Goal: Task Accomplishment & Management: Complete application form

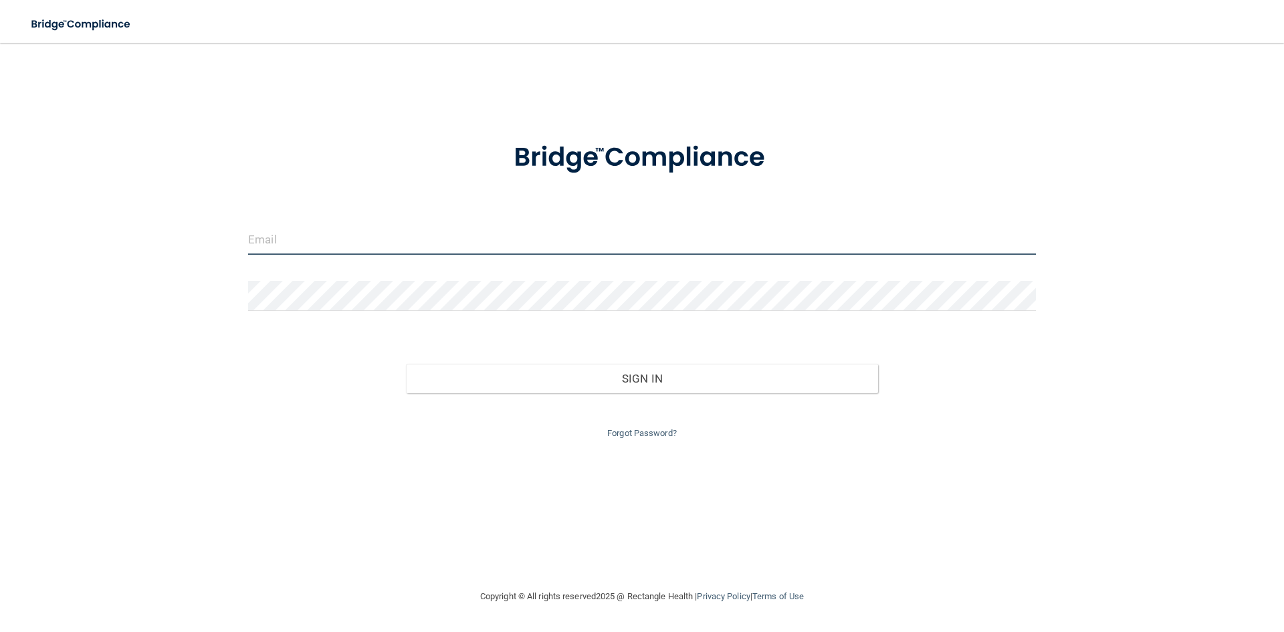
click at [407, 239] on input "email" at bounding box center [642, 240] width 788 height 30
type input "[EMAIL_ADDRESS][DOMAIN_NAME]"
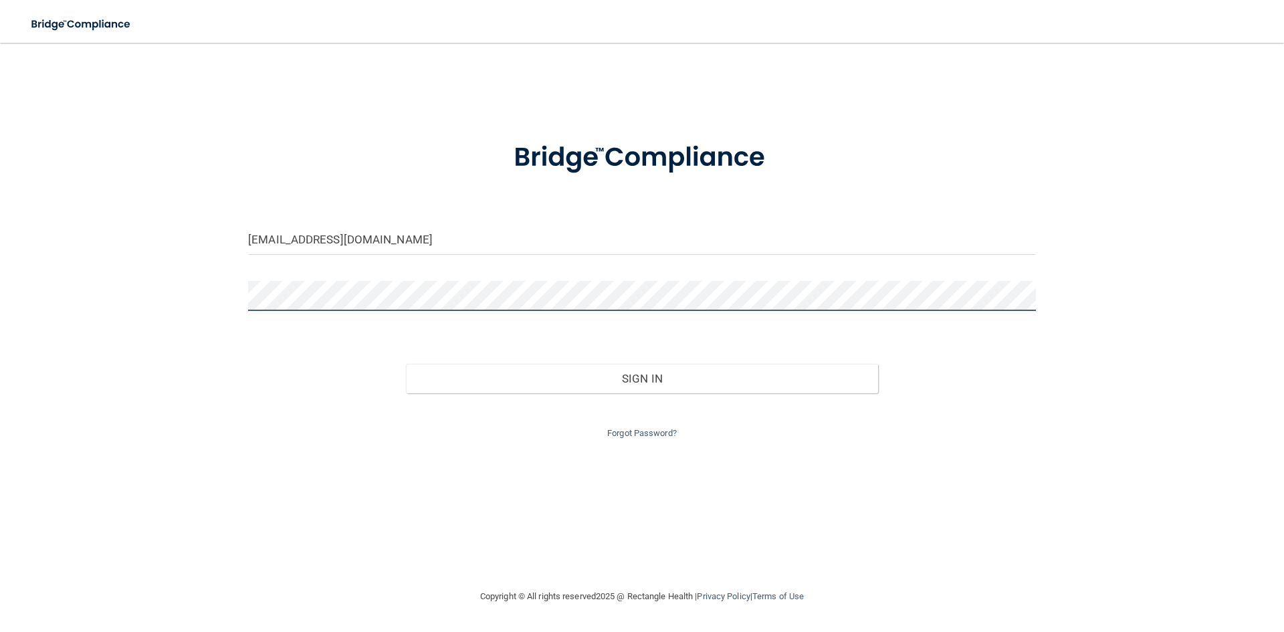
click at [406, 364] on button "Sign In" at bounding box center [642, 378] width 473 height 29
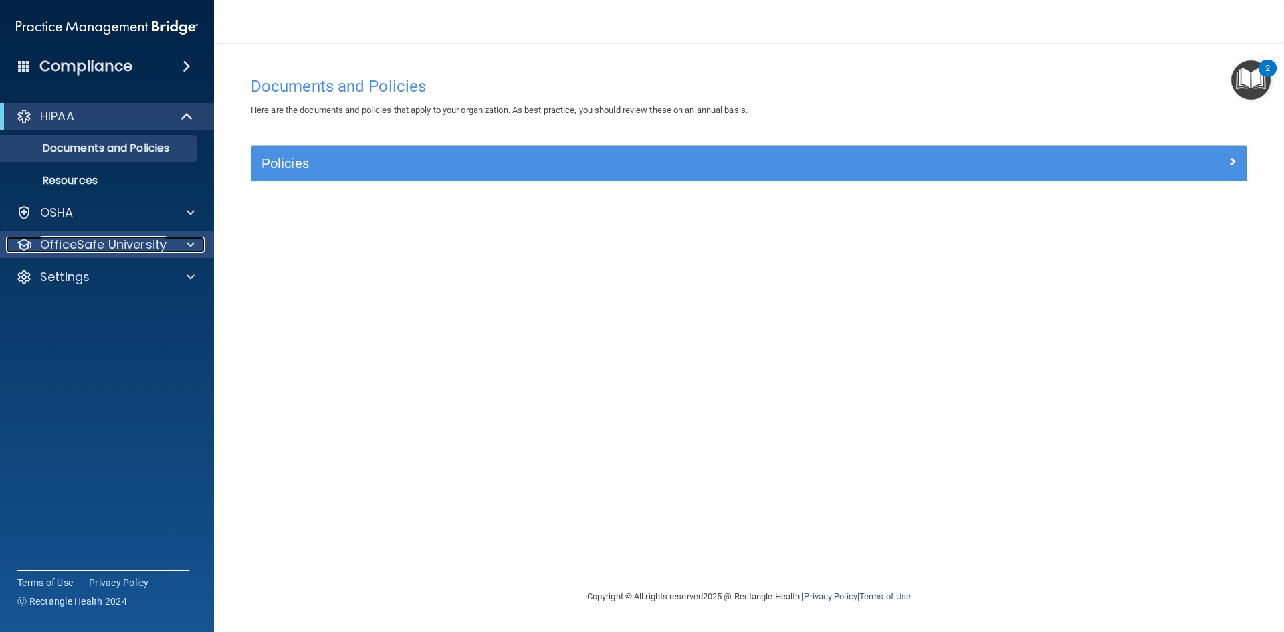
click at [187, 244] on span at bounding box center [191, 245] width 8 height 16
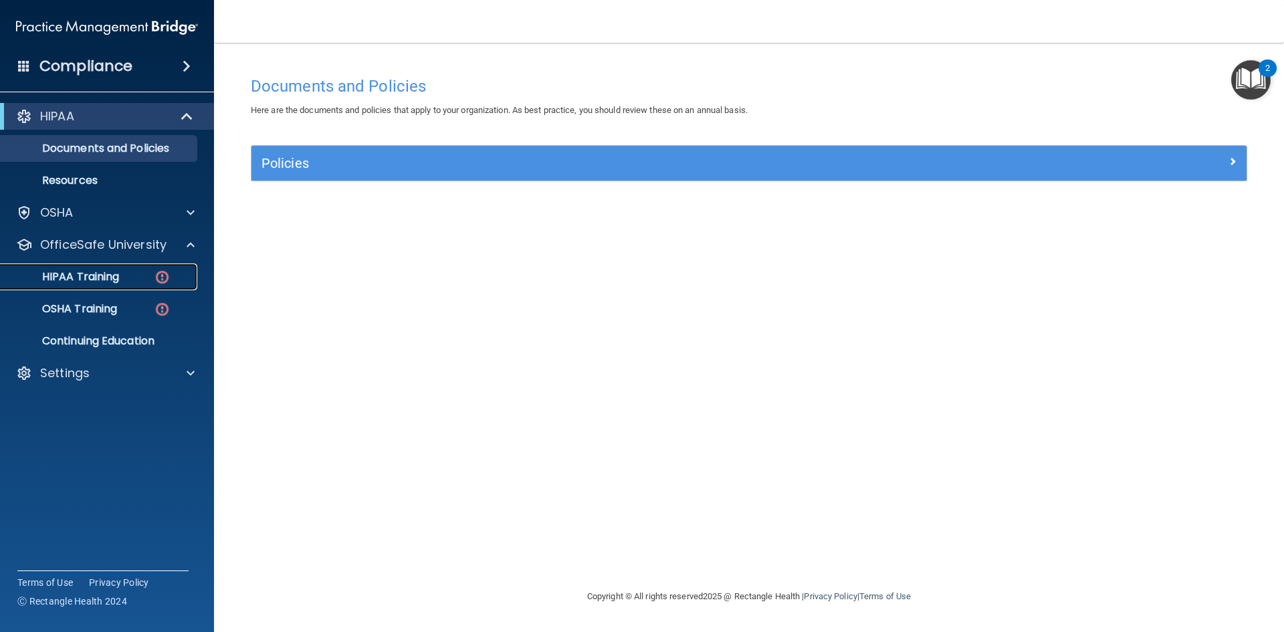
click at [110, 274] on p "HIPAA Training" at bounding box center [64, 276] width 110 height 13
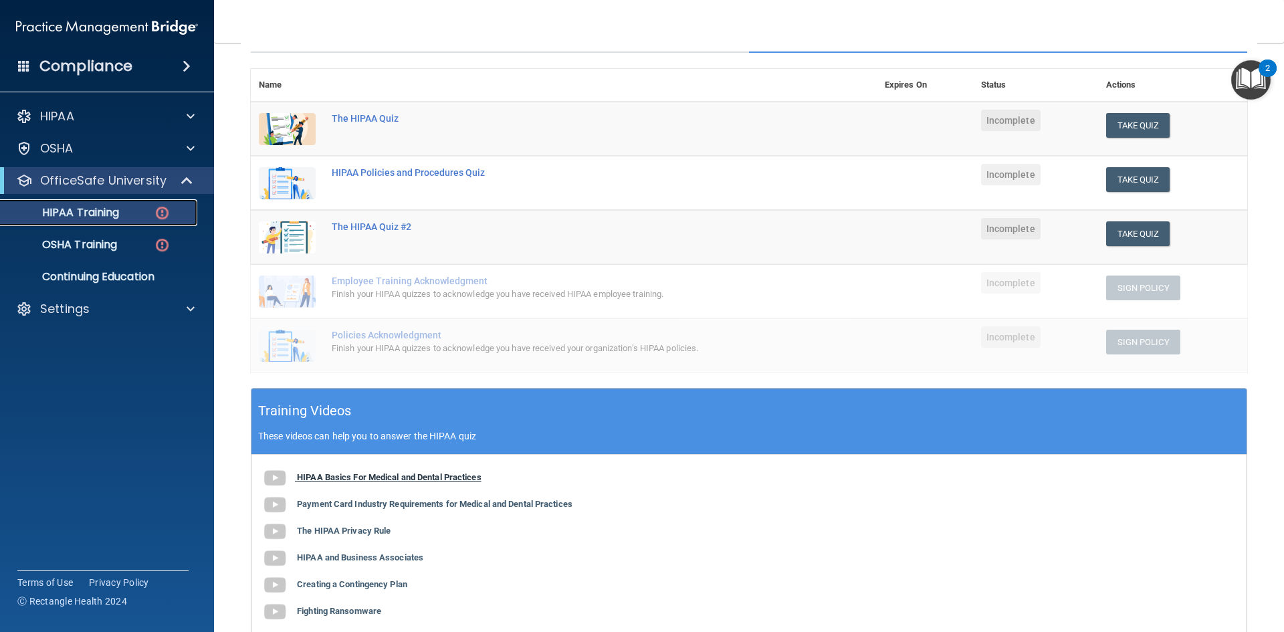
scroll to position [201, 0]
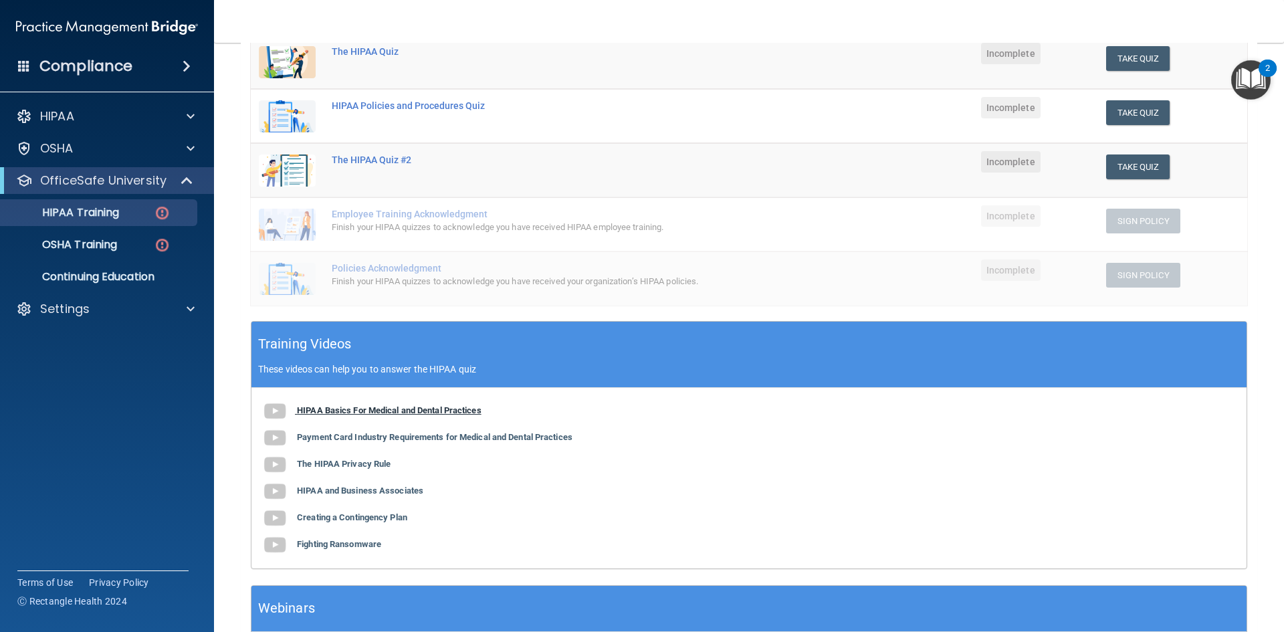
click at [276, 410] on img at bounding box center [275, 411] width 27 height 27
click at [390, 436] on b "Payment Card Industry Requirements for Medical and Dental Practices" at bounding box center [435, 437] width 276 height 10
click at [365, 464] on b "The HIPAA Privacy Rule" at bounding box center [344, 464] width 94 height 10
click at [314, 488] on b "HIPAA and Business Associates" at bounding box center [360, 491] width 126 height 10
click at [331, 518] on b "Creating a Contingency Plan" at bounding box center [352, 517] width 110 height 10
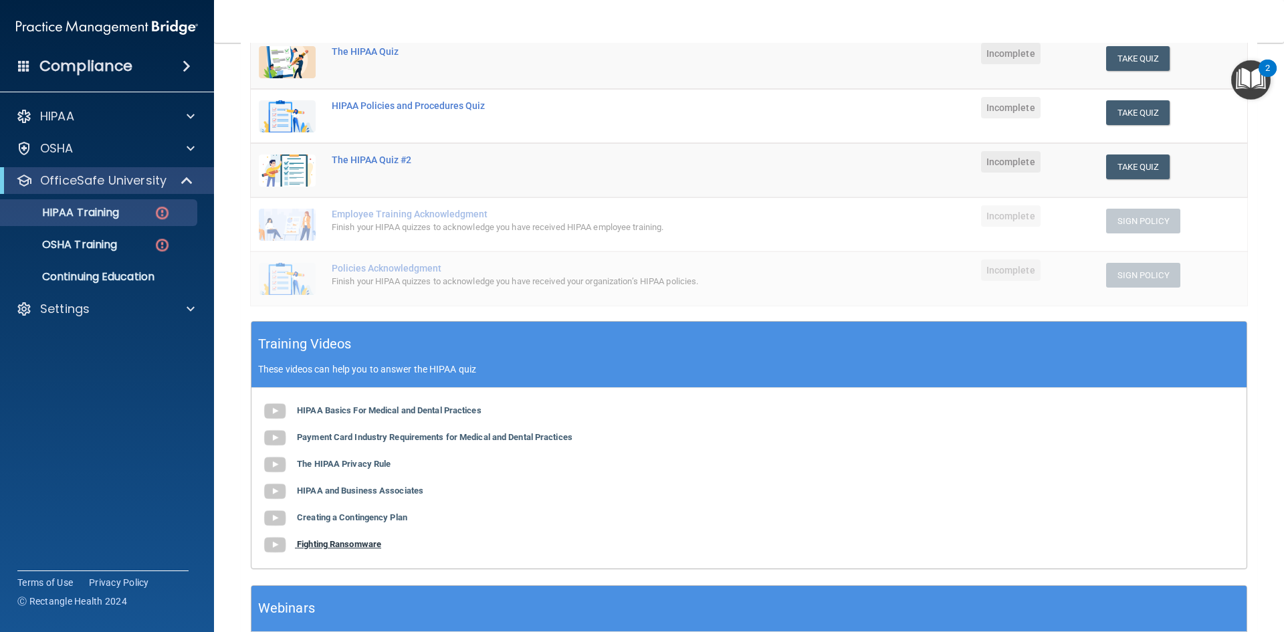
click at [338, 544] on b "Fighting Ransomware" at bounding box center [339, 544] width 84 height 10
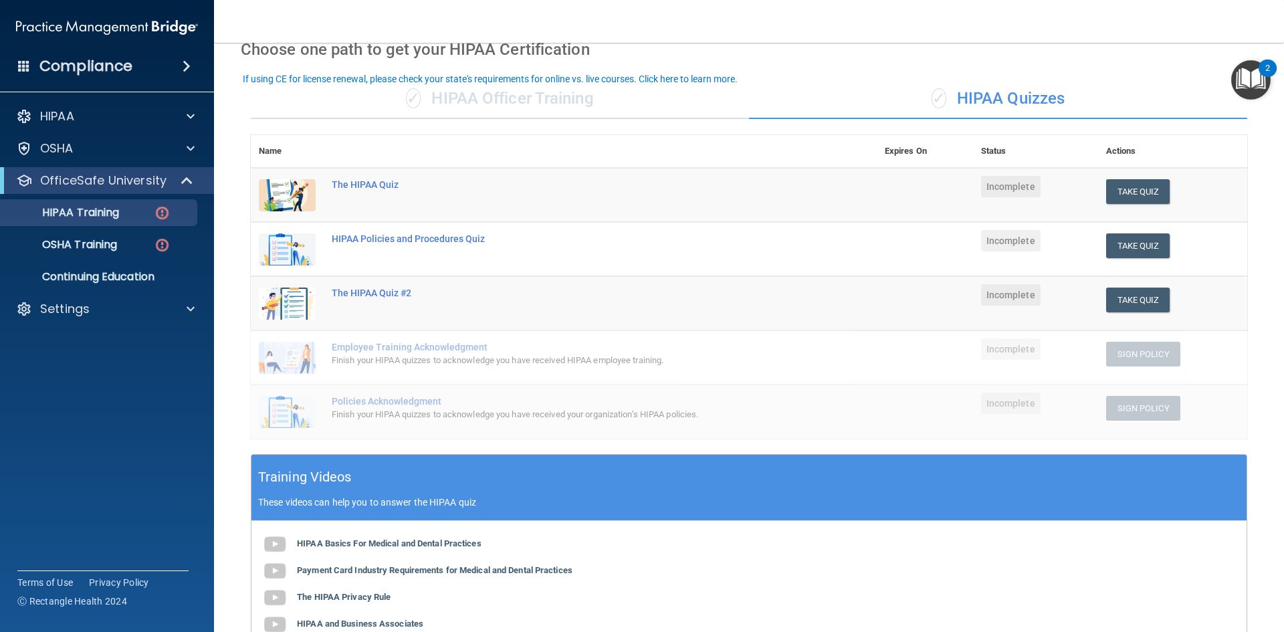
scroll to position [37, 0]
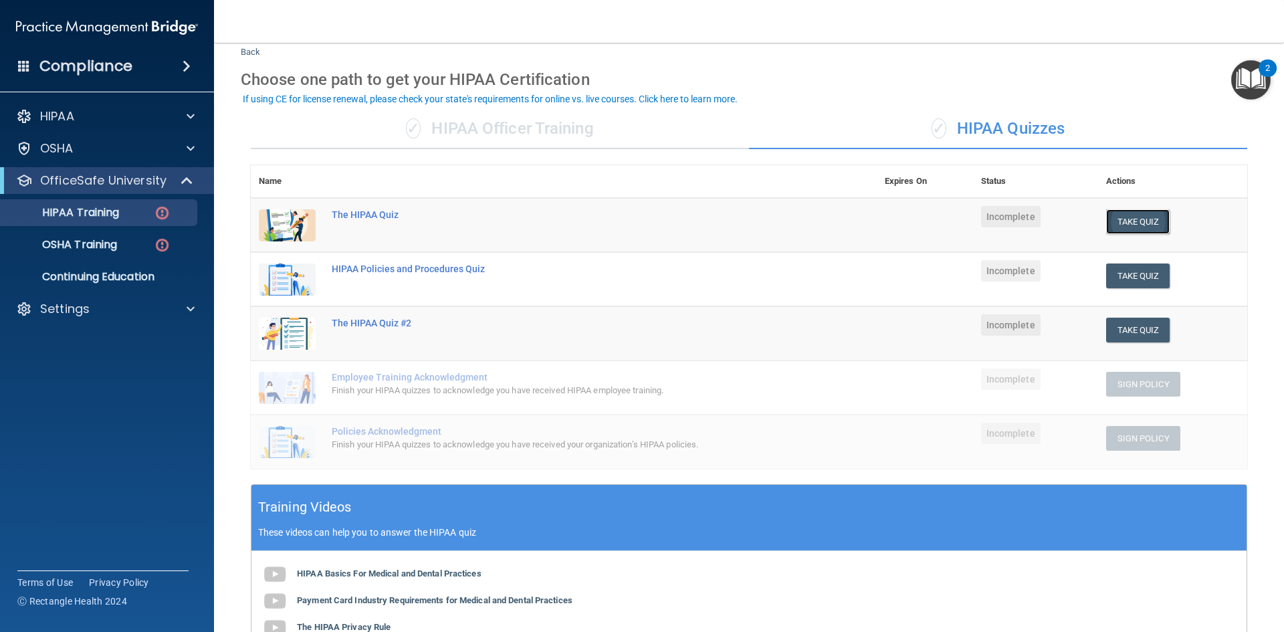
click at [1127, 215] on button "Take Quiz" at bounding box center [1138, 221] width 64 height 25
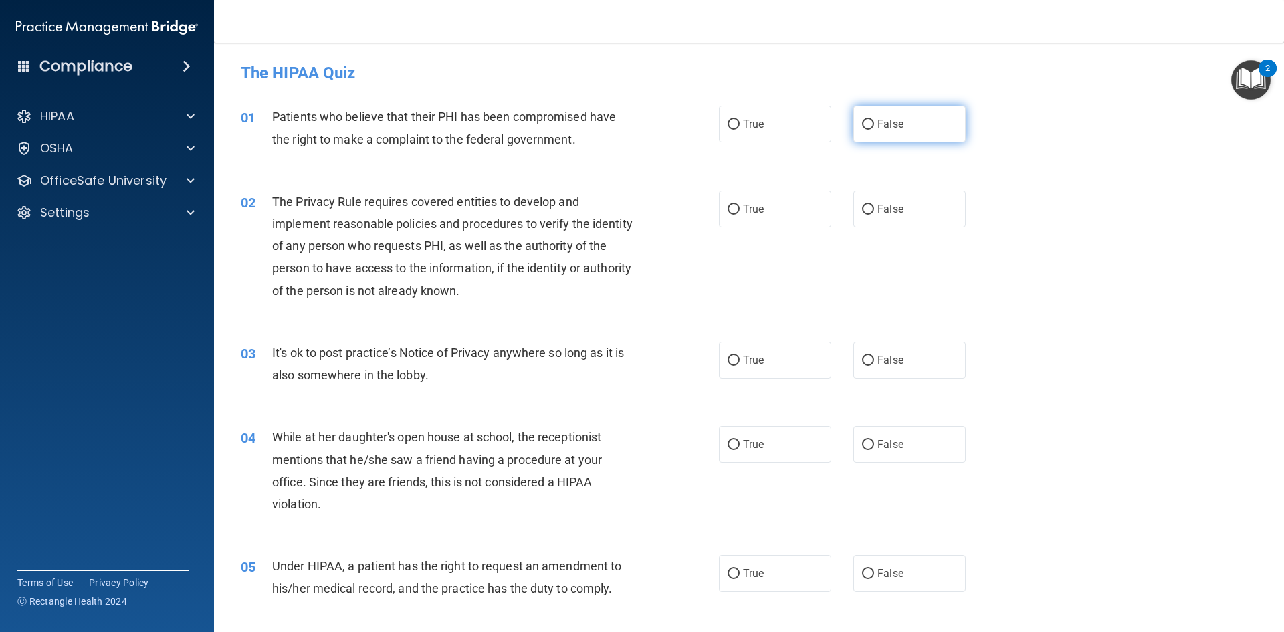
click at [866, 123] on input "False" at bounding box center [868, 125] width 12 height 10
radio input "true"
click at [728, 207] on input "True" at bounding box center [734, 210] width 12 height 10
radio input "true"
click at [733, 357] on input "True" at bounding box center [734, 361] width 12 height 10
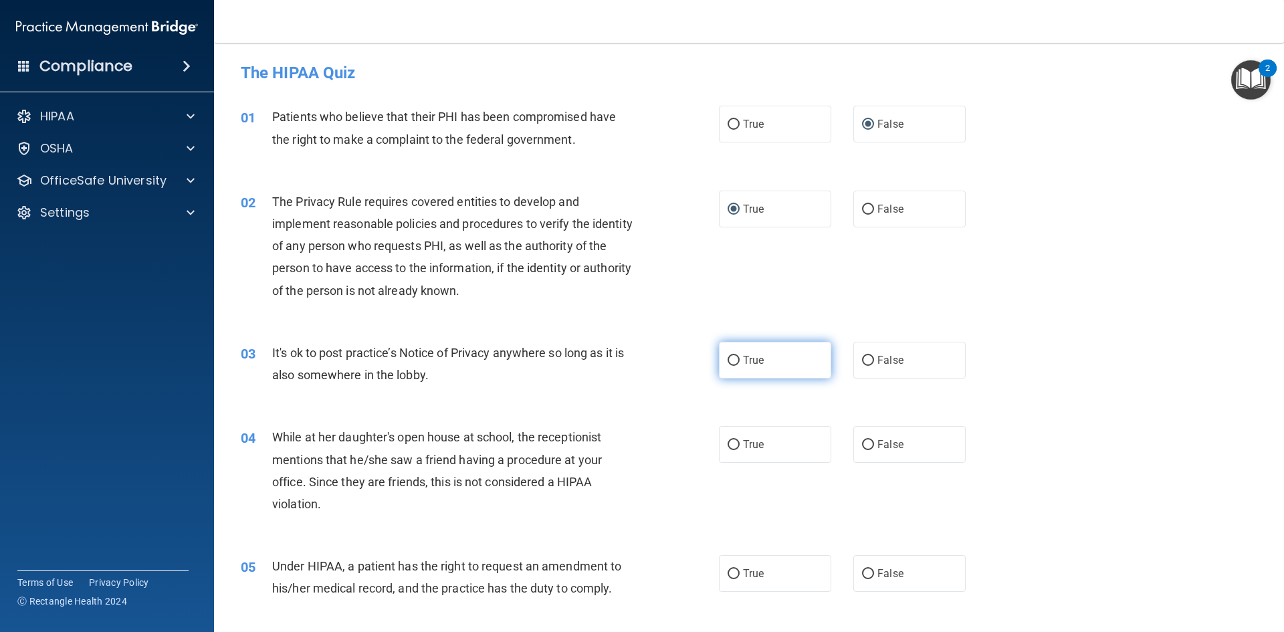
radio input "true"
click at [867, 441] on input "False" at bounding box center [868, 445] width 12 height 10
radio input "true"
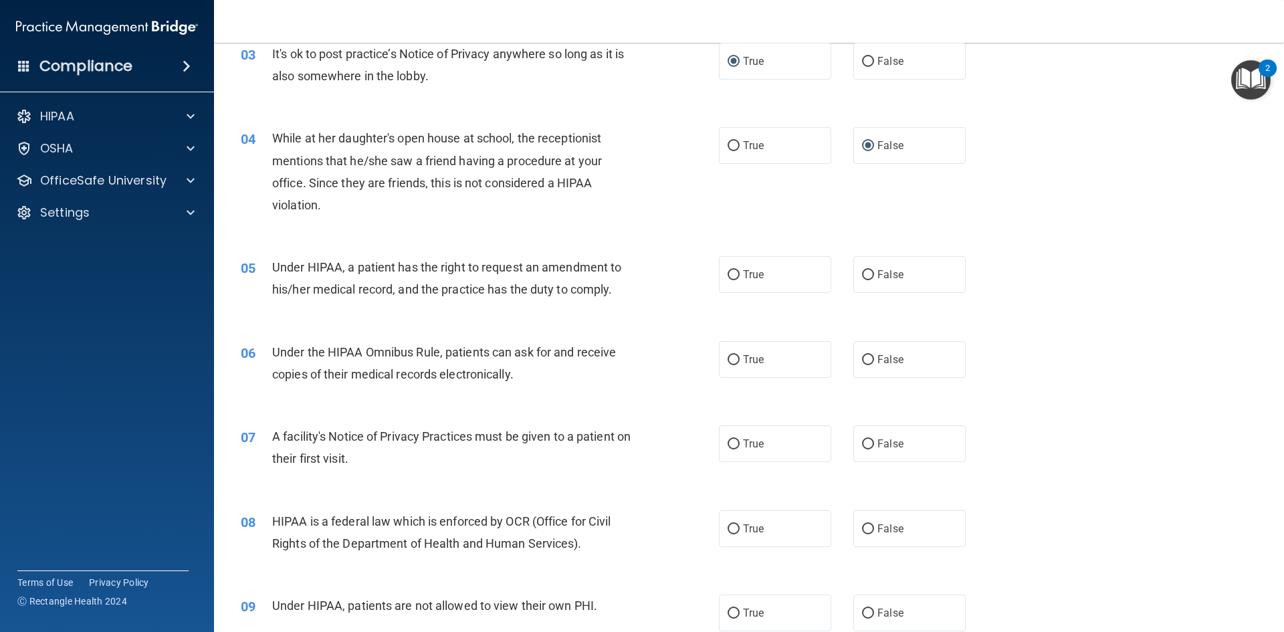
scroll to position [201, 0]
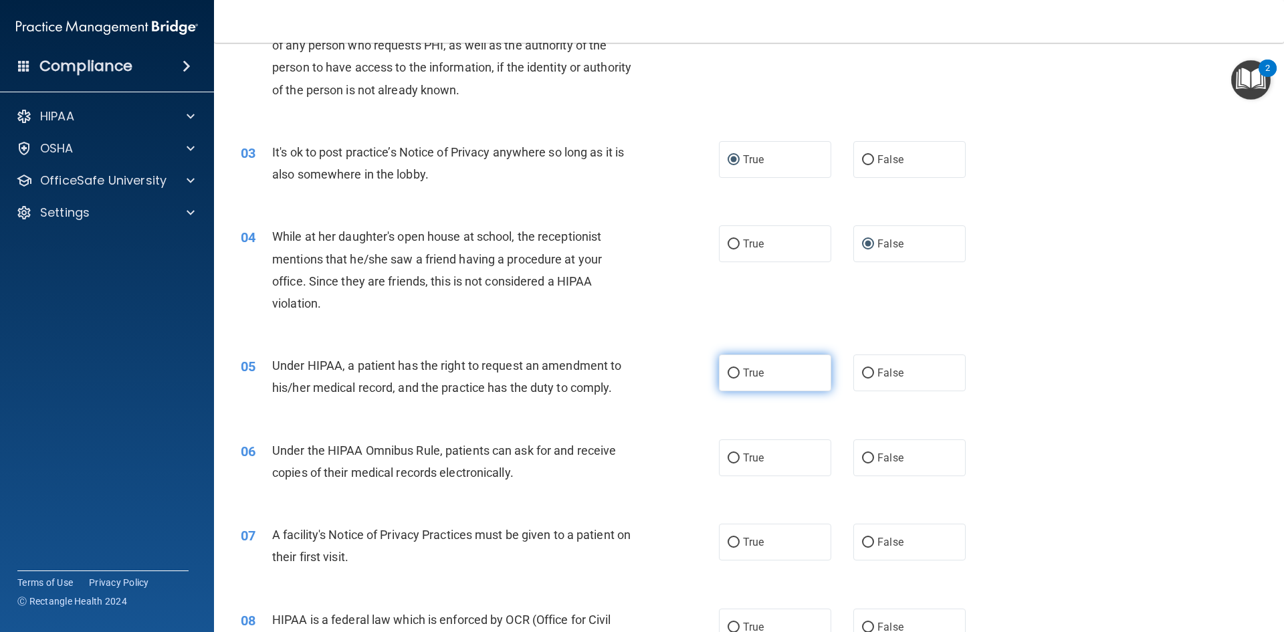
click at [728, 370] on input "True" at bounding box center [734, 374] width 12 height 10
radio input "true"
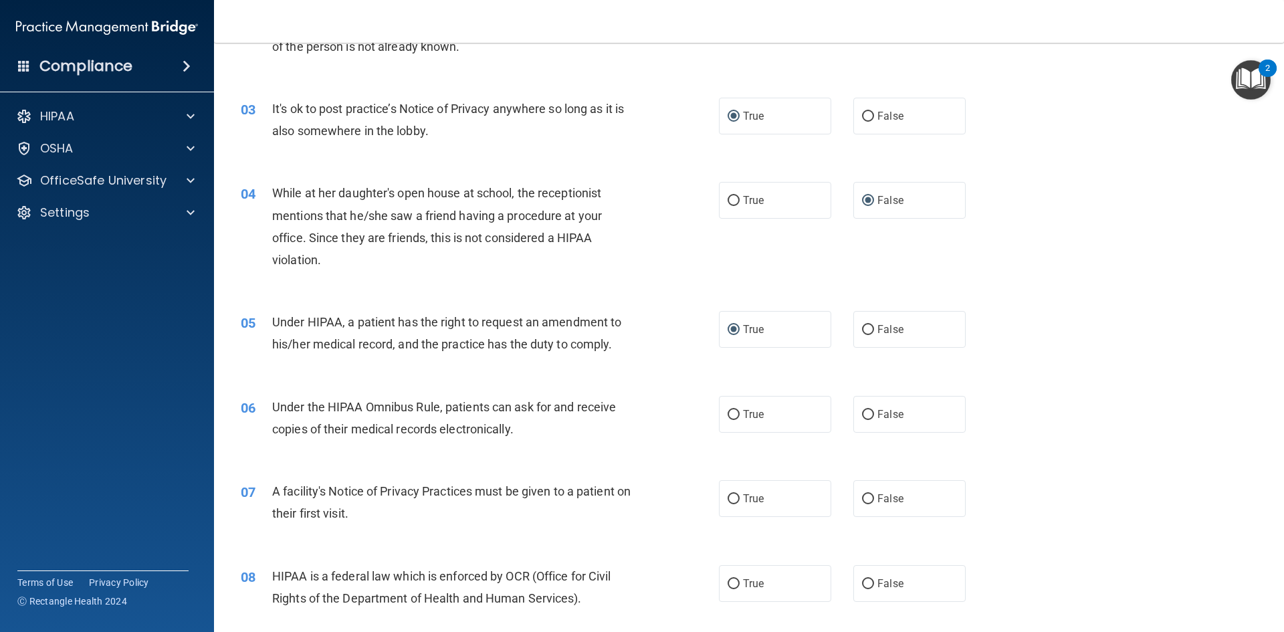
scroll to position [268, 0]
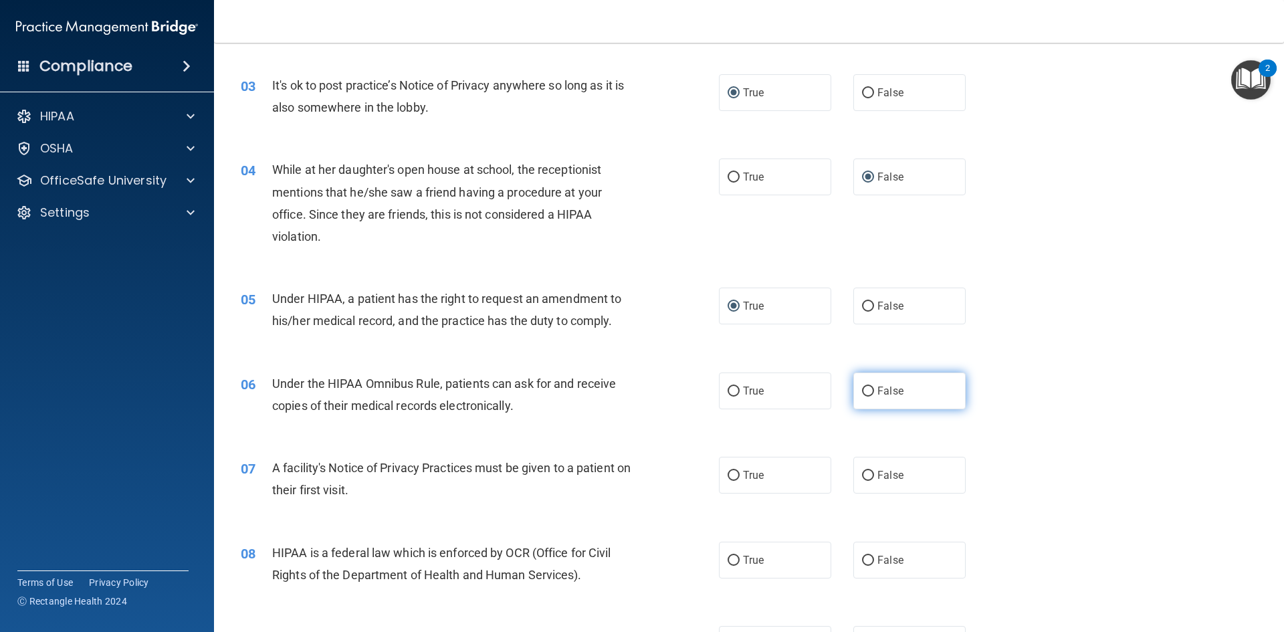
click at [903, 393] on label "False" at bounding box center [910, 391] width 112 height 37
click at [874, 393] on input "False" at bounding box center [868, 392] width 12 height 10
radio input "true"
click at [738, 478] on label "True" at bounding box center [775, 475] width 112 height 37
click at [738, 478] on input "True" at bounding box center [734, 476] width 12 height 10
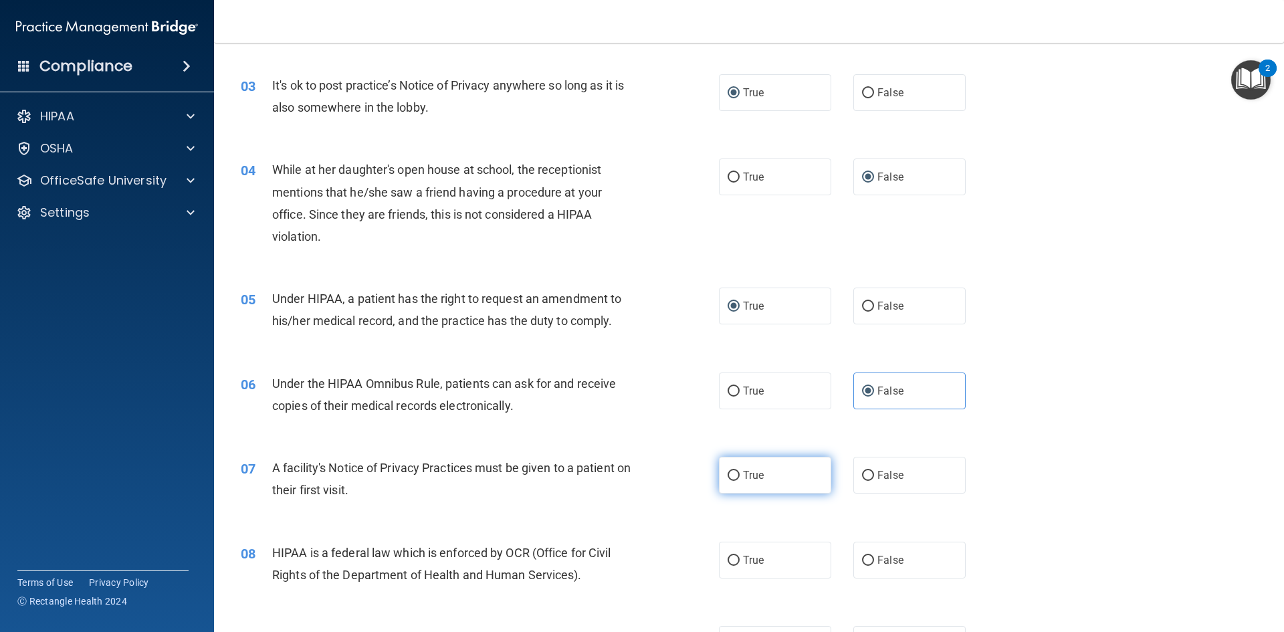
radio input "true"
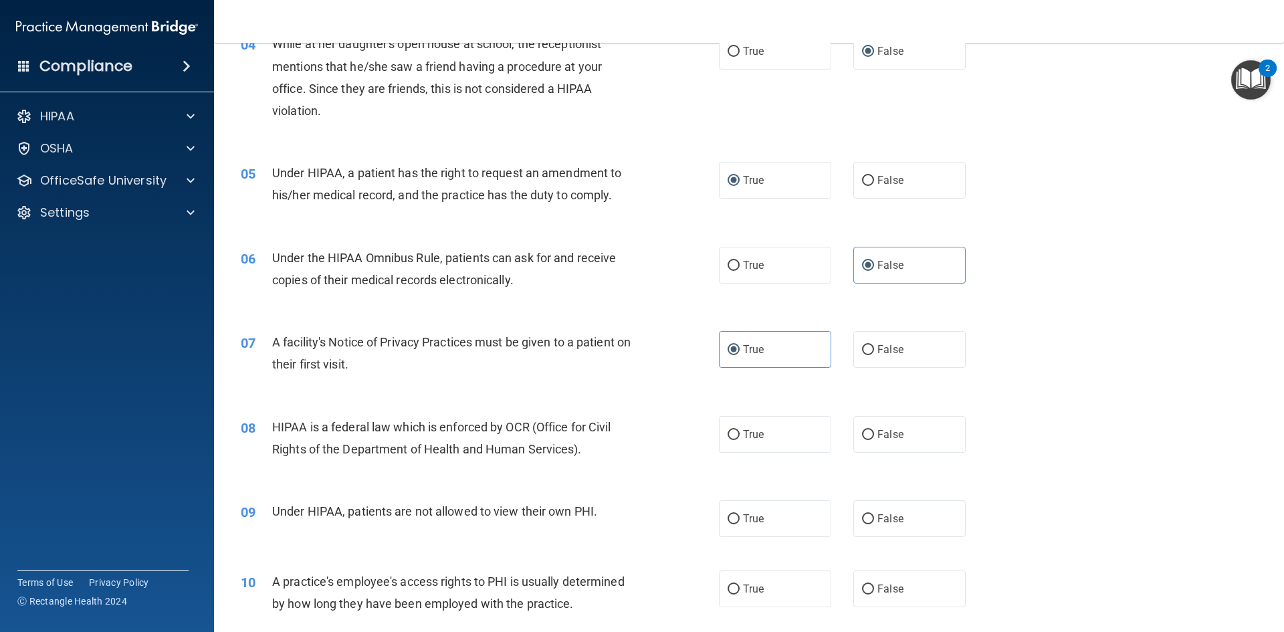
scroll to position [401, 0]
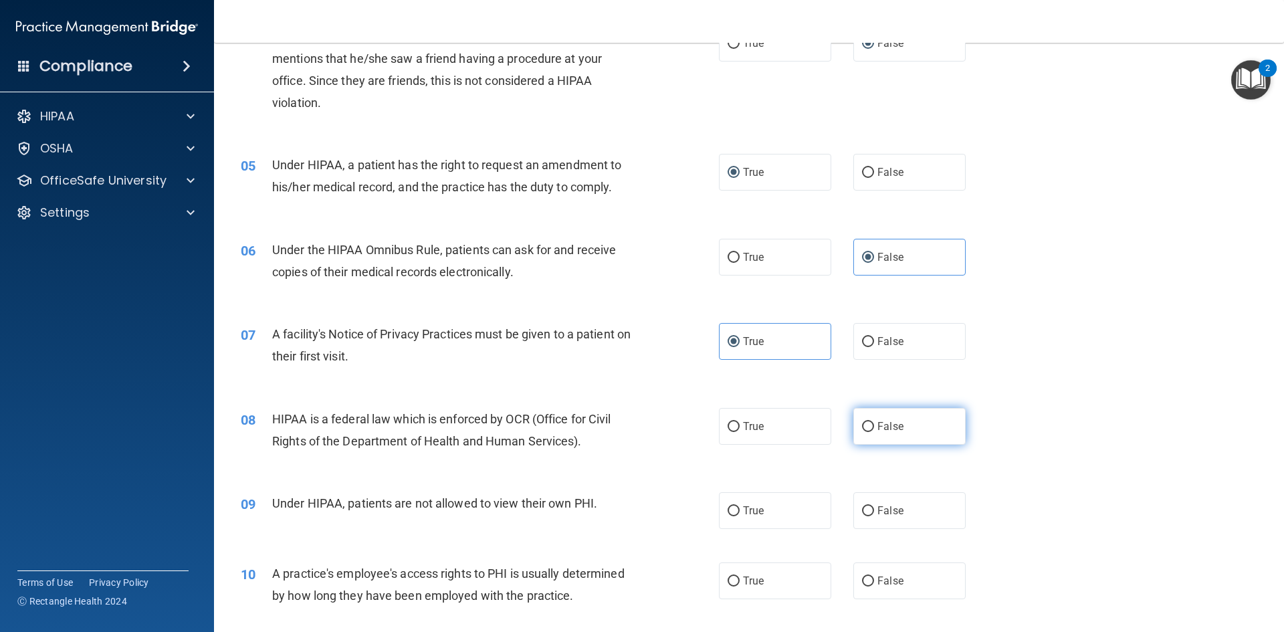
click at [870, 428] on label "False" at bounding box center [910, 426] width 112 height 37
click at [870, 428] on input "False" at bounding box center [868, 427] width 12 height 10
radio input "true"
click at [870, 428] on label "False" at bounding box center [910, 426] width 112 height 37
click at [870, 428] on input "False" at bounding box center [868, 427] width 12 height 10
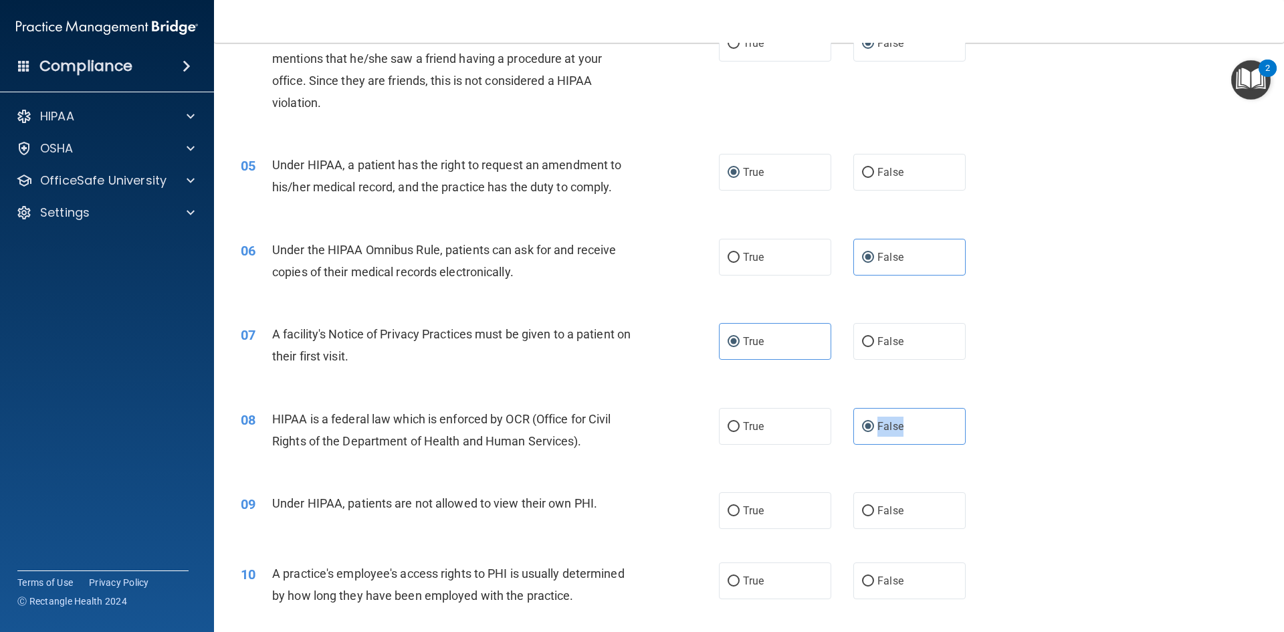
scroll to position [468, 0]
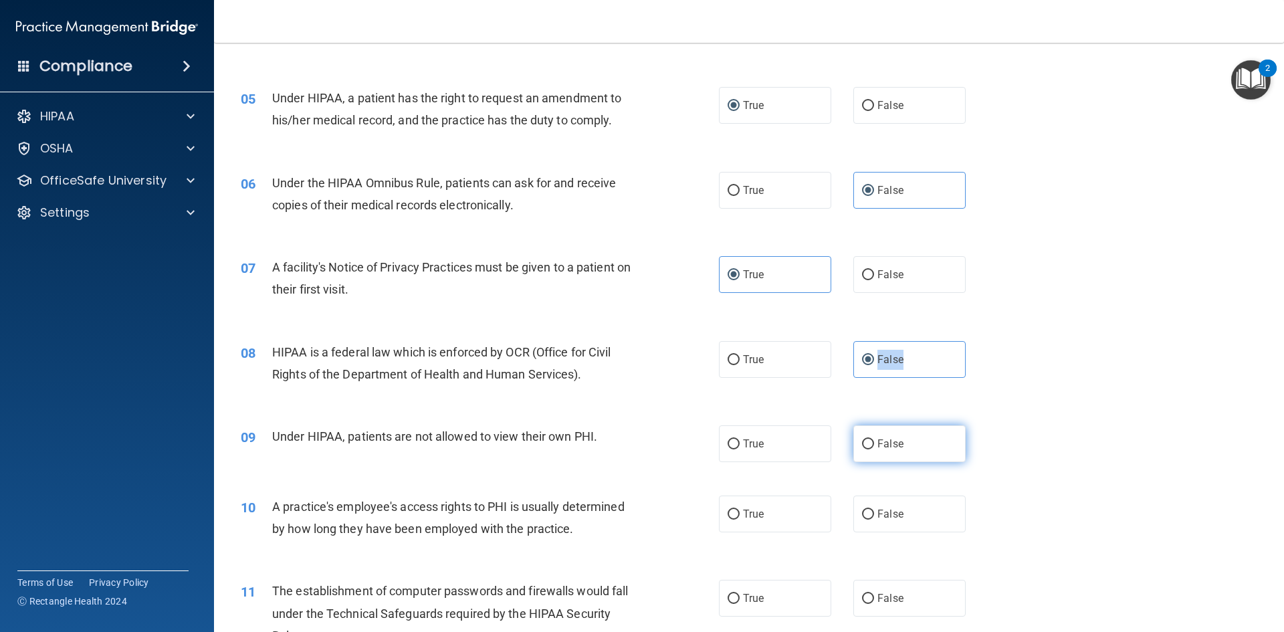
click at [862, 448] on input "False" at bounding box center [868, 445] width 12 height 10
radio input "true"
click at [911, 357] on label "False" at bounding box center [910, 359] width 112 height 37
click at [874, 357] on input "False" at bounding box center [868, 360] width 12 height 10
click at [862, 514] on input "False" at bounding box center [868, 515] width 12 height 10
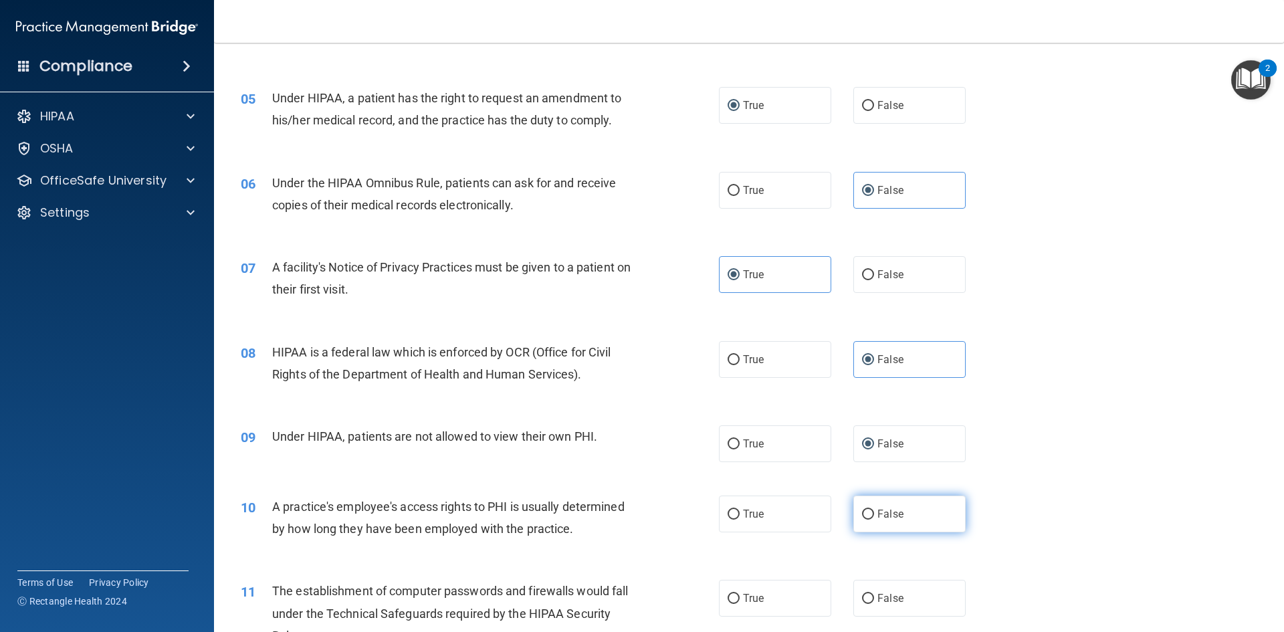
radio input "true"
click at [733, 436] on label "True" at bounding box center [775, 443] width 112 height 37
click at [733, 440] on input "True" at bounding box center [734, 445] width 12 height 10
radio input "true"
radio input "false"
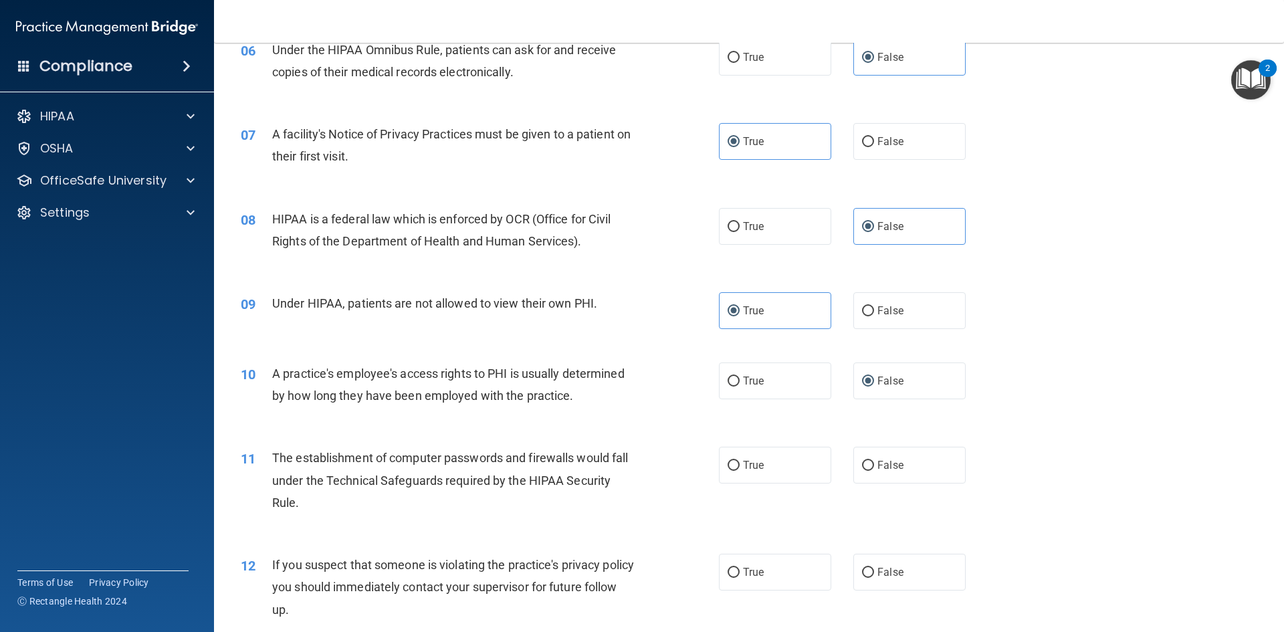
scroll to position [602, 0]
click at [743, 470] on span "True" at bounding box center [753, 464] width 21 height 13
click at [739, 470] on input "True" at bounding box center [734, 465] width 12 height 10
radio input "true"
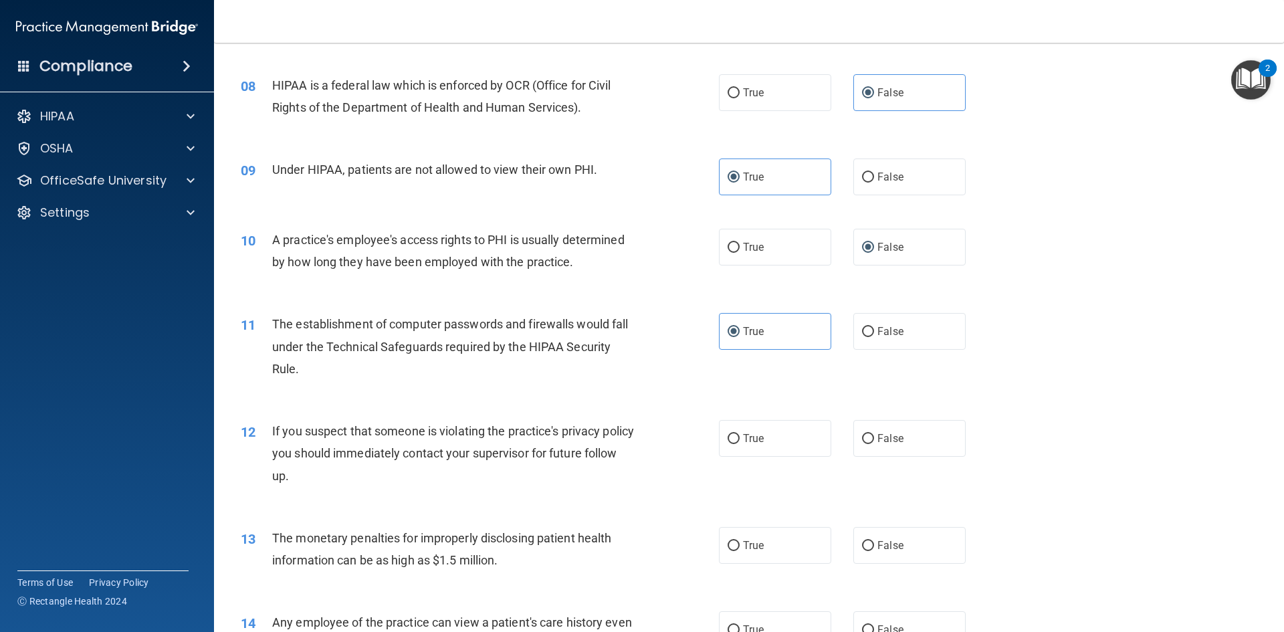
scroll to position [736, 0]
click at [728, 435] on input "True" at bounding box center [734, 438] width 12 height 10
radio input "true"
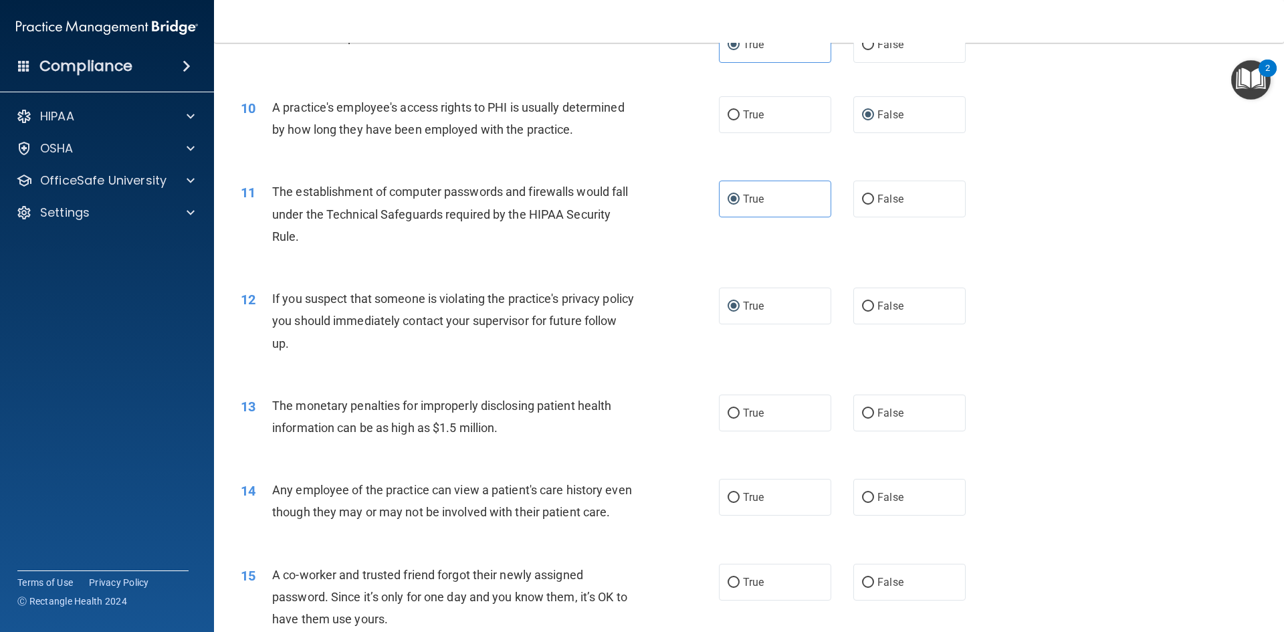
scroll to position [870, 0]
click at [869, 406] on label "False" at bounding box center [910, 411] width 112 height 37
click at [869, 407] on input "False" at bounding box center [868, 412] width 12 height 10
radio input "true"
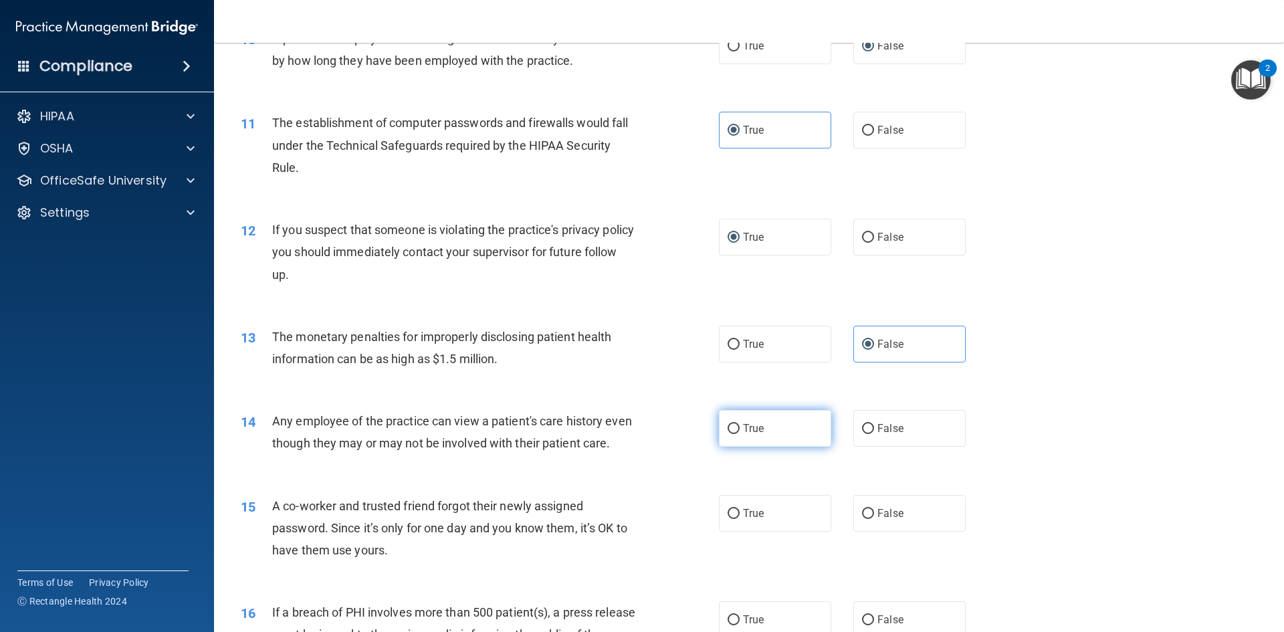
click at [738, 428] on label "True" at bounding box center [775, 428] width 112 height 37
click at [738, 428] on input "True" at bounding box center [734, 429] width 12 height 10
radio input "true"
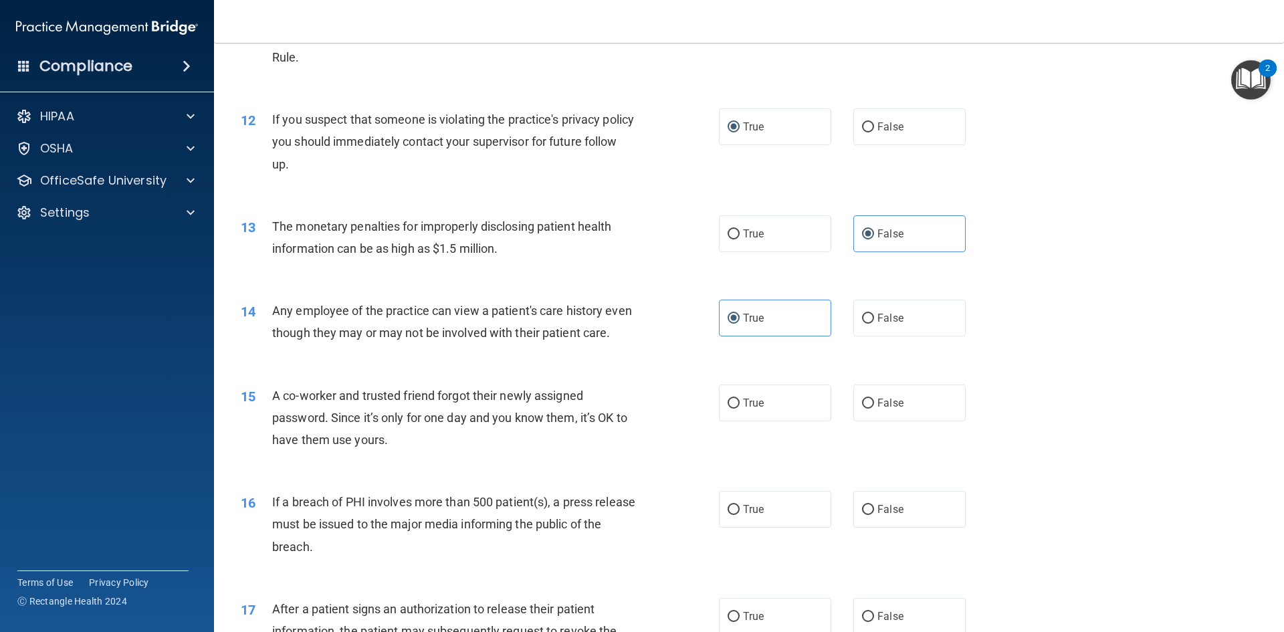
scroll to position [1070, 0]
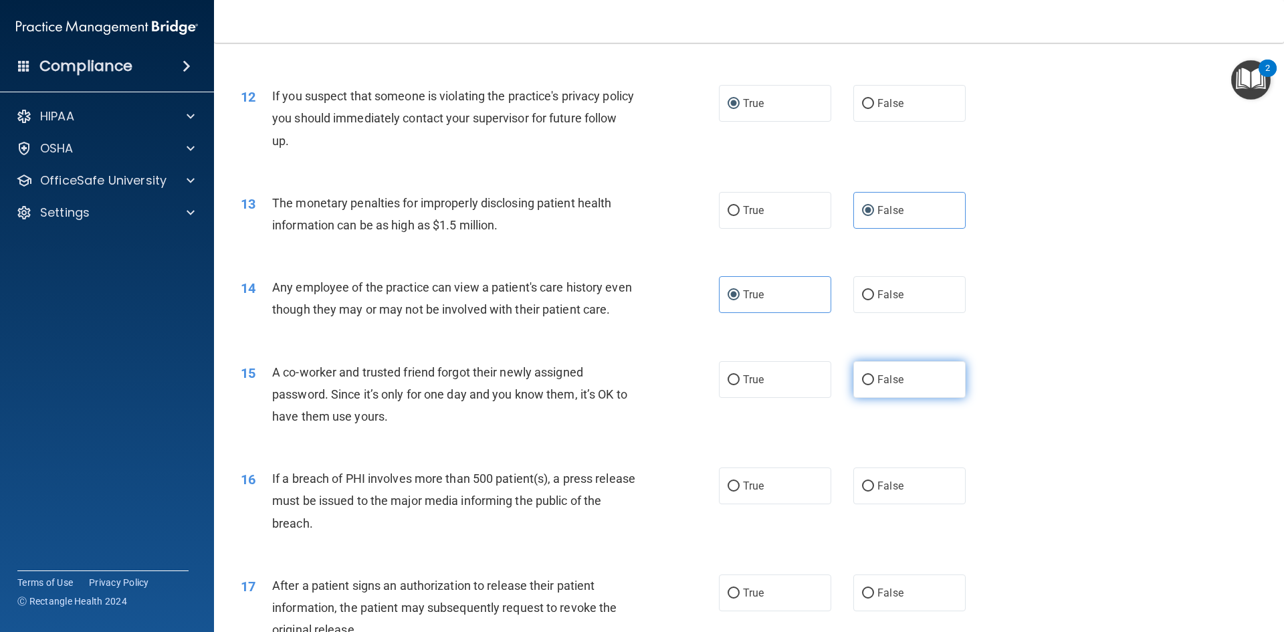
click at [864, 385] on input "False" at bounding box center [868, 380] width 12 height 10
radio input "true"
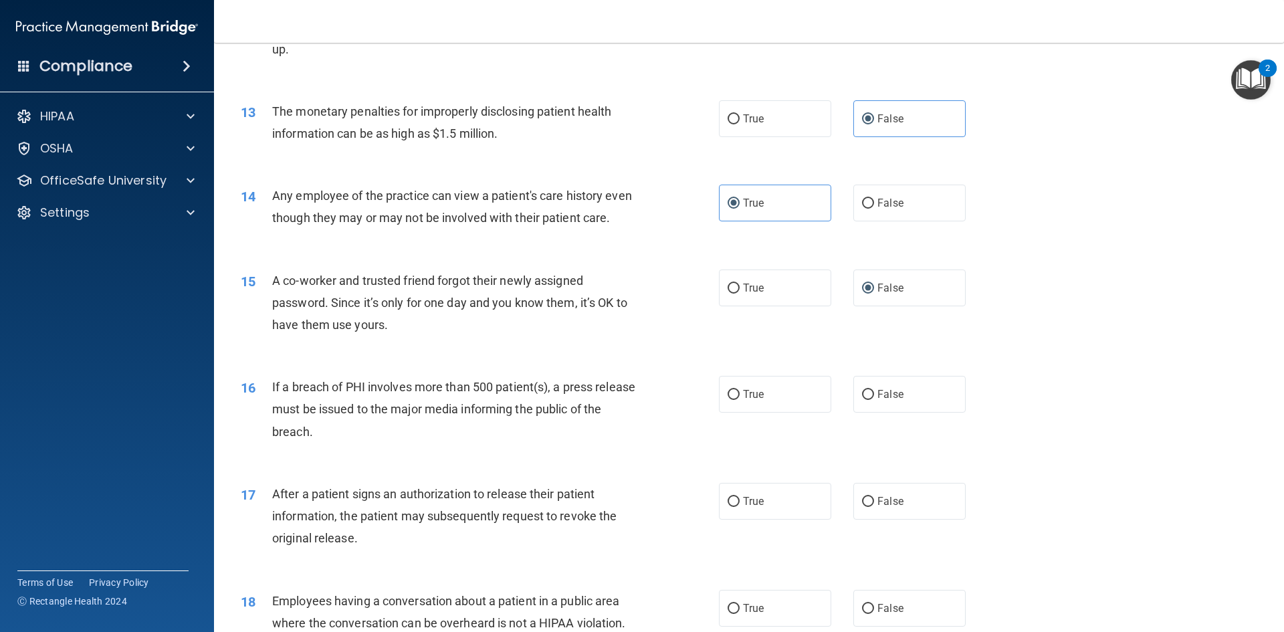
scroll to position [1204, 0]
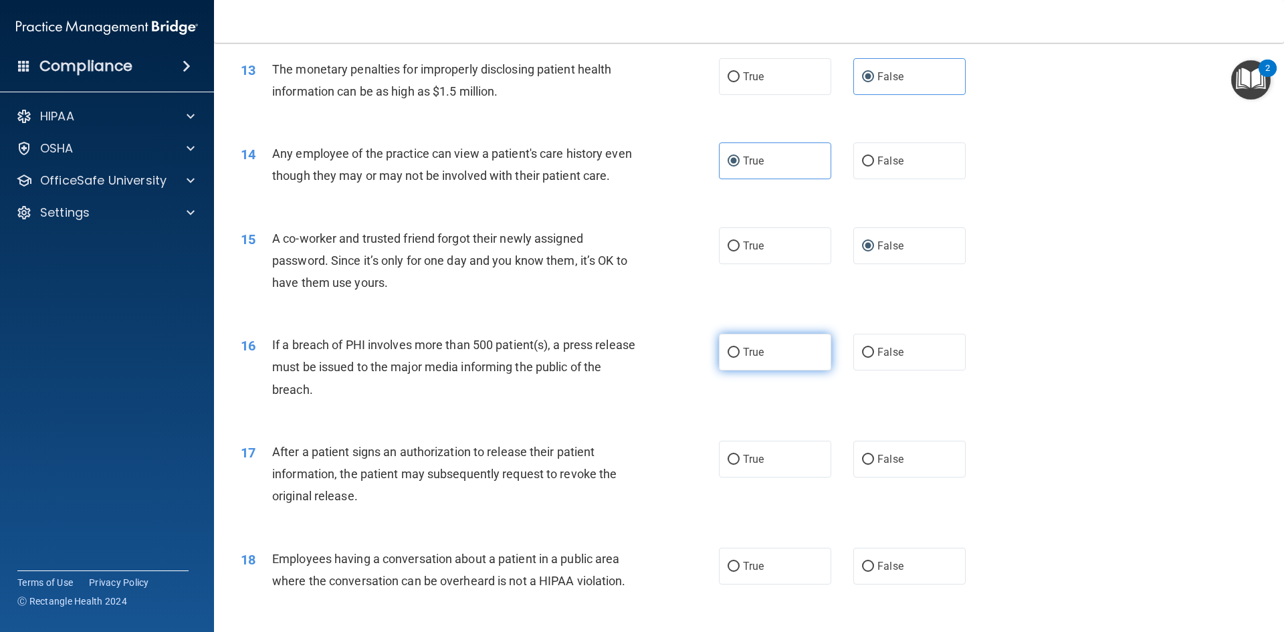
click at [765, 371] on label "True" at bounding box center [775, 352] width 112 height 37
click at [740, 358] on input "True" at bounding box center [734, 353] width 12 height 10
radio input "true"
click at [864, 465] on input "False" at bounding box center [868, 460] width 12 height 10
radio input "true"
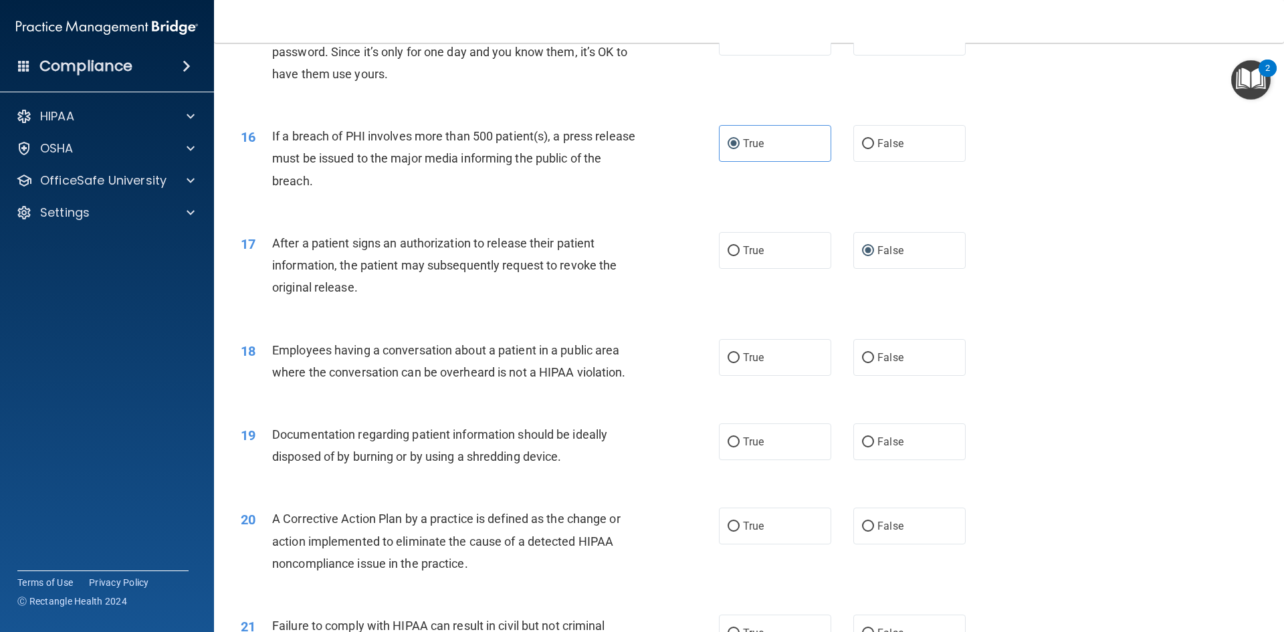
scroll to position [1397, 0]
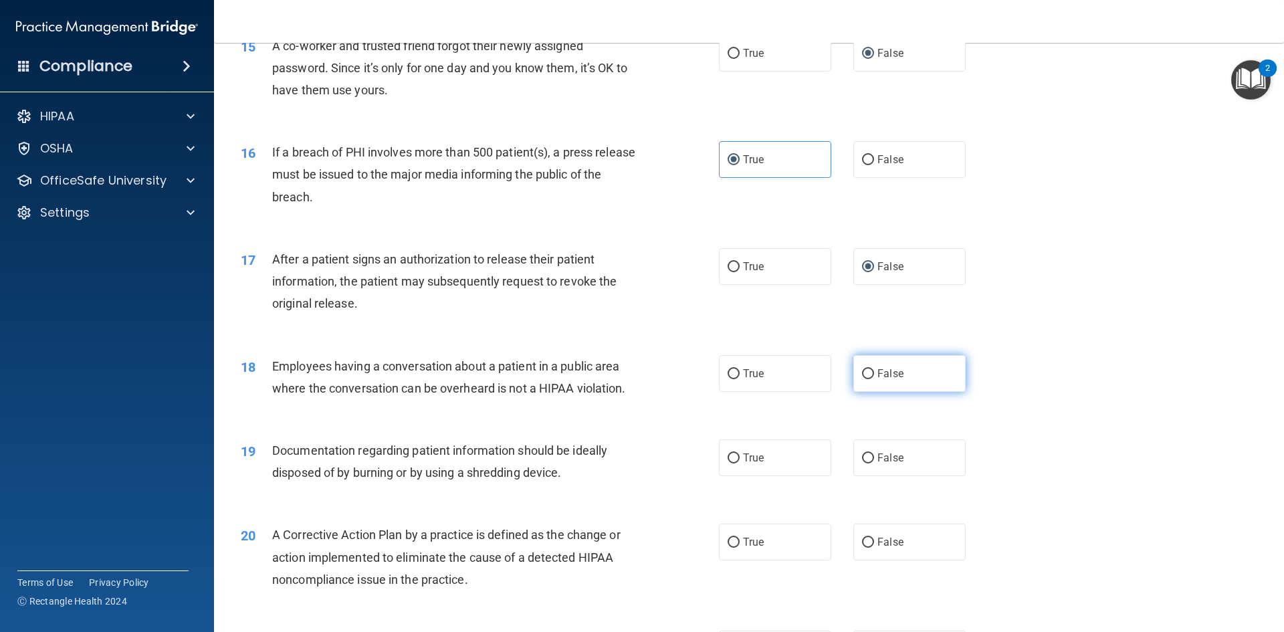
click at [870, 392] on label "False" at bounding box center [910, 373] width 112 height 37
click at [870, 379] on input "False" at bounding box center [868, 374] width 12 height 10
radio input "true"
click at [729, 464] on input "True" at bounding box center [734, 459] width 12 height 10
radio input "true"
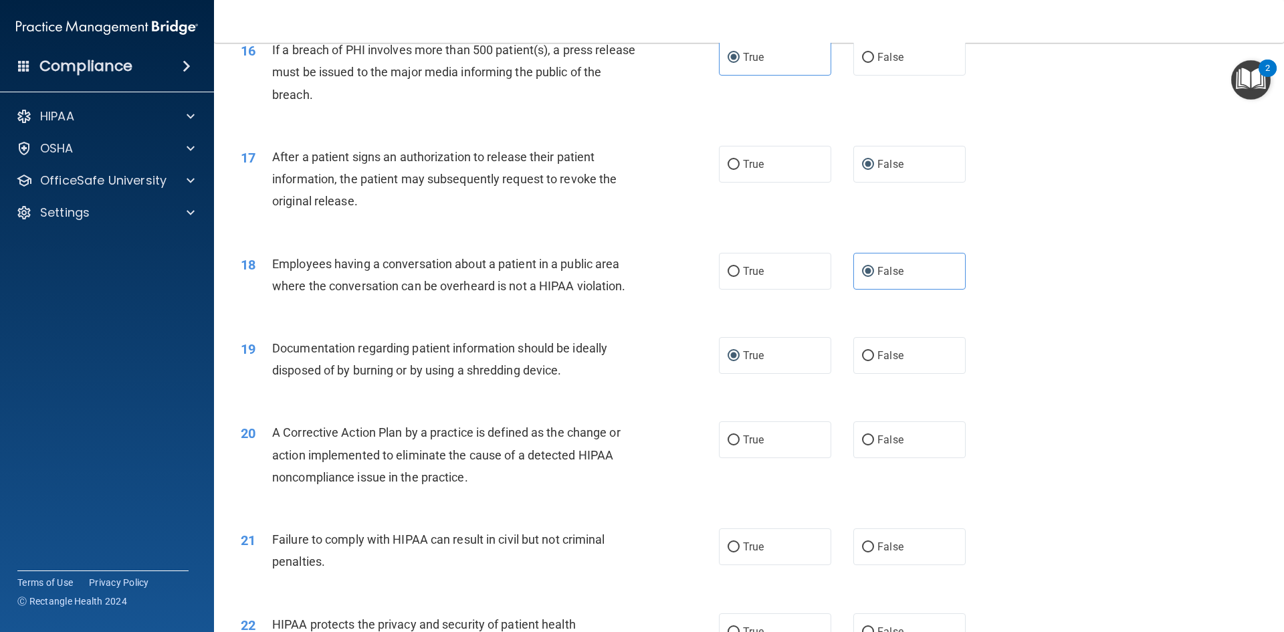
scroll to position [1531, 0]
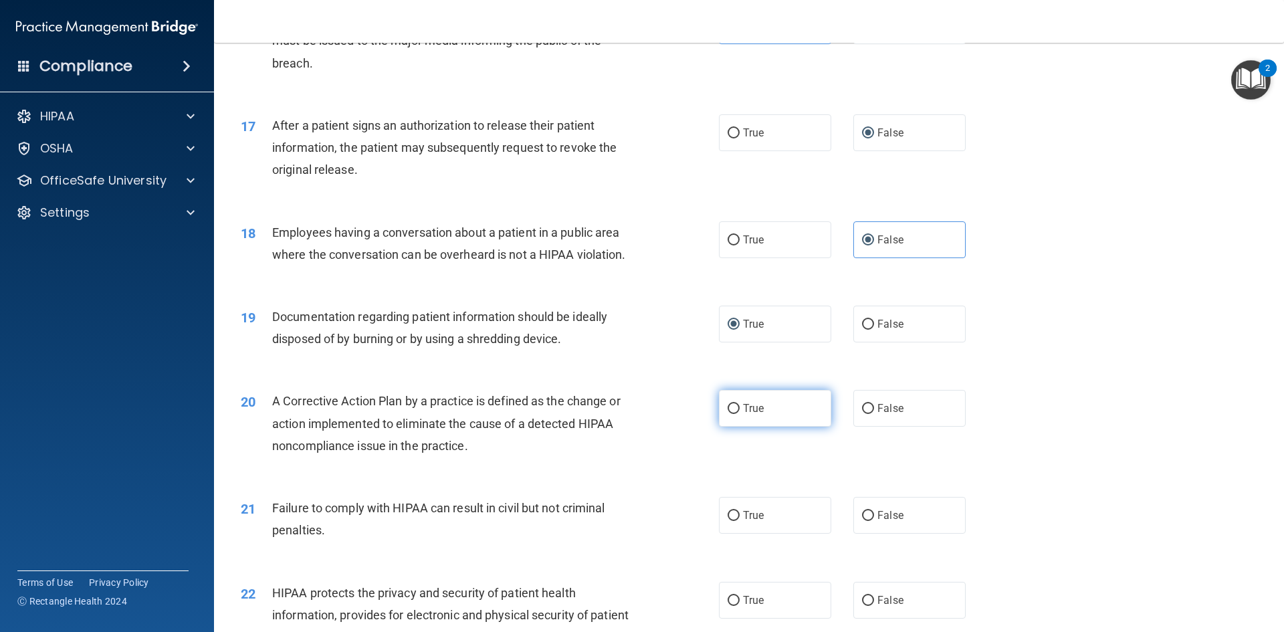
click at [753, 415] on span "True" at bounding box center [753, 408] width 21 height 13
click at [740, 414] on input "True" at bounding box center [734, 409] width 12 height 10
radio input "true"
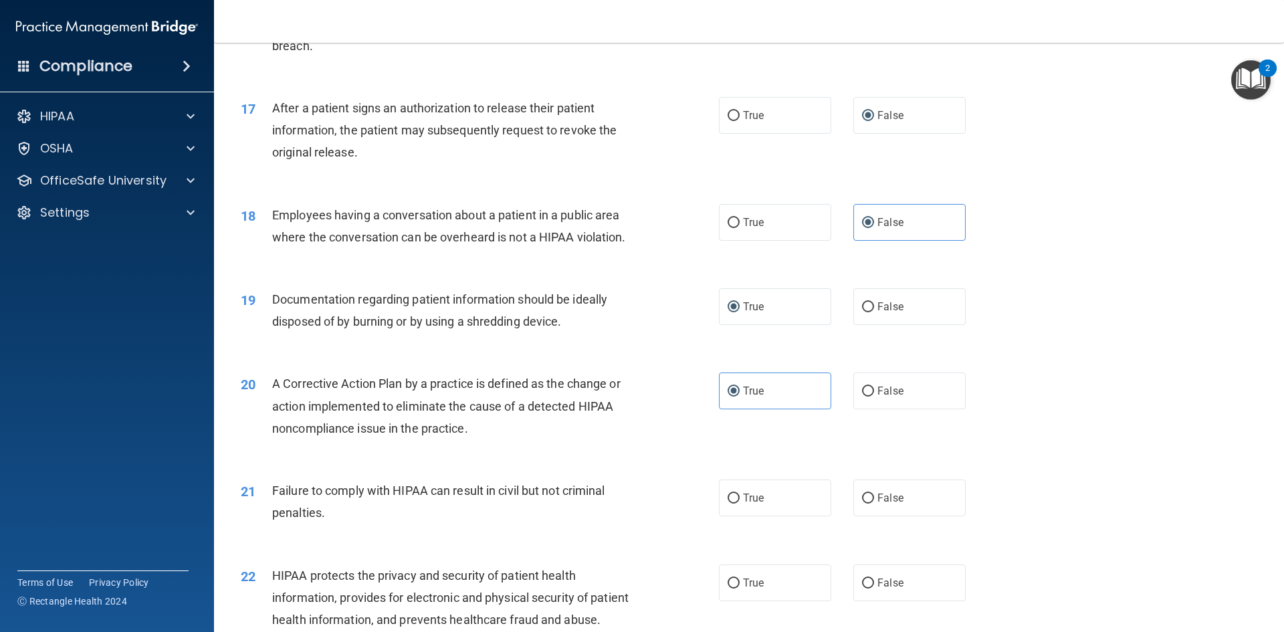
scroll to position [1598, 0]
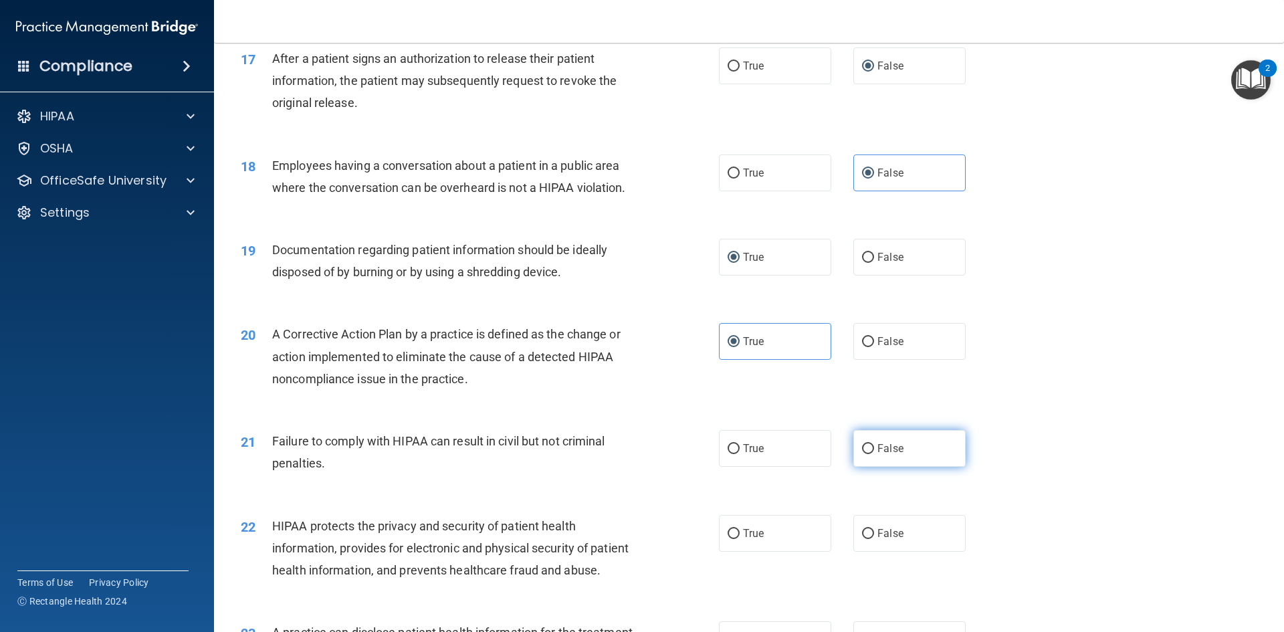
click at [862, 454] on input "False" at bounding box center [868, 449] width 12 height 10
radio input "true"
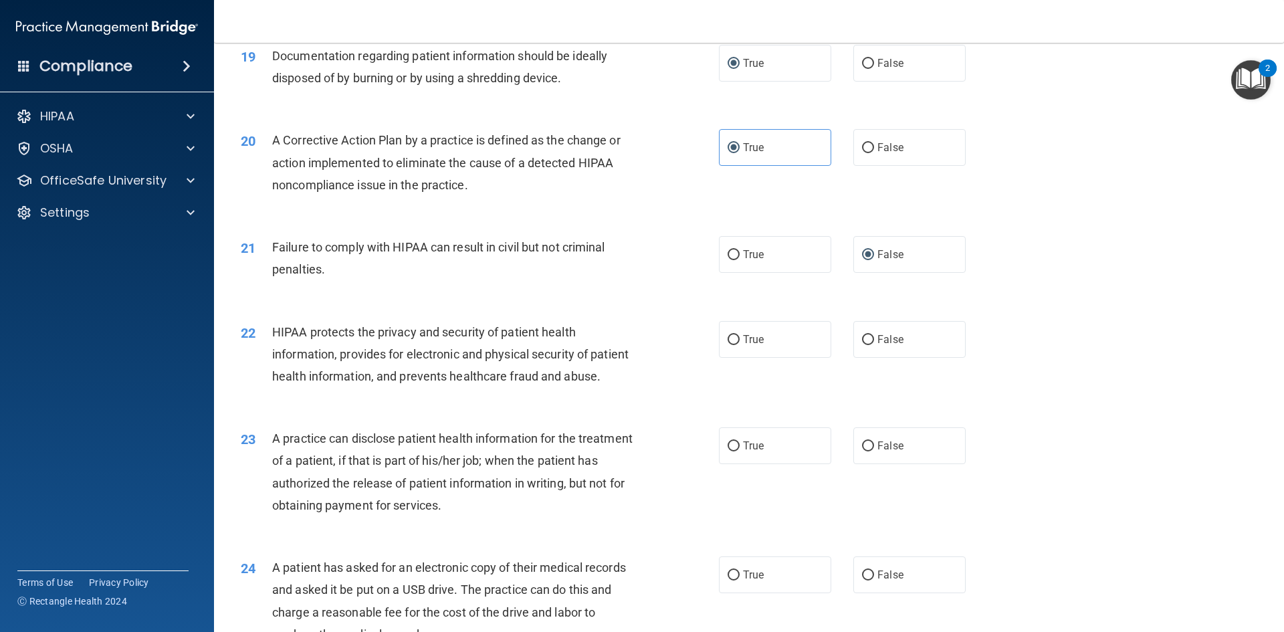
scroll to position [1798, 0]
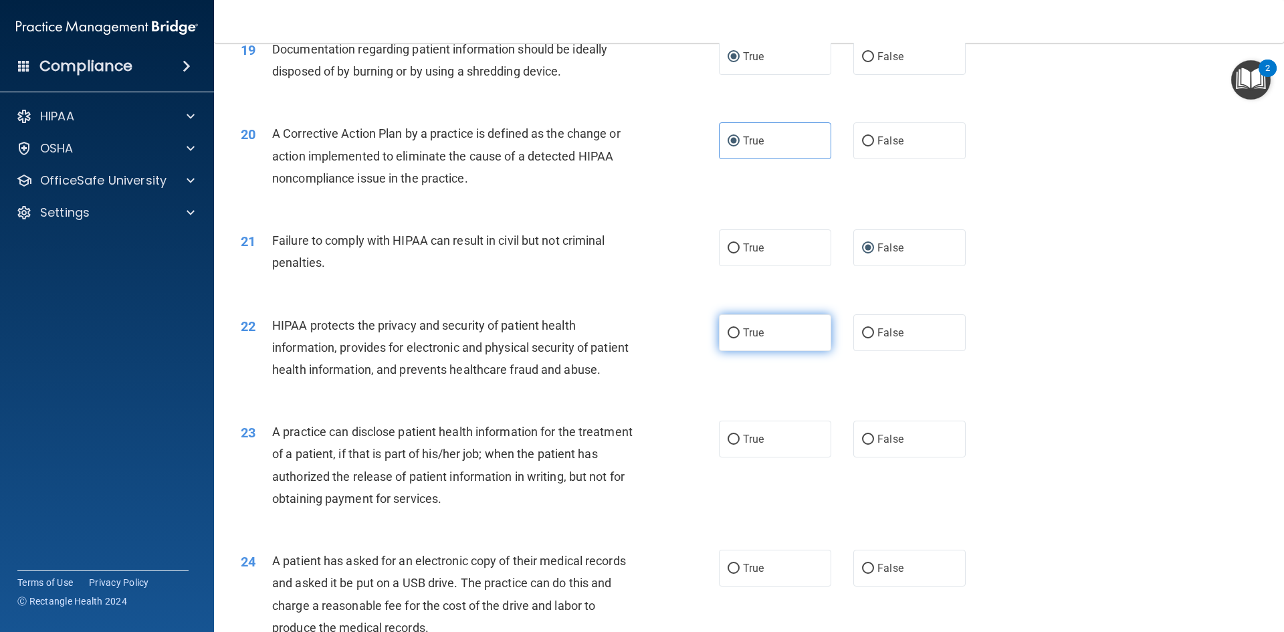
click at [737, 351] on label "True" at bounding box center [775, 332] width 112 height 37
click at [737, 339] on input "True" at bounding box center [734, 333] width 12 height 10
radio input "true"
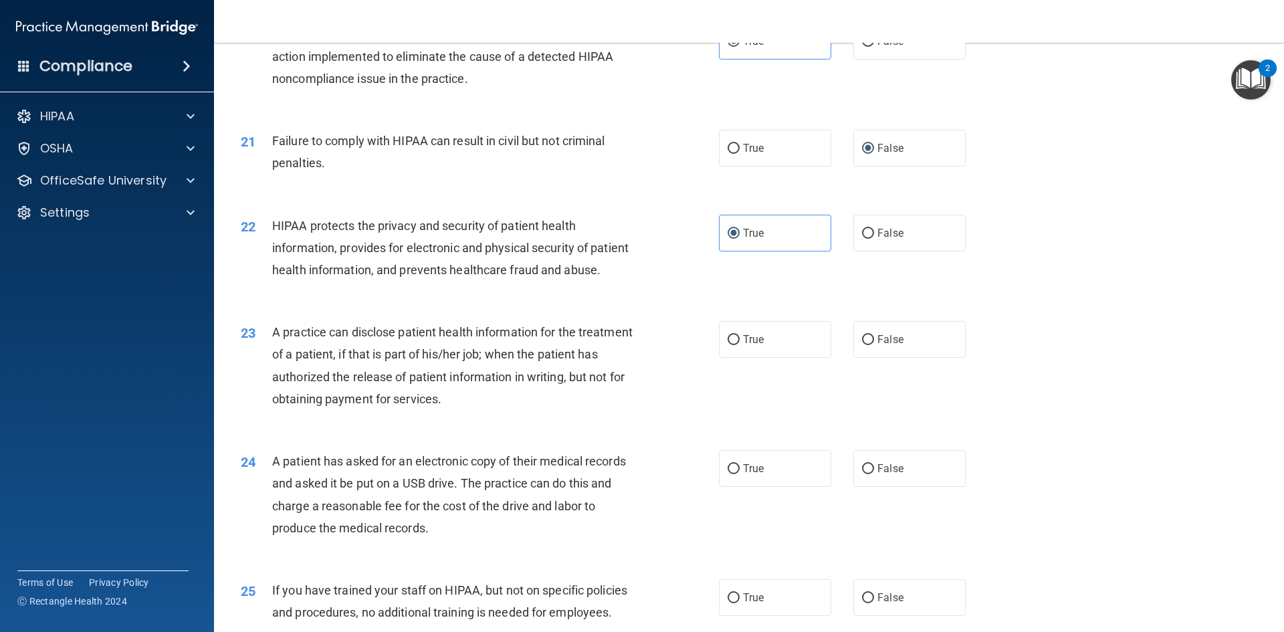
scroll to position [1932, 0]
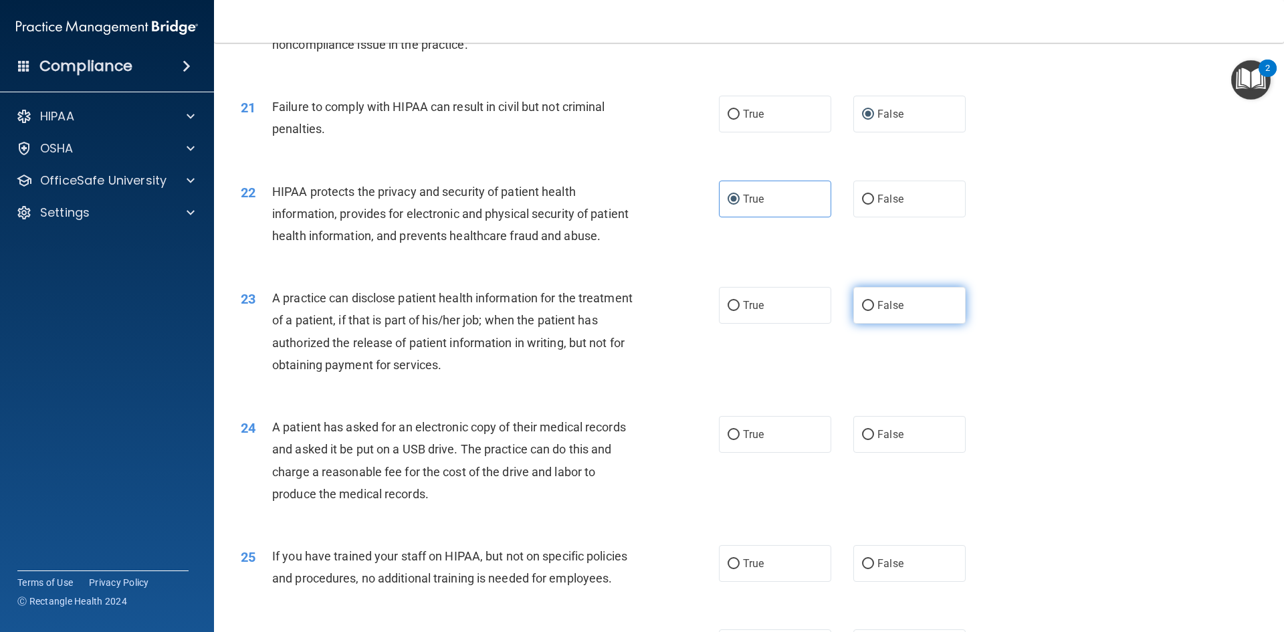
click at [923, 324] on label "False" at bounding box center [910, 305] width 112 height 37
click at [874, 311] on input "False" at bounding box center [868, 306] width 12 height 10
radio input "true"
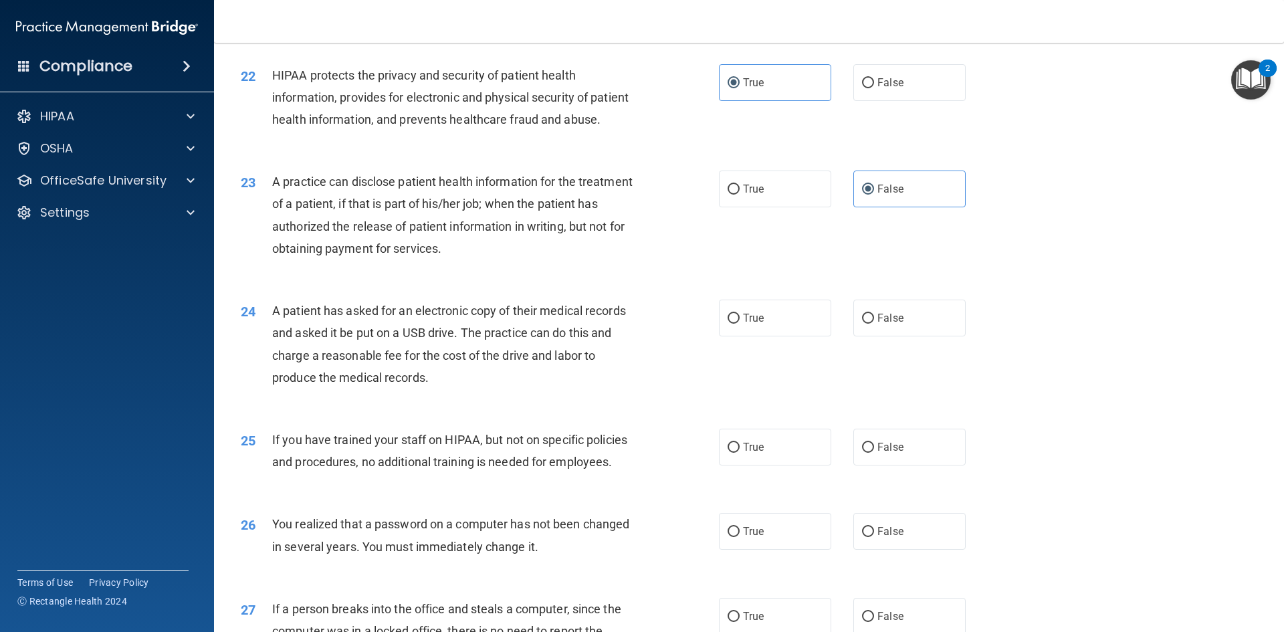
scroll to position [2066, 0]
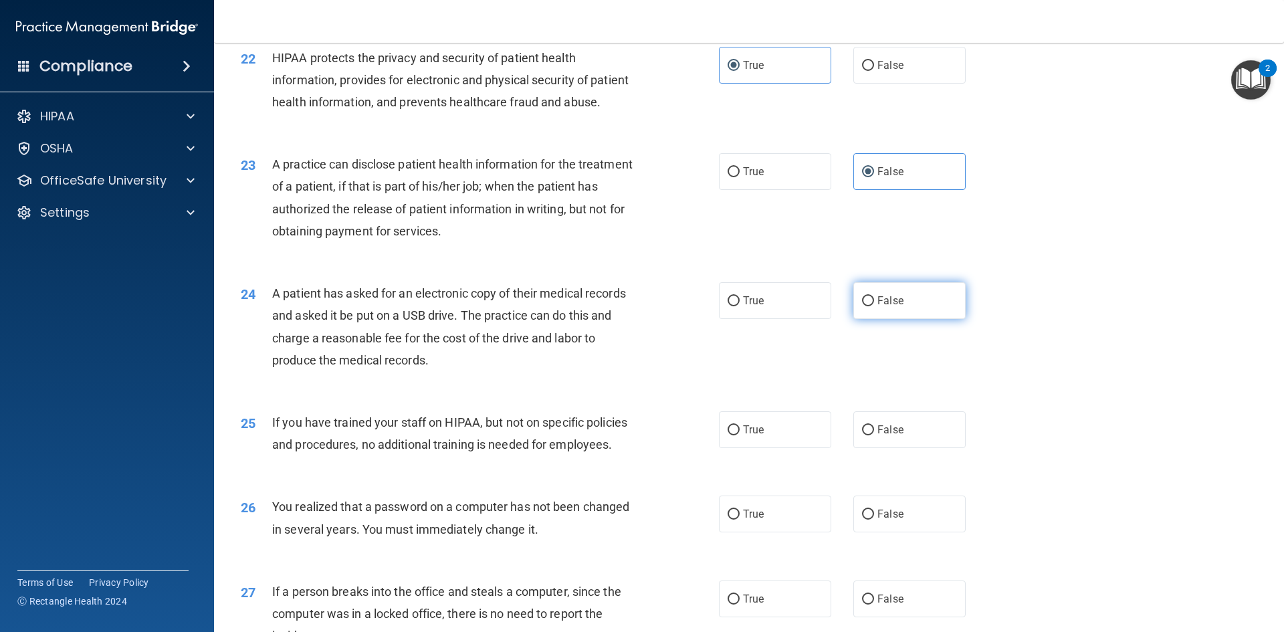
click at [863, 306] on input "False" at bounding box center [868, 301] width 12 height 10
radio input "true"
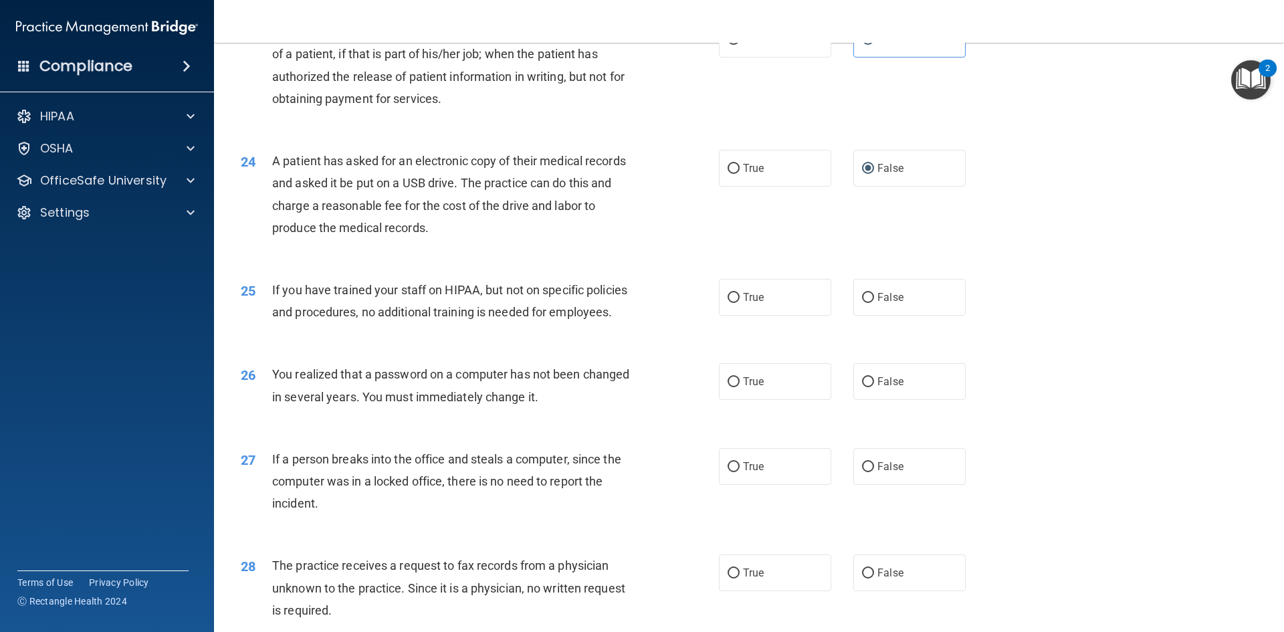
scroll to position [2200, 0]
click at [878, 302] on span "False" at bounding box center [891, 296] width 26 height 13
click at [872, 302] on input "False" at bounding box center [868, 297] width 12 height 10
radio input "true"
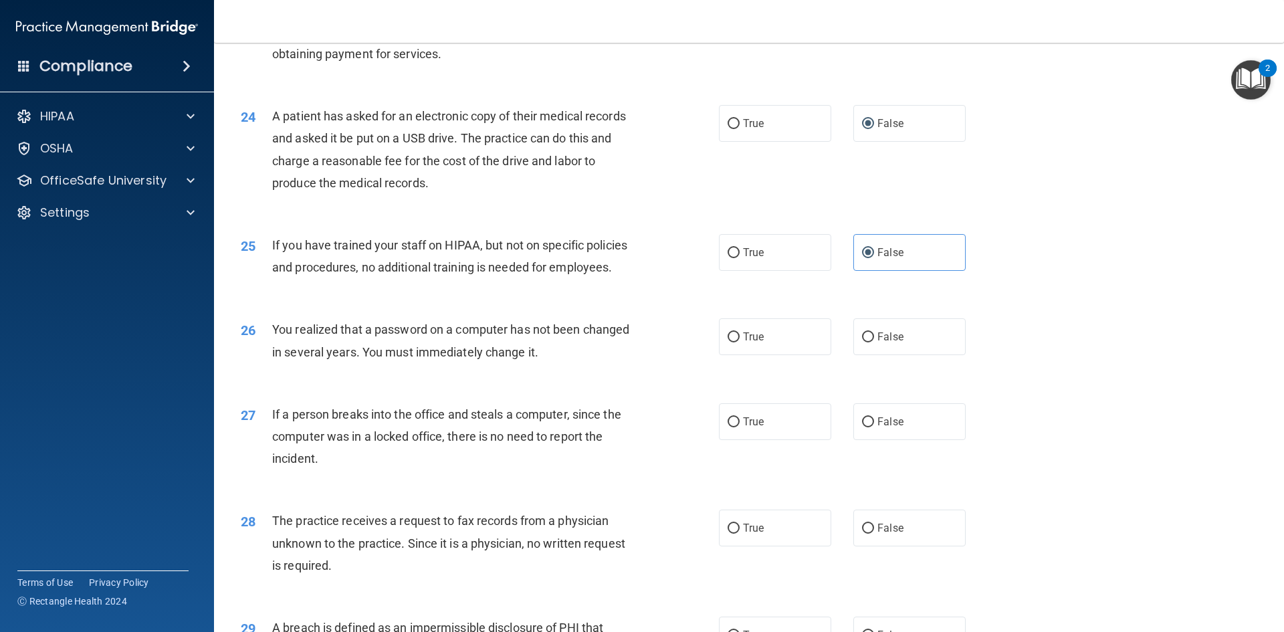
scroll to position [2267, 0]
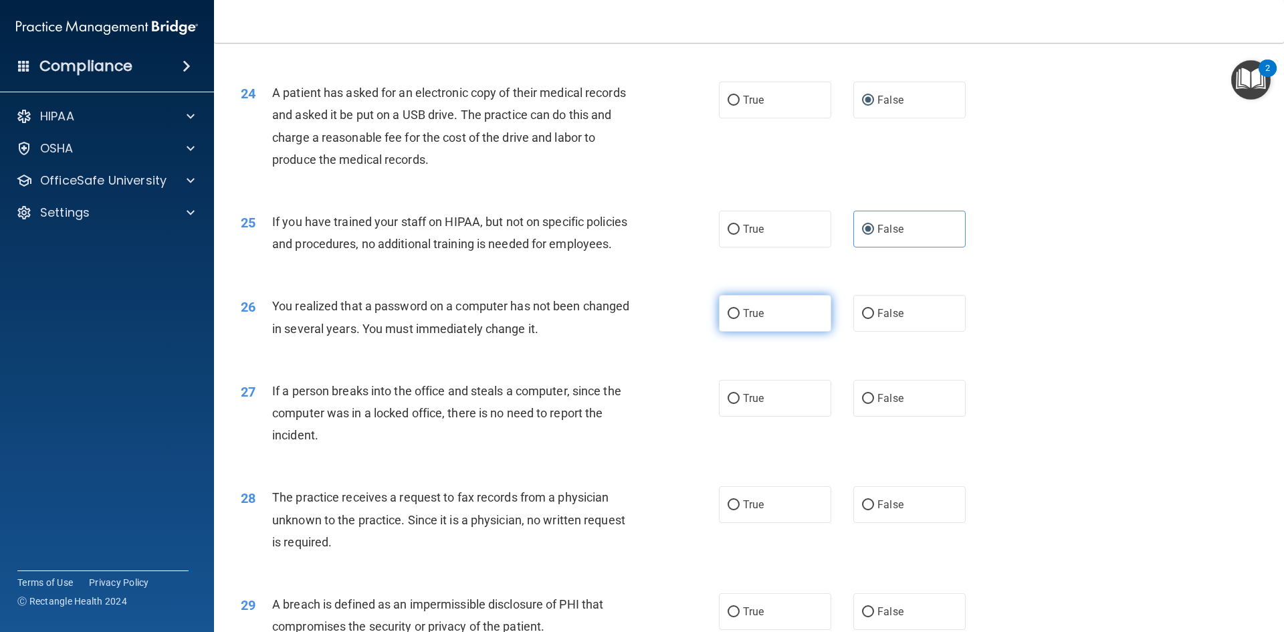
click at [729, 319] on input "True" at bounding box center [734, 314] width 12 height 10
radio input "true"
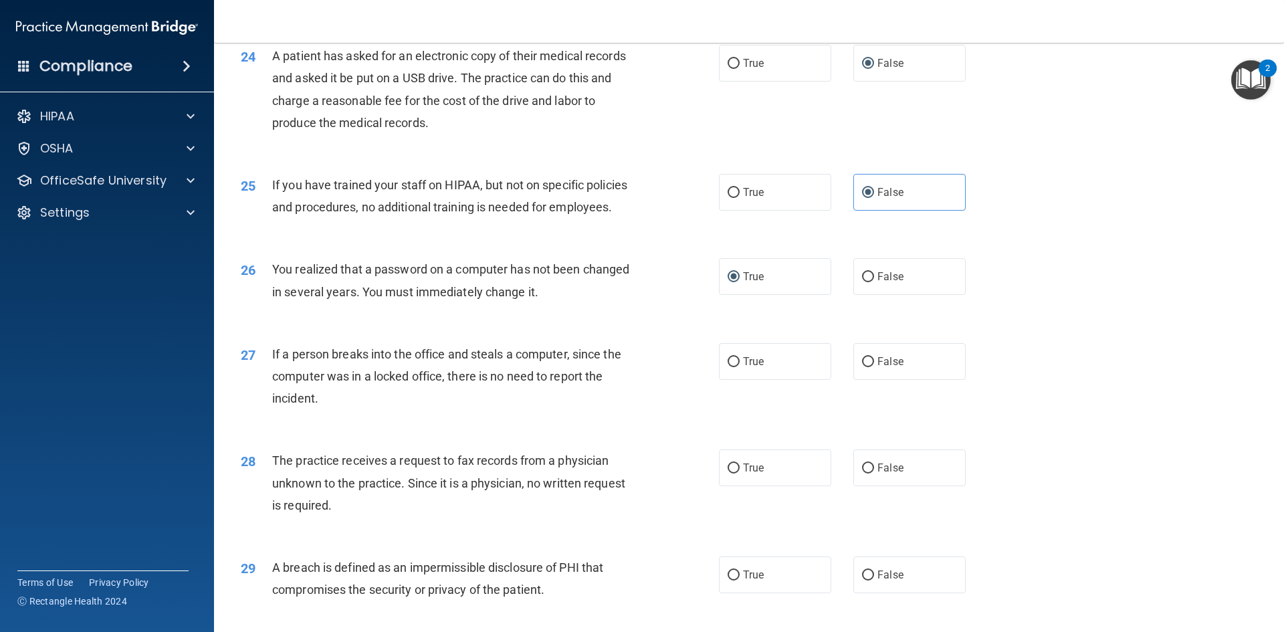
scroll to position [2333, 0]
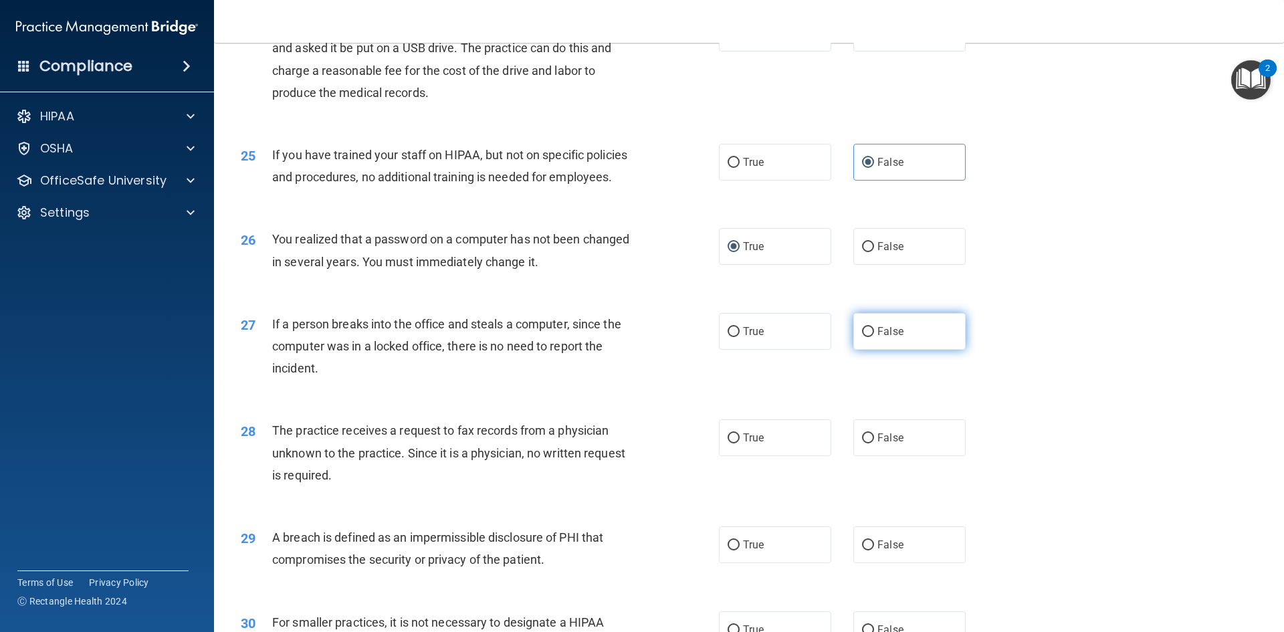
click at [862, 337] on input "False" at bounding box center [868, 332] width 12 height 10
radio input "true"
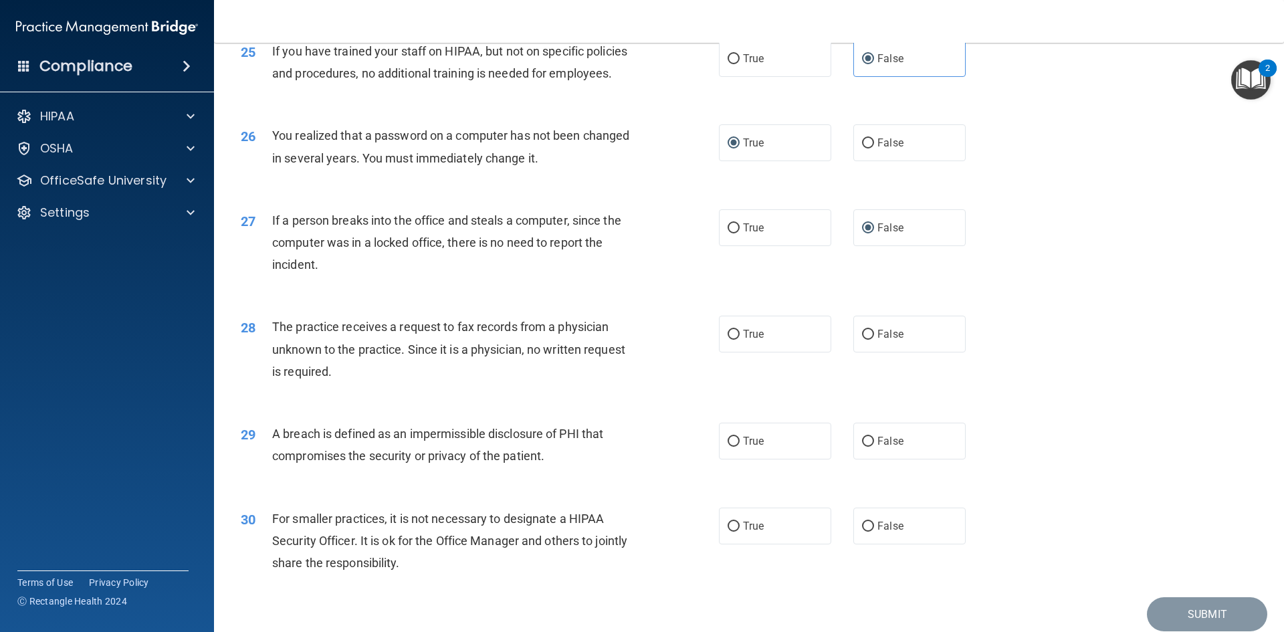
scroll to position [2467, 0]
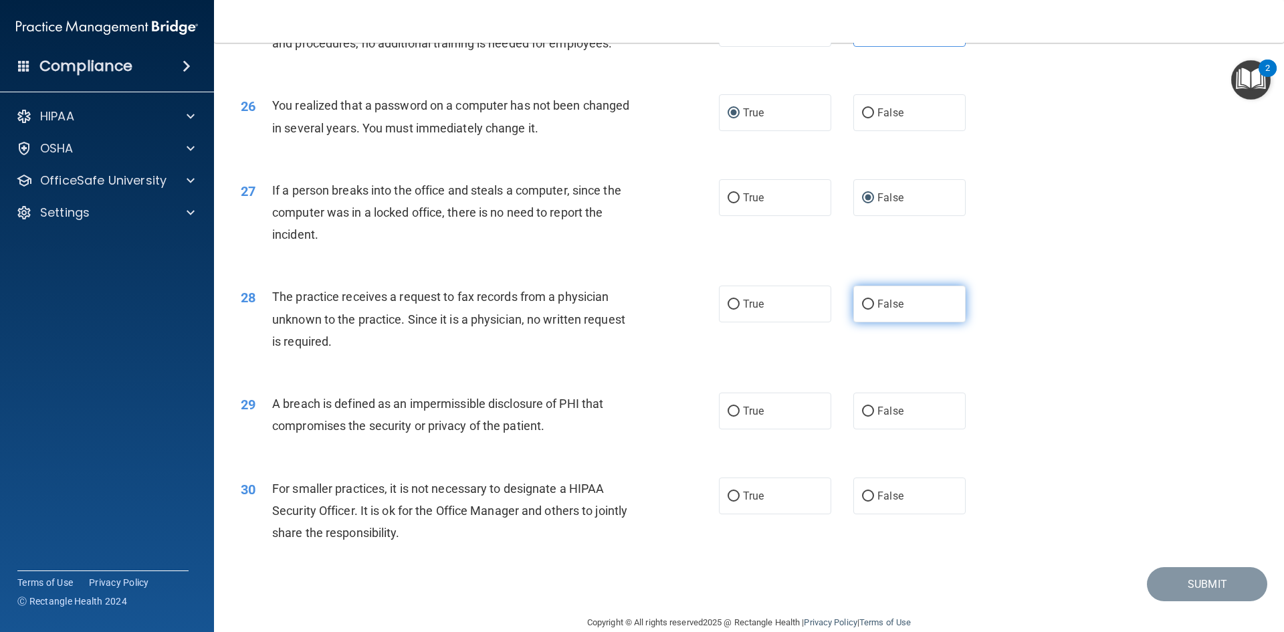
click at [878, 310] on span "False" at bounding box center [891, 304] width 26 height 13
click at [874, 310] on input "False" at bounding box center [868, 305] width 12 height 10
radio input "true"
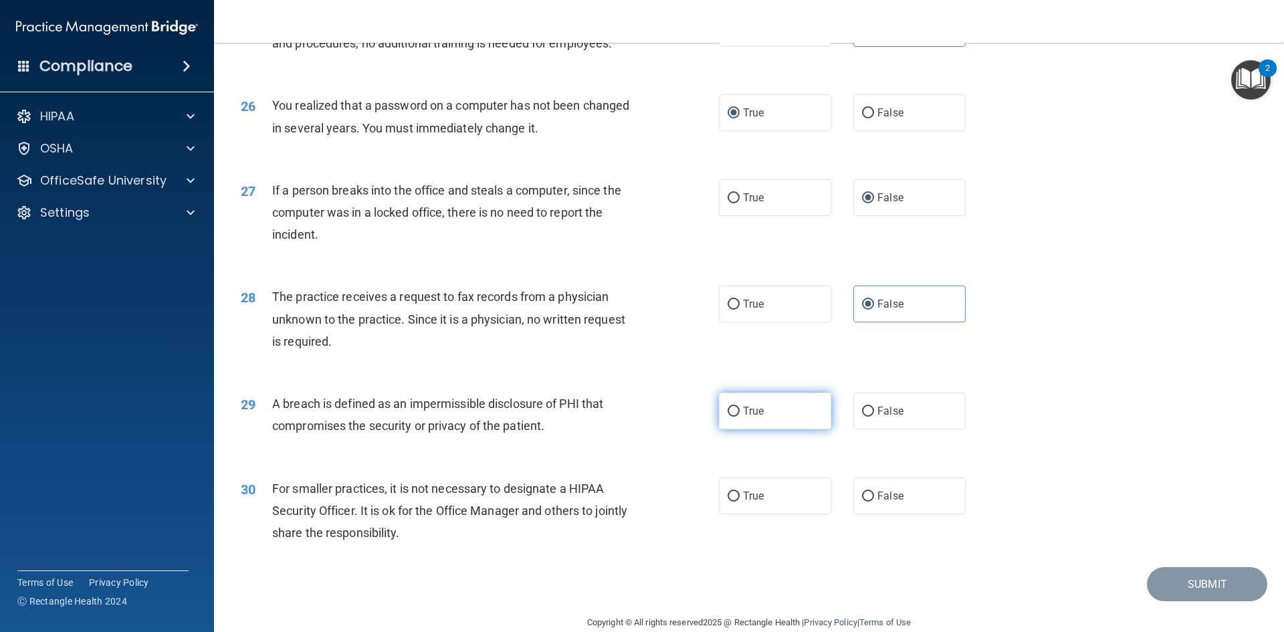
click at [756, 417] on span "True" at bounding box center [753, 411] width 21 height 13
click at [740, 417] on input "True" at bounding box center [734, 412] width 12 height 10
radio input "true"
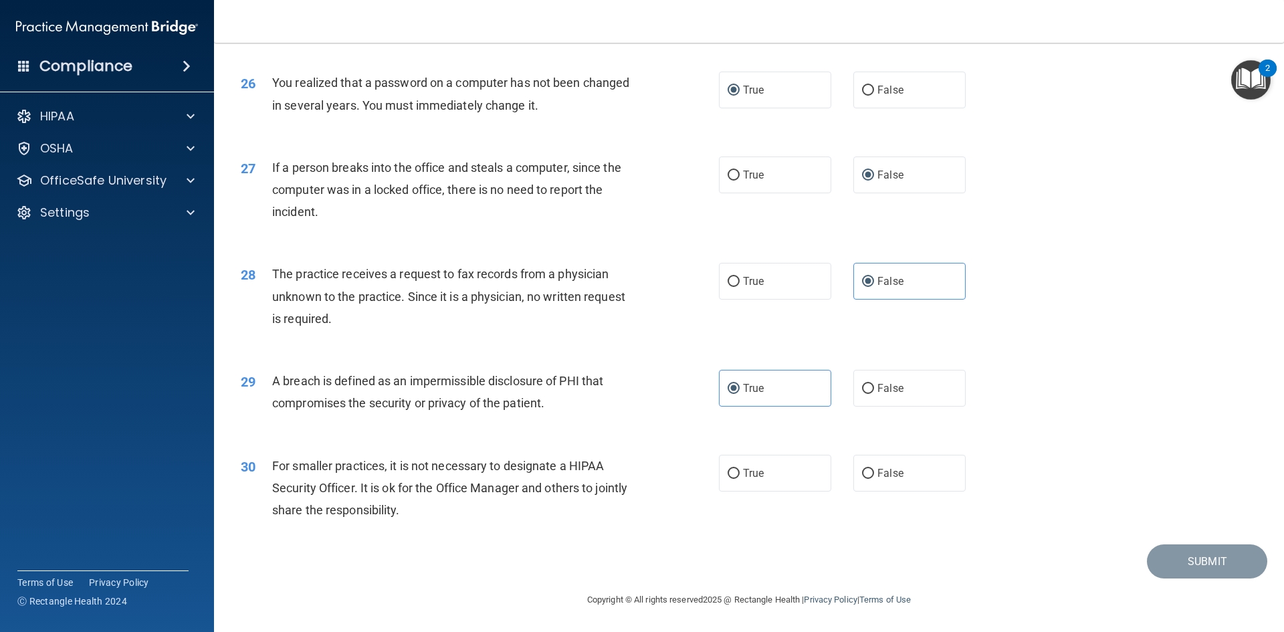
scroll to position [2534, 0]
click at [870, 468] on label "False" at bounding box center [910, 473] width 112 height 37
click at [870, 469] on input "False" at bounding box center [868, 474] width 12 height 10
radio input "true"
click at [1171, 557] on button "Submit" at bounding box center [1207, 562] width 120 height 34
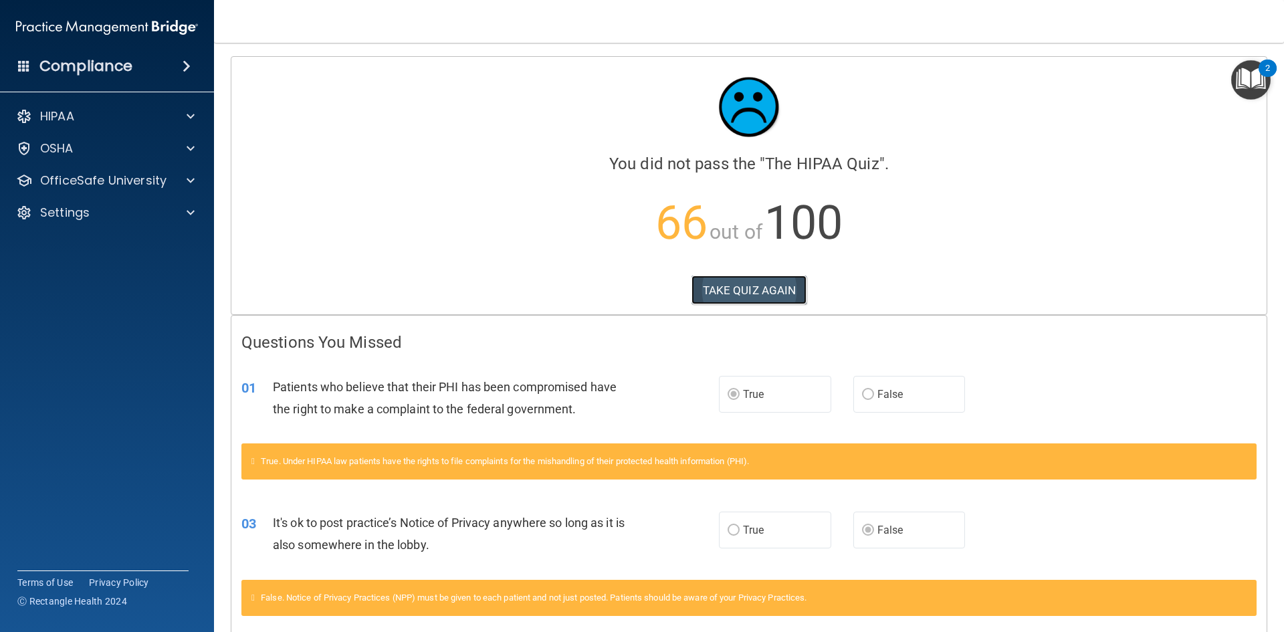
click at [740, 287] on button "TAKE QUIZ AGAIN" at bounding box center [750, 290] width 116 height 29
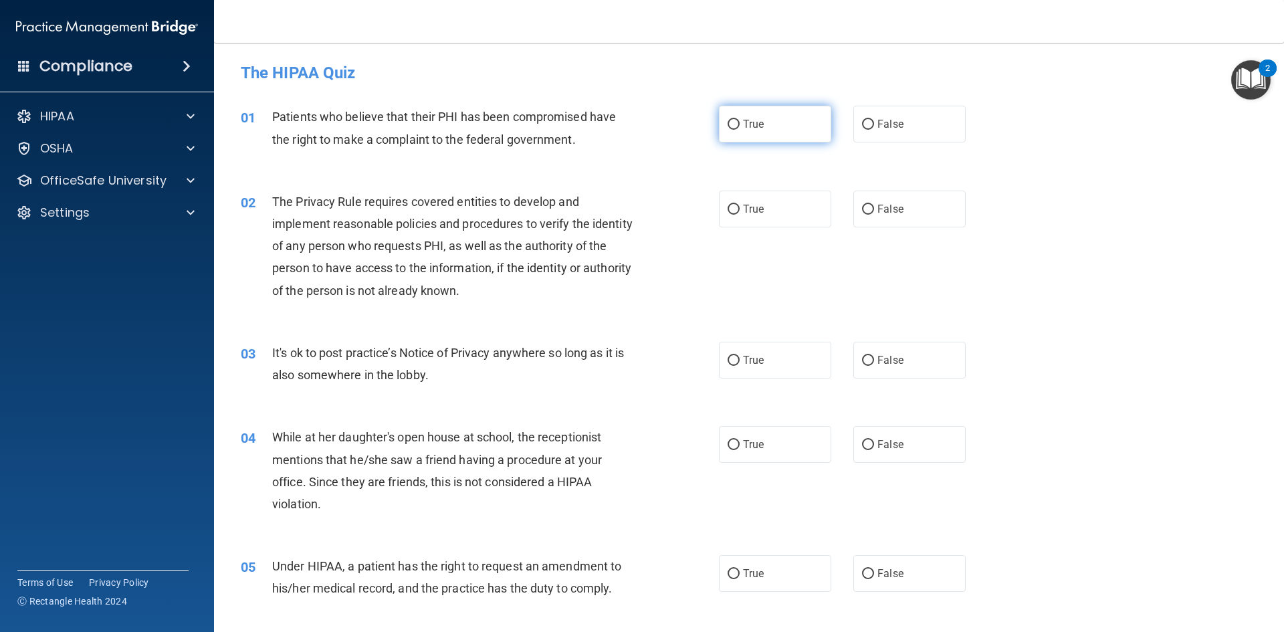
click at [729, 126] on input "True" at bounding box center [734, 125] width 12 height 10
radio input "true"
click at [862, 359] on input "False" at bounding box center [868, 361] width 12 height 10
radio input "true"
click at [863, 208] on input "False" at bounding box center [868, 210] width 12 height 10
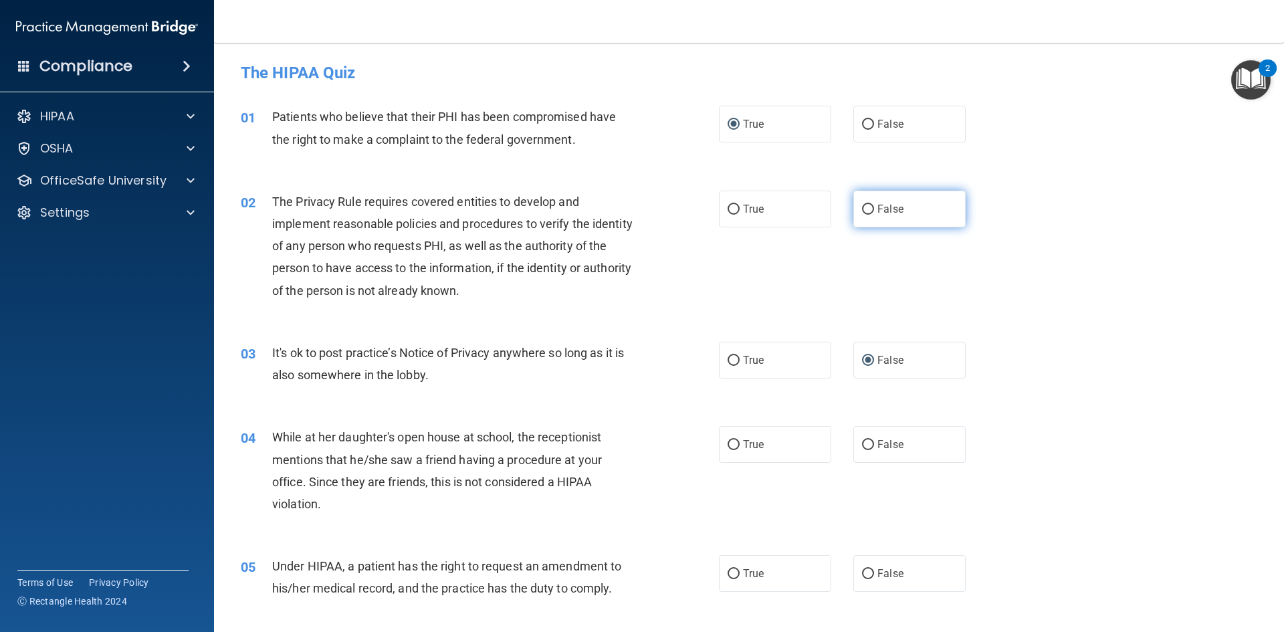
radio input "true"
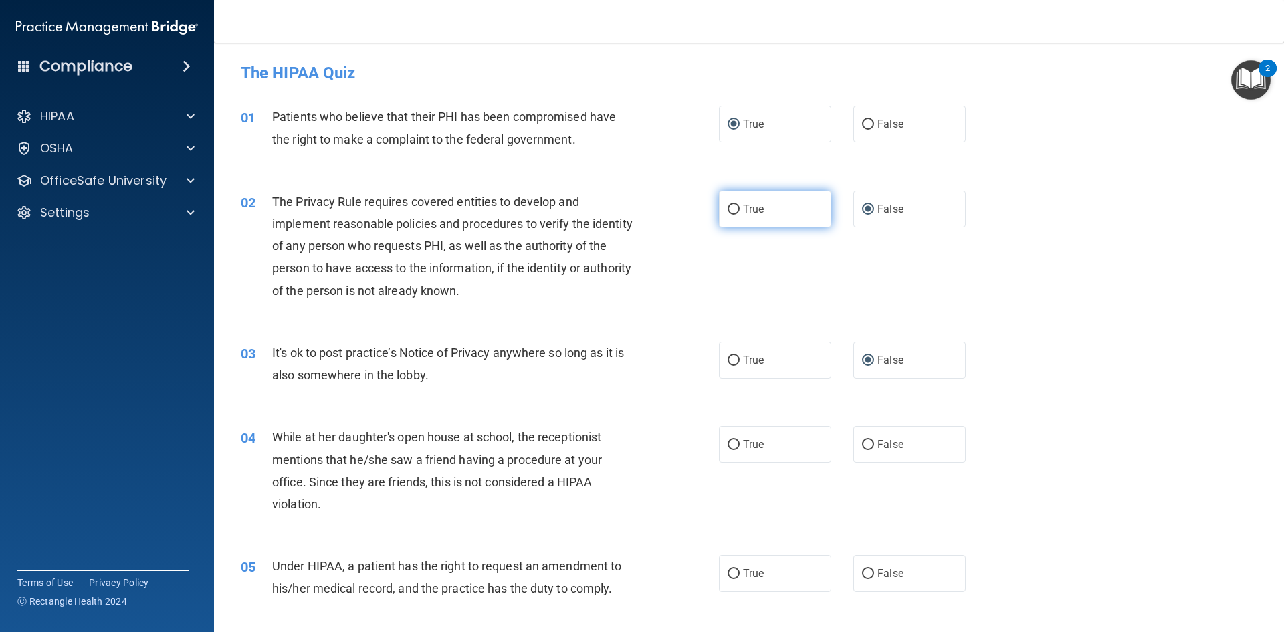
click at [731, 205] on input "True" at bounding box center [734, 210] width 12 height 10
radio input "true"
radio input "false"
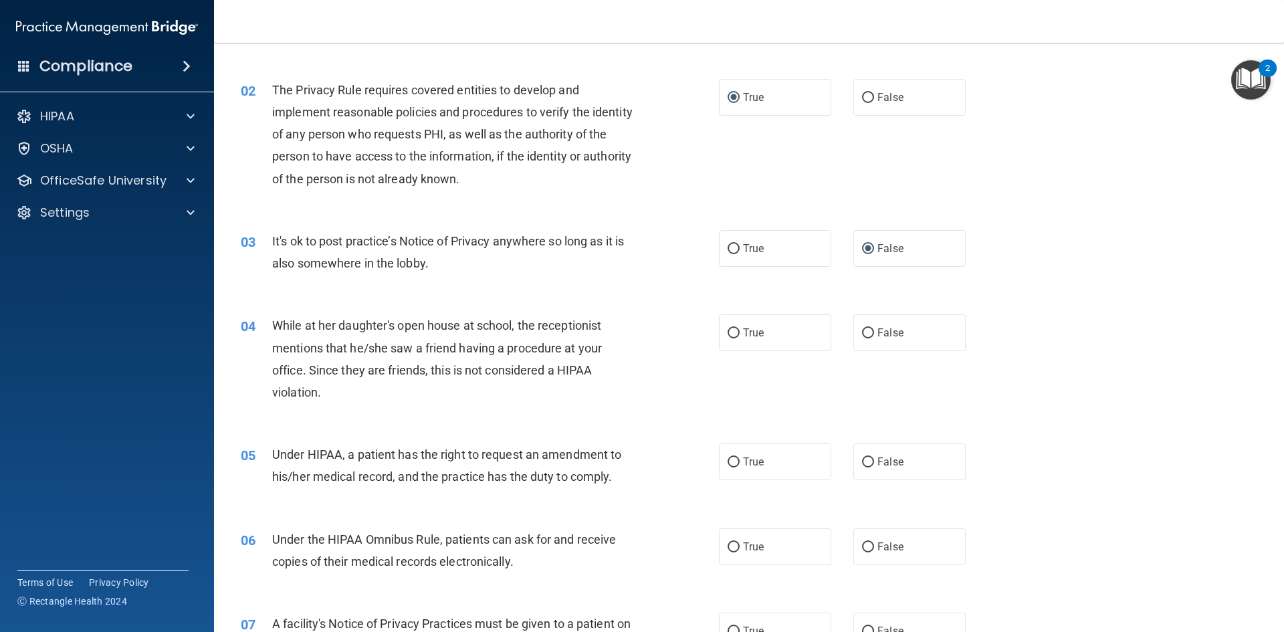
scroll to position [134, 0]
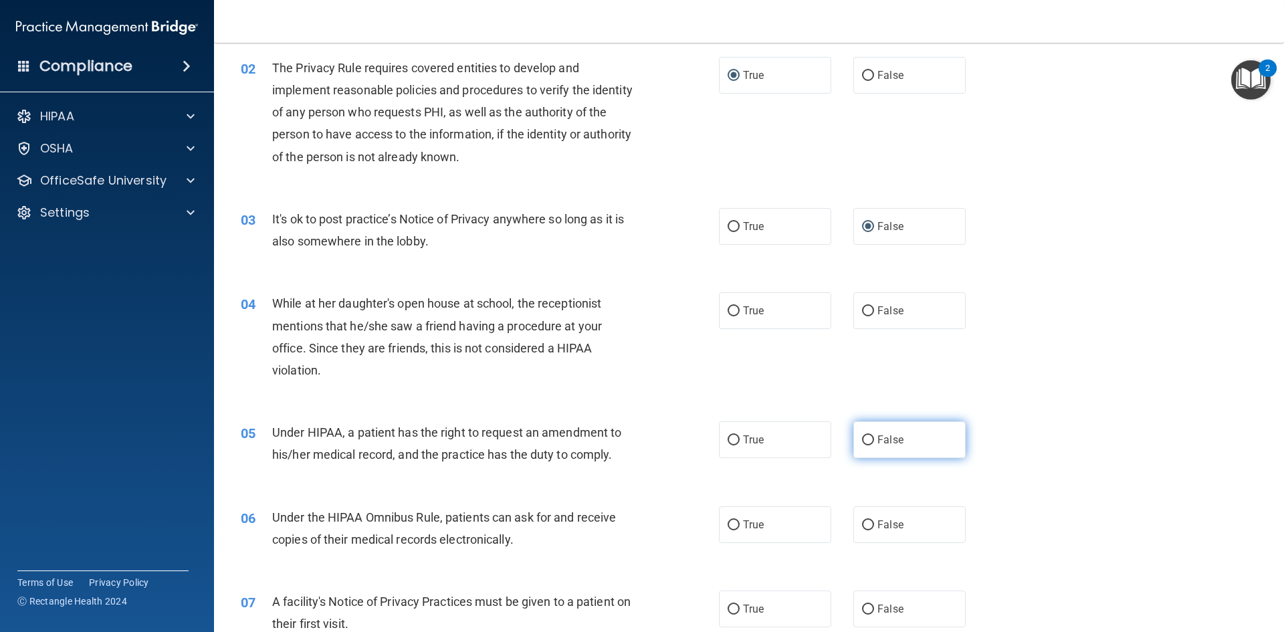
click at [866, 440] on input "False" at bounding box center [868, 441] width 12 height 10
radio input "true"
click at [728, 520] on input "True" at bounding box center [734, 525] width 12 height 10
radio input "true"
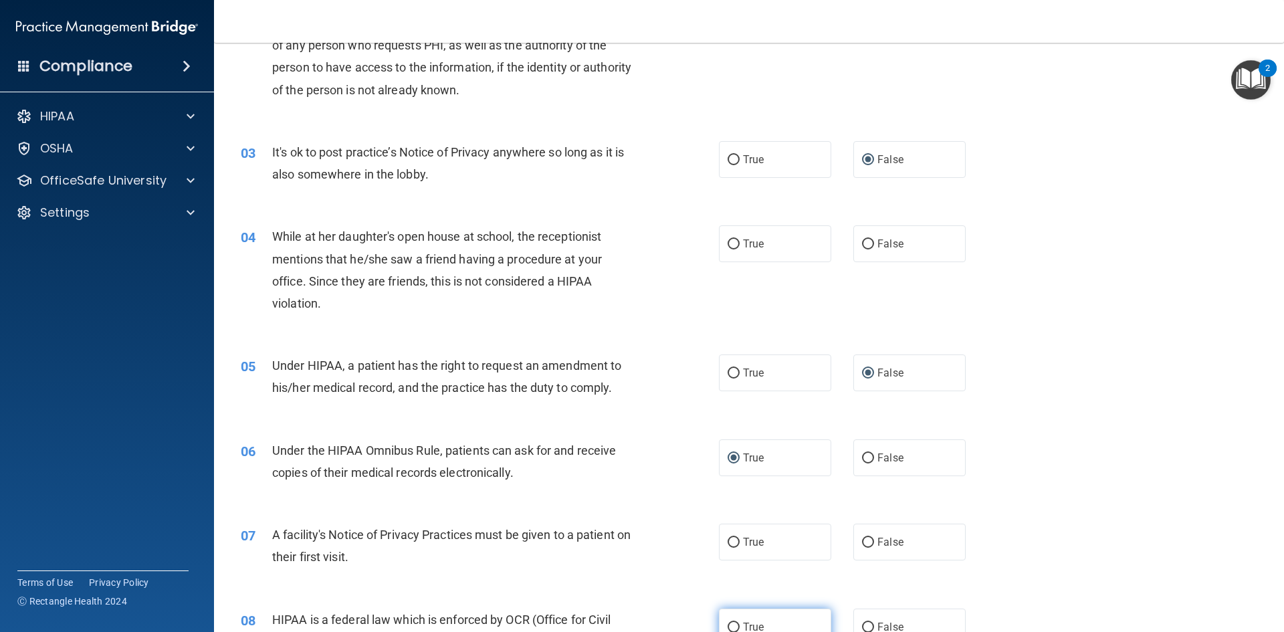
scroll to position [268, 0]
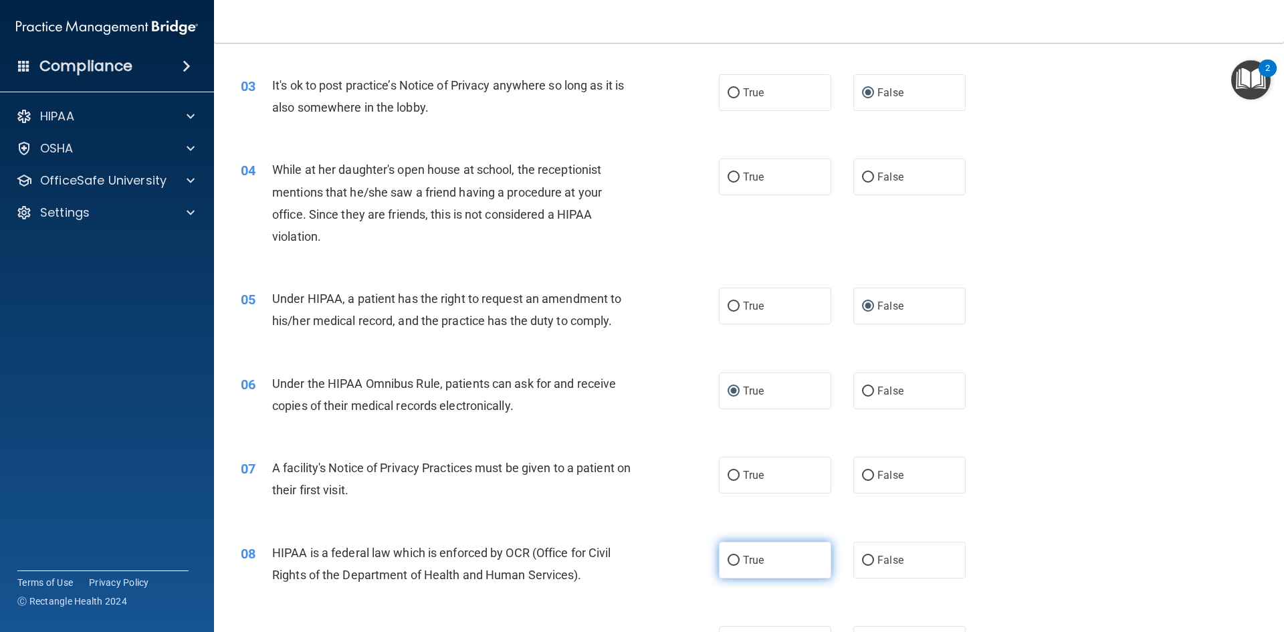
click at [728, 561] on input "True" at bounding box center [734, 561] width 12 height 10
radio input "true"
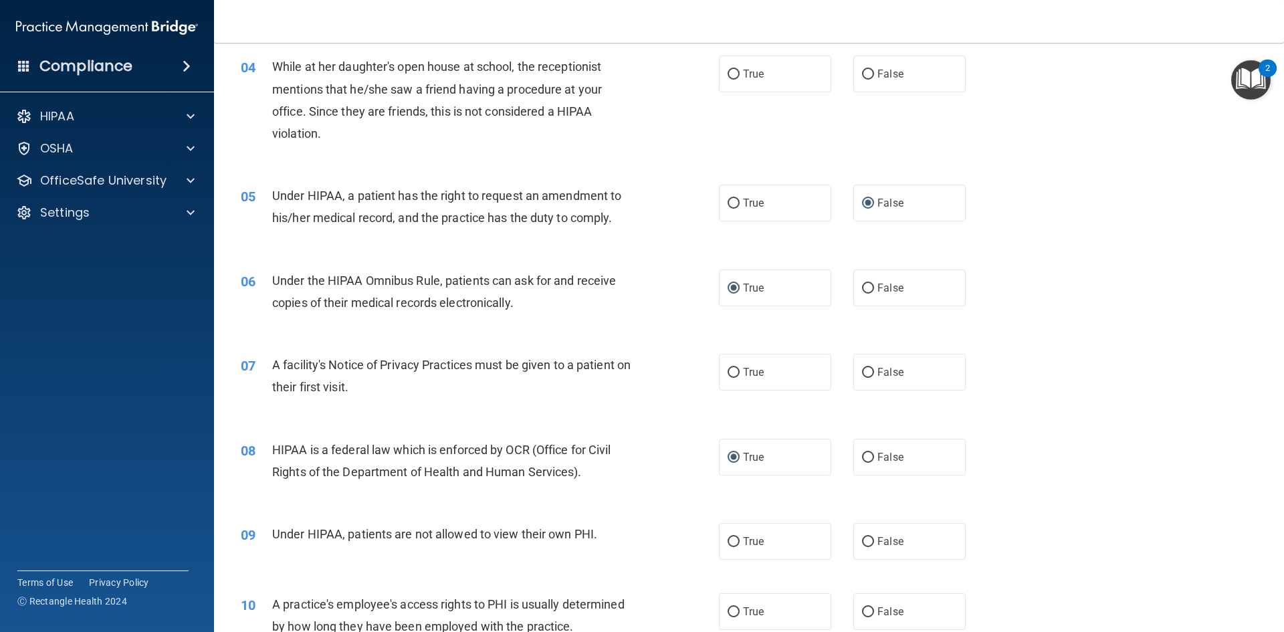
scroll to position [401, 0]
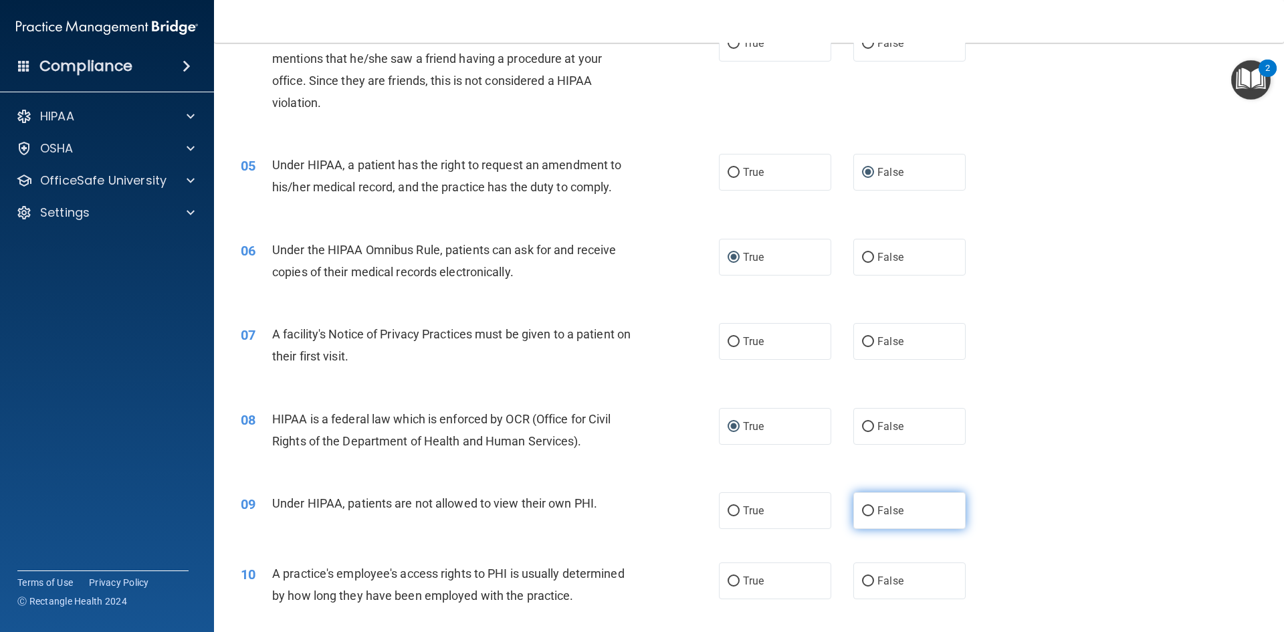
click at [865, 512] on input "False" at bounding box center [868, 511] width 12 height 10
radio input "true"
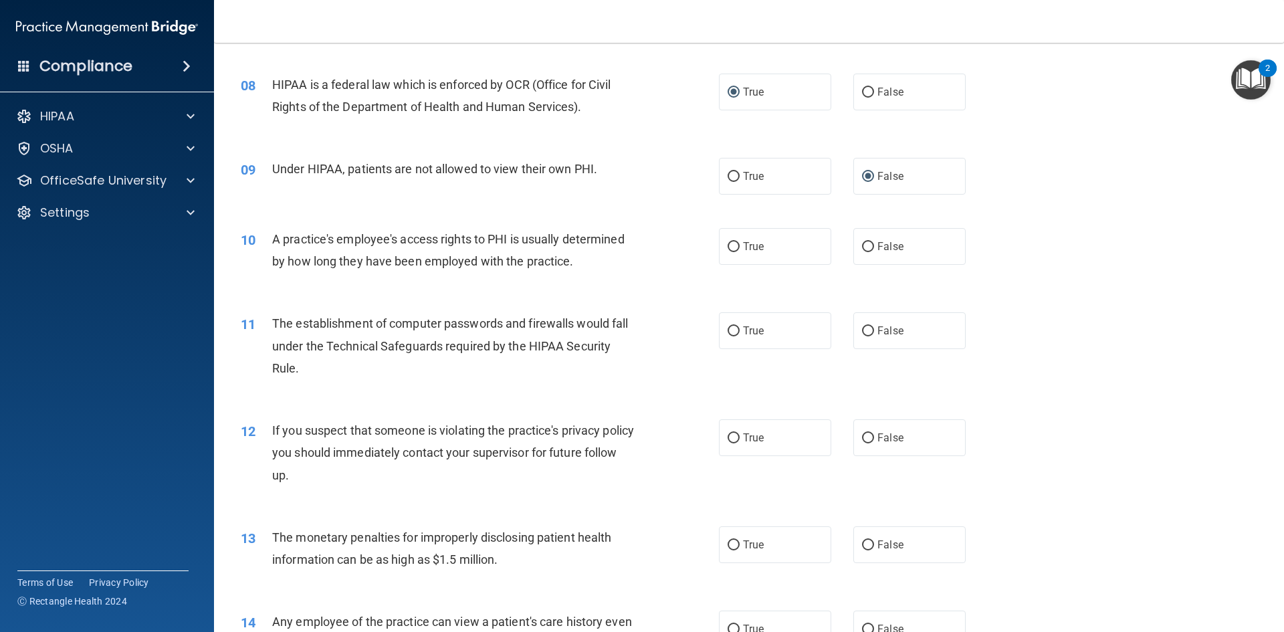
scroll to position [803, 0]
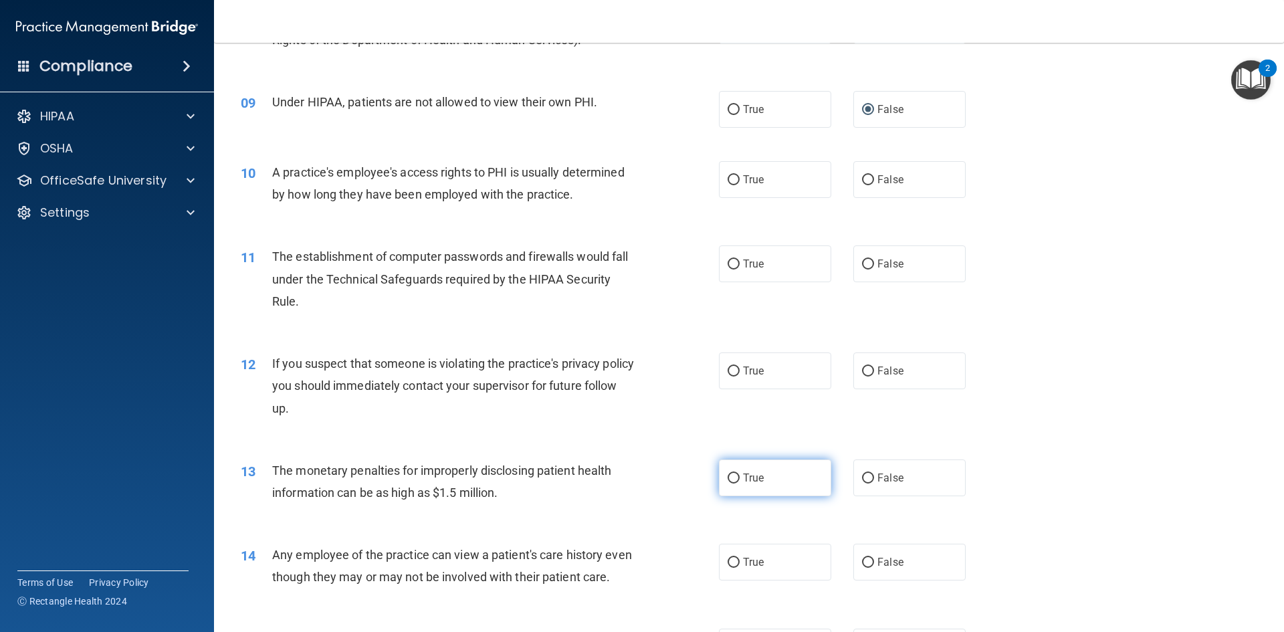
click at [729, 478] on input "True" at bounding box center [734, 479] width 12 height 10
radio input "true"
click at [864, 560] on input "False" at bounding box center [868, 563] width 12 height 10
radio input "true"
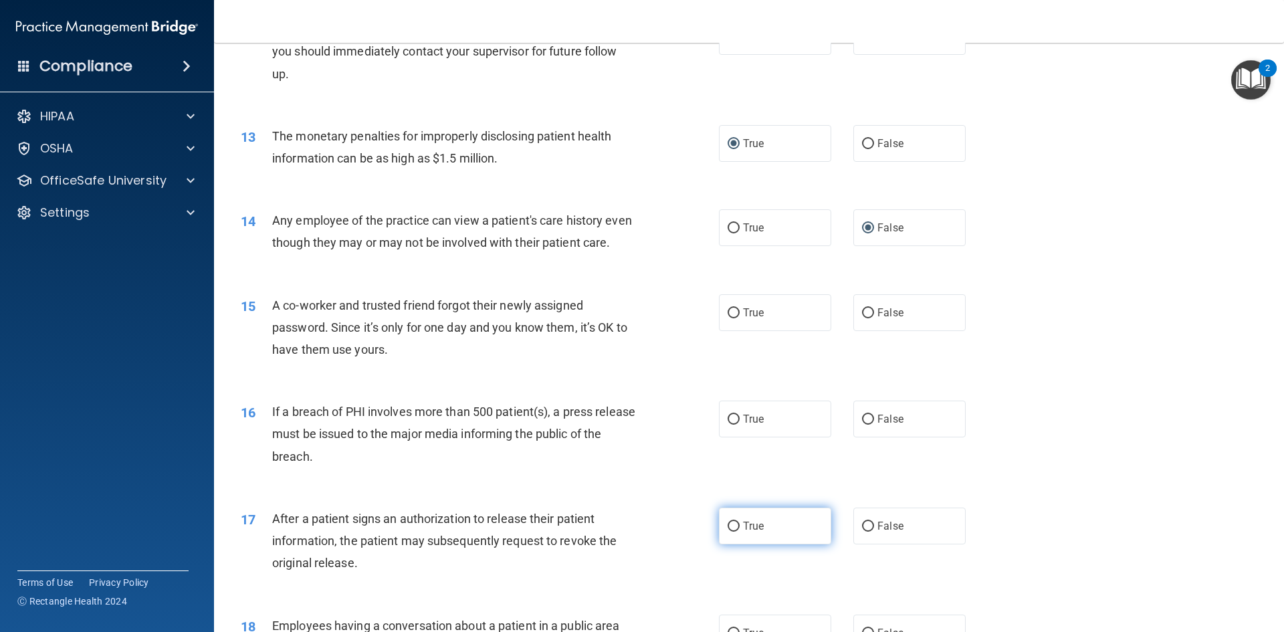
scroll to position [1204, 0]
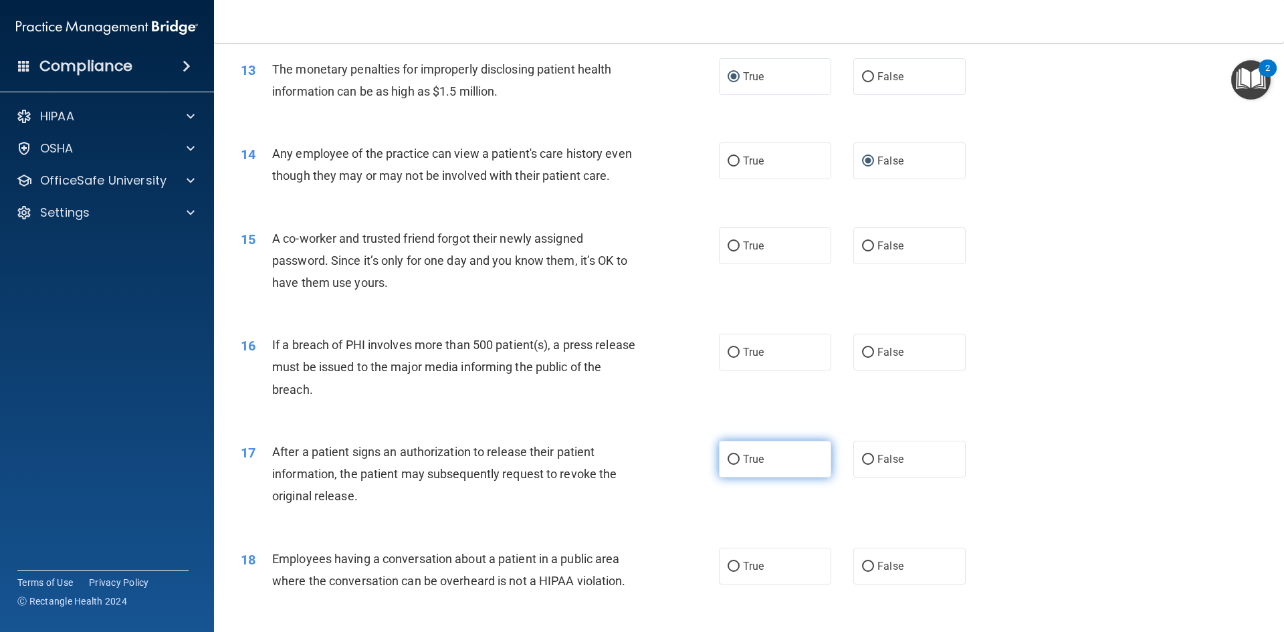
click at [733, 465] on input "True" at bounding box center [734, 460] width 12 height 10
radio input "true"
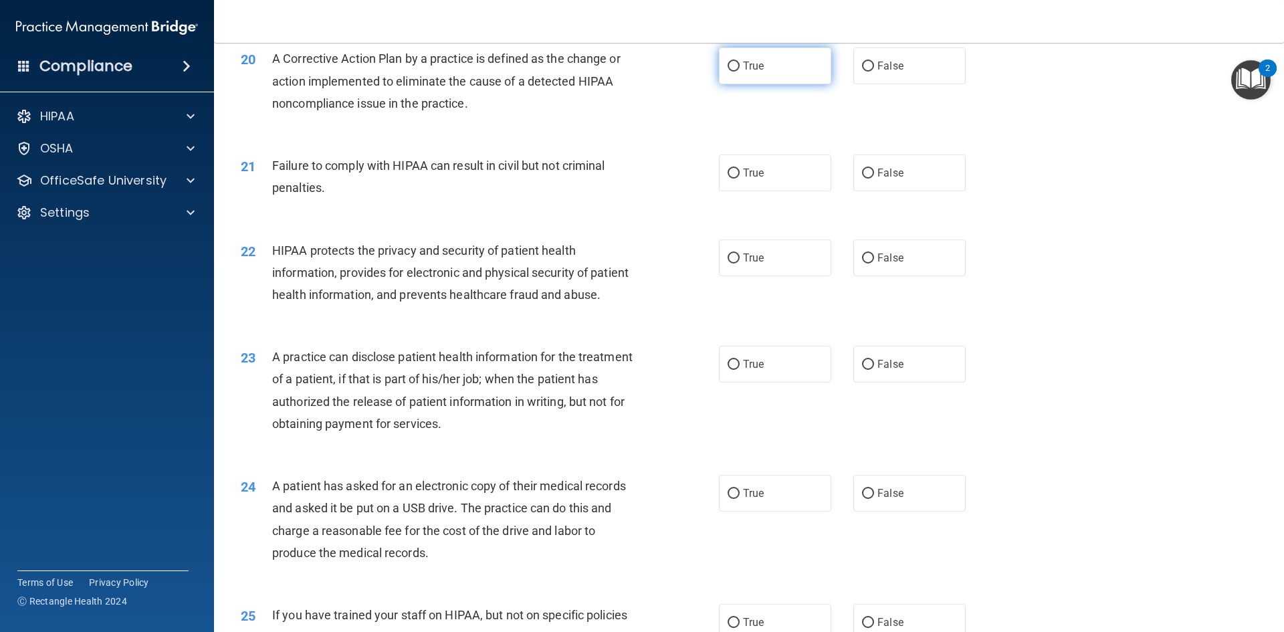
scroll to position [1940, 0]
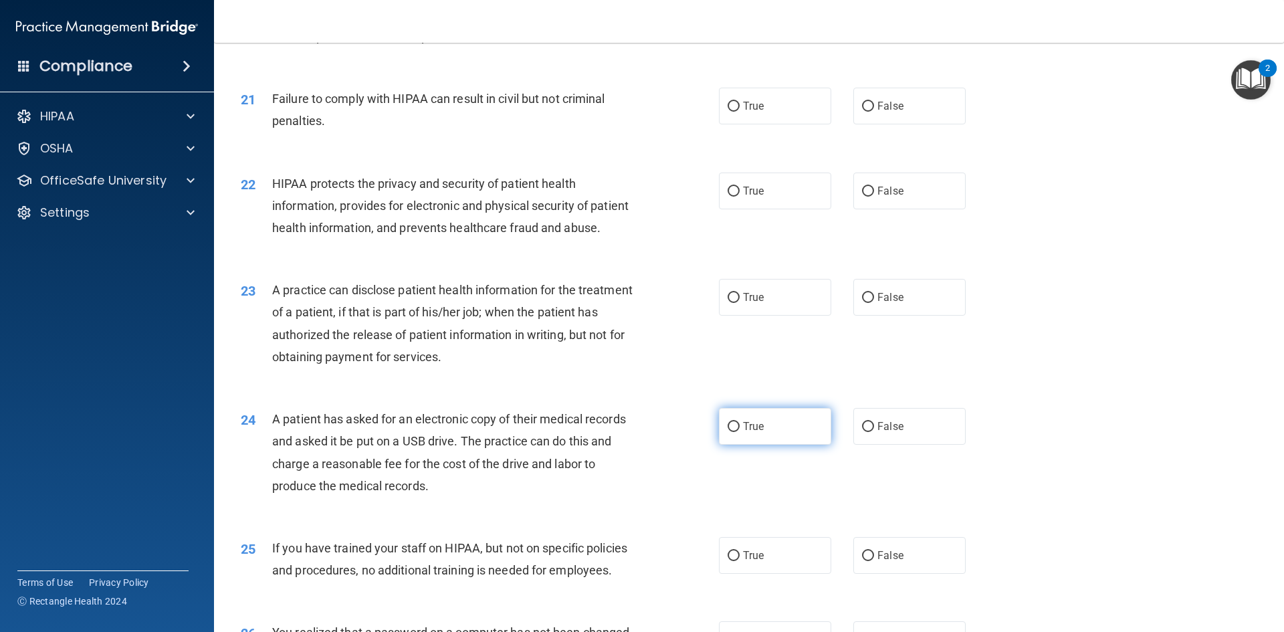
click at [730, 432] on input "True" at bounding box center [734, 427] width 12 height 10
radio input "true"
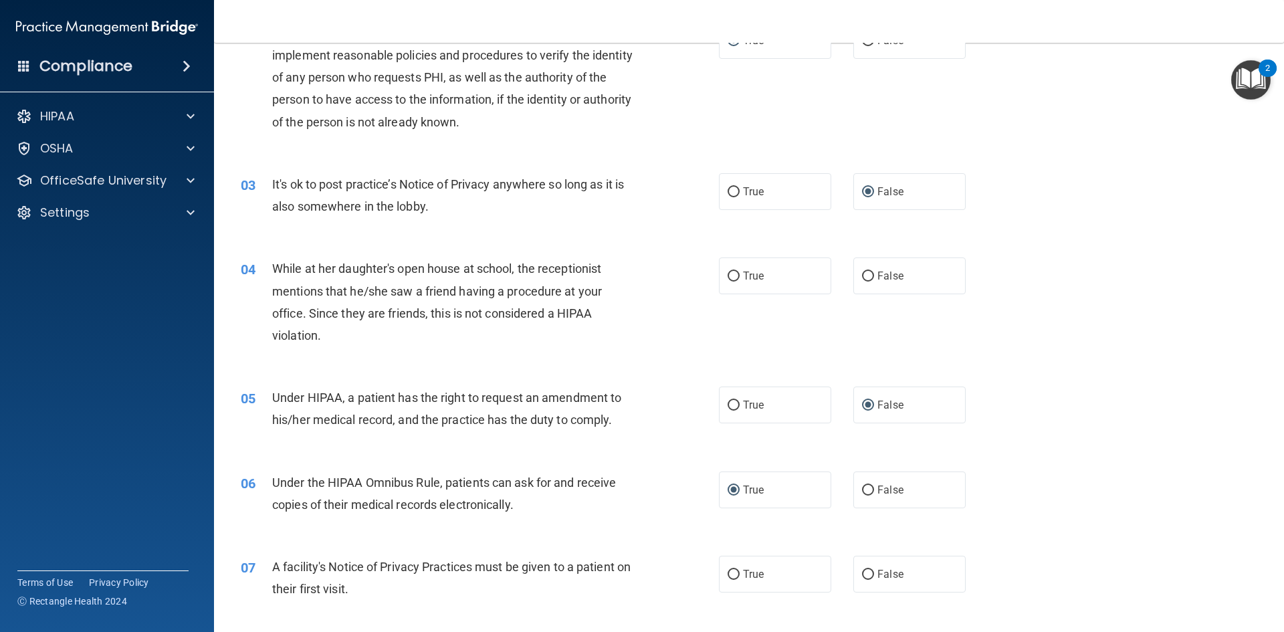
scroll to position [201, 0]
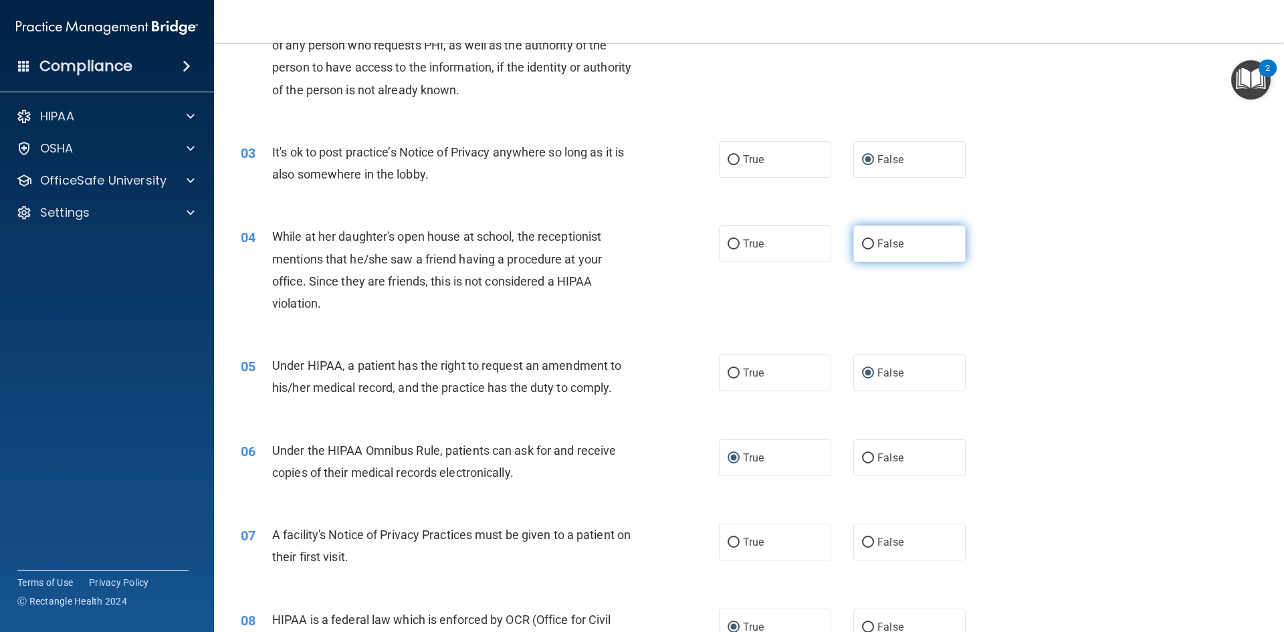
click at [864, 243] on input "False" at bounding box center [868, 244] width 12 height 10
radio input "true"
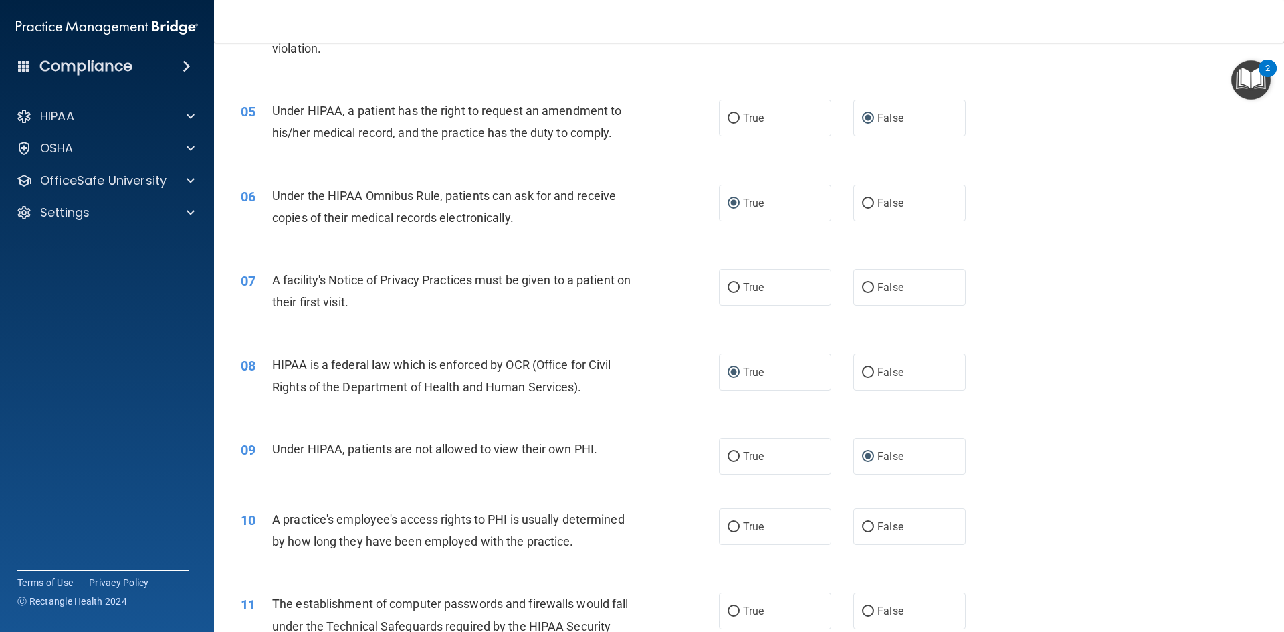
scroll to position [468, 0]
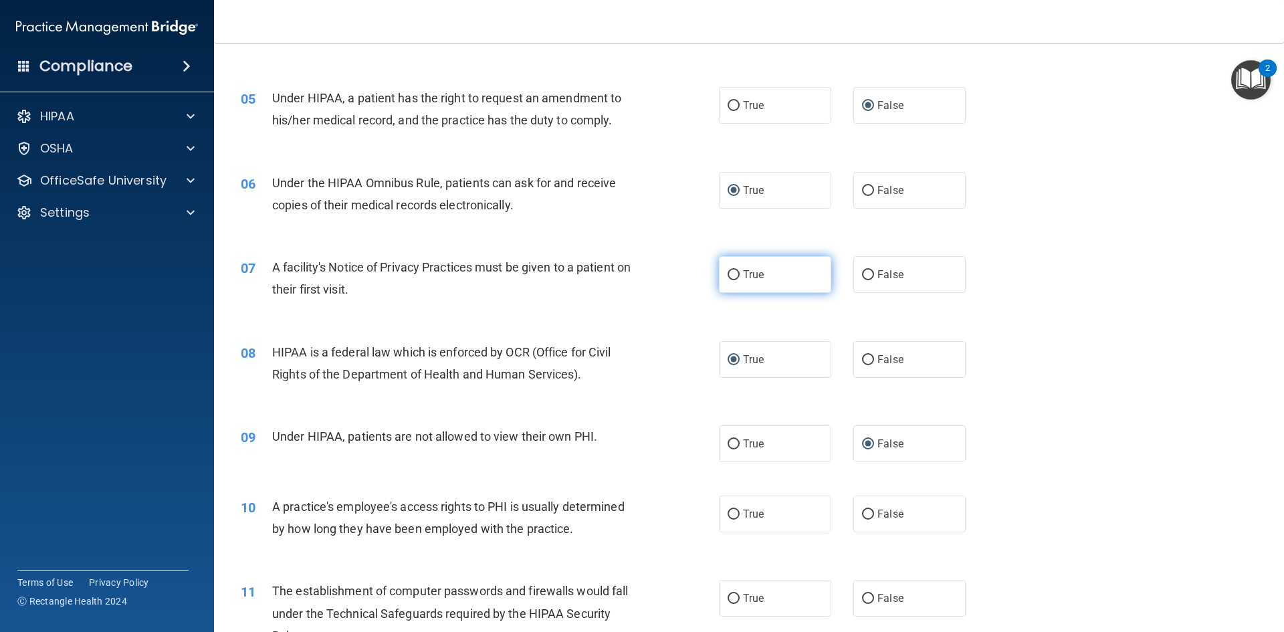
click at [733, 275] on input "True" at bounding box center [734, 275] width 12 height 10
radio input "true"
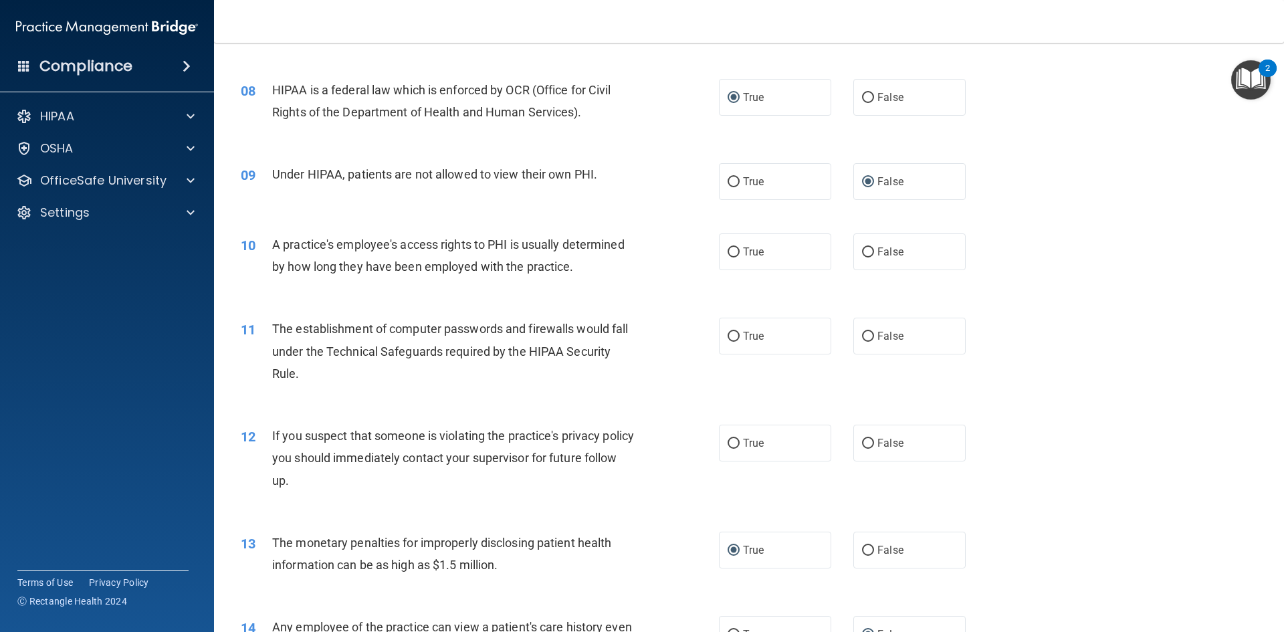
scroll to position [736, 0]
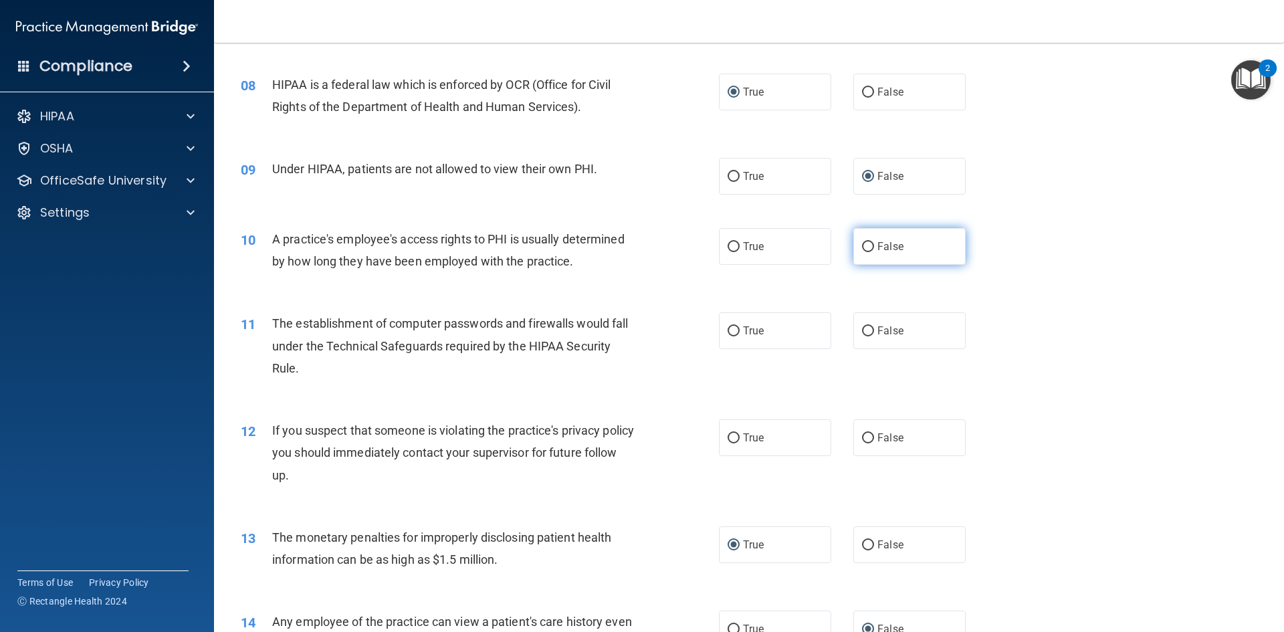
click at [864, 246] on input "False" at bounding box center [868, 247] width 12 height 10
radio input "true"
click at [728, 330] on input "True" at bounding box center [734, 331] width 12 height 10
radio input "true"
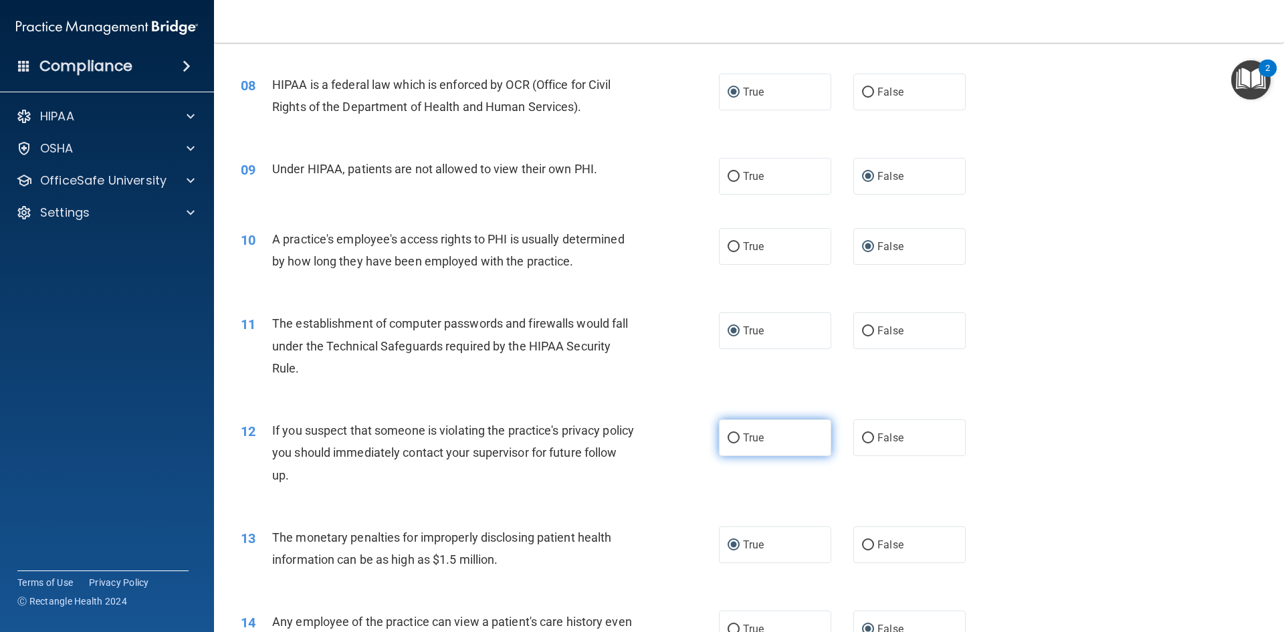
click at [728, 438] on input "True" at bounding box center [734, 438] width 12 height 10
radio input "true"
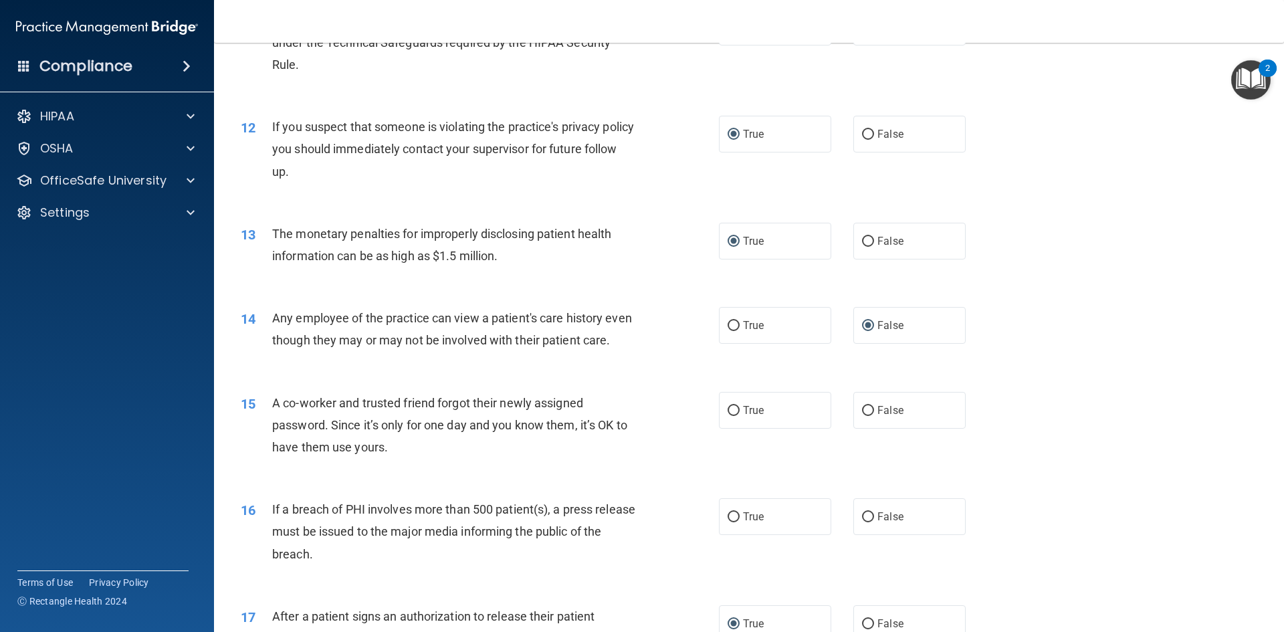
scroll to position [1070, 0]
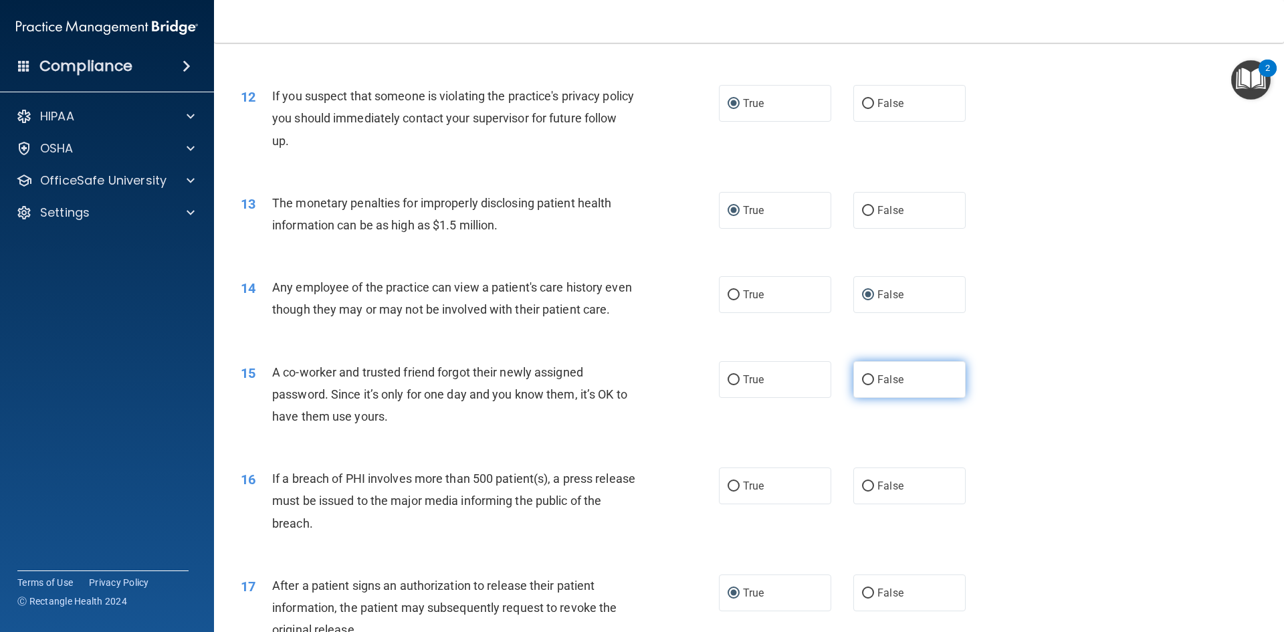
click at [868, 398] on label "False" at bounding box center [910, 379] width 112 height 37
click at [868, 385] on input "False" at bounding box center [868, 380] width 12 height 10
radio input "true"
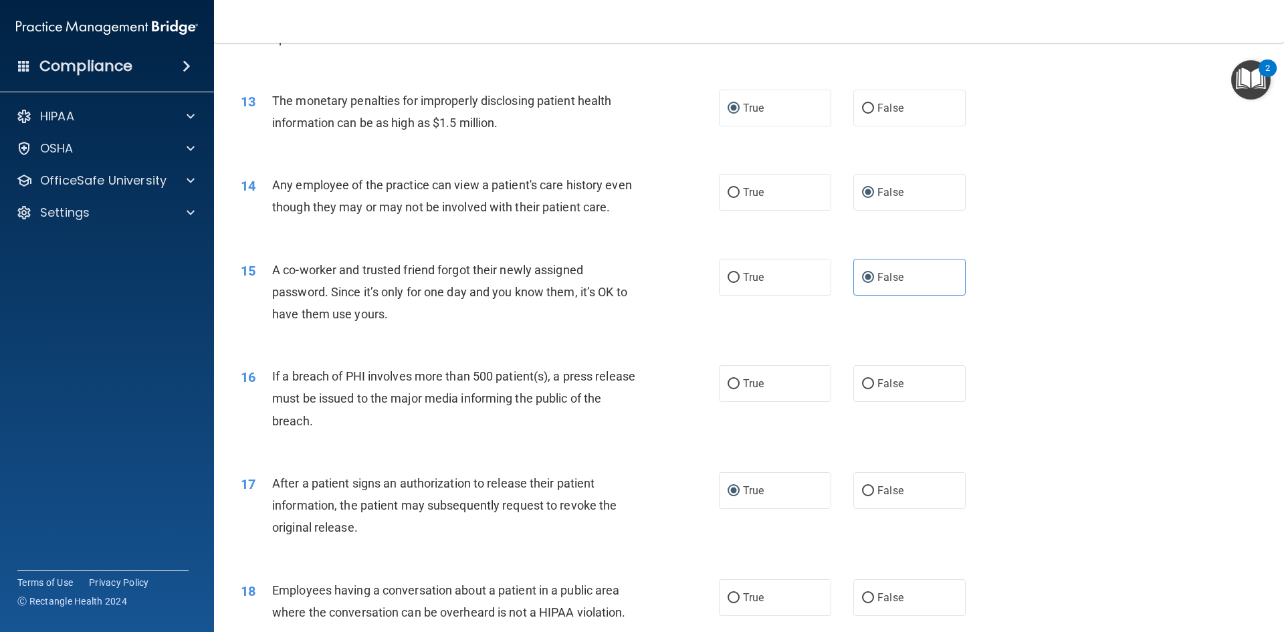
scroll to position [1204, 0]
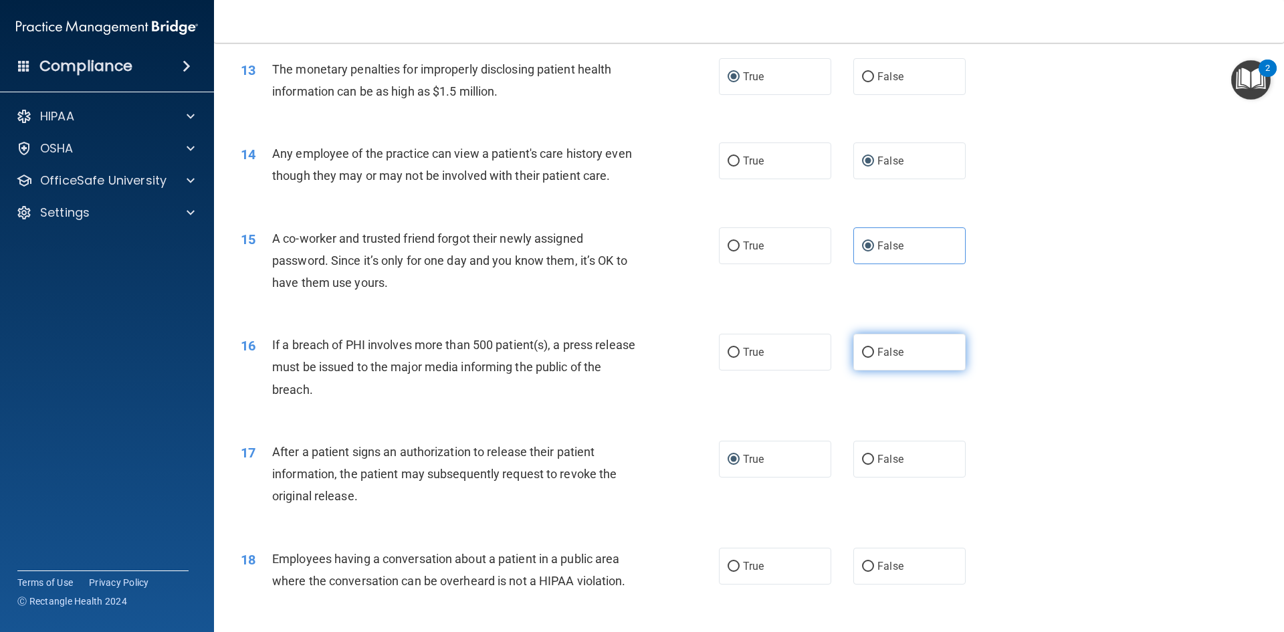
click at [870, 371] on label "False" at bounding box center [910, 352] width 112 height 37
click at [870, 358] on input "False" at bounding box center [868, 353] width 12 height 10
radio input "true"
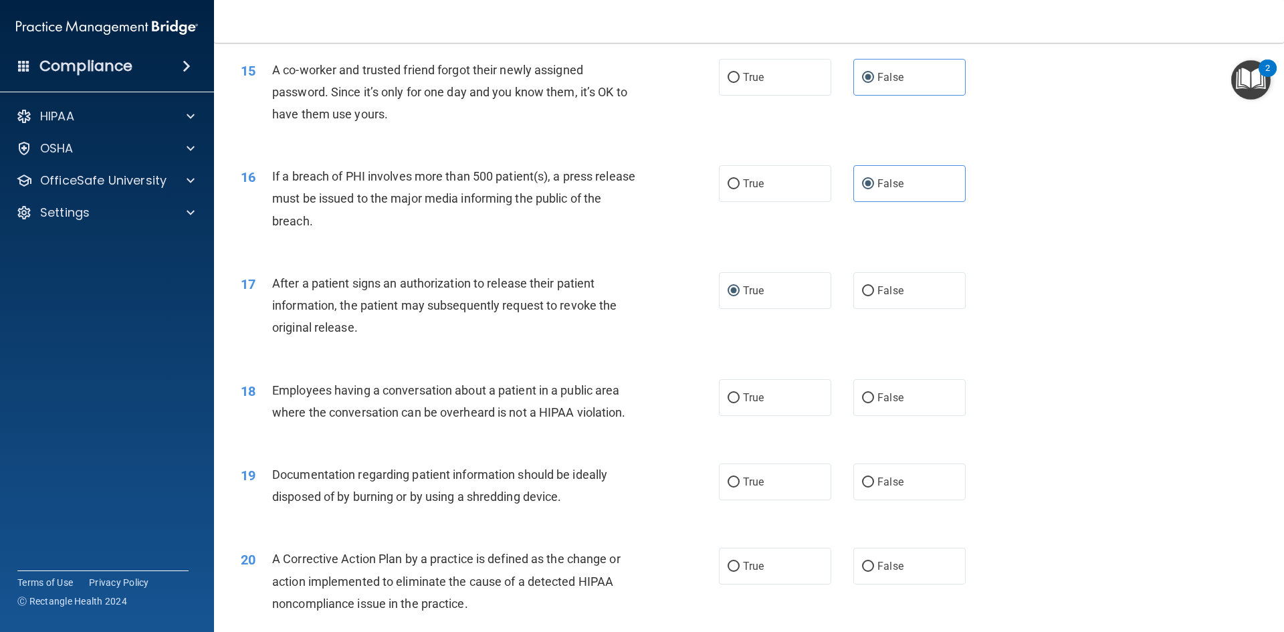
scroll to position [1405, 0]
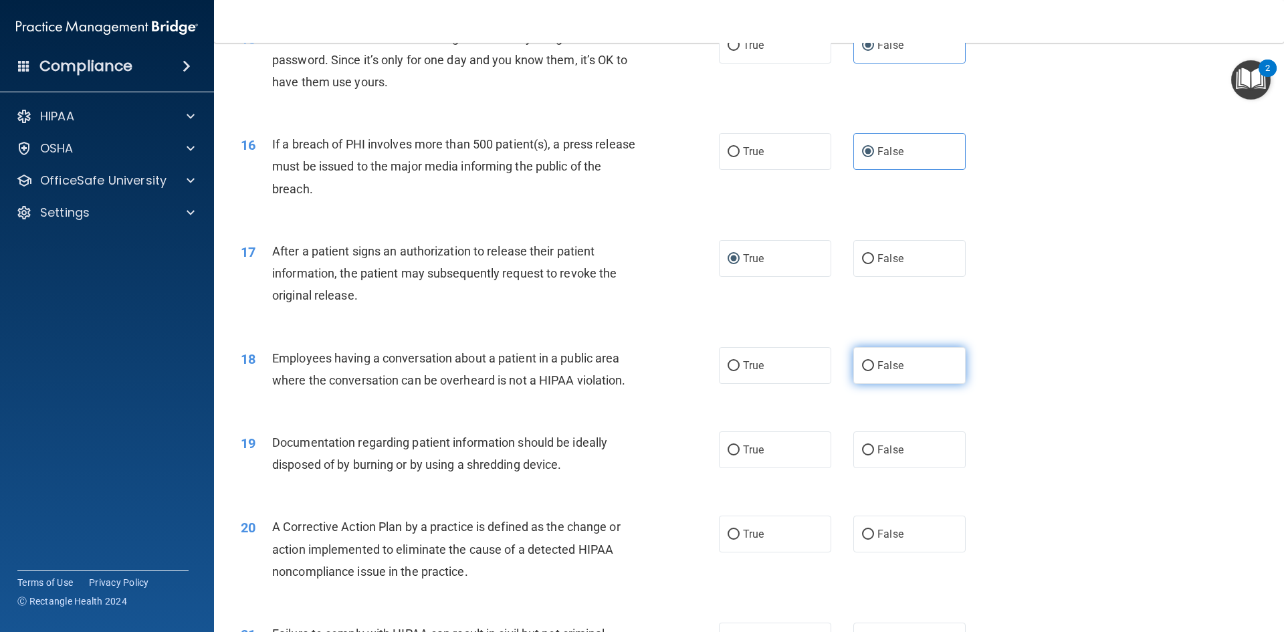
click at [865, 371] on input "False" at bounding box center [868, 366] width 12 height 10
radio input "true"
click at [729, 456] on input "True" at bounding box center [734, 451] width 12 height 10
radio input "true"
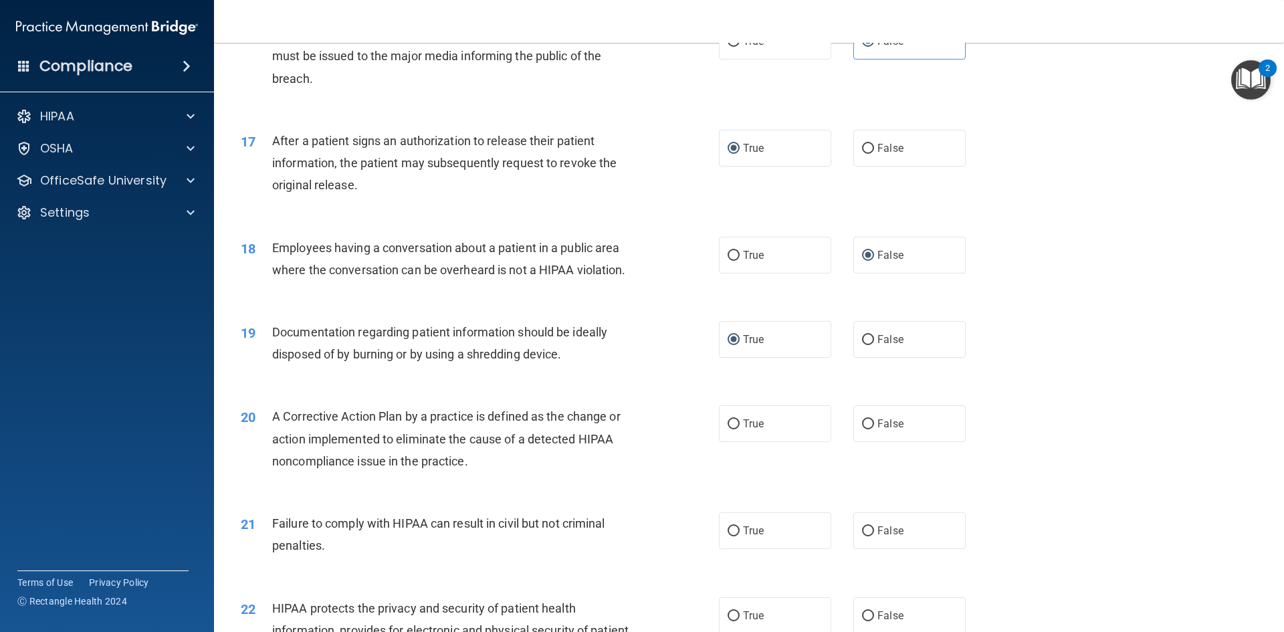
scroll to position [1539, 0]
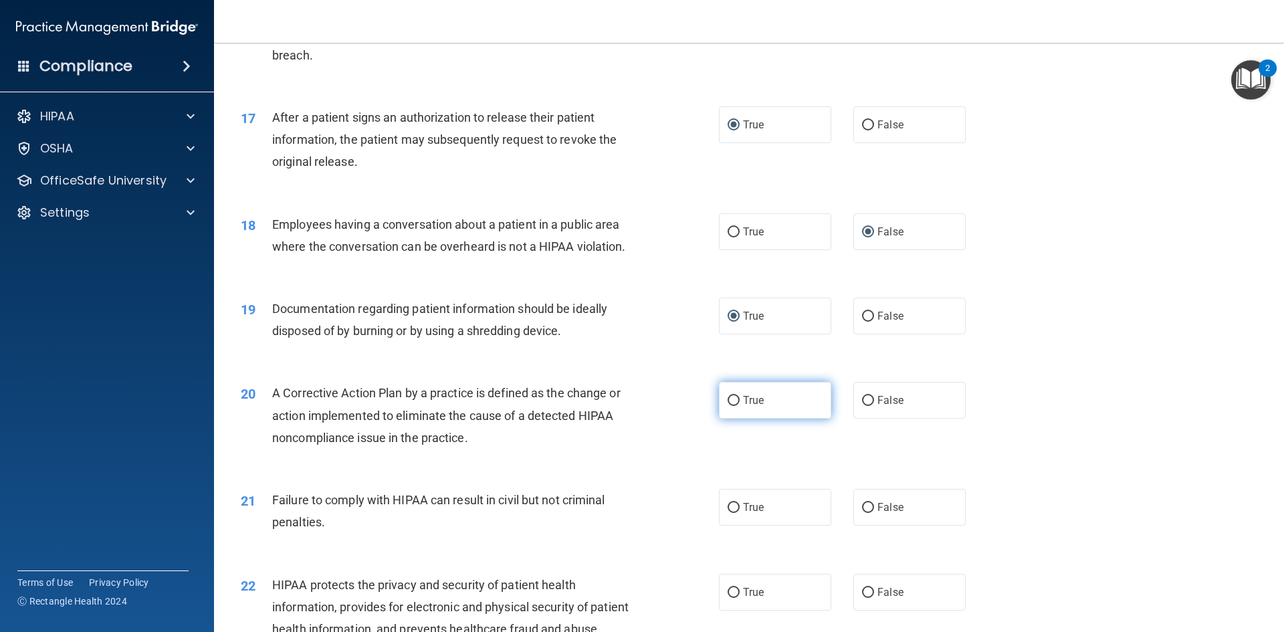
click at [728, 406] on input "True" at bounding box center [734, 401] width 12 height 10
radio input "true"
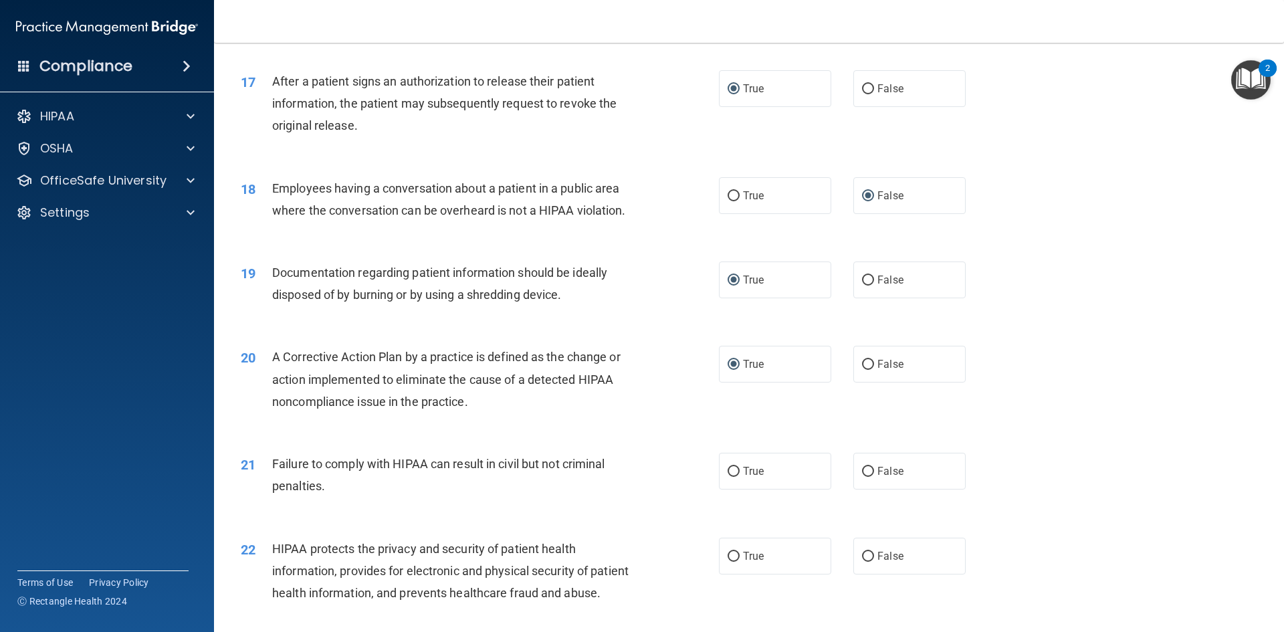
scroll to position [1606, 0]
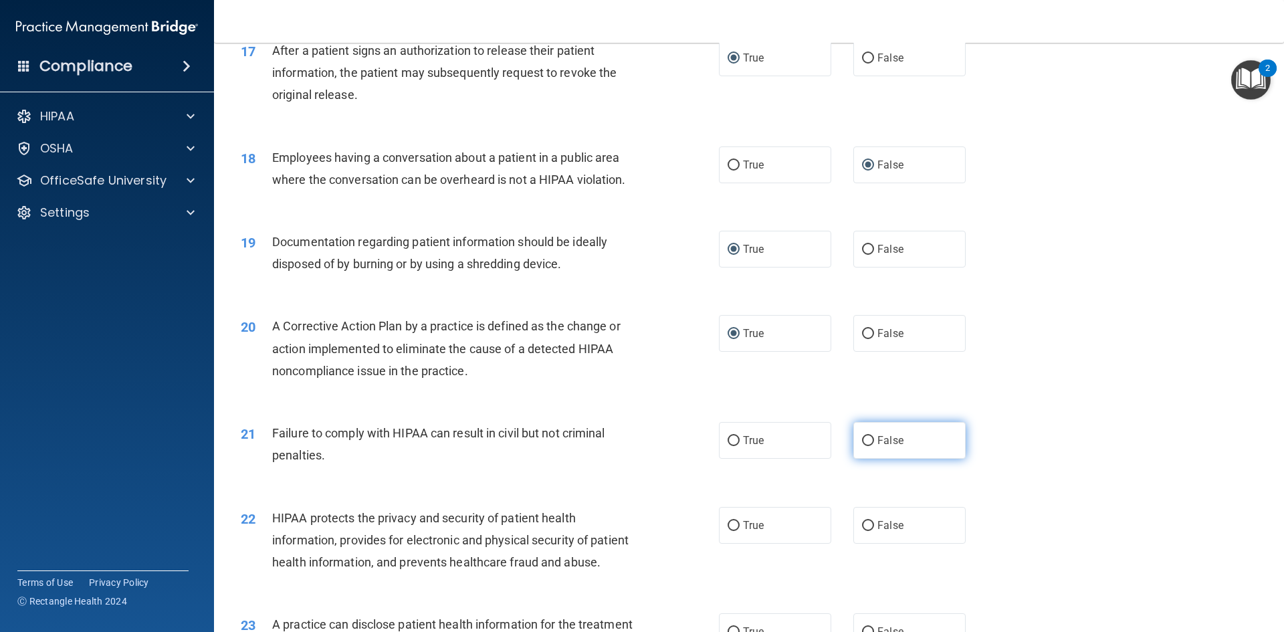
click at [866, 446] on input "False" at bounding box center [868, 441] width 12 height 10
radio input "true"
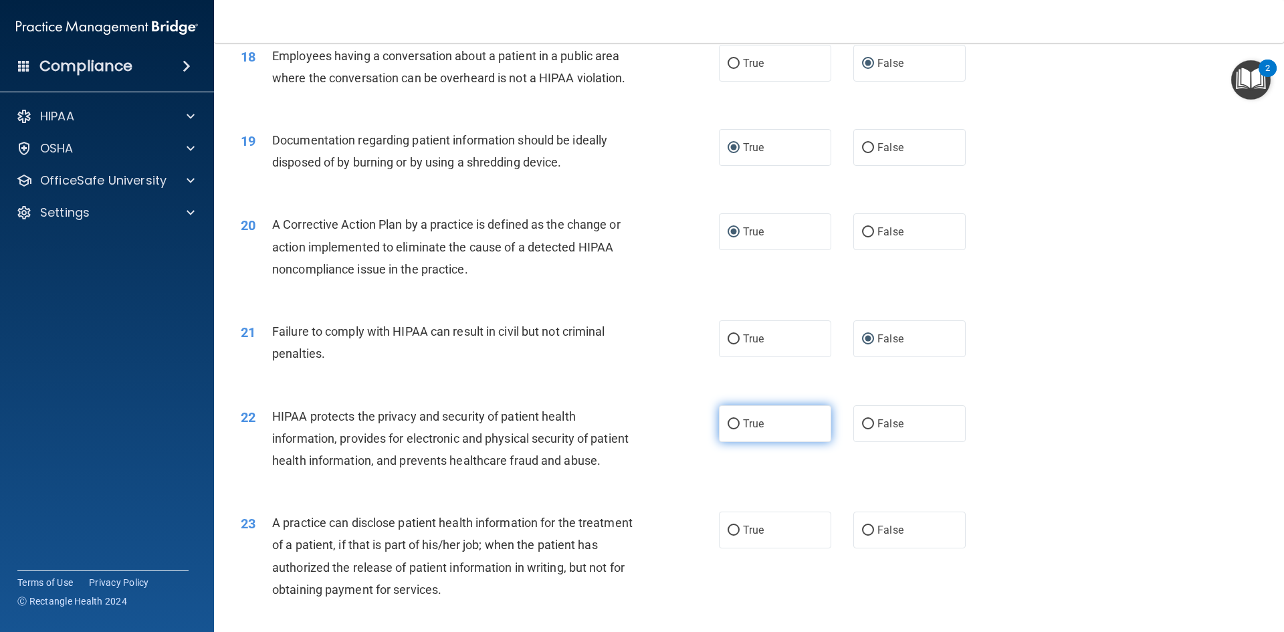
scroll to position [1739, 0]
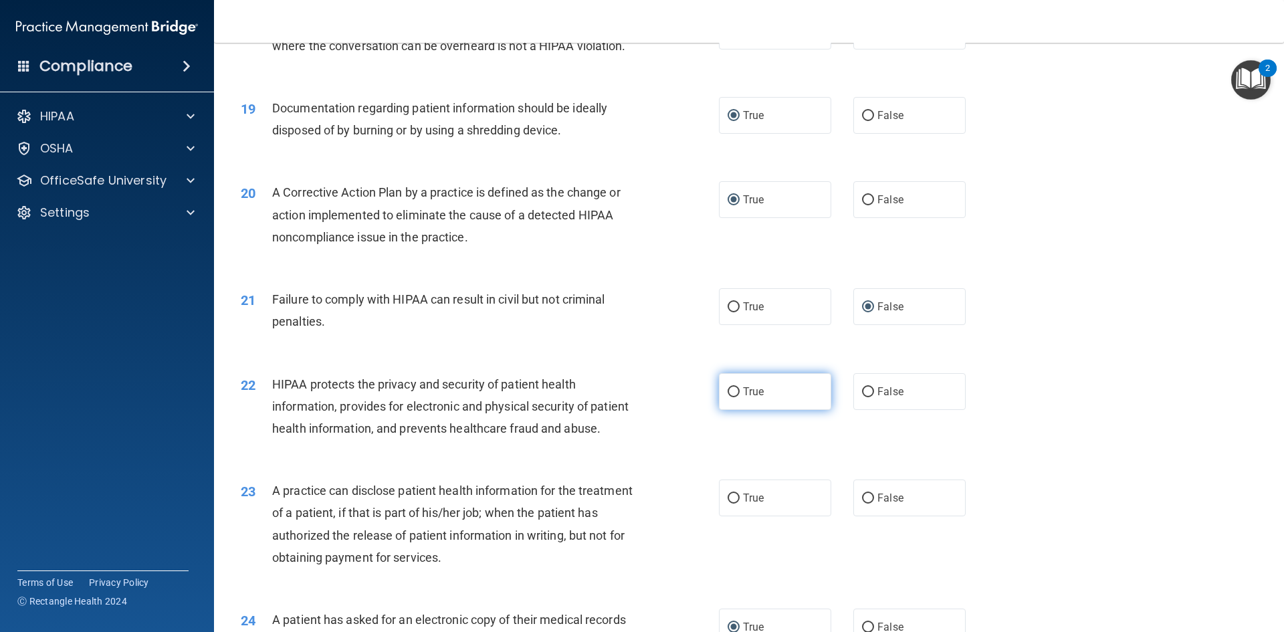
click at [743, 398] on span "True" at bounding box center [753, 391] width 21 height 13
click at [740, 397] on input "True" at bounding box center [734, 392] width 12 height 10
radio input "true"
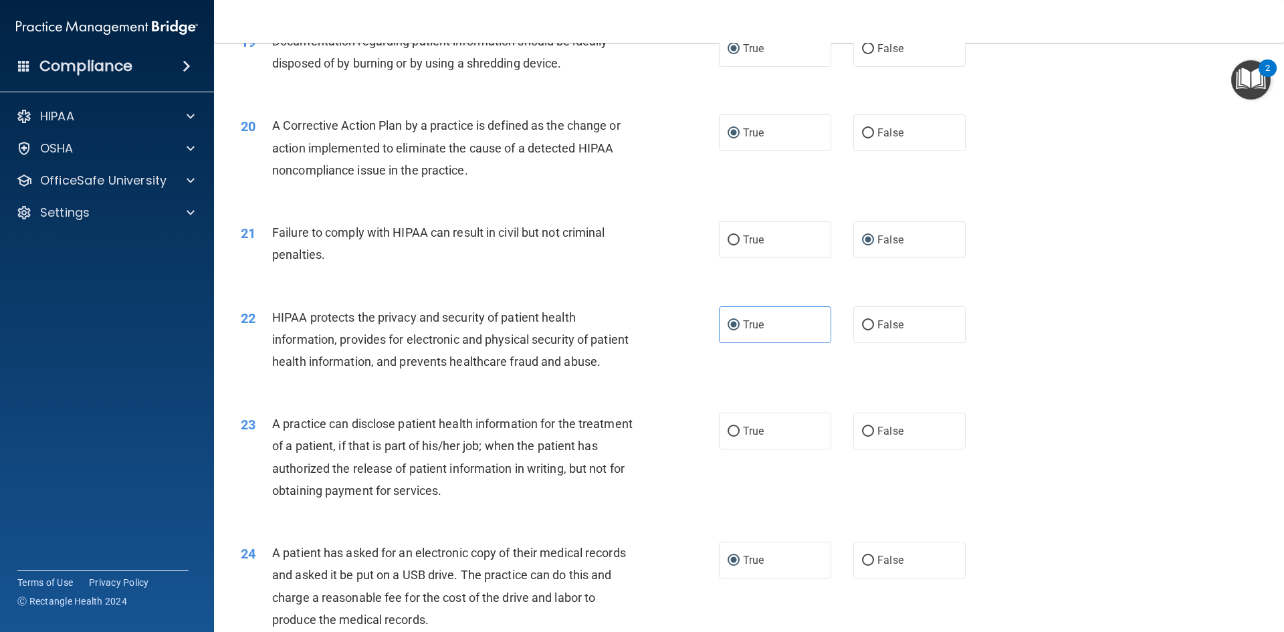
scroll to position [1873, 0]
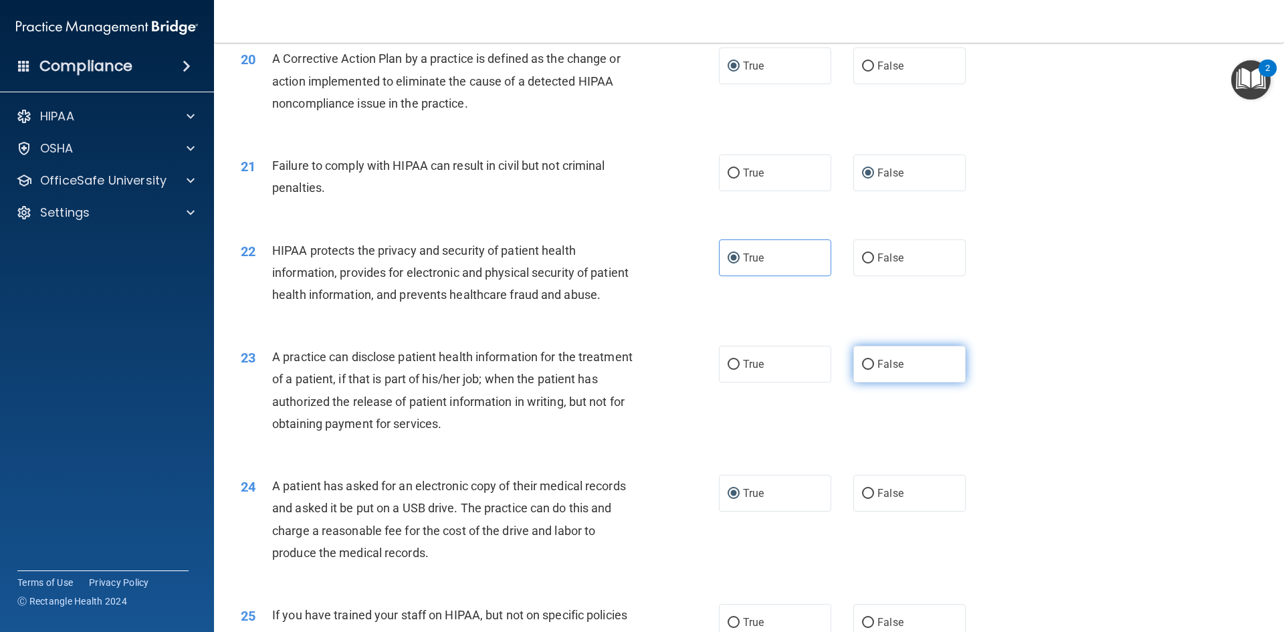
click at [863, 370] on input "False" at bounding box center [868, 365] width 12 height 10
radio input "true"
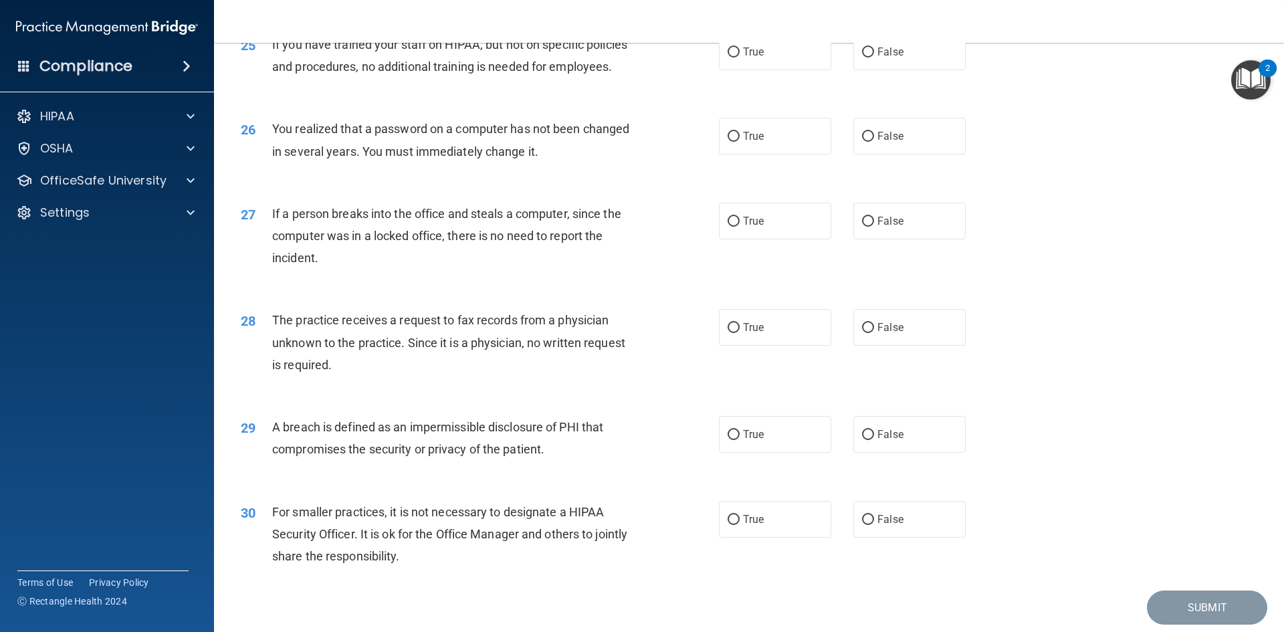
scroll to position [2534, 0]
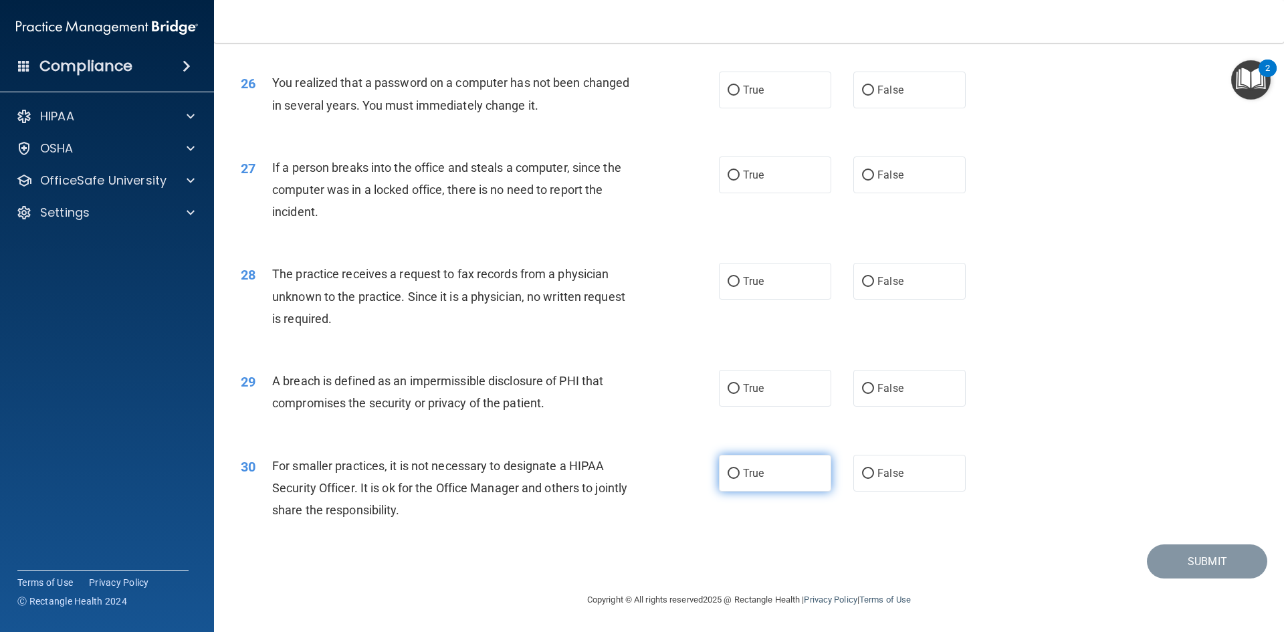
click at [734, 470] on input "True" at bounding box center [734, 474] width 12 height 10
radio input "true"
click at [728, 386] on input "True" at bounding box center [734, 389] width 12 height 10
radio input "true"
click at [864, 470] on input "False" at bounding box center [868, 474] width 12 height 10
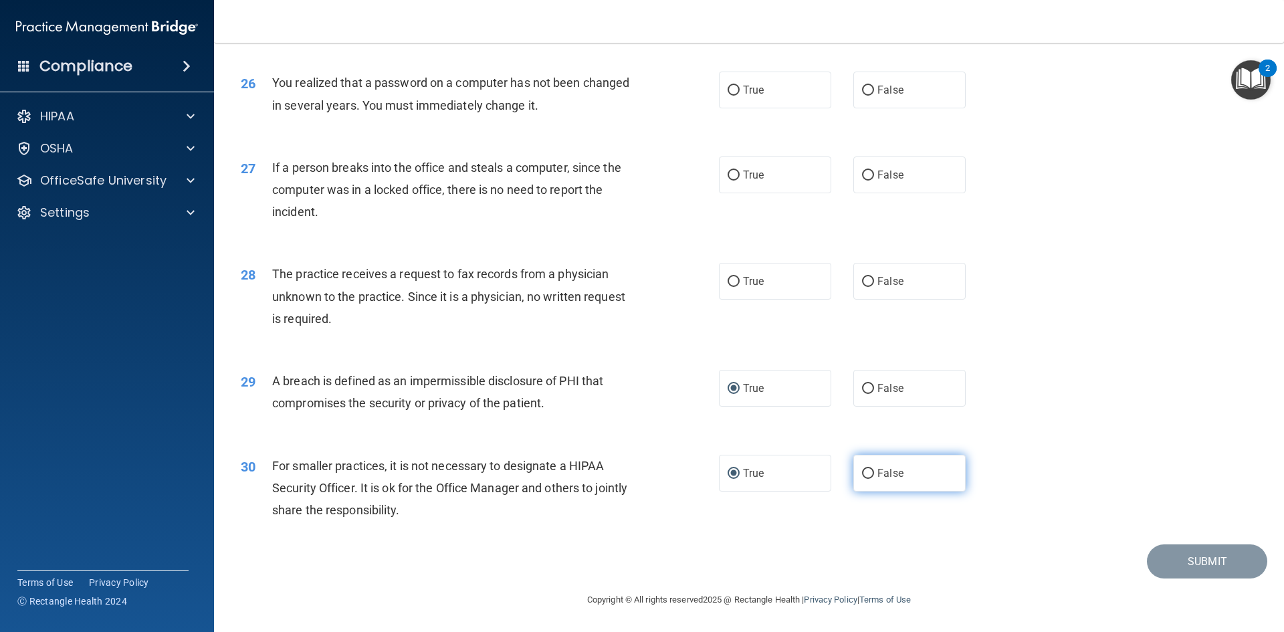
radio input "true"
radio input "false"
click at [862, 279] on input "False" at bounding box center [868, 282] width 12 height 10
radio input "true"
click at [862, 171] on input "False" at bounding box center [868, 176] width 12 height 10
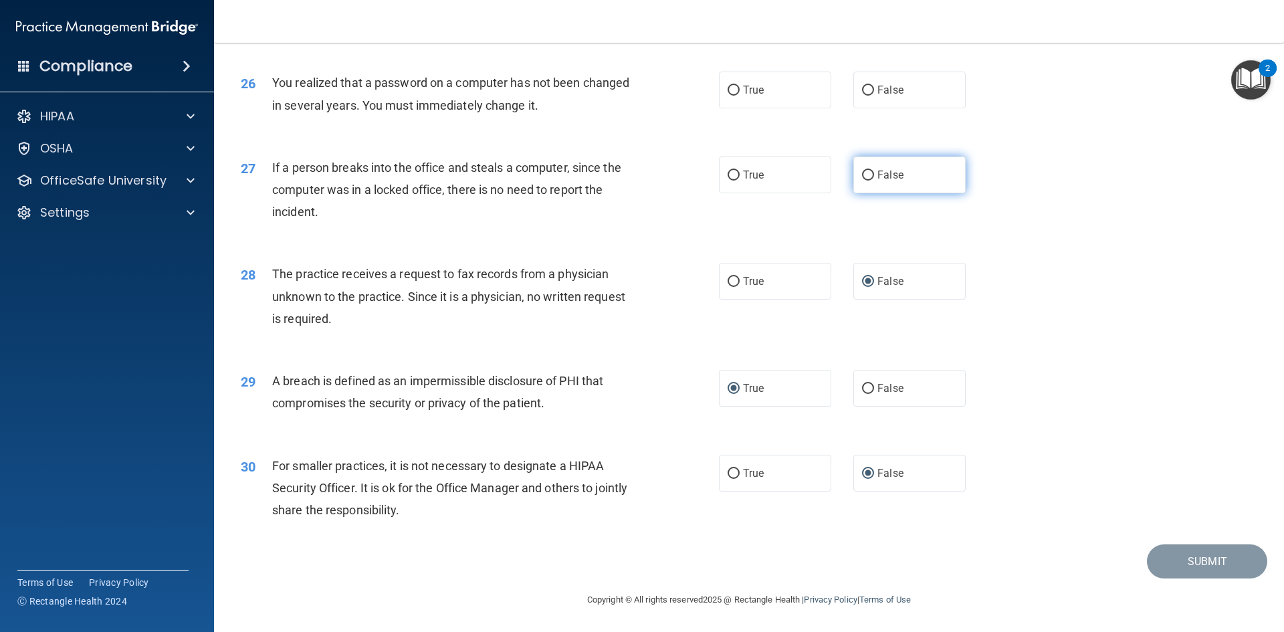
radio input "true"
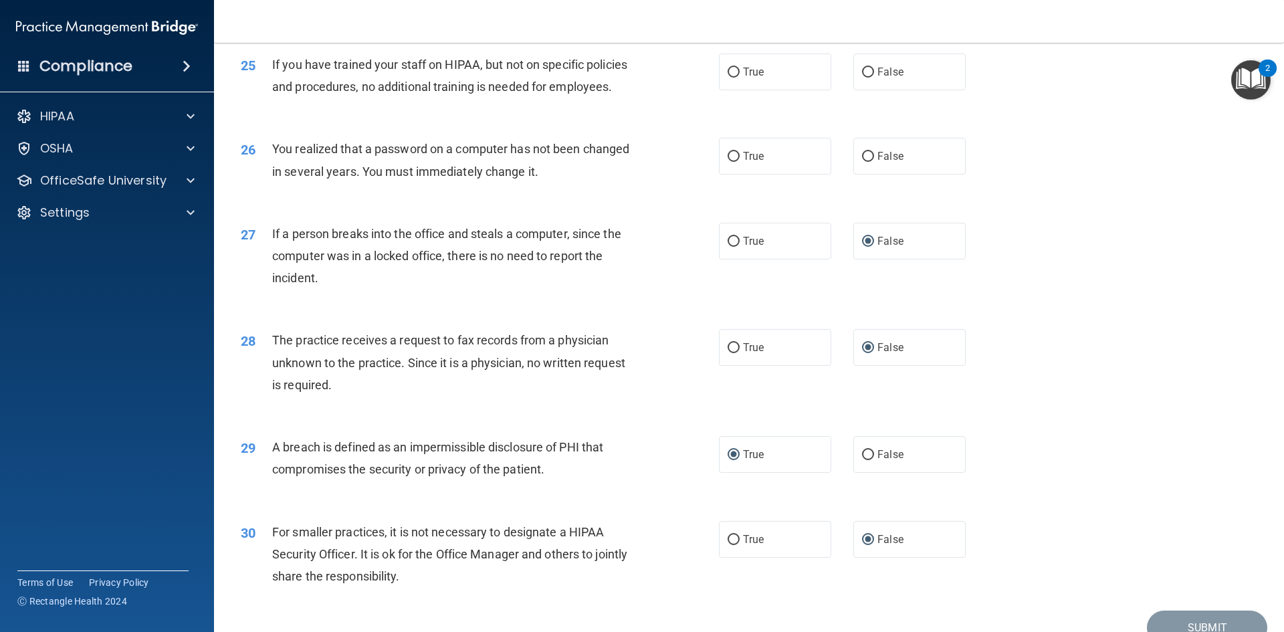
scroll to position [2400, 0]
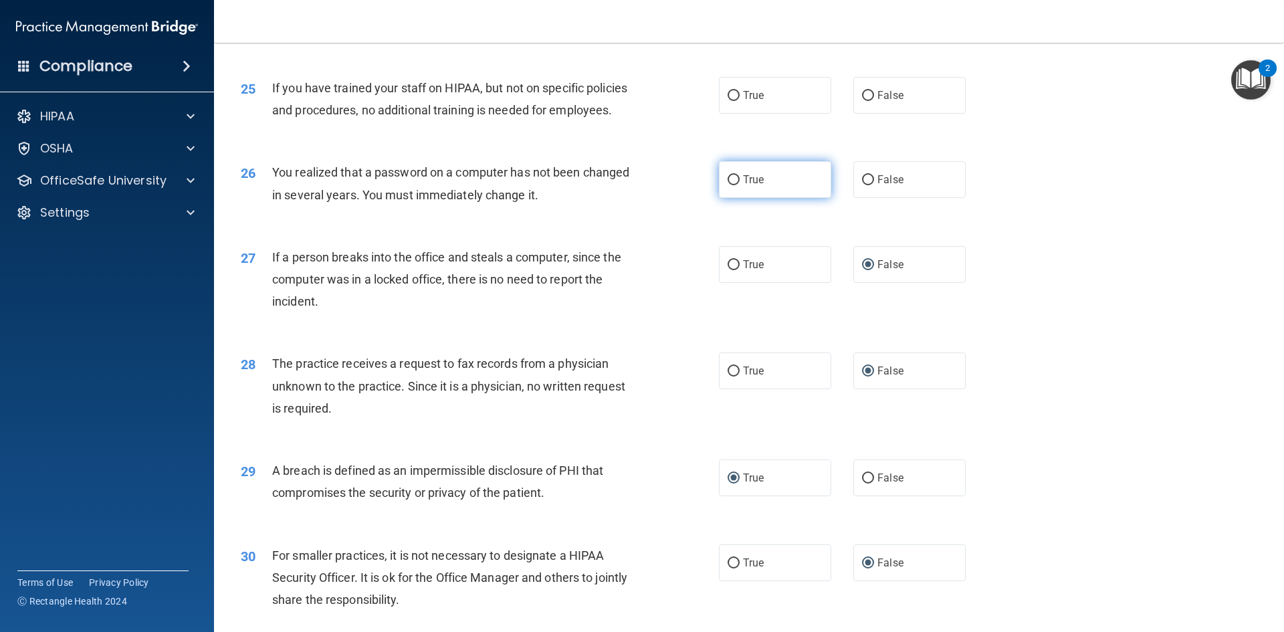
click at [728, 185] on input "True" at bounding box center [734, 180] width 12 height 10
radio input "true"
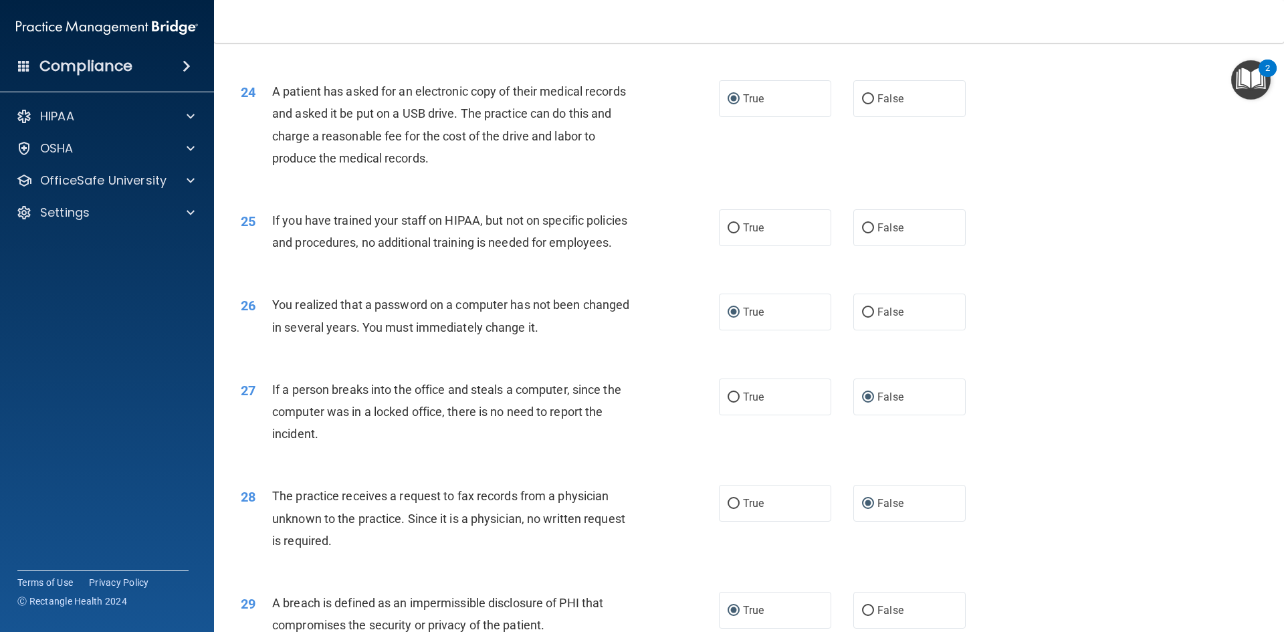
scroll to position [2267, 0]
click at [862, 235] on input "False" at bounding box center [868, 230] width 12 height 10
radio input "true"
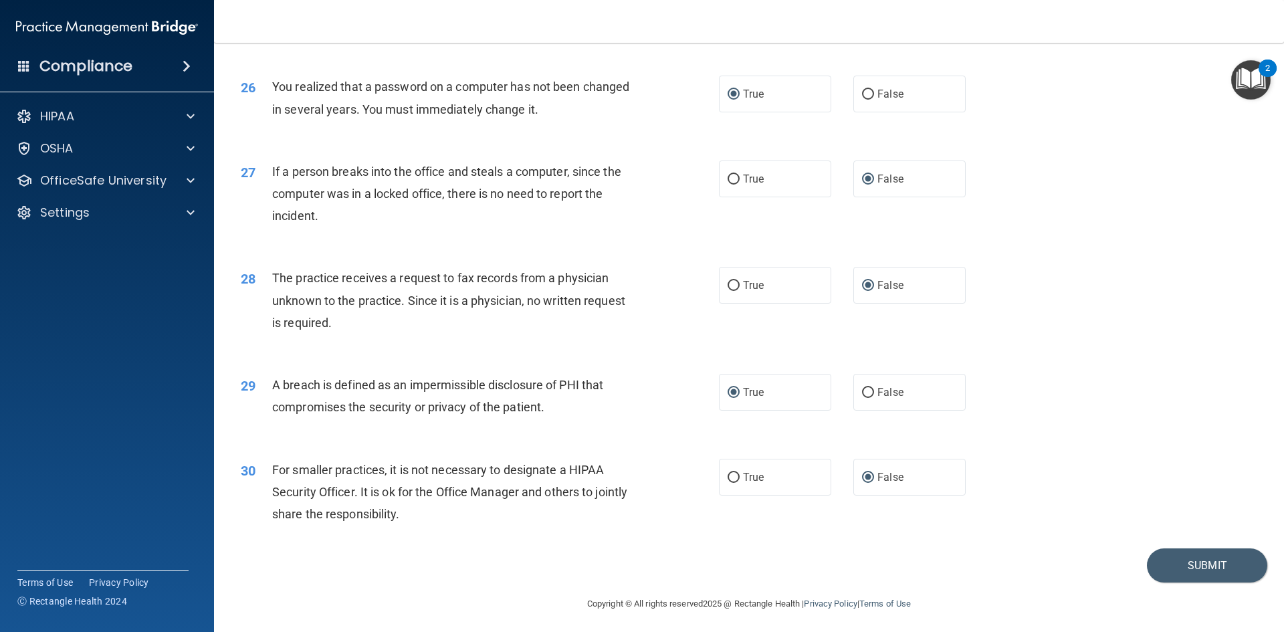
scroll to position [2534, 0]
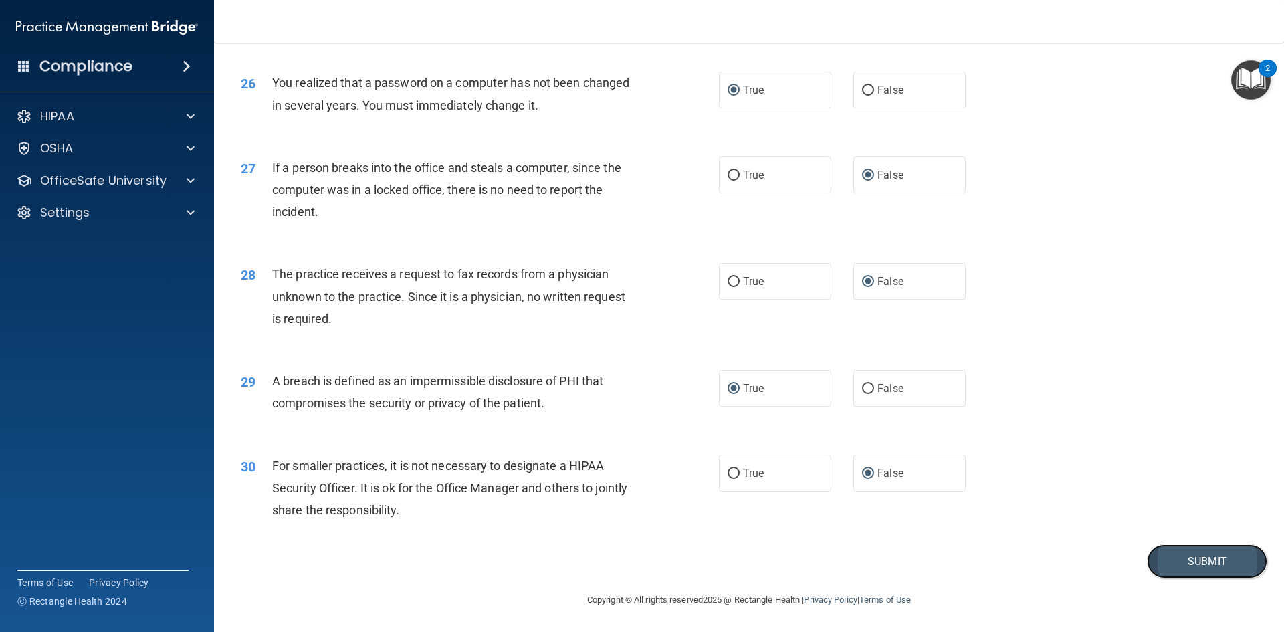
click at [1193, 559] on button "Submit" at bounding box center [1207, 562] width 120 height 34
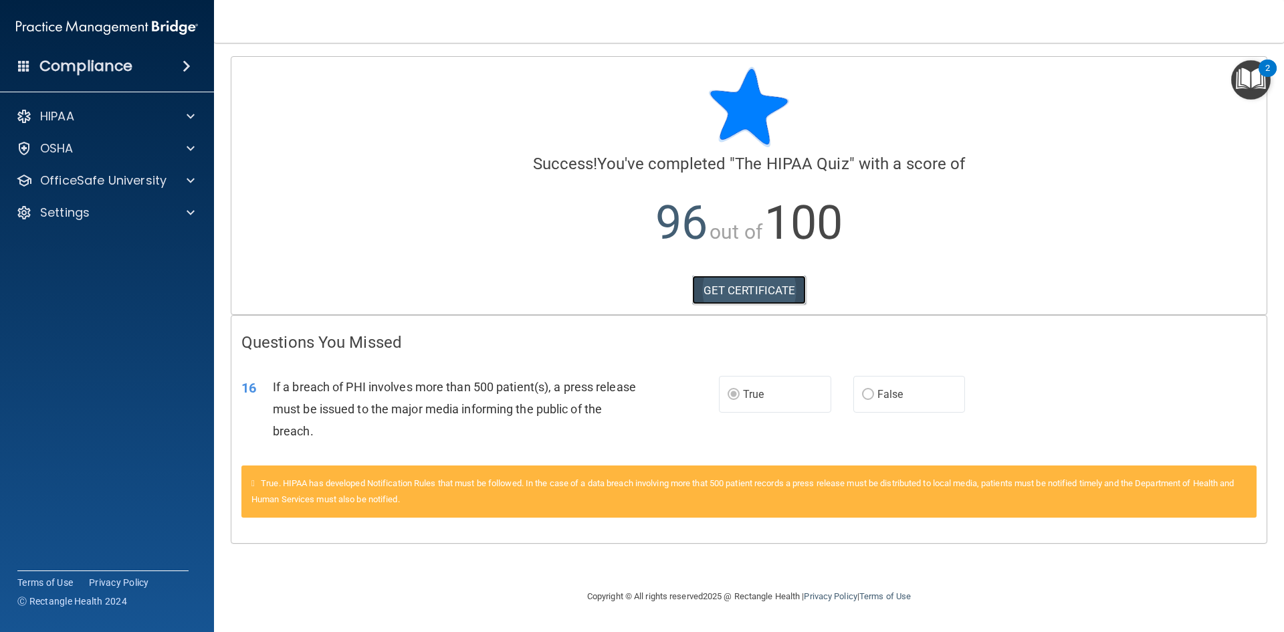
click at [755, 286] on link "GET CERTIFICATE" at bounding box center [749, 290] width 114 height 29
click at [189, 112] on span at bounding box center [191, 116] width 8 height 16
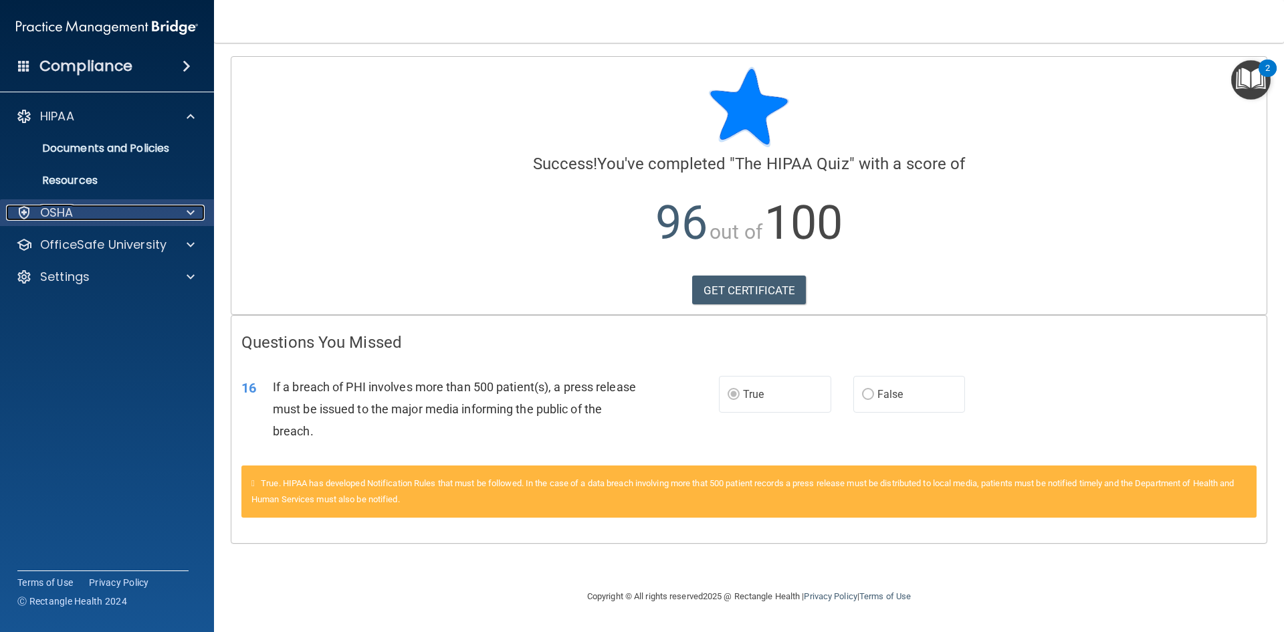
click at [187, 207] on span at bounding box center [191, 213] width 8 height 16
click at [56, 207] on p "OSHA" at bounding box center [56, 213] width 33 height 16
click at [58, 207] on p "OSHA" at bounding box center [56, 213] width 33 height 16
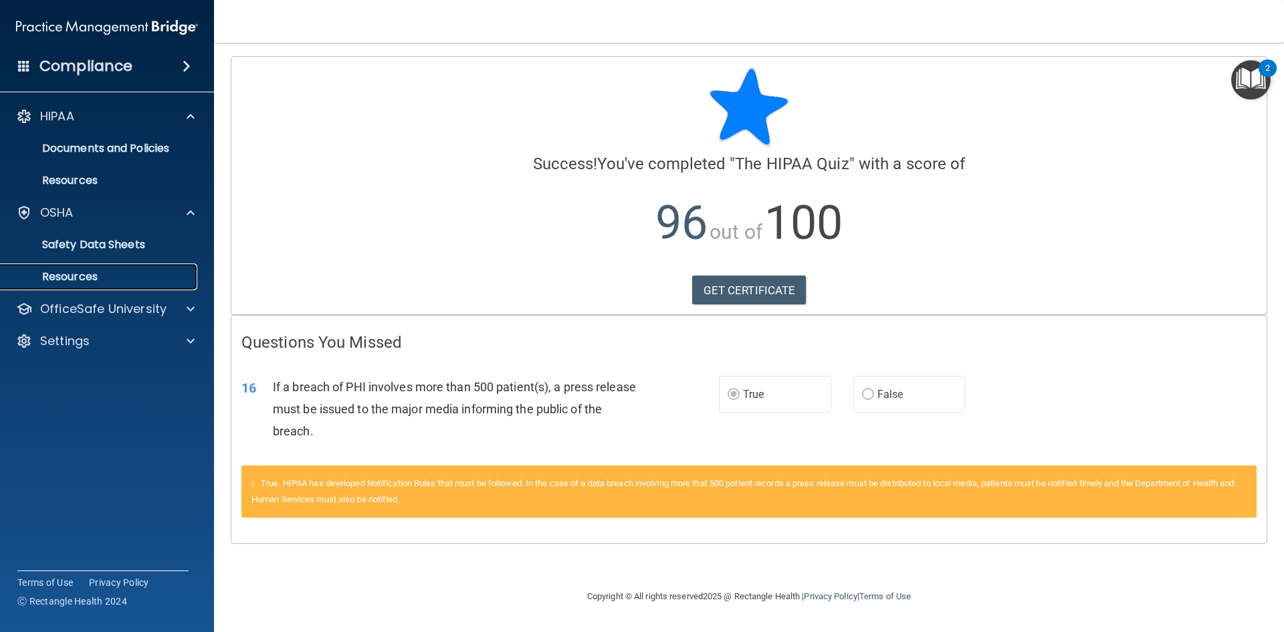
click at [88, 276] on p "Resources" at bounding box center [100, 276] width 183 height 13
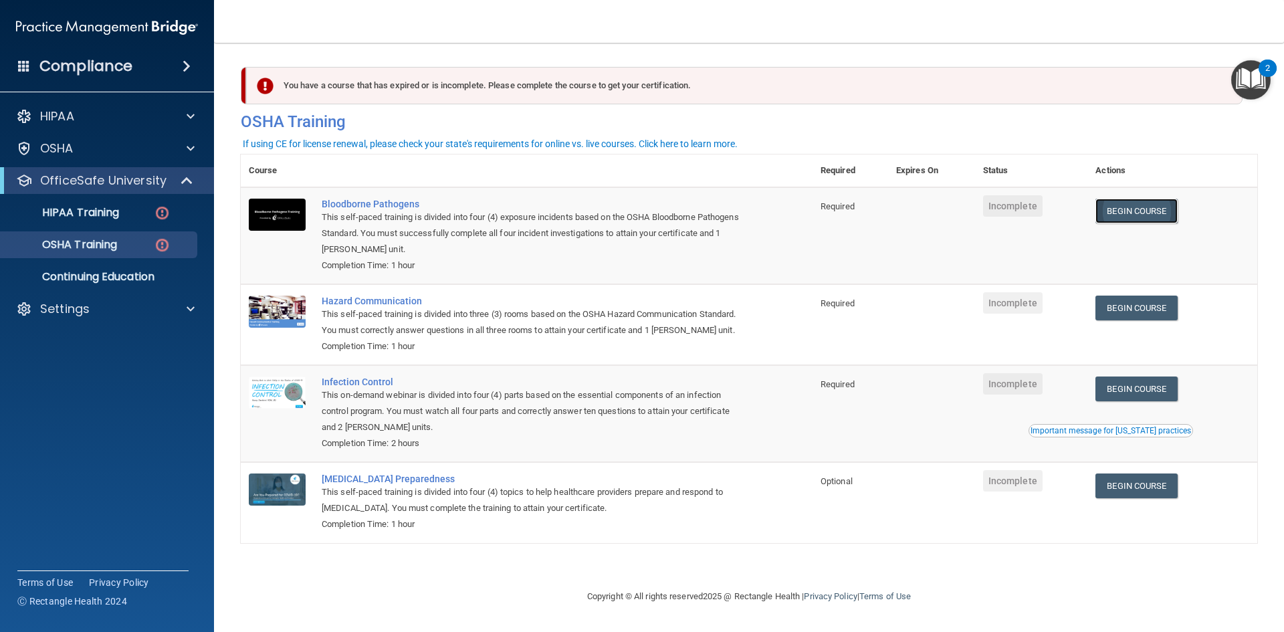
click at [1147, 210] on link "Begin Course" at bounding box center [1137, 211] width 82 height 25
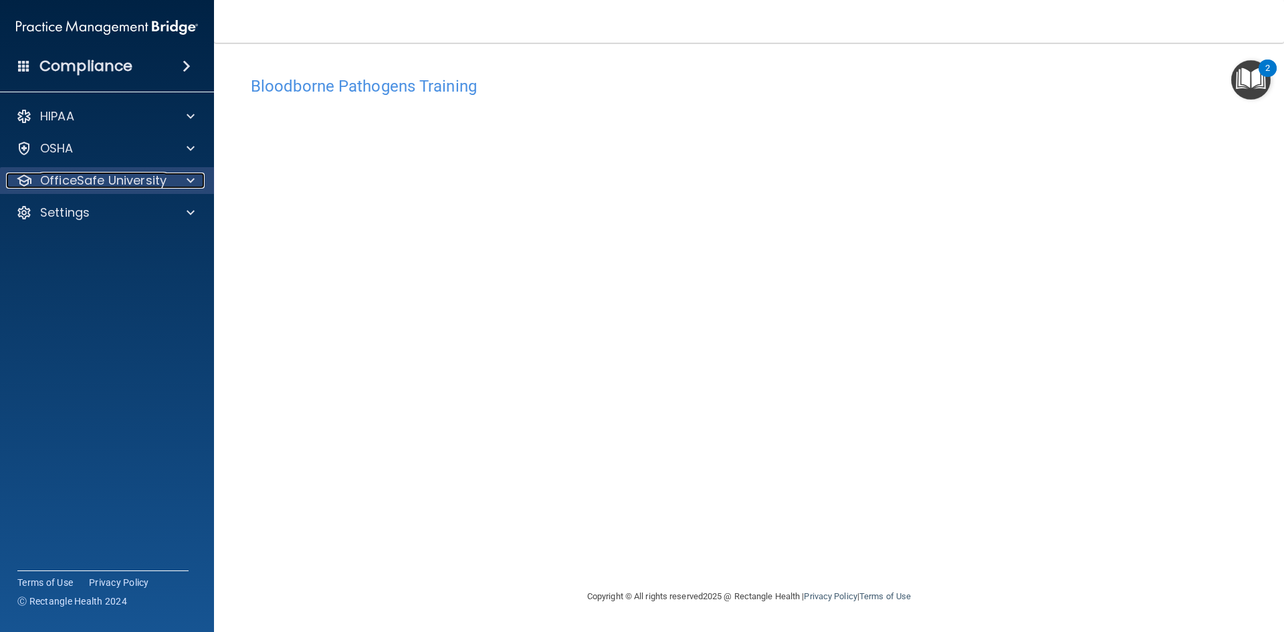
click at [187, 176] on span at bounding box center [191, 181] width 8 height 16
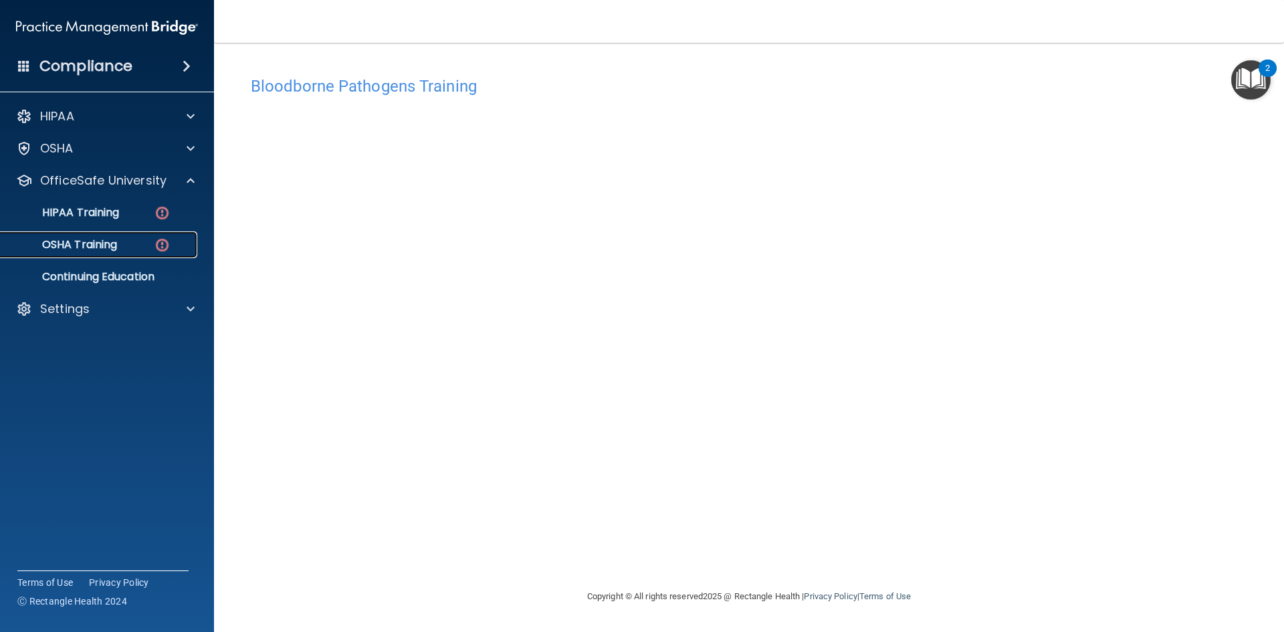
click at [117, 243] on p "OSHA Training" at bounding box center [63, 244] width 108 height 13
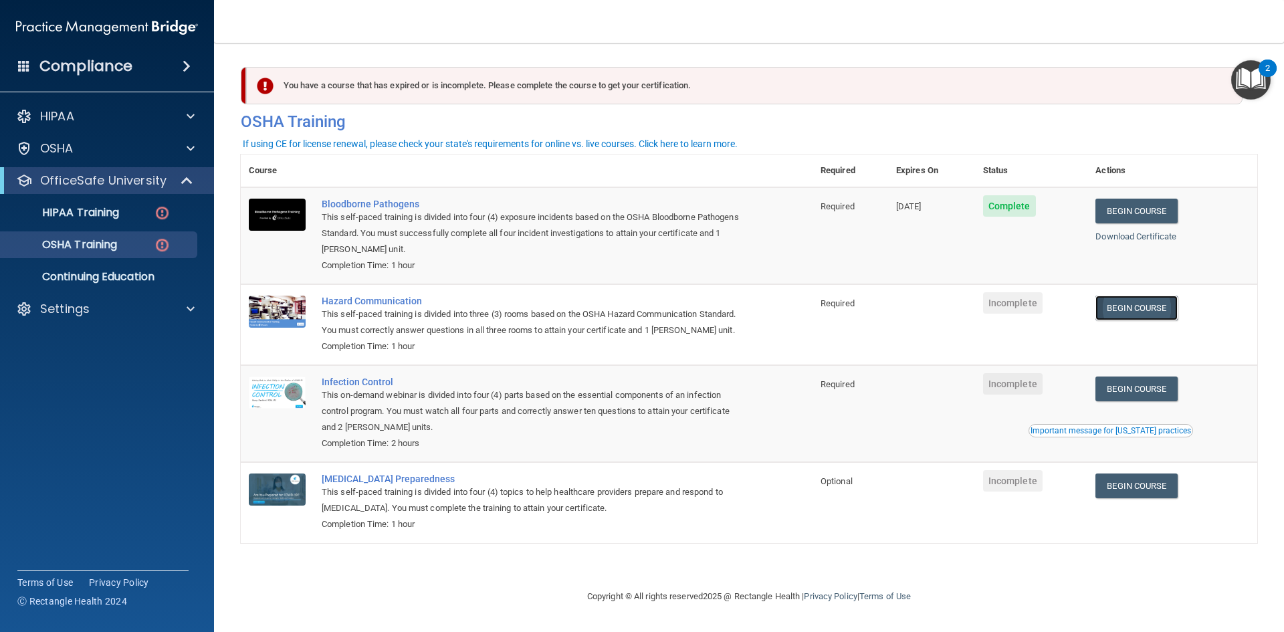
click at [1131, 307] on link "Begin Course" at bounding box center [1137, 308] width 82 height 25
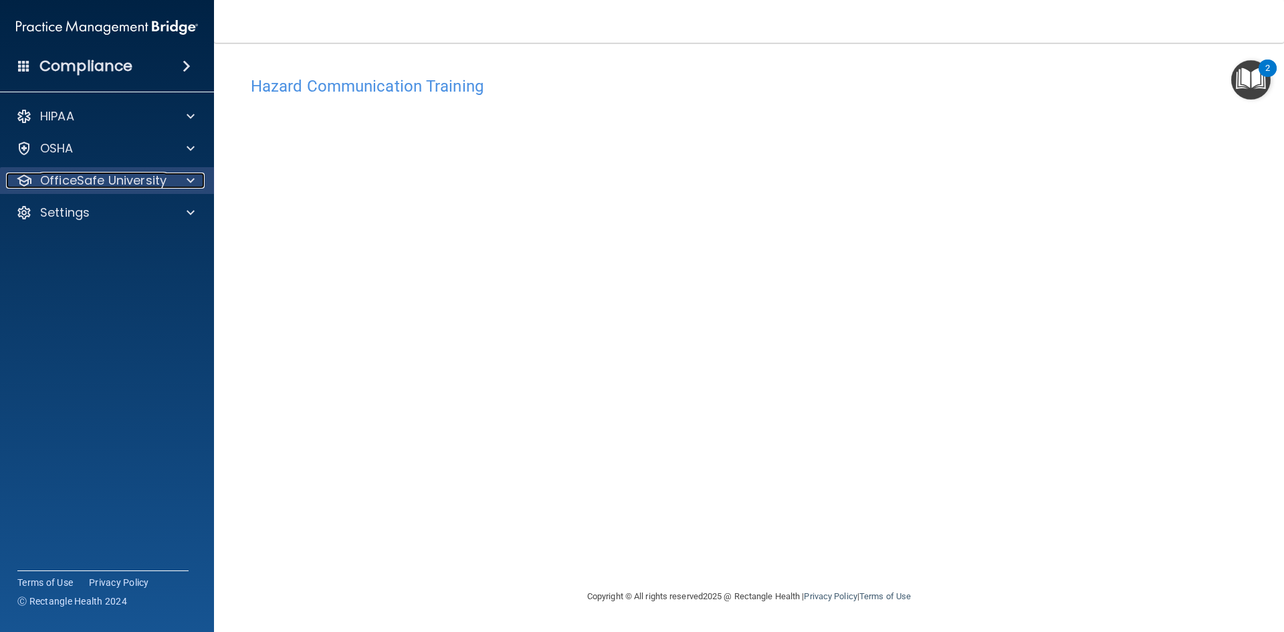
click at [186, 175] on div at bounding box center [188, 181] width 33 height 16
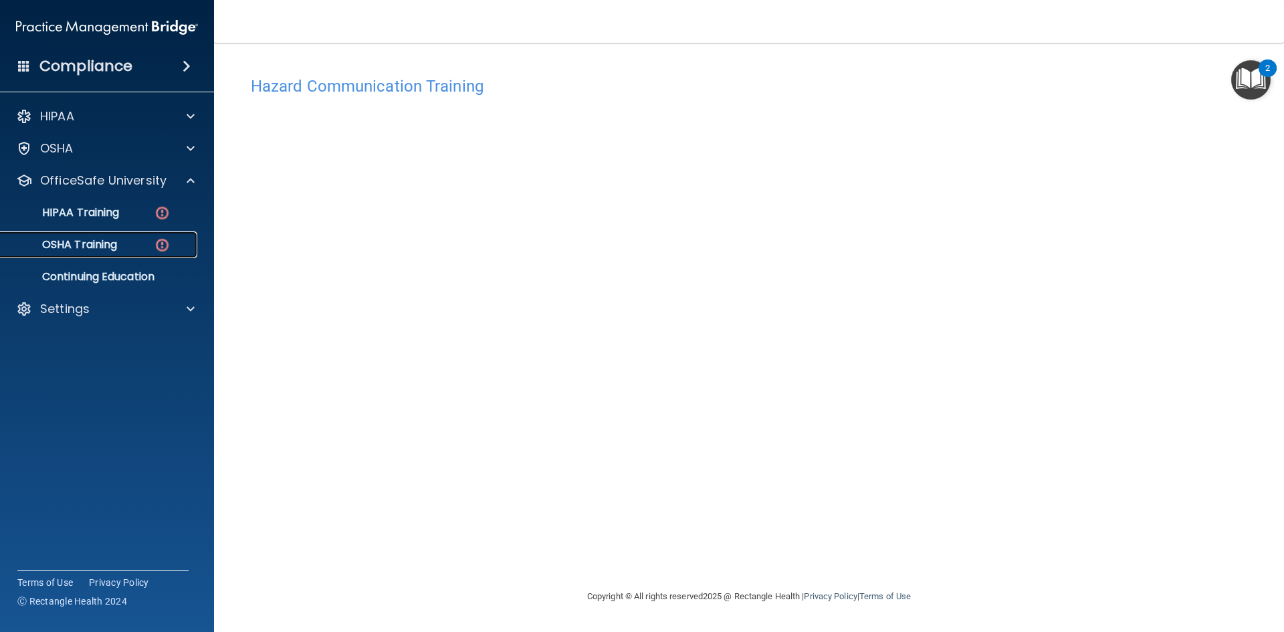
click at [132, 248] on div "OSHA Training" at bounding box center [100, 244] width 183 height 13
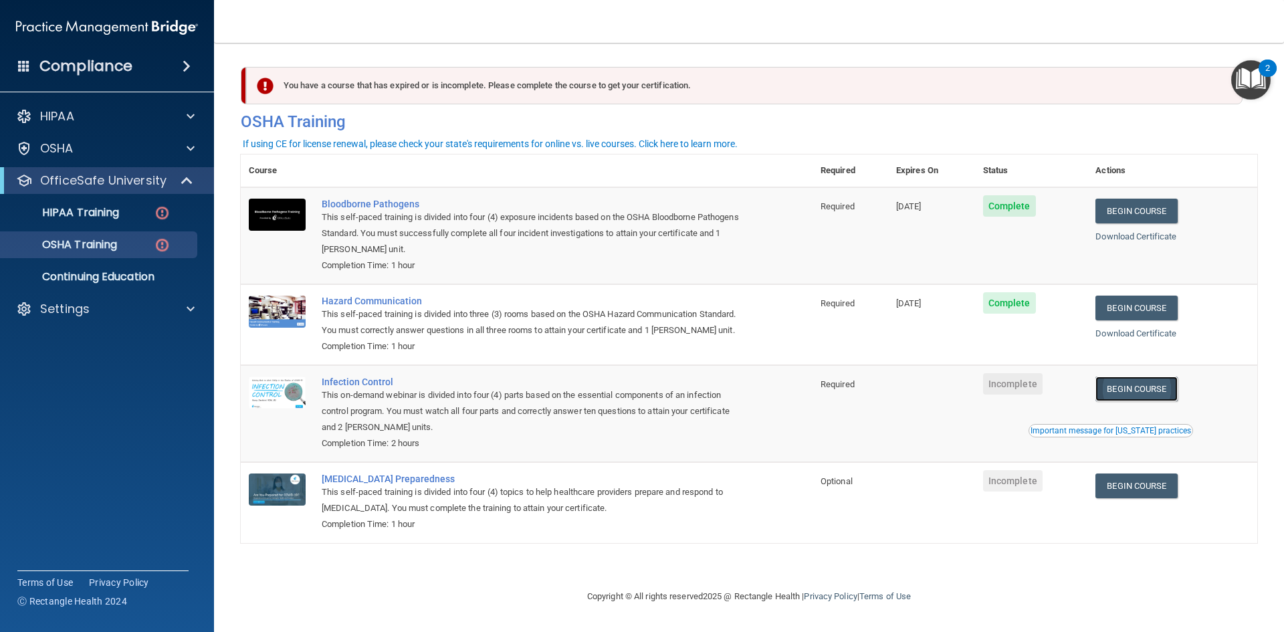
click at [1151, 385] on link "Begin Course" at bounding box center [1137, 389] width 82 height 25
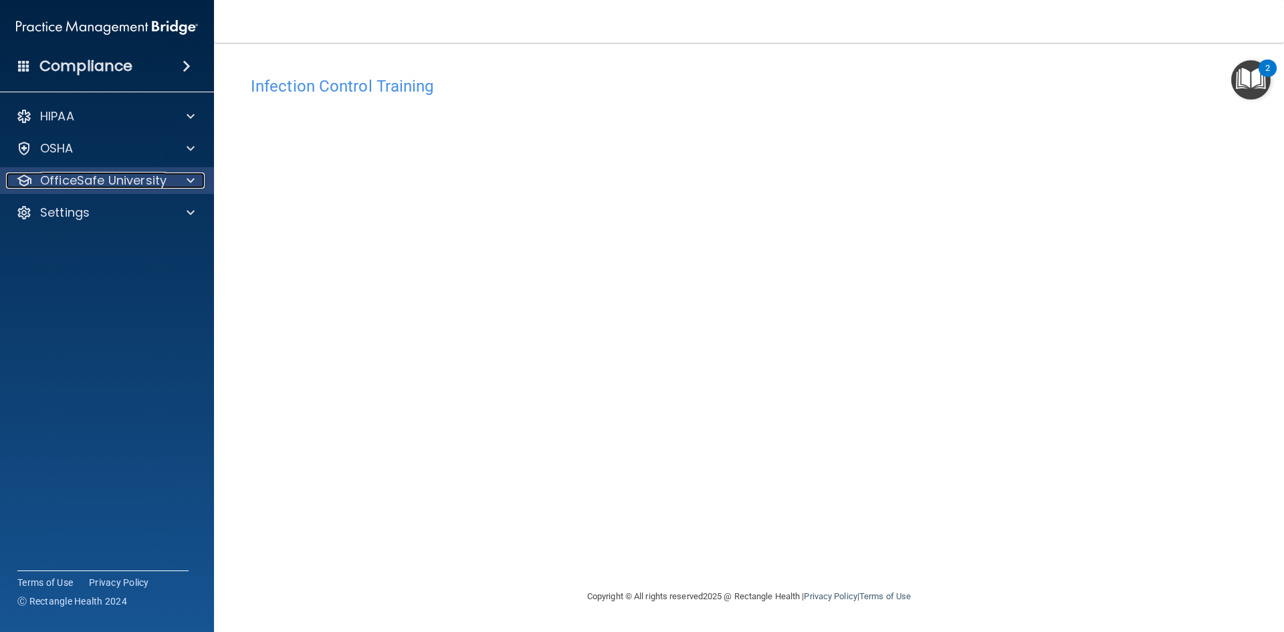
click at [184, 179] on div at bounding box center [188, 181] width 33 height 16
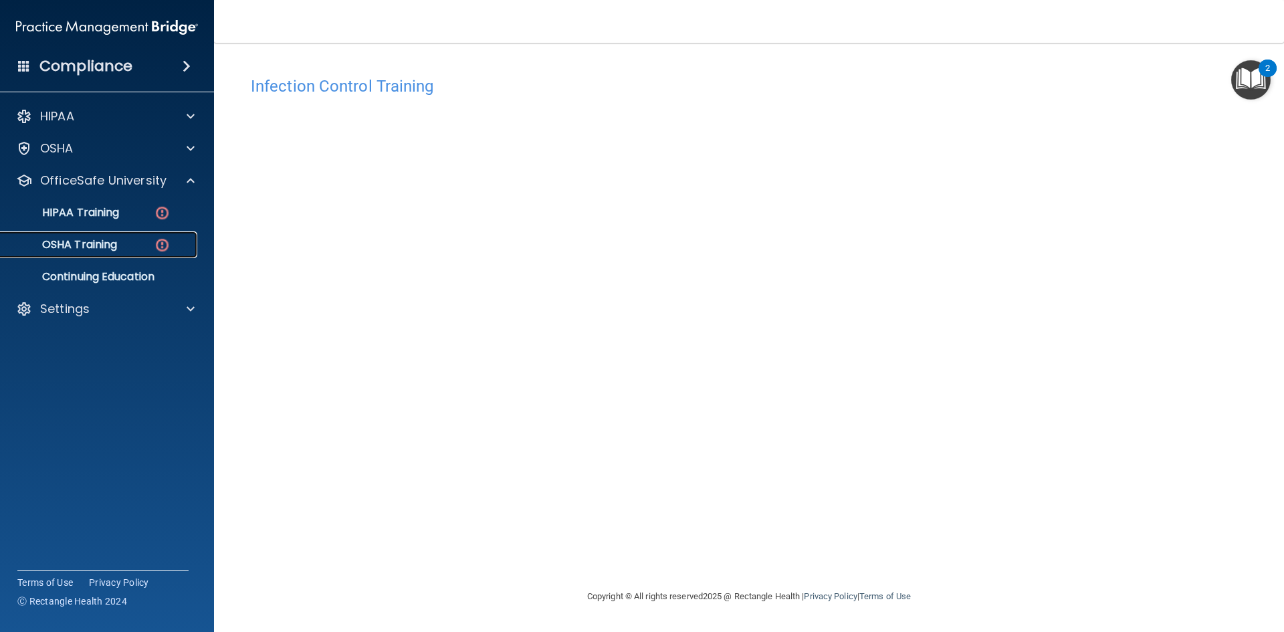
click at [133, 239] on div "OSHA Training" at bounding box center [100, 244] width 183 height 13
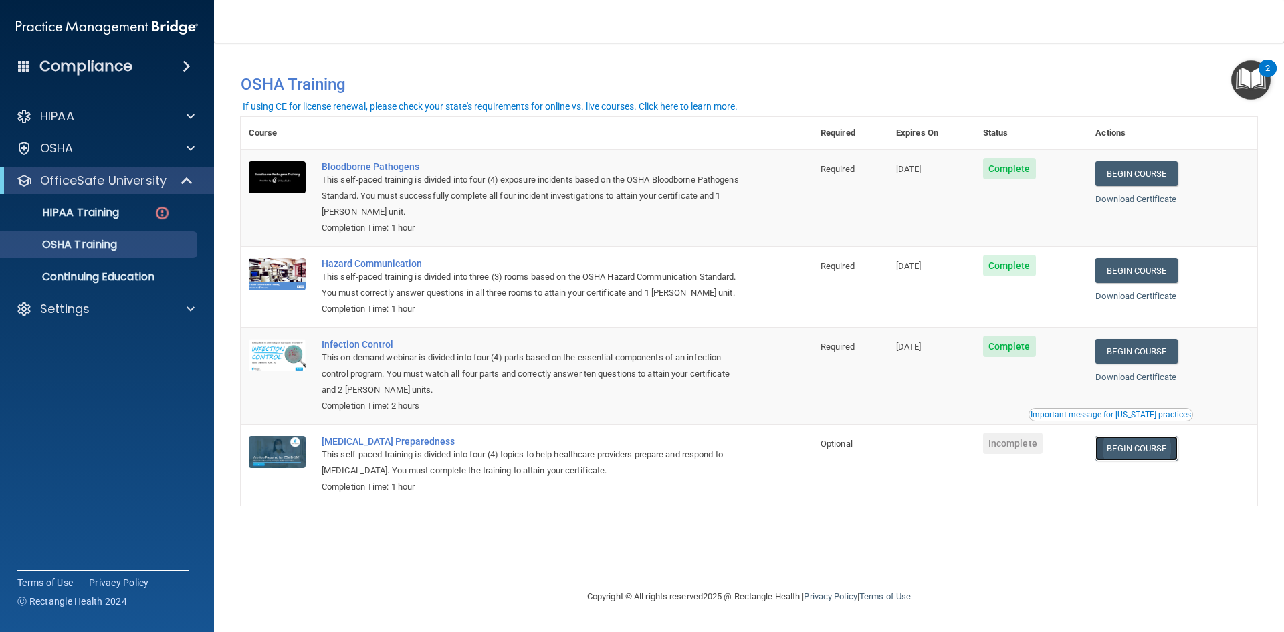
click at [1123, 450] on link "Begin Course" at bounding box center [1137, 448] width 82 height 25
click at [1144, 454] on link "Begin Course" at bounding box center [1137, 448] width 82 height 25
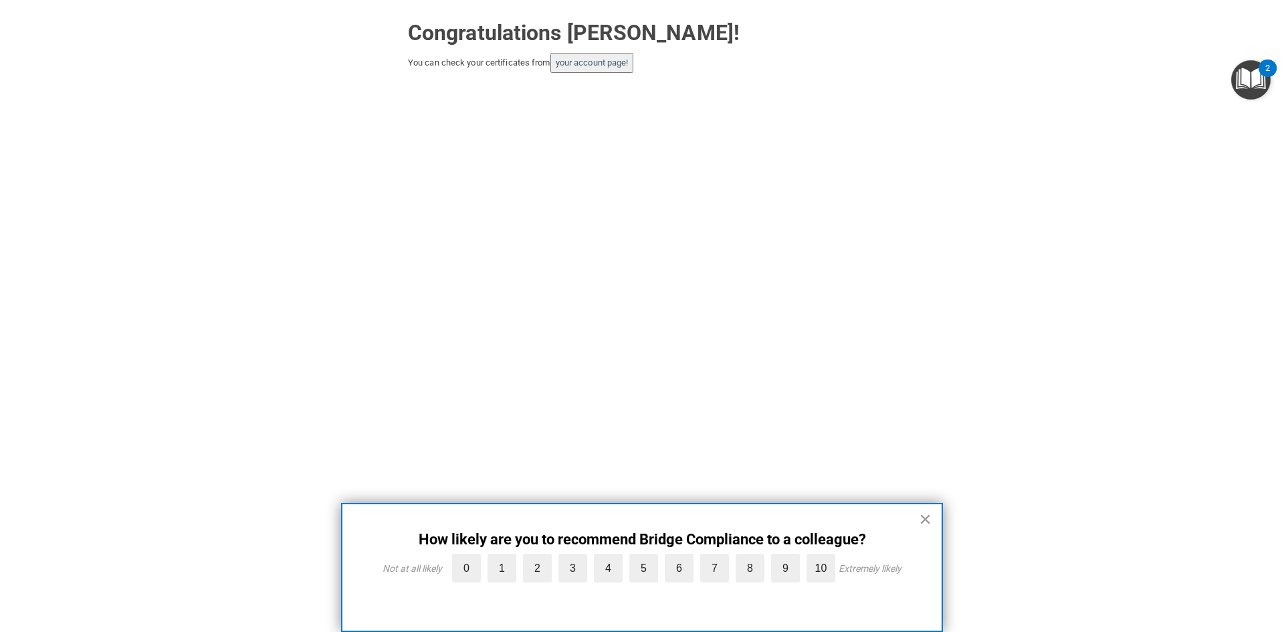
click at [925, 519] on button "×" at bounding box center [925, 518] width 13 height 21
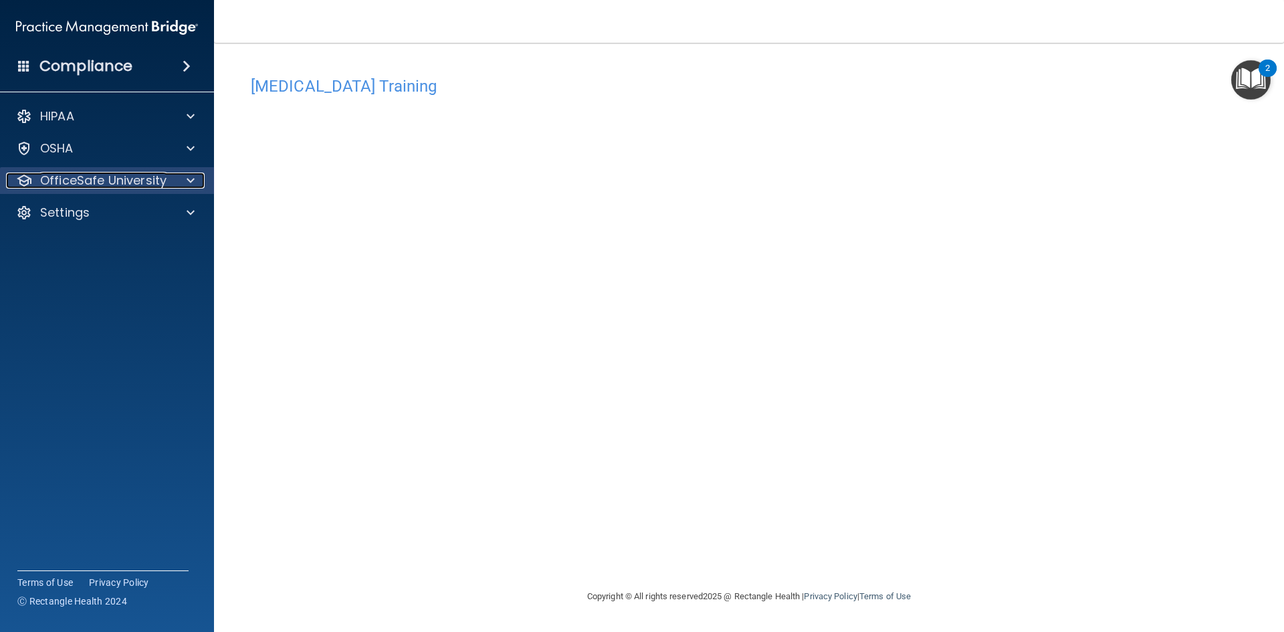
click at [189, 175] on span at bounding box center [191, 181] width 8 height 16
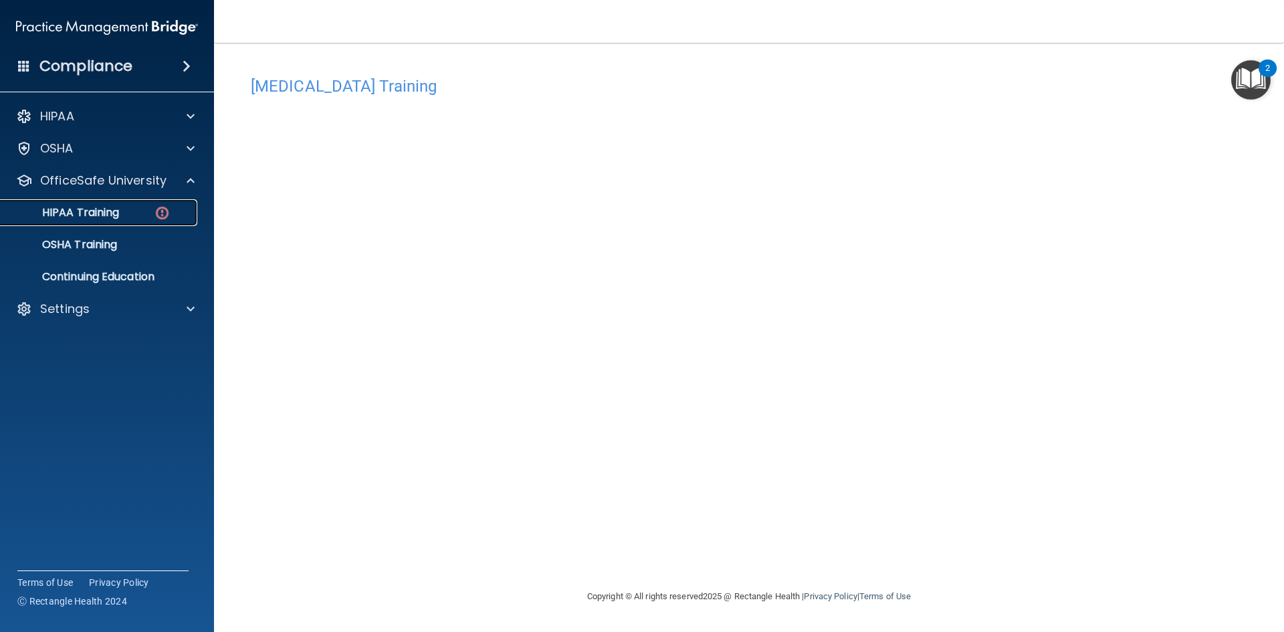
click at [121, 207] on div "HIPAA Training" at bounding box center [100, 212] width 183 height 13
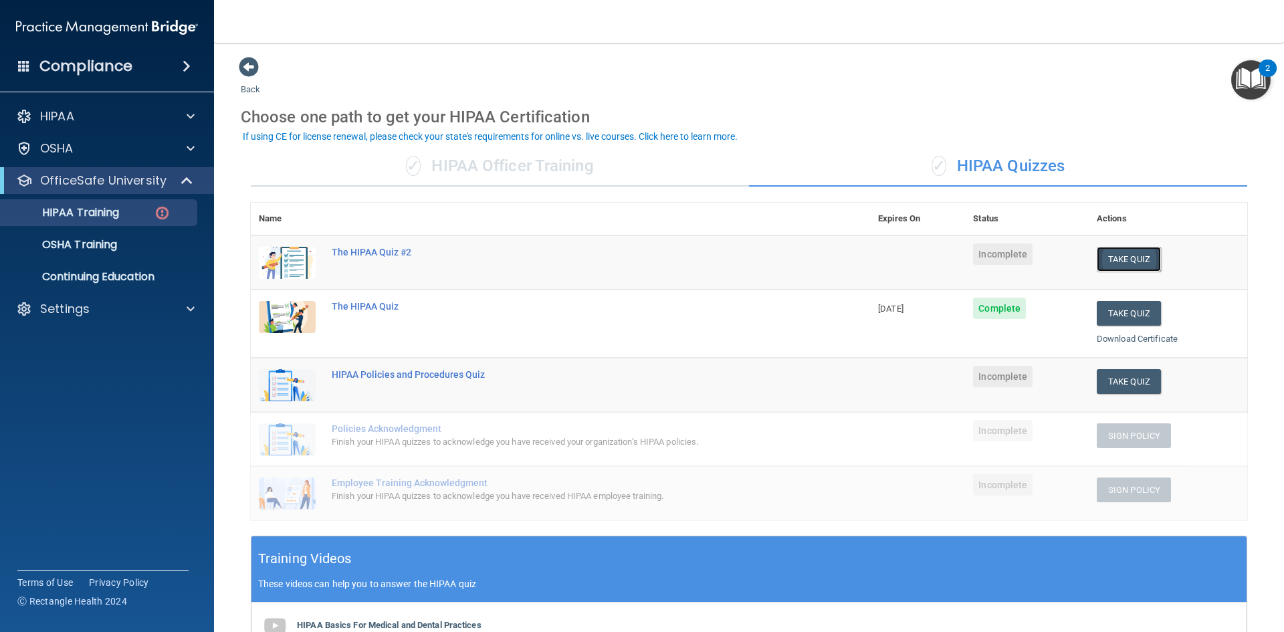
click at [1099, 256] on button "Take Quiz" at bounding box center [1129, 259] width 64 height 25
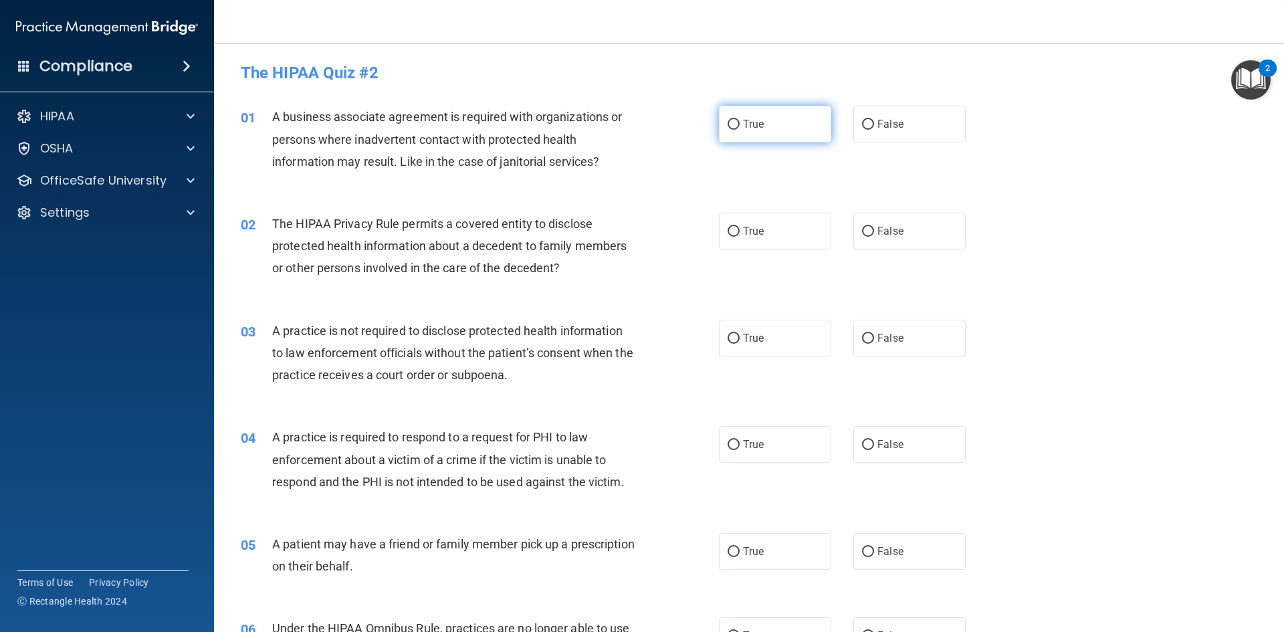
click at [729, 124] on input "True" at bounding box center [734, 125] width 12 height 10
radio input "true"
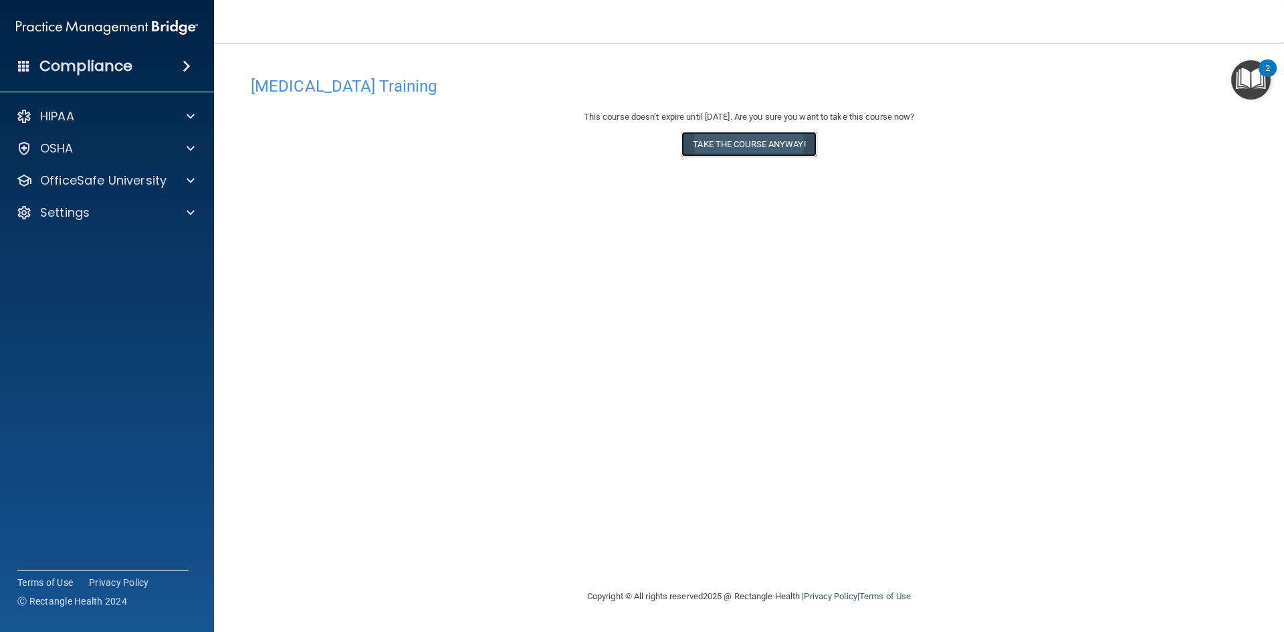
click at [733, 142] on button "Take the course anyway!" at bounding box center [749, 144] width 134 height 25
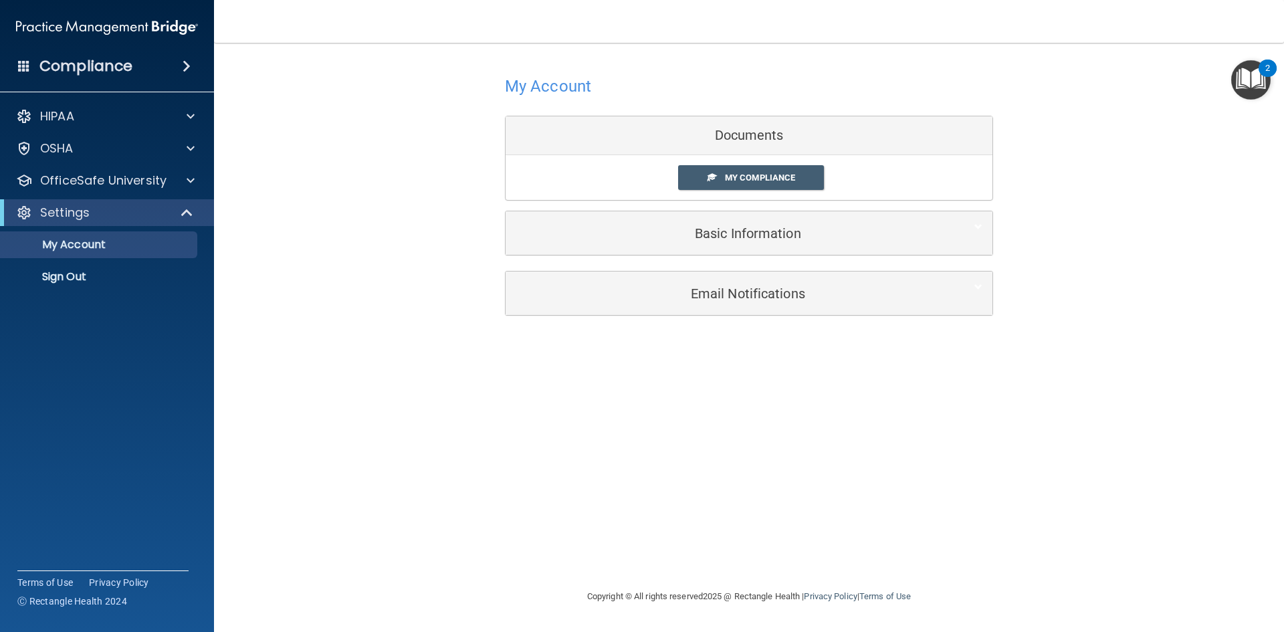
click at [749, 134] on div "Documents" at bounding box center [749, 135] width 487 height 39
click at [744, 175] on span "My Compliance" at bounding box center [760, 178] width 70 height 10
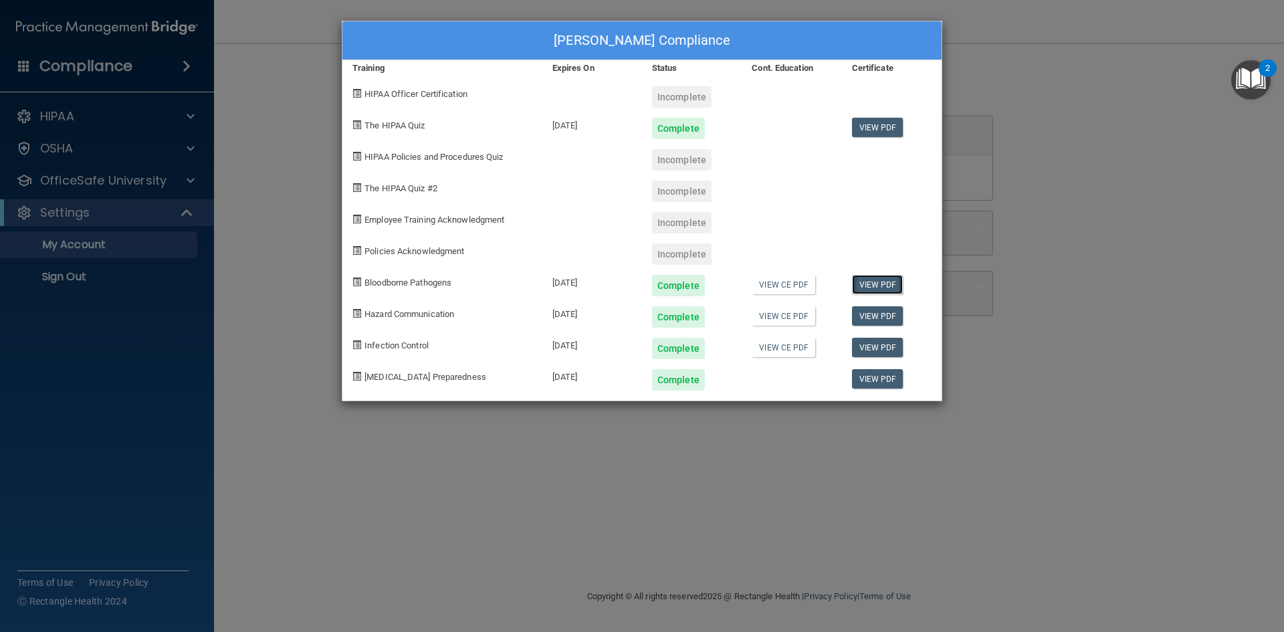
click at [874, 282] on link "View PDF" at bounding box center [878, 284] width 52 height 19
click at [890, 314] on link "View PDF" at bounding box center [878, 315] width 52 height 19
click at [880, 348] on link "View PDF" at bounding box center [878, 347] width 52 height 19
click at [882, 379] on link "View PDF" at bounding box center [878, 378] width 52 height 19
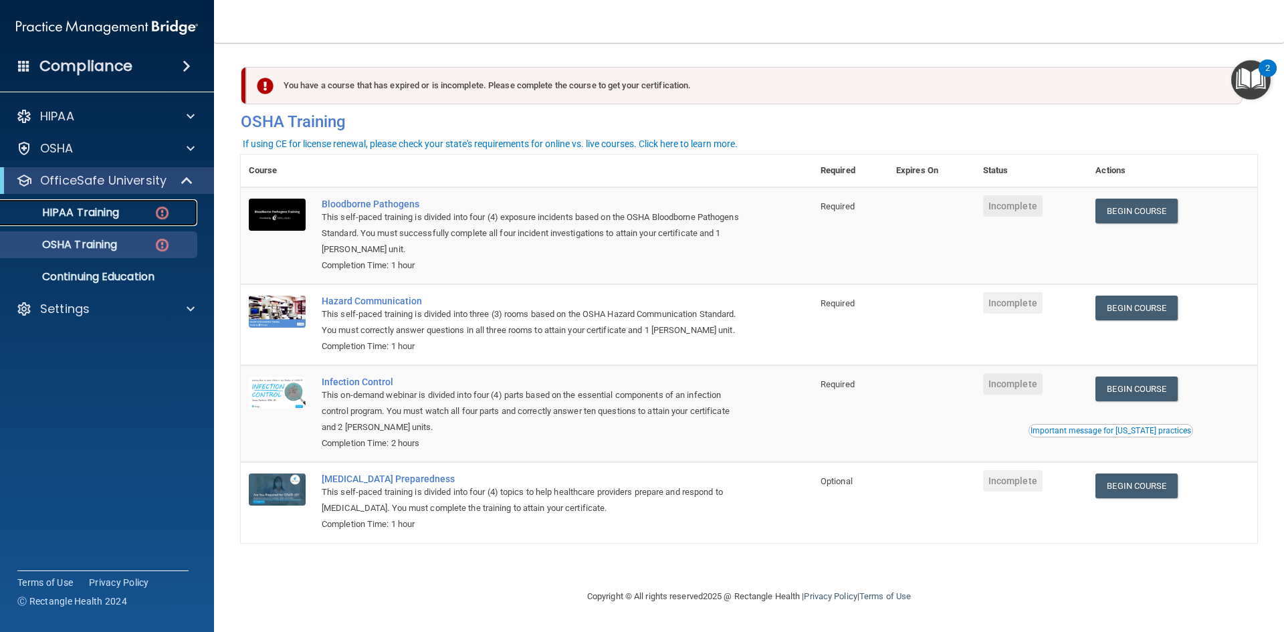
click at [102, 207] on p "HIPAA Training" at bounding box center [64, 212] width 110 height 13
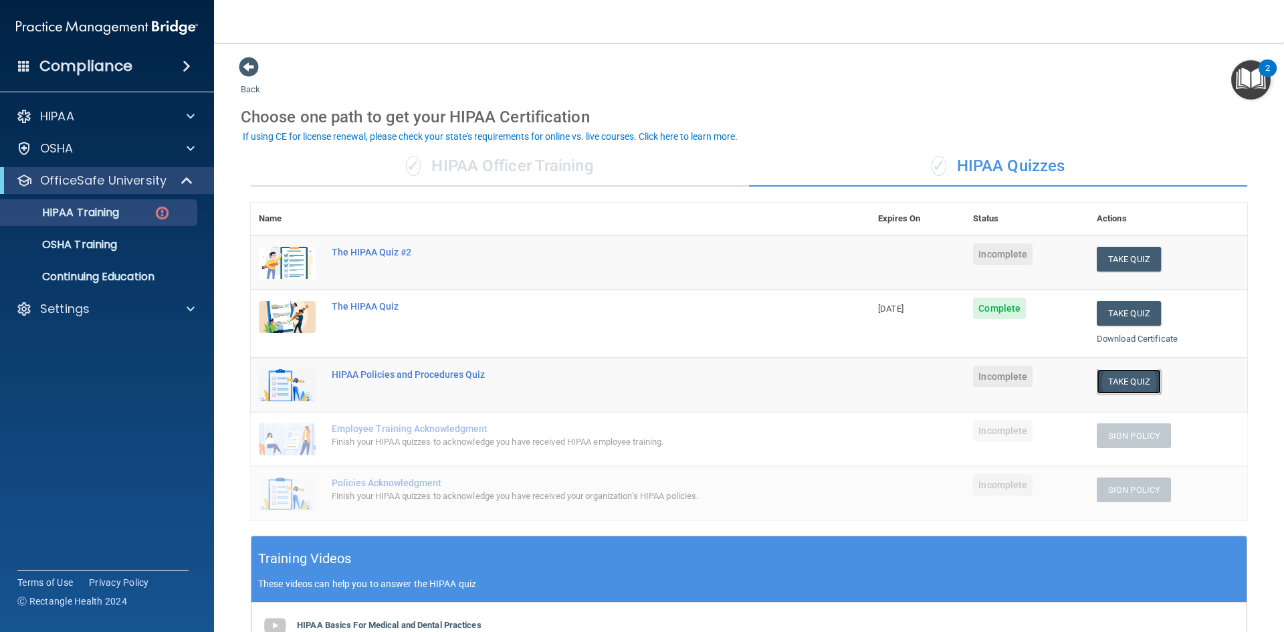
click at [1099, 388] on button "Take Quiz" at bounding box center [1129, 381] width 64 height 25
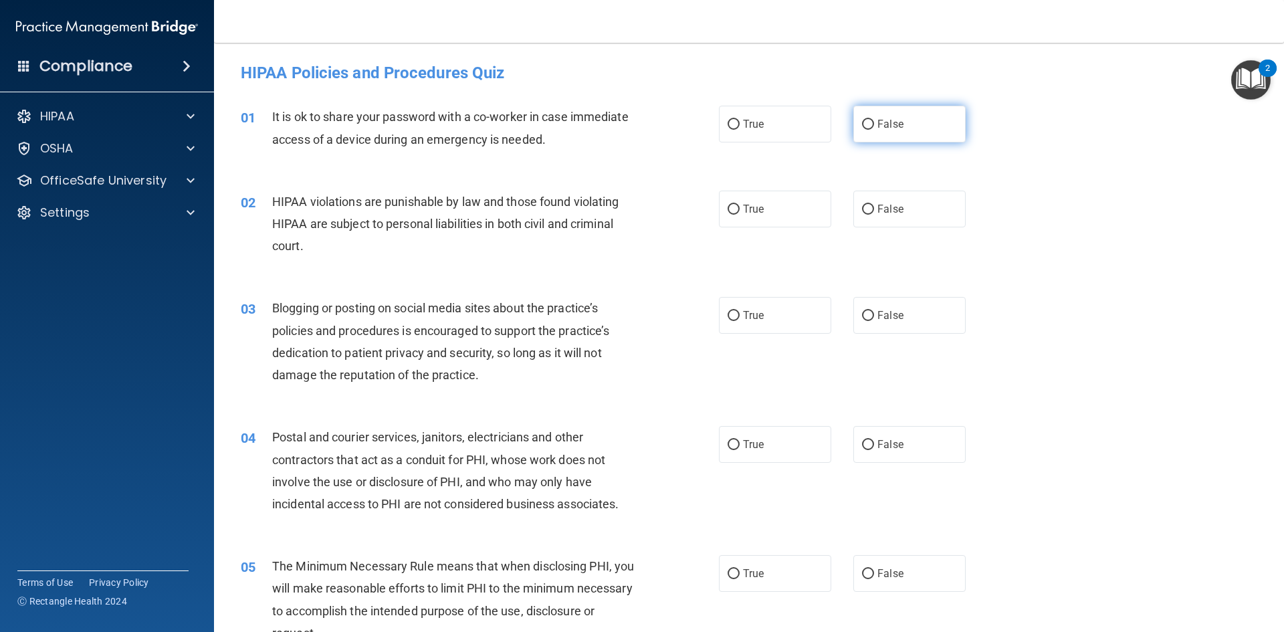
click at [864, 121] on input "False" at bounding box center [868, 125] width 12 height 10
radio input "true"
click at [728, 206] on input "True" at bounding box center [734, 210] width 12 height 10
radio input "true"
click at [754, 316] on span "True" at bounding box center [753, 315] width 21 height 13
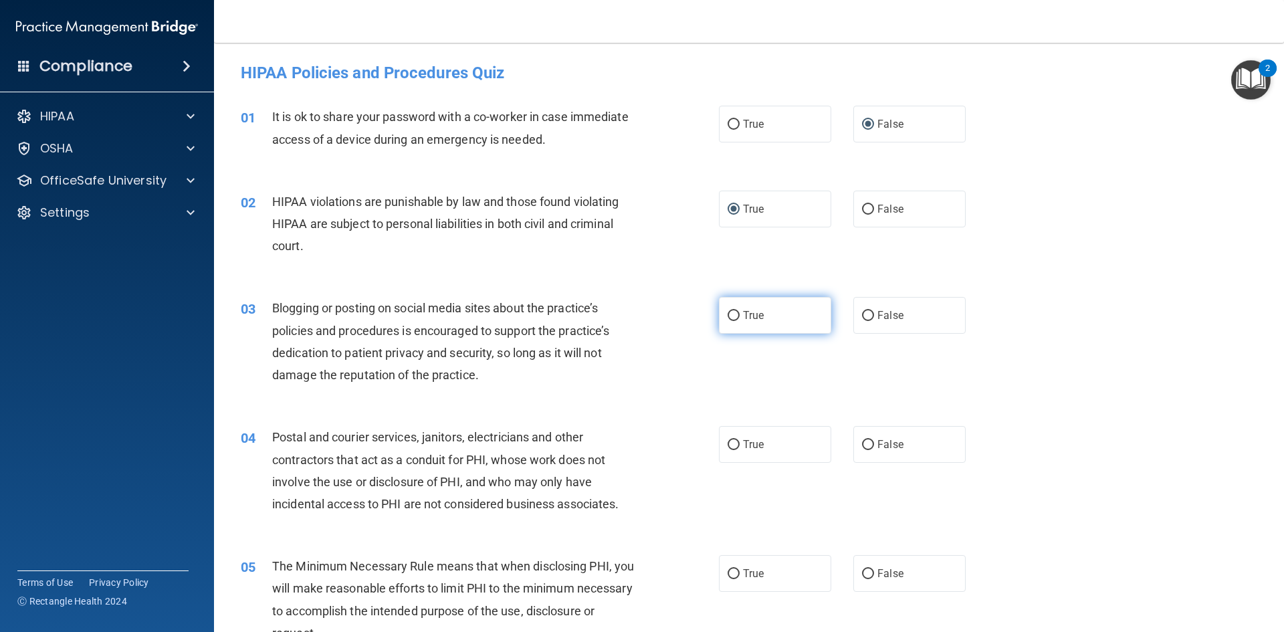
click at [740, 316] on input "True" at bounding box center [734, 316] width 12 height 10
radio input "true"
click at [868, 444] on label "False" at bounding box center [910, 444] width 112 height 37
click at [868, 444] on input "False" at bounding box center [868, 445] width 12 height 10
radio input "true"
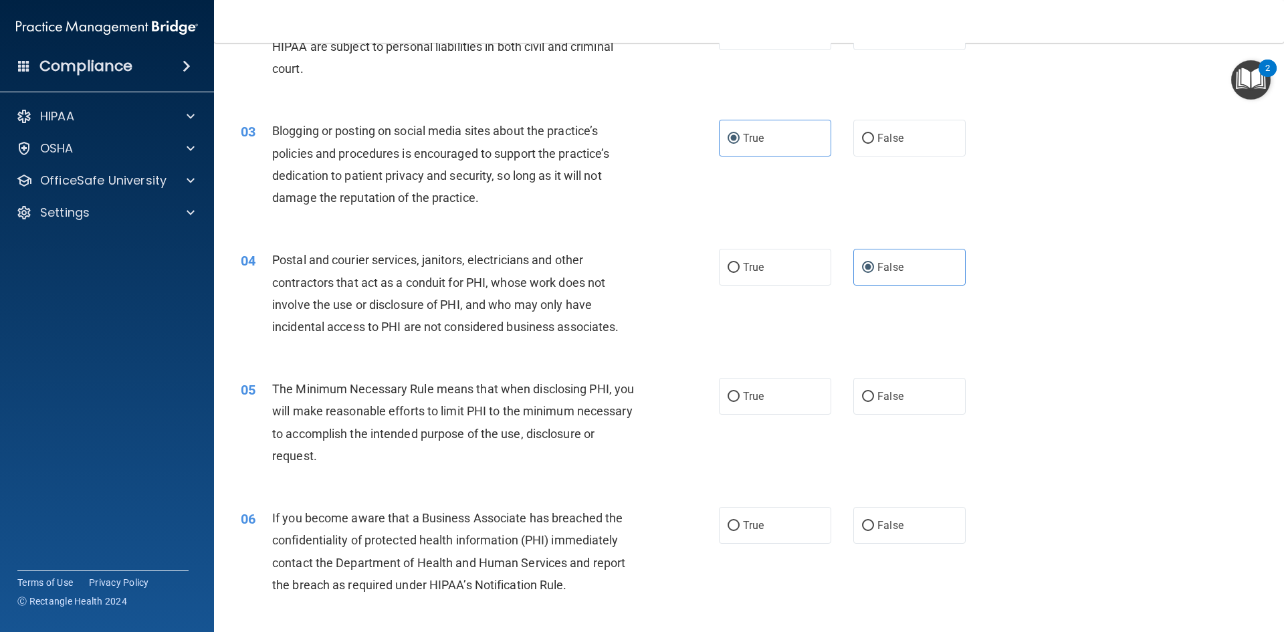
scroll to position [201, 0]
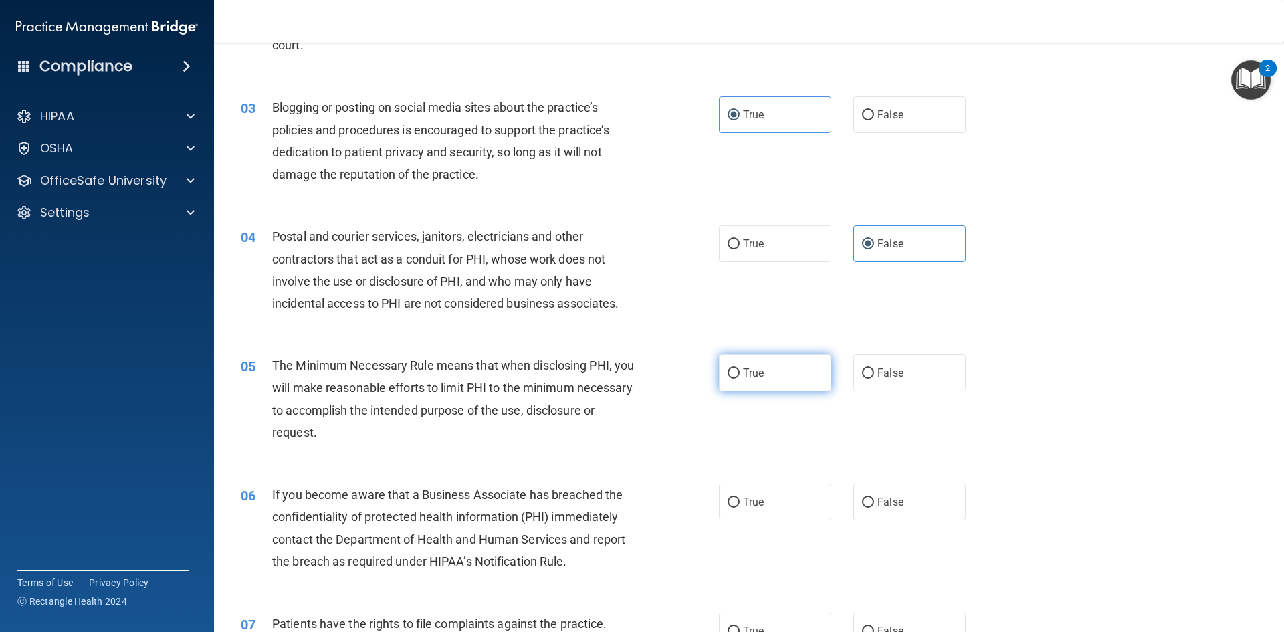
click at [736, 369] on label "True" at bounding box center [775, 373] width 112 height 37
click at [736, 369] on input "True" at bounding box center [734, 374] width 12 height 10
radio input "true"
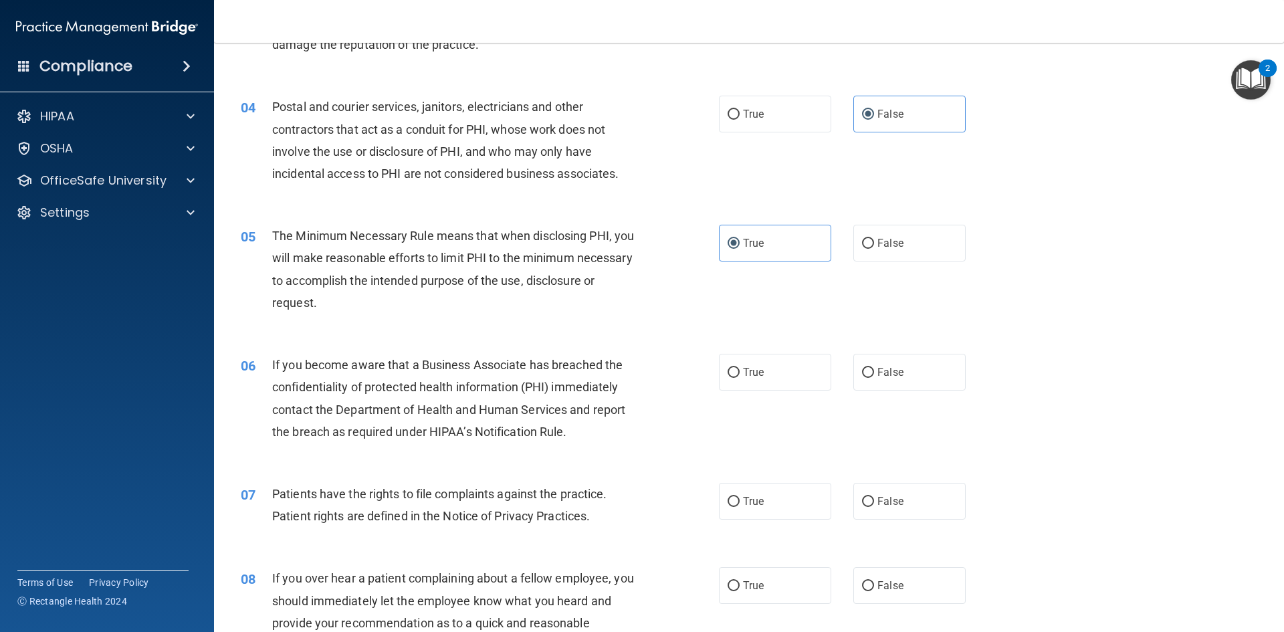
scroll to position [334, 0]
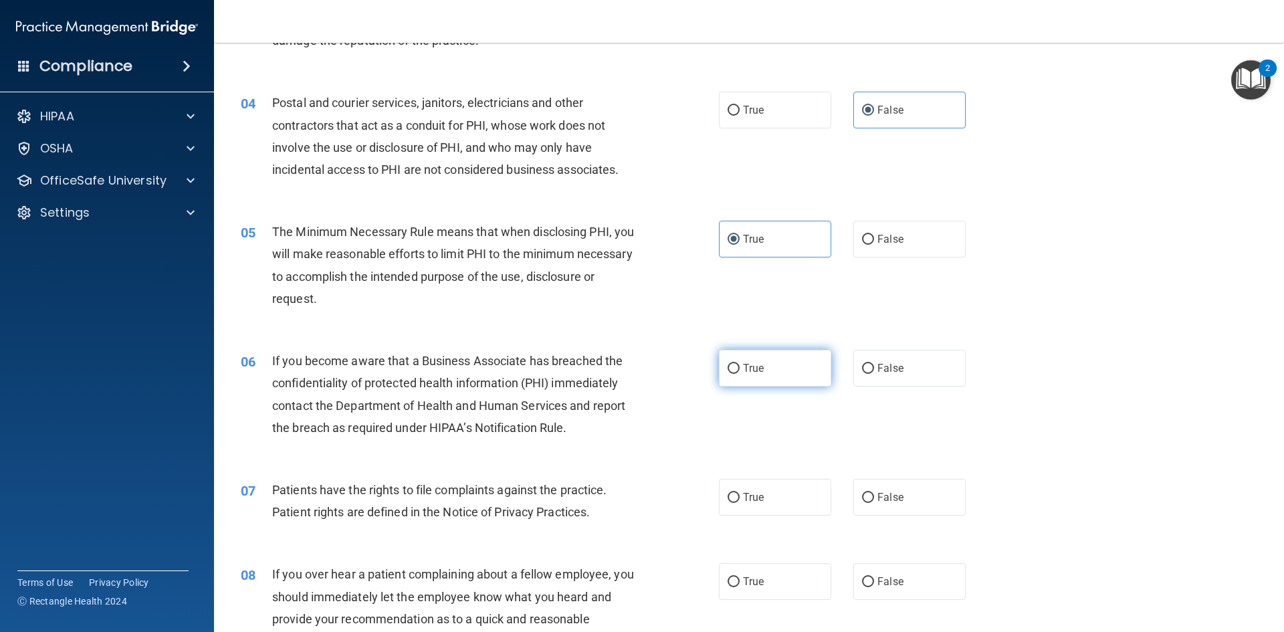
click at [747, 369] on span "True" at bounding box center [753, 368] width 21 height 13
click at [740, 369] on input "True" at bounding box center [734, 369] width 12 height 10
radio input "true"
click at [866, 241] on input "False" at bounding box center [868, 240] width 12 height 10
radio input "true"
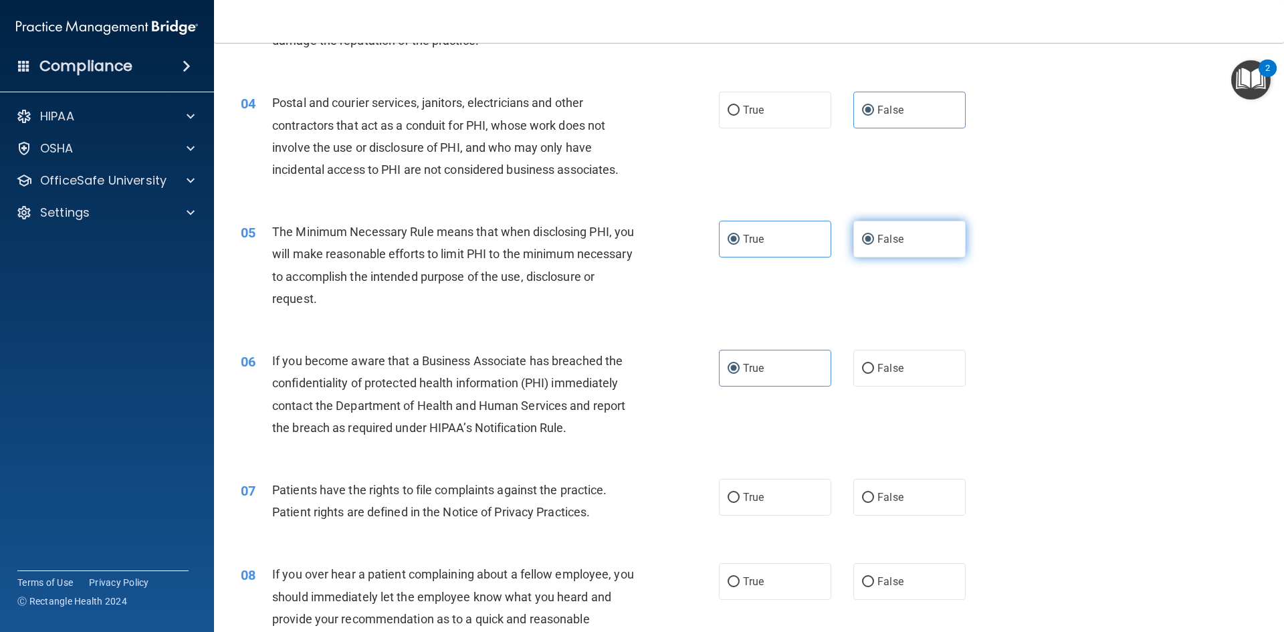
radio input "false"
click at [735, 492] on label "True" at bounding box center [775, 497] width 112 height 37
click at [735, 493] on input "True" at bounding box center [734, 498] width 12 height 10
radio input "true"
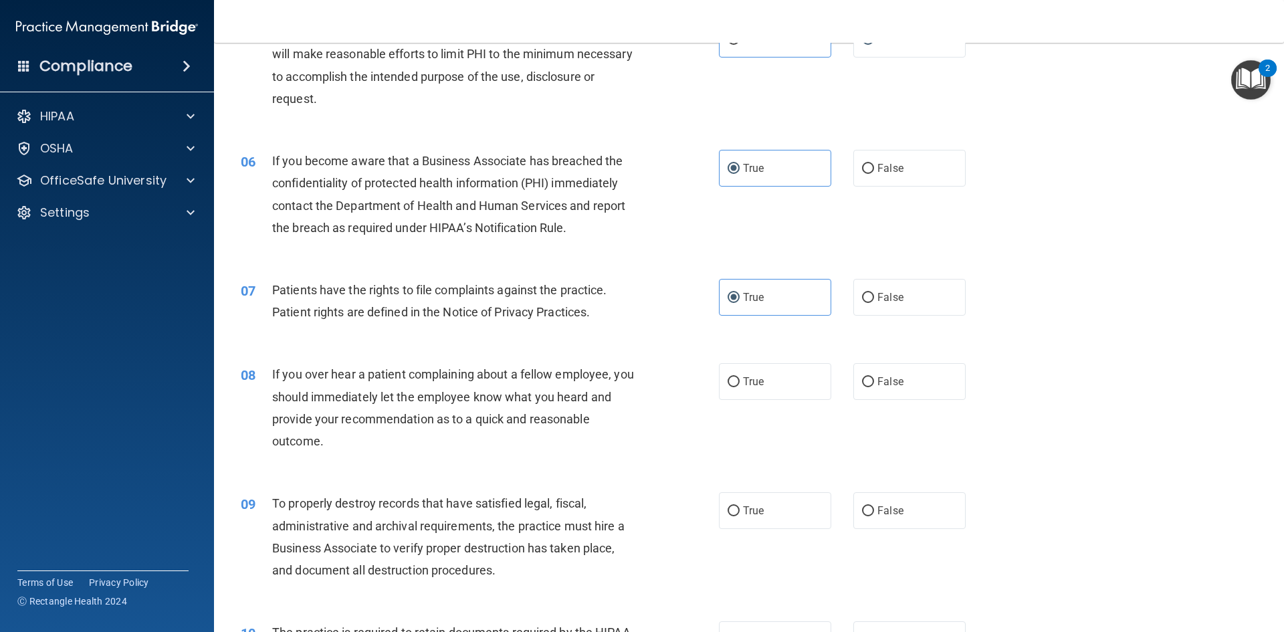
scroll to position [535, 0]
click at [866, 380] on input "False" at bounding box center [868, 382] width 12 height 10
radio input "true"
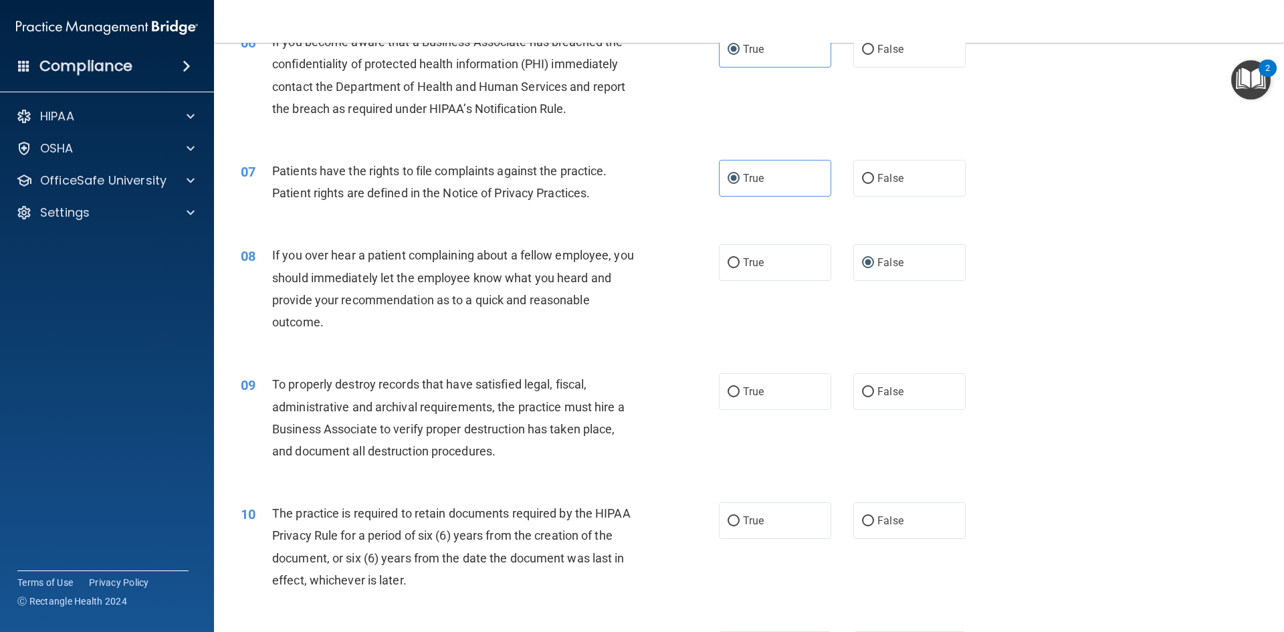
scroll to position [669, 0]
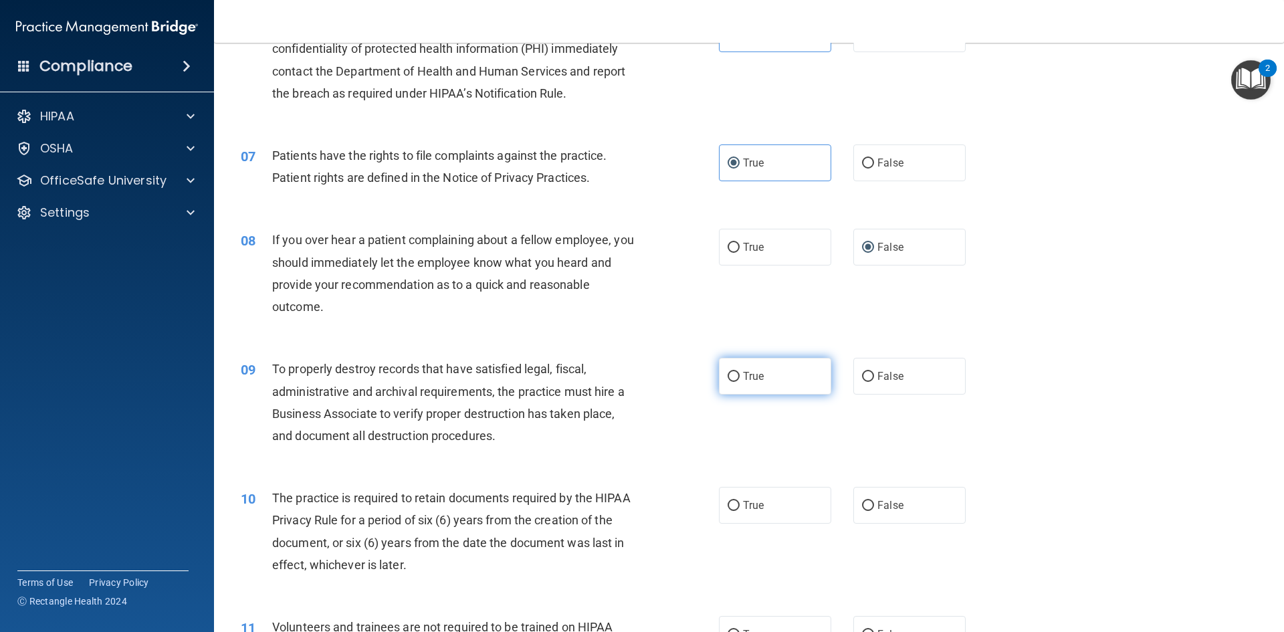
click at [792, 379] on label "True" at bounding box center [775, 376] width 112 height 37
click at [740, 379] on input "True" at bounding box center [734, 377] width 12 height 10
radio input "true"
click at [864, 503] on input "False" at bounding box center [868, 506] width 12 height 10
radio input "true"
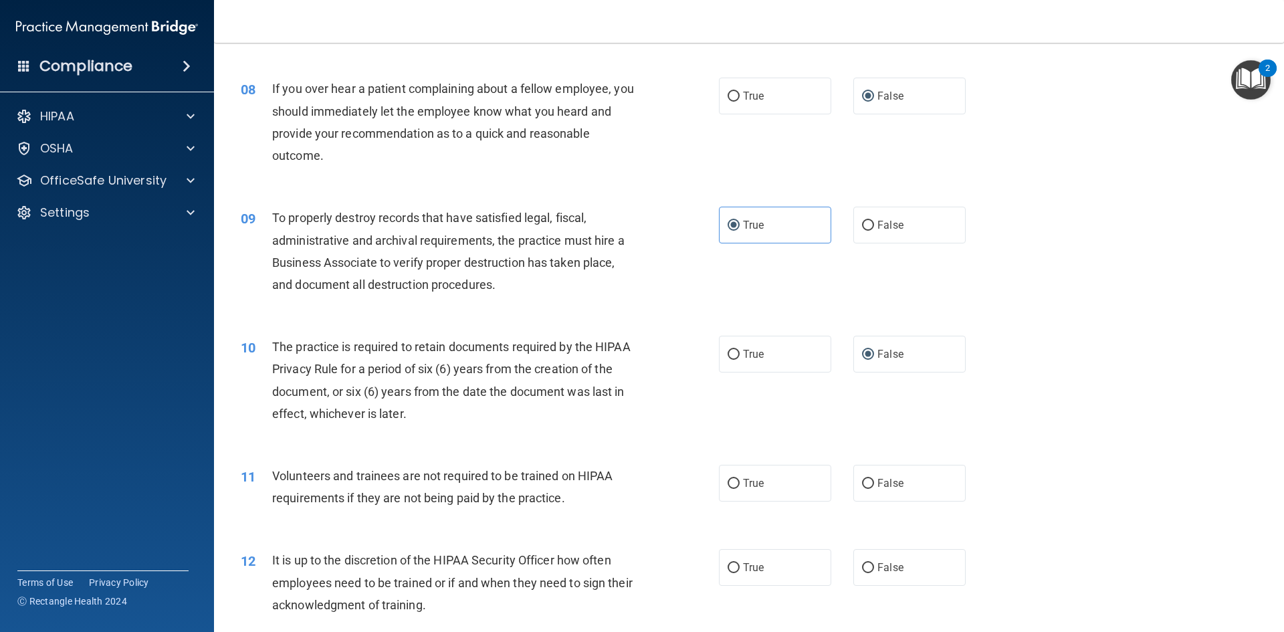
scroll to position [870, 0]
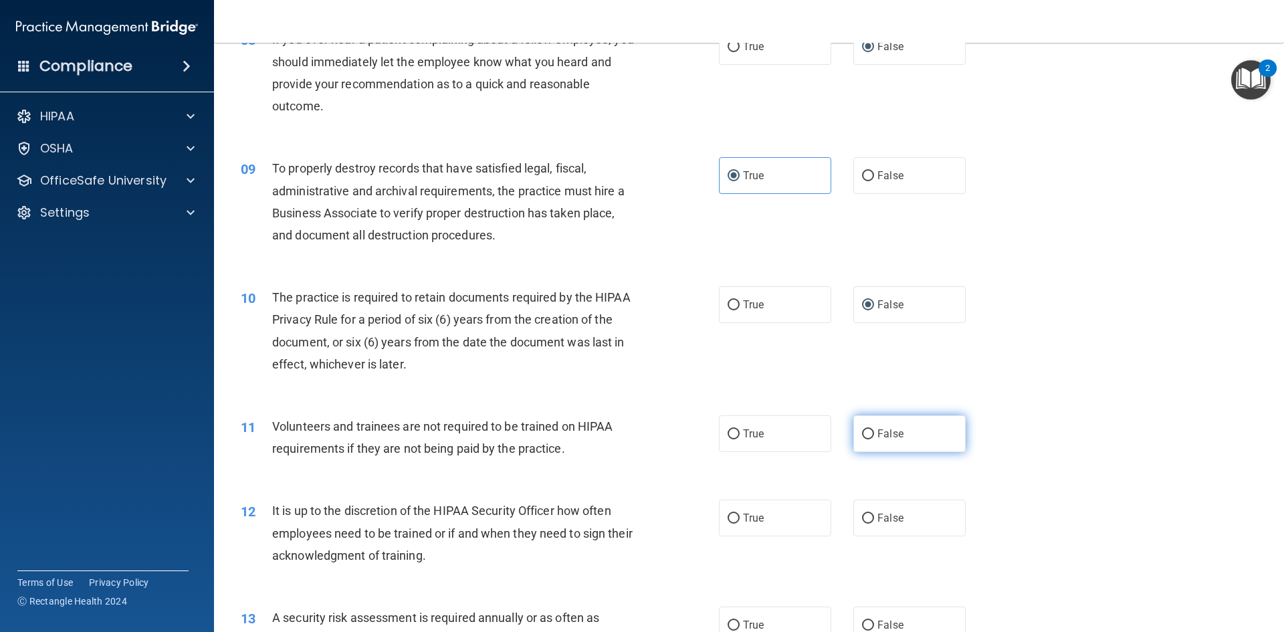
click at [862, 431] on input "False" at bounding box center [868, 434] width 12 height 10
radio input "true"
click at [889, 515] on span "False" at bounding box center [891, 518] width 26 height 13
click at [874, 515] on input "False" at bounding box center [868, 519] width 12 height 10
radio input "true"
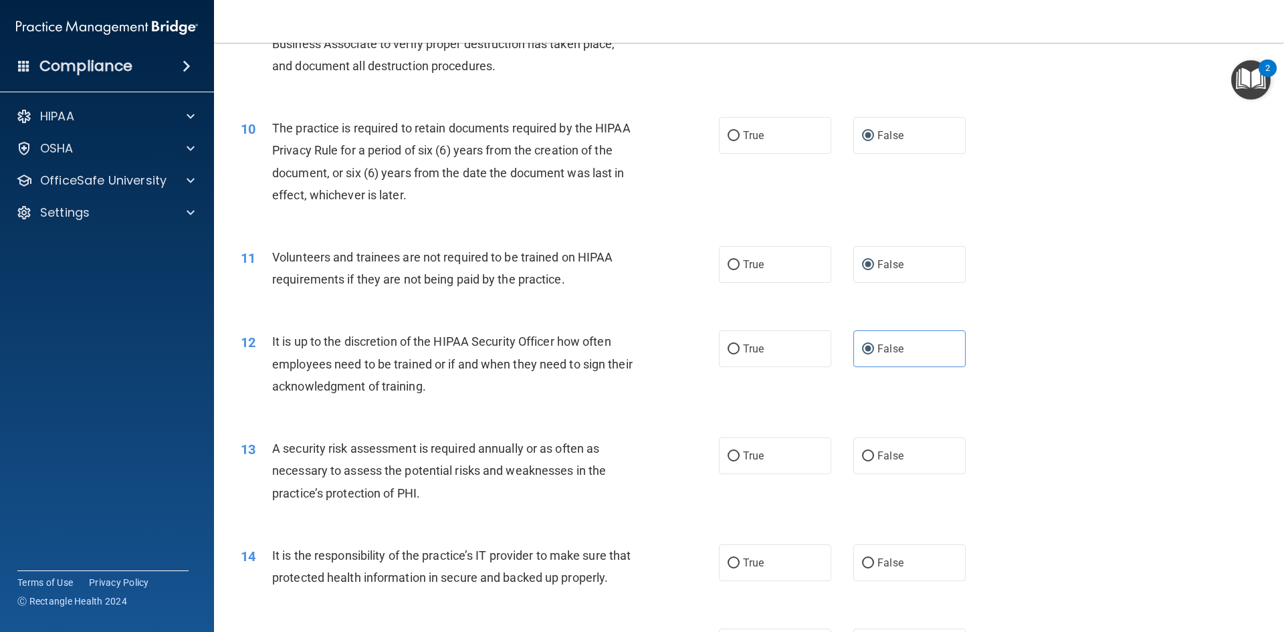
scroll to position [1070, 0]
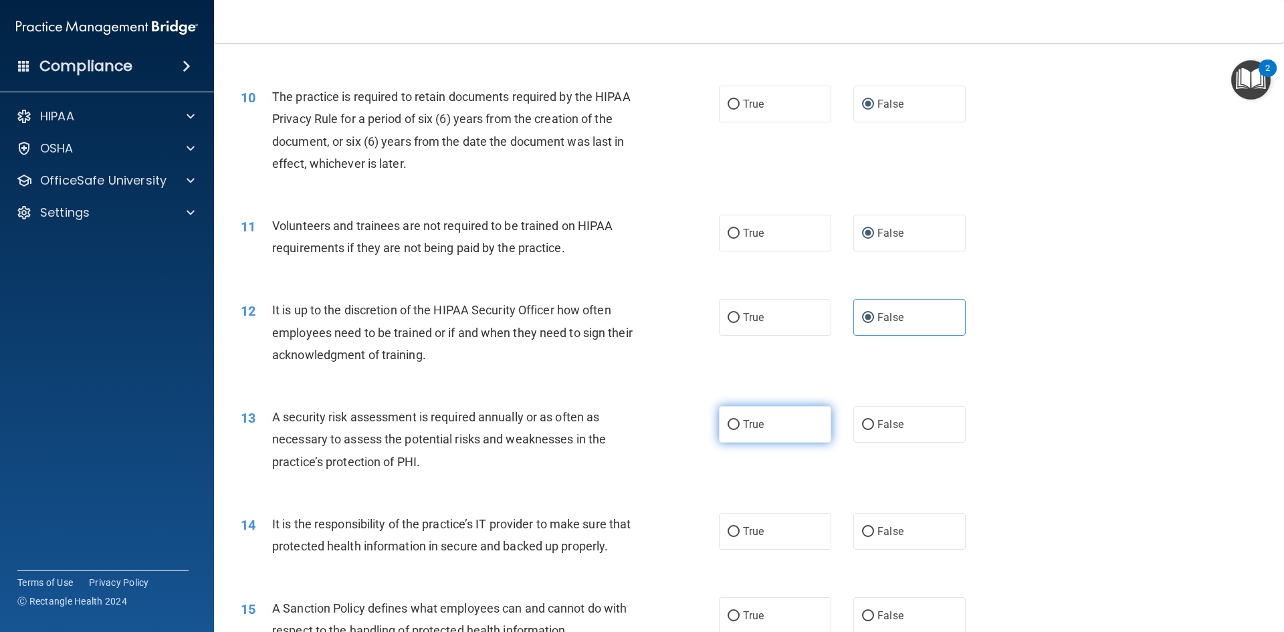
click at [743, 422] on span "True" at bounding box center [753, 424] width 21 height 13
click at [739, 422] on input "True" at bounding box center [734, 425] width 12 height 10
radio input "true"
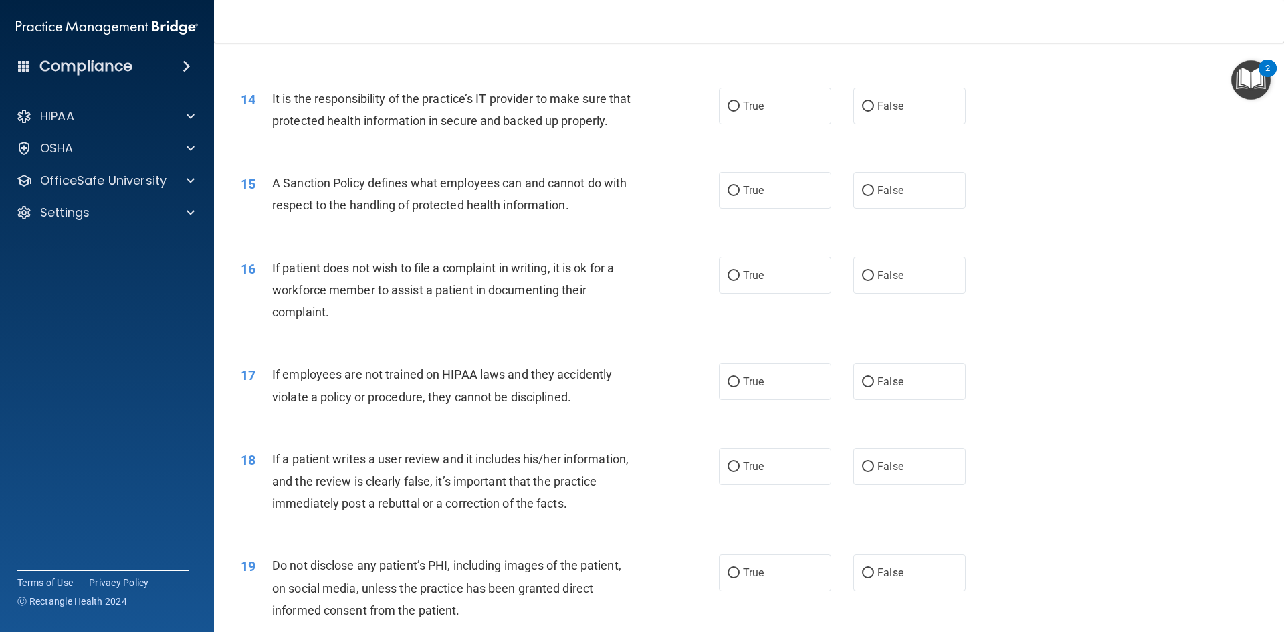
scroll to position [1472, 0]
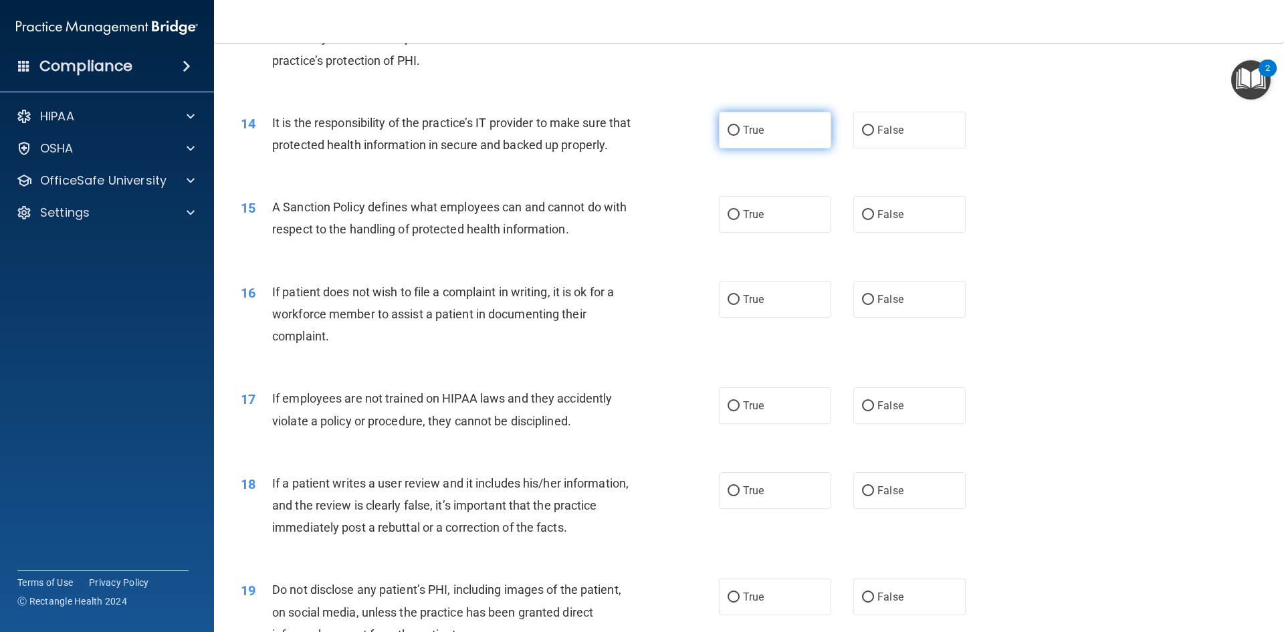
click at [777, 130] on label "True" at bounding box center [775, 130] width 112 height 37
click at [740, 130] on input "True" at bounding box center [734, 131] width 12 height 10
radio input "true"
click at [869, 233] on label "False" at bounding box center [910, 214] width 112 height 37
click at [869, 220] on input "False" at bounding box center [868, 215] width 12 height 10
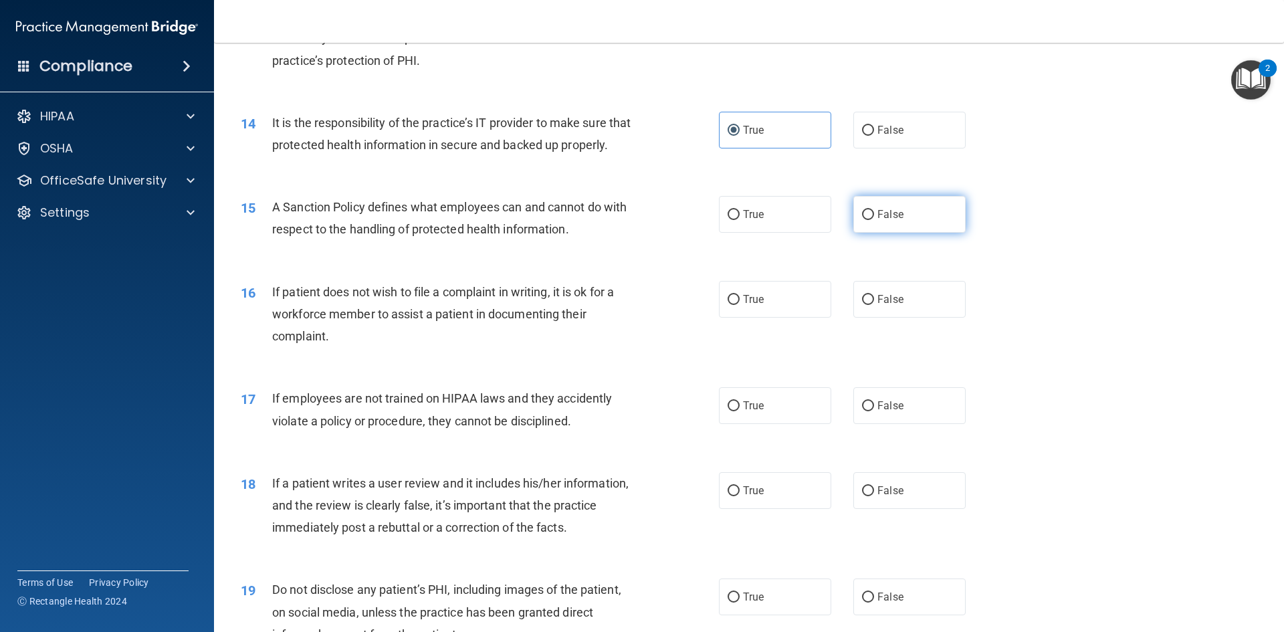
radio input "true"
click at [736, 318] on label "True" at bounding box center [775, 299] width 112 height 37
click at [736, 305] on input "True" at bounding box center [734, 300] width 12 height 10
radio input "true"
drag, startPoint x: 865, startPoint y: 423, endPoint x: 857, endPoint y: 422, distance: 8.1
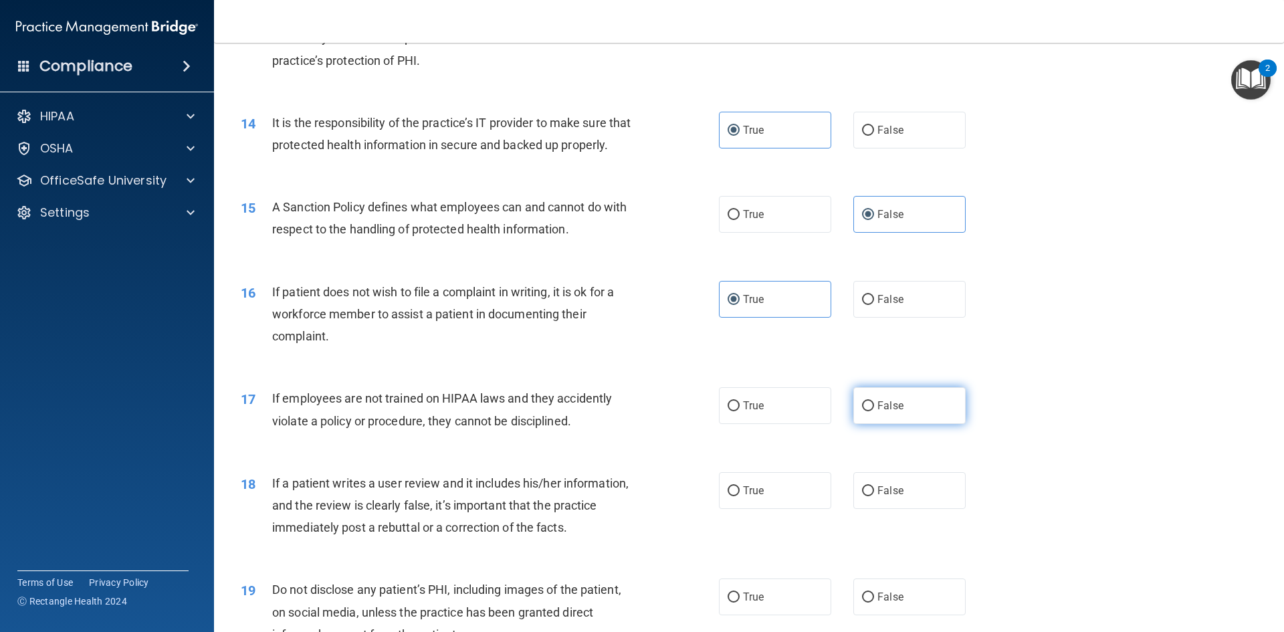
click at [864, 411] on input "False" at bounding box center [868, 406] width 12 height 10
radio input "true"
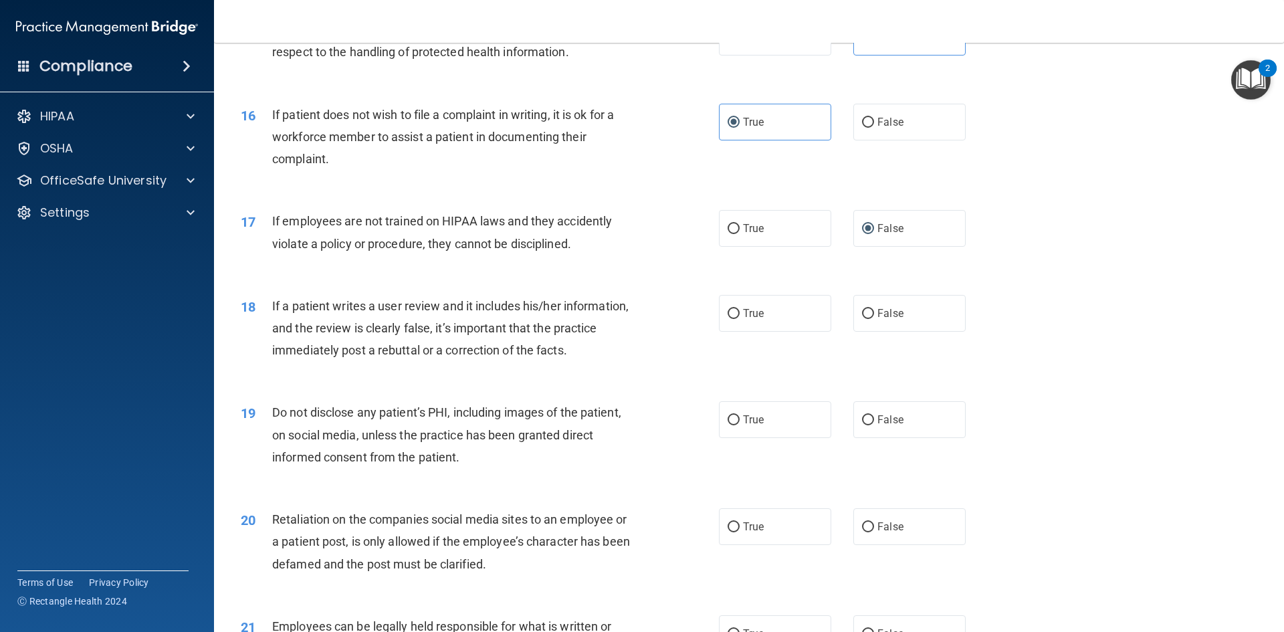
scroll to position [1672, 0]
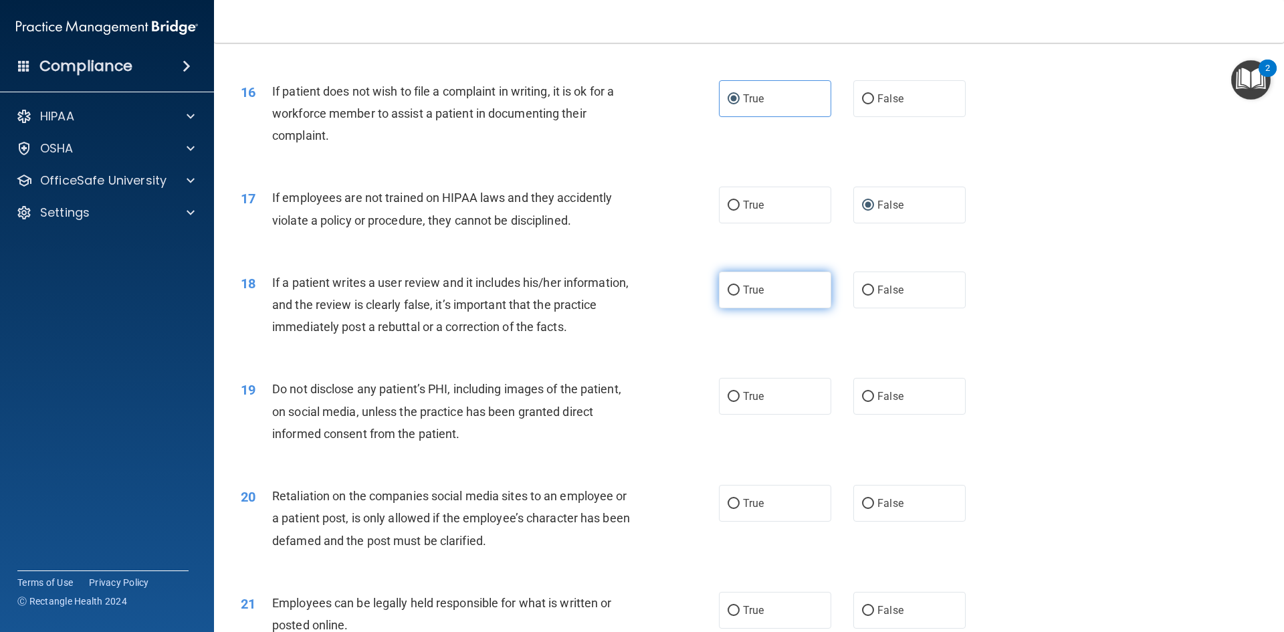
click at [777, 308] on label "True" at bounding box center [775, 290] width 112 height 37
click at [740, 296] on input "True" at bounding box center [734, 291] width 12 height 10
radio input "true"
click at [732, 402] on input "True" at bounding box center [734, 397] width 12 height 10
radio input "true"
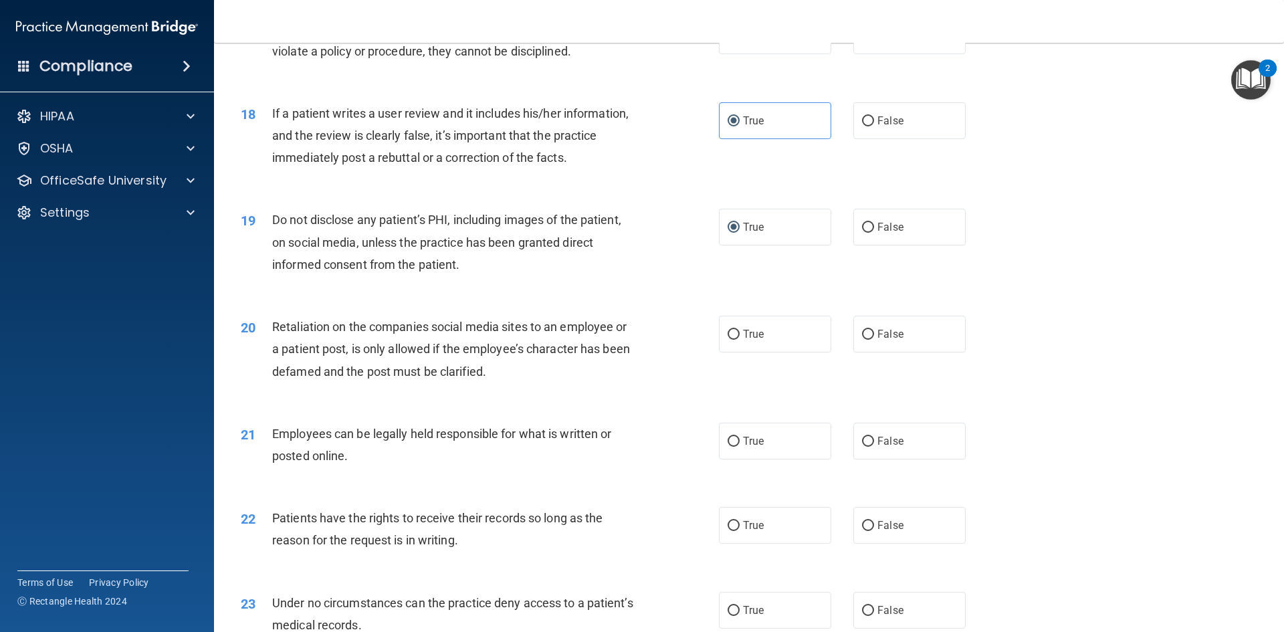
scroll to position [1873, 0]
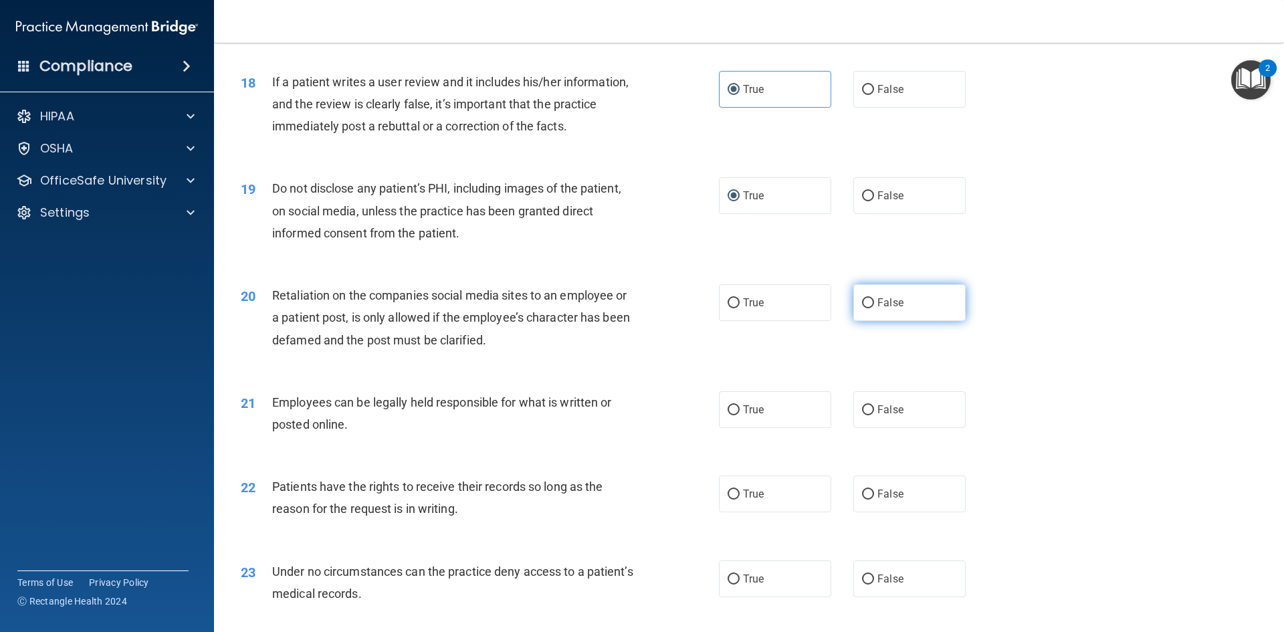
click at [867, 308] on input "False" at bounding box center [868, 303] width 12 height 10
radio input "true"
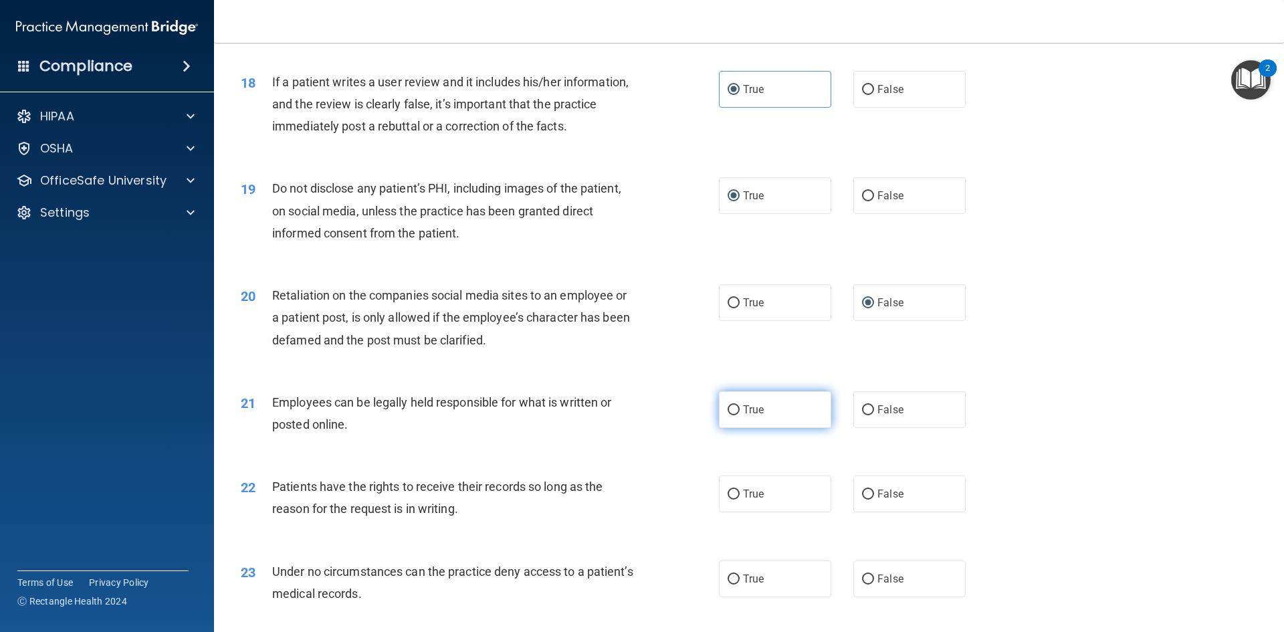
drag, startPoint x: 743, startPoint y: 434, endPoint x: 714, endPoint y: 429, distance: 28.6
click at [737, 428] on label "True" at bounding box center [775, 409] width 112 height 37
click at [722, 426] on label "True" at bounding box center [775, 409] width 112 height 37
click at [728, 415] on input "True" at bounding box center [734, 410] width 12 height 10
radio input "true"
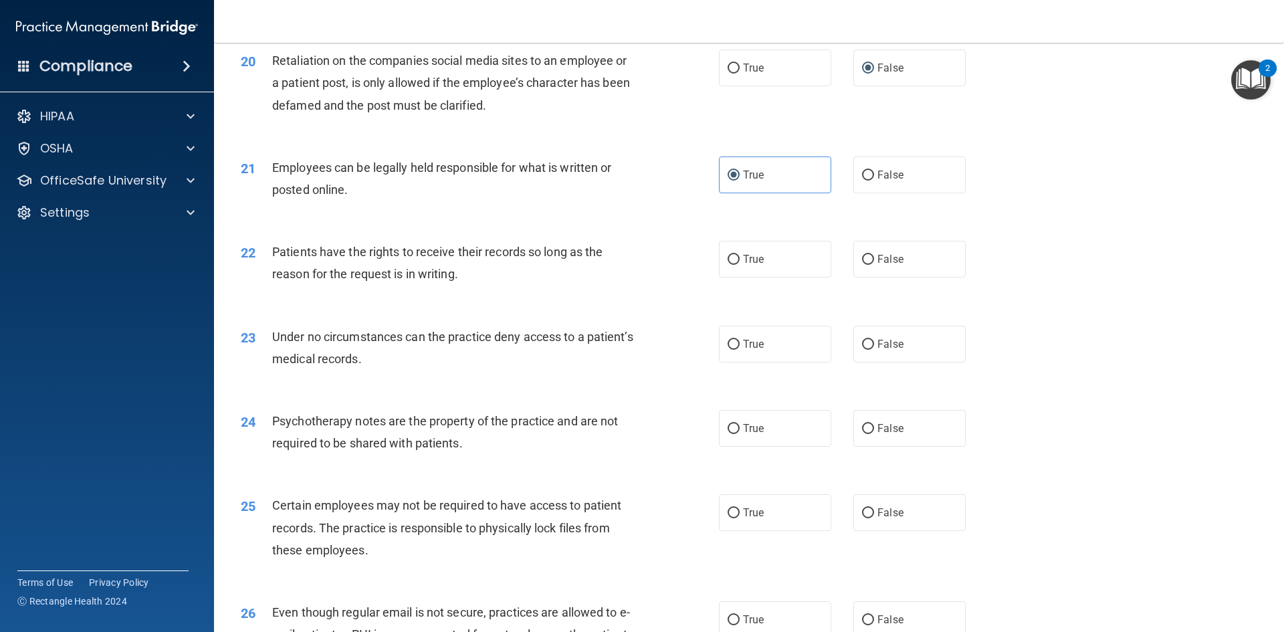
scroll to position [2141, 0]
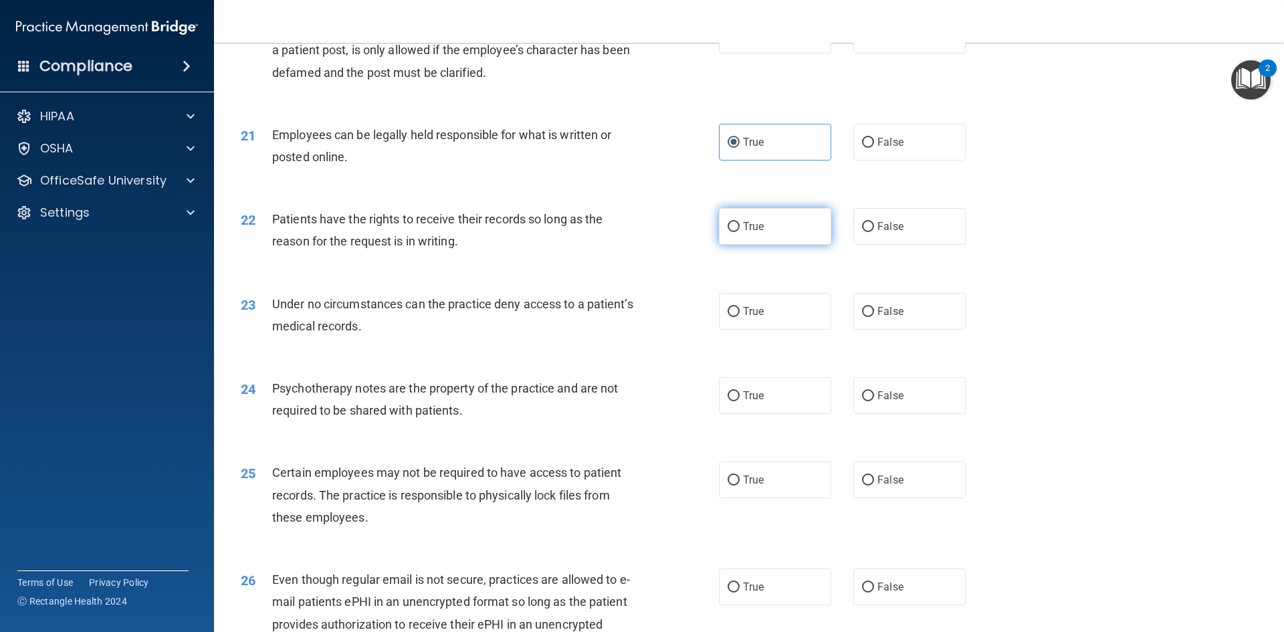
click at [730, 232] on input "True" at bounding box center [734, 227] width 12 height 10
radio input "true"
click at [869, 325] on label "False" at bounding box center [910, 311] width 112 height 37
click at [869, 317] on input "False" at bounding box center [868, 312] width 12 height 10
radio input "true"
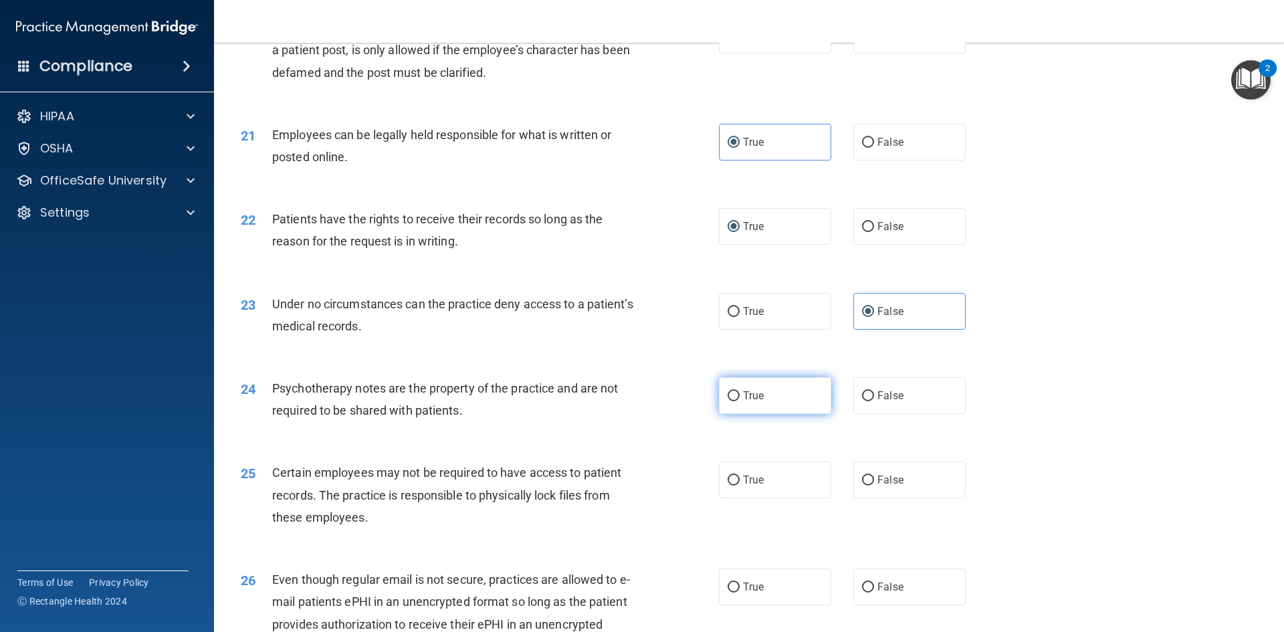
click at [797, 414] on label "True" at bounding box center [775, 395] width 112 height 37
click at [740, 401] on input "True" at bounding box center [734, 396] width 12 height 10
radio input "true"
click at [797, 498] on label "True" at bounding box center [775, 480] width 112 height 37
click at [740, 486] on input "True" at bounding box center [734, 481] width 12 height 10
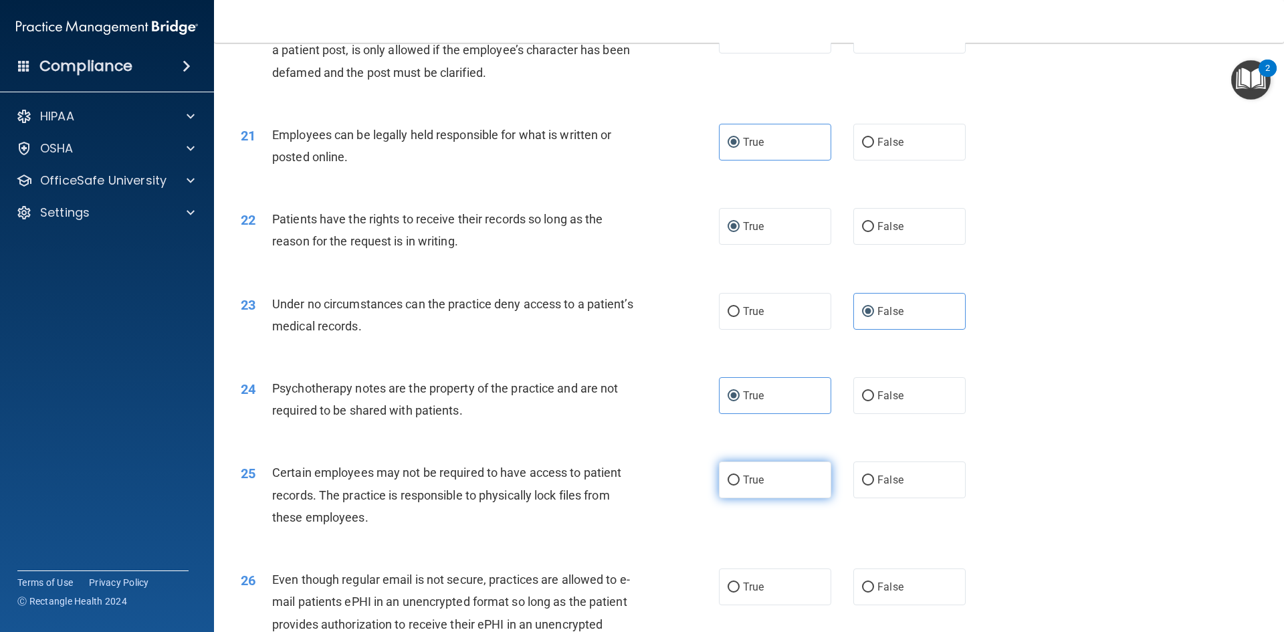
radio input "true"
click at [890, 402] on span "False" at bounding box center [891, 395] width 26 height 13
click at [874, 401] on input "False" at bounding box center [868, 396] width 12 height 10
radio input "true"
radio input "false"
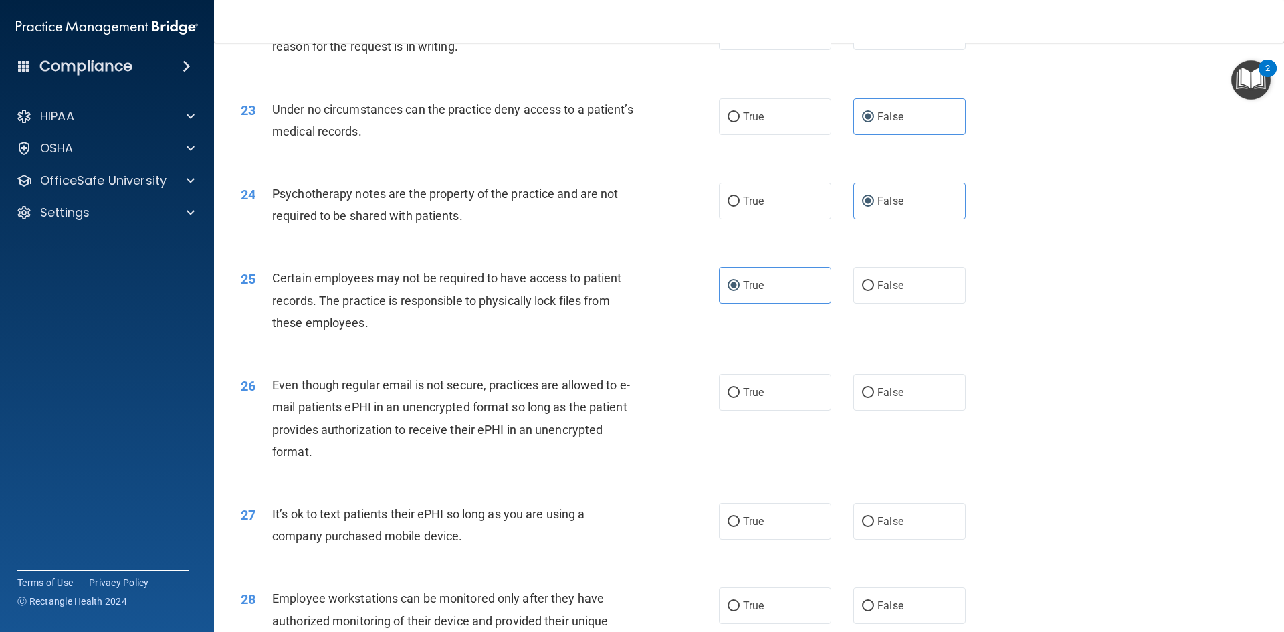
scroll to position [2341, 0]
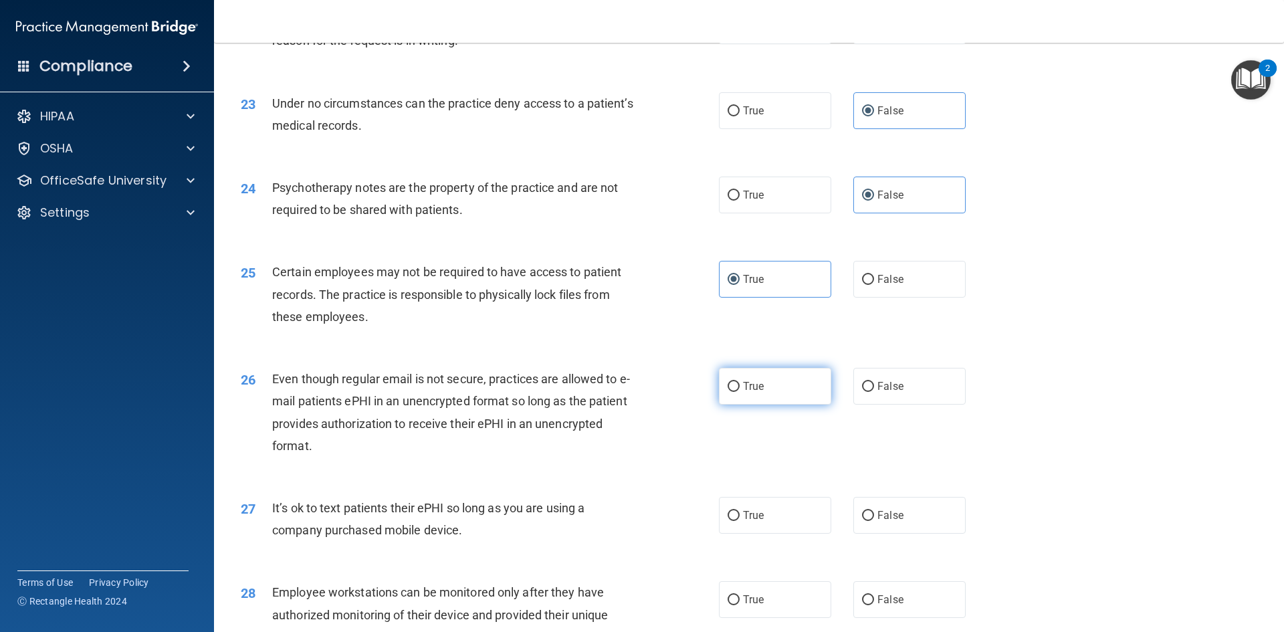
click at [752, 401] on label "True" at bounding box center [775, 386] width 112 height 37
click at [740, 392] on input "True" at bounding box center [734, 387] width 12 height 10
radio input "true"
click at [883, 522] on span "False" at bounding box center [891, 515] width 26 height 13
click at [874, 521] on input "False" at bounding box center [868, 516] width 12 height 10
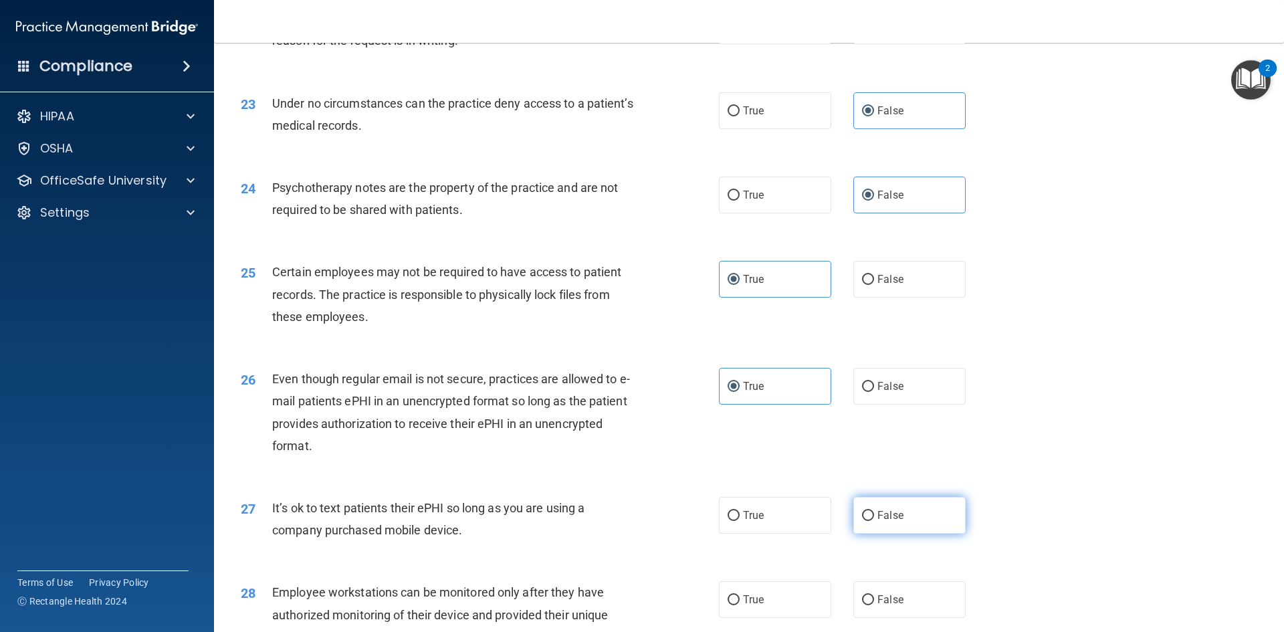
radio input "true"
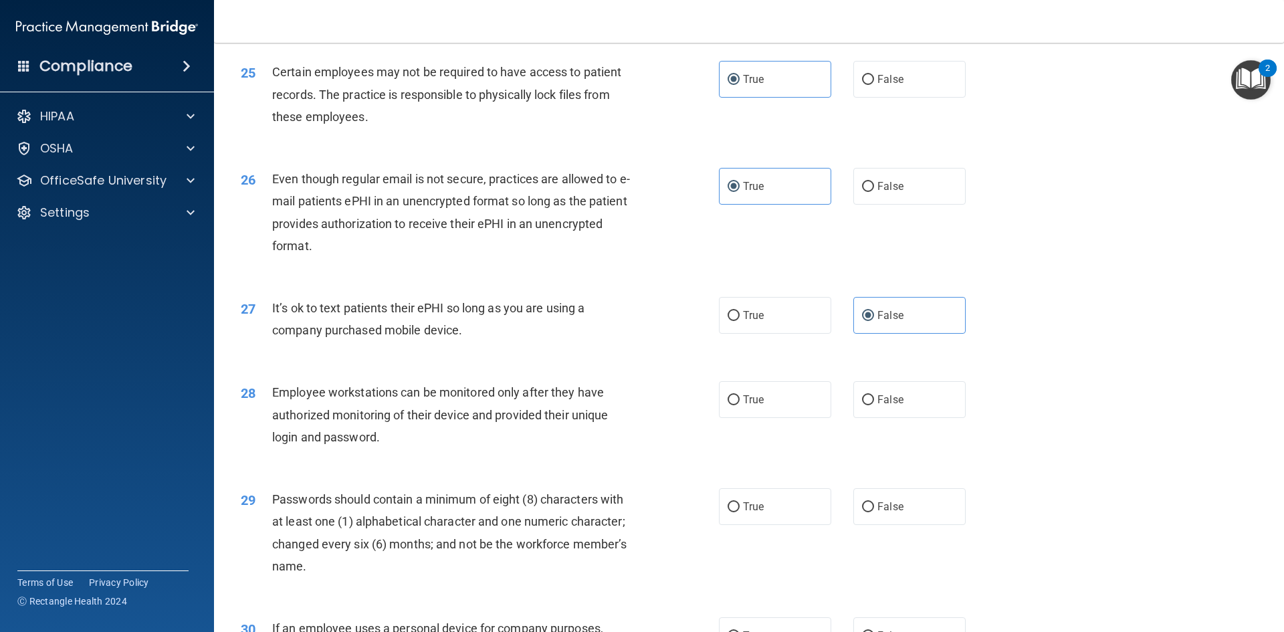
scroll to position [2542, 0]
click at [775, 417] on label "True" at bounding box center [775, 399] width 112 height 37
click at [740, 405] on input "True" at bounding box center [734, 400] width 12 height 10
radio input "true"
click at [757, 512] on span "True" at bounding box center [753, 506] width 21 height 13
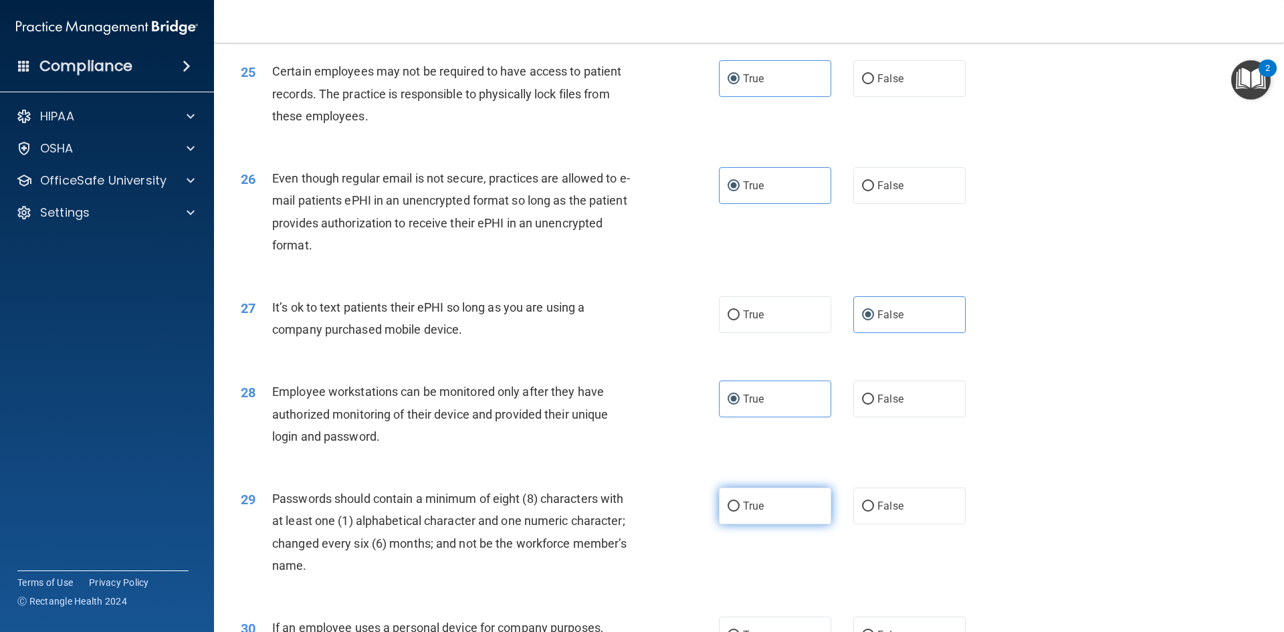
click at [740, 512] on input "True" at bounding box center [734, 507] width 12 height 10
radio input "true"
drag, startPoint x: 1058, startPoint y: 551, endPoint x: 1058, endPoint y: 541, distance: 10.7
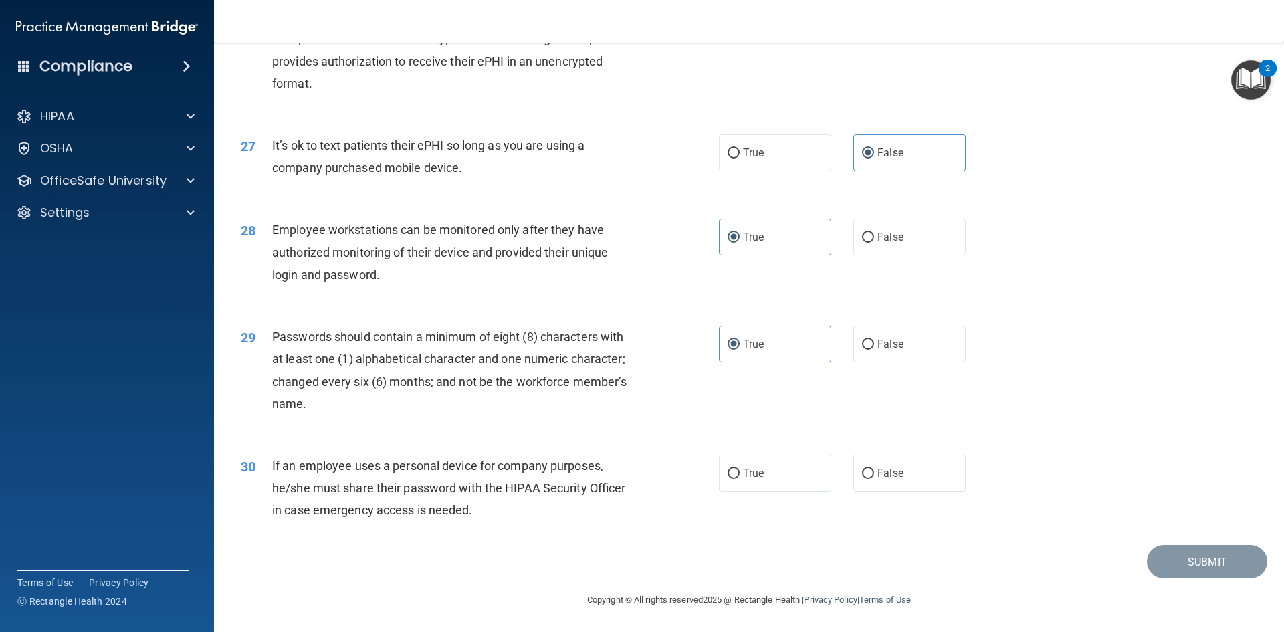
scroll to position [2726, 0]
click at [866, 472] on input "False" at bounding box center [868, 474] width 12 height 10
radio input "true"
click at [1187, 567] on button "Submit" at bounding box center [1207, 562] width 120 height 34
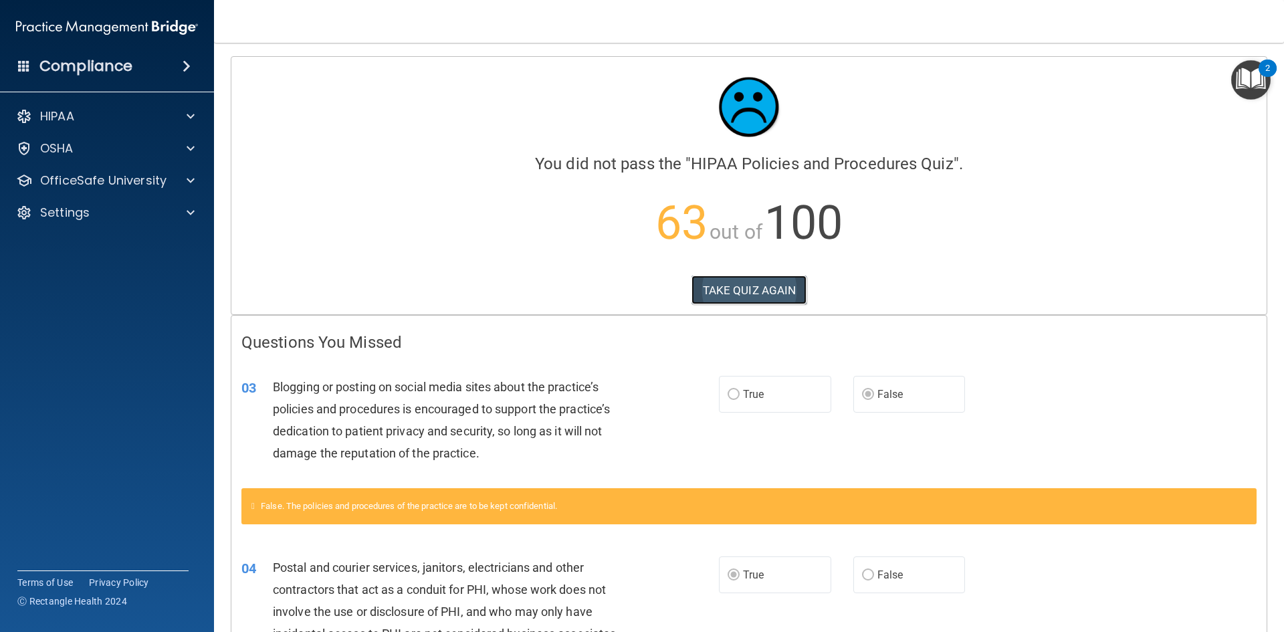
click at [749, 284] on button "TAKE QUIZ AGAIN" at bounding box center [750, 290] width 116 height 29
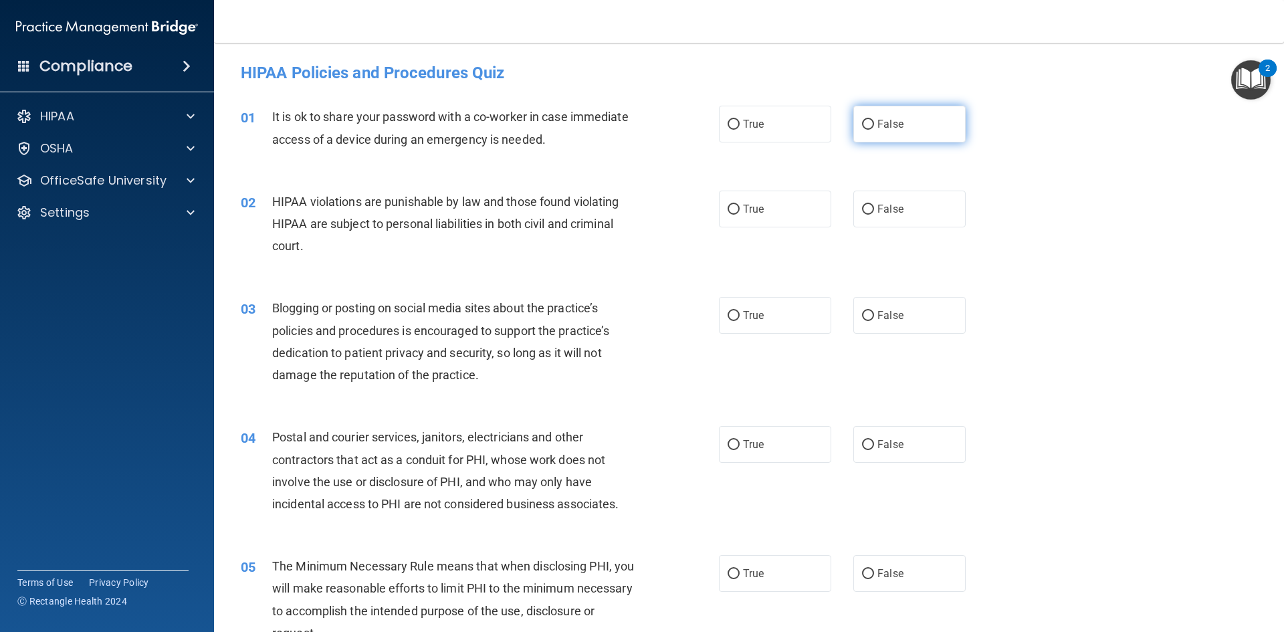
click at [862, 122] on input "False" at bounding box center [868, 125] width 12 height 10
radio input "true"
click at [729, 208] on input "True" at bounding box center [734, 210] width 12 height 10
radio input "true"
click at [862, 124] on input "False" at bounding box center [868, 125] width 12 height 10
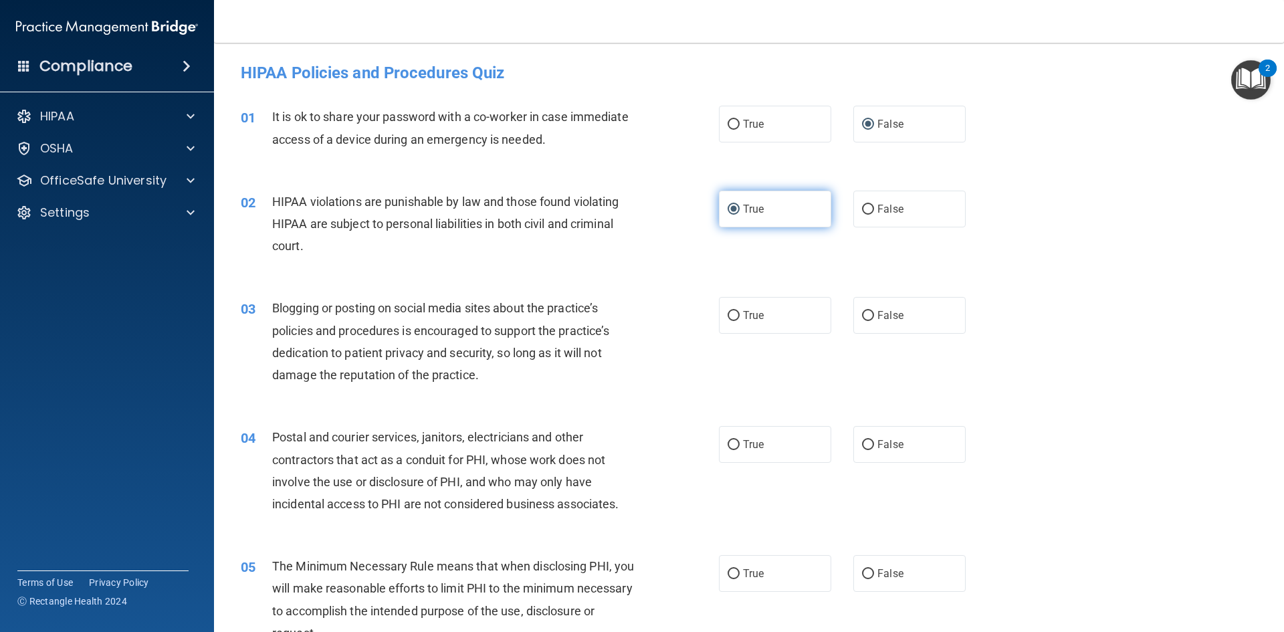
click at [729, 207] on input "True" at bounding box center [734, 210] width 12 height 10
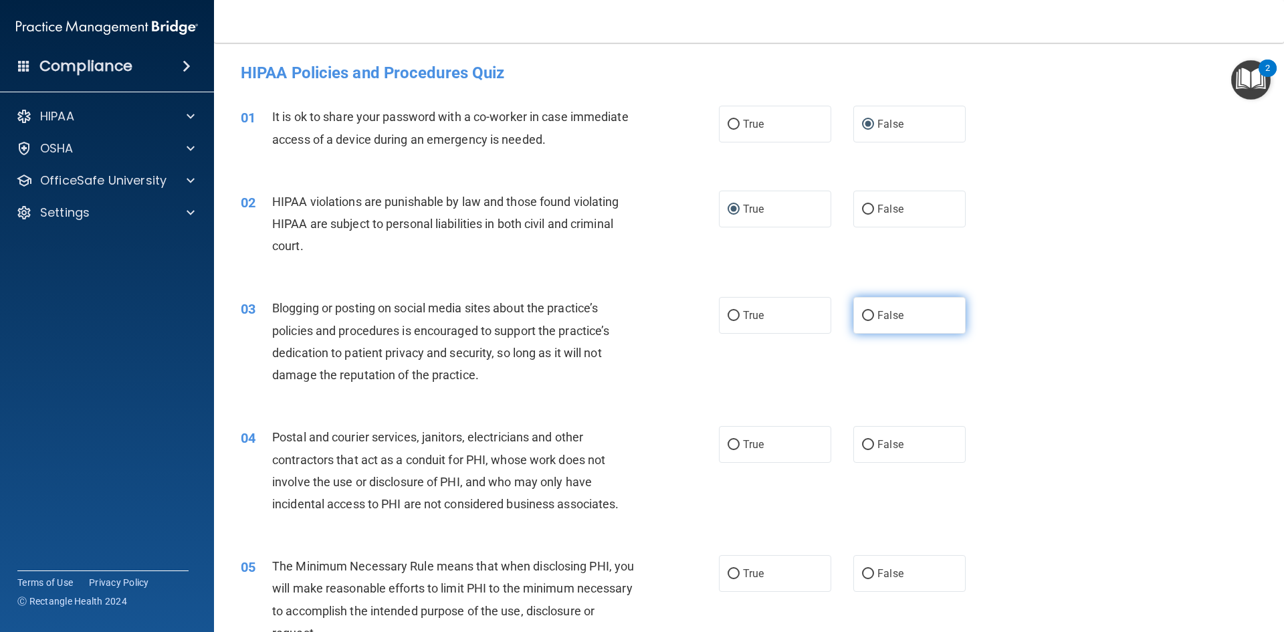
click at [862, 314] on input "False" at bounding box center [868, 316] width 12 height 10
radio input "true"
click at [728, 446] on input "True" at bounding box center [734, 445] width 12 height 10
radio input "true"
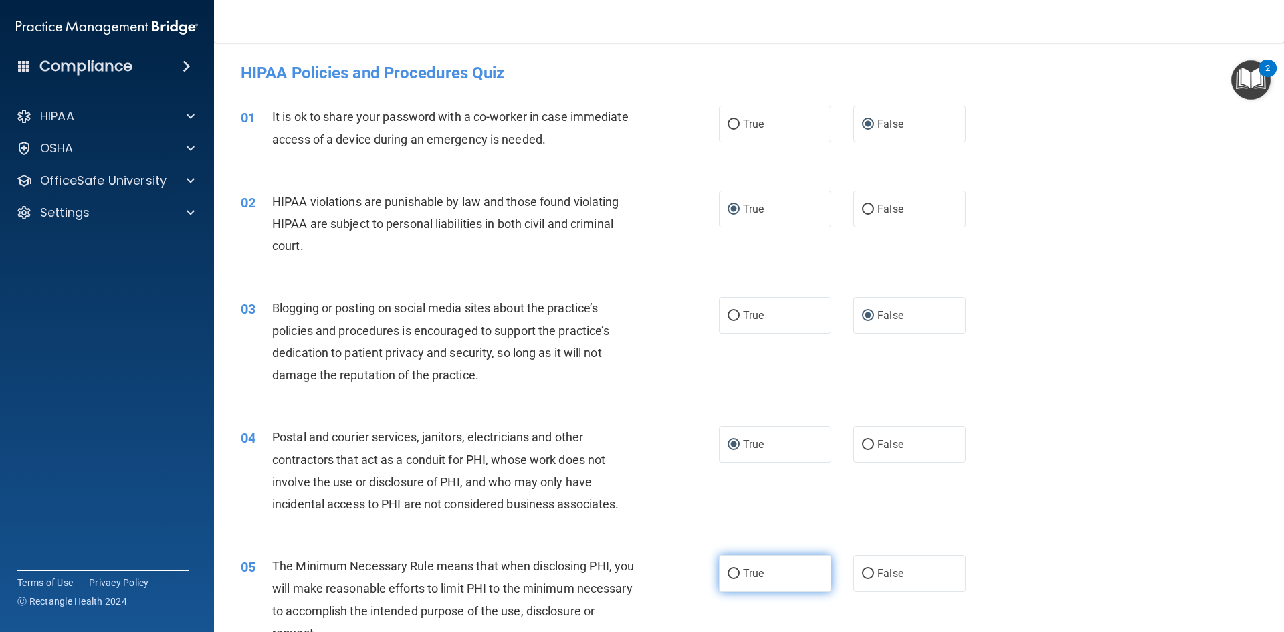
click at [728, 576] on input "True" at bounding box center [734, 574] width 12 height 10
radio input "true"
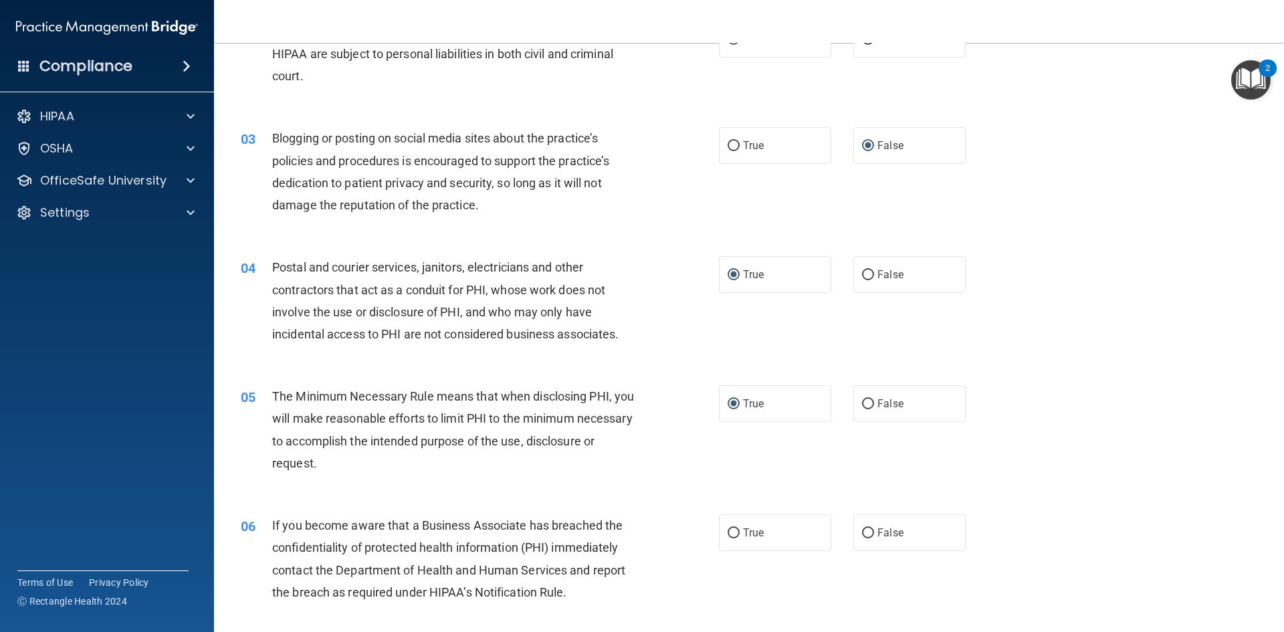
scroll to position [201, 0]
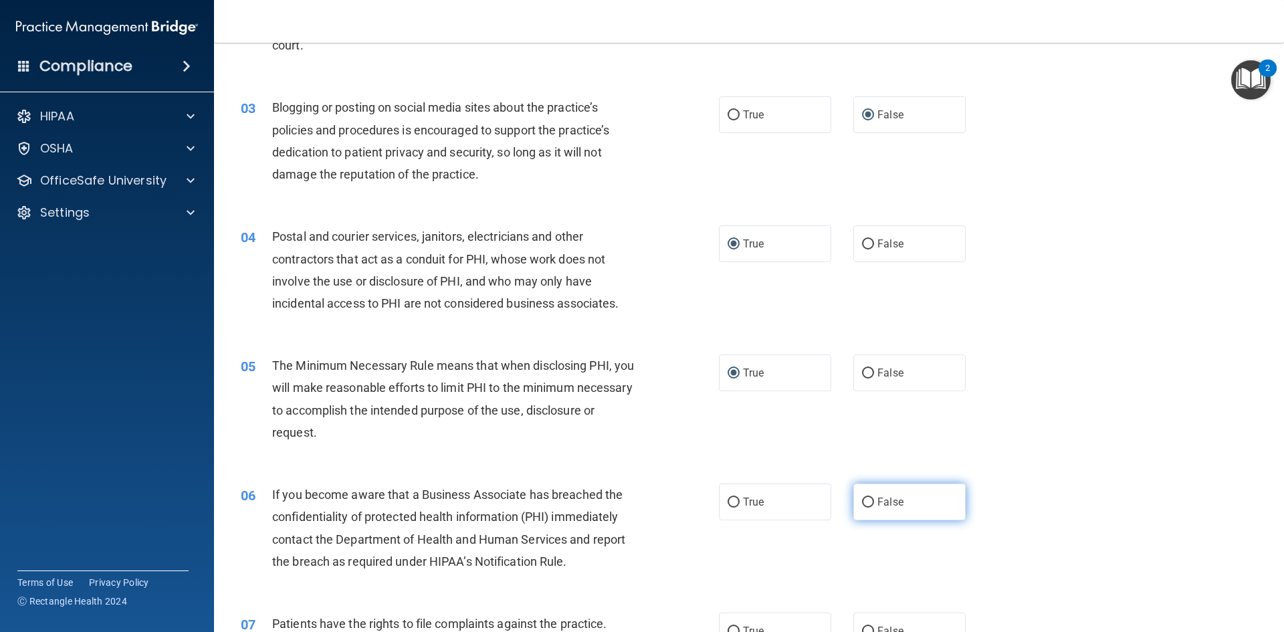
click at [866, 502] on input "False" at bounding box center [868, 503] width 12 height 10
radio input "true"
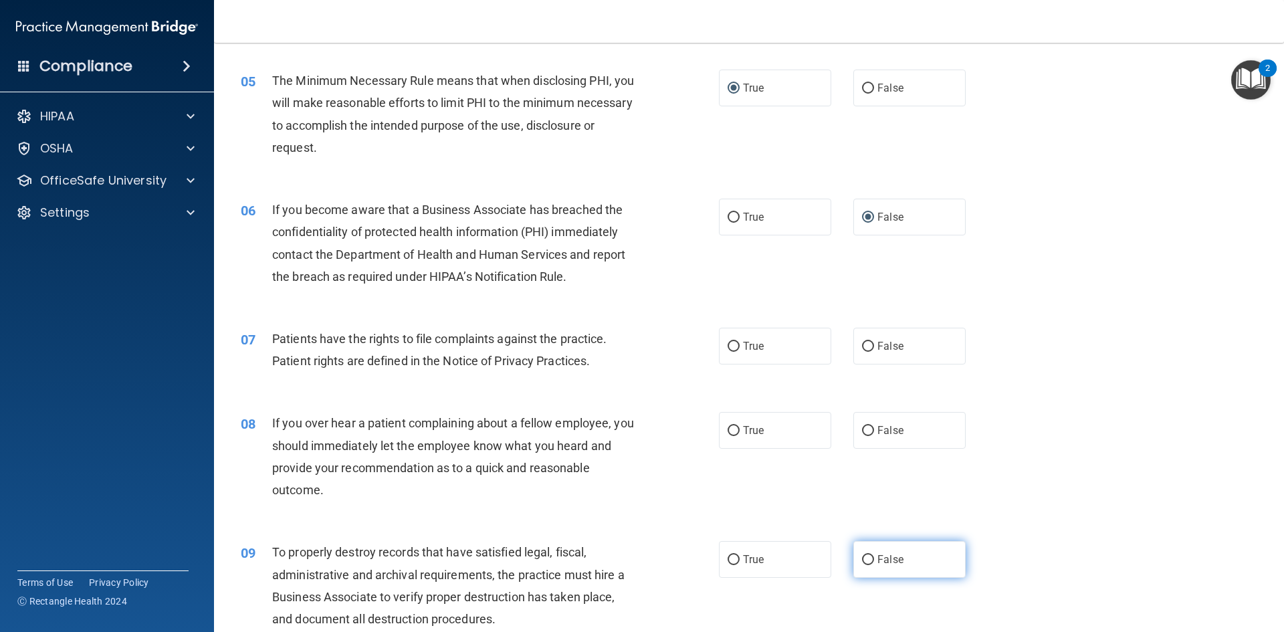
scroll to position [535, 0]
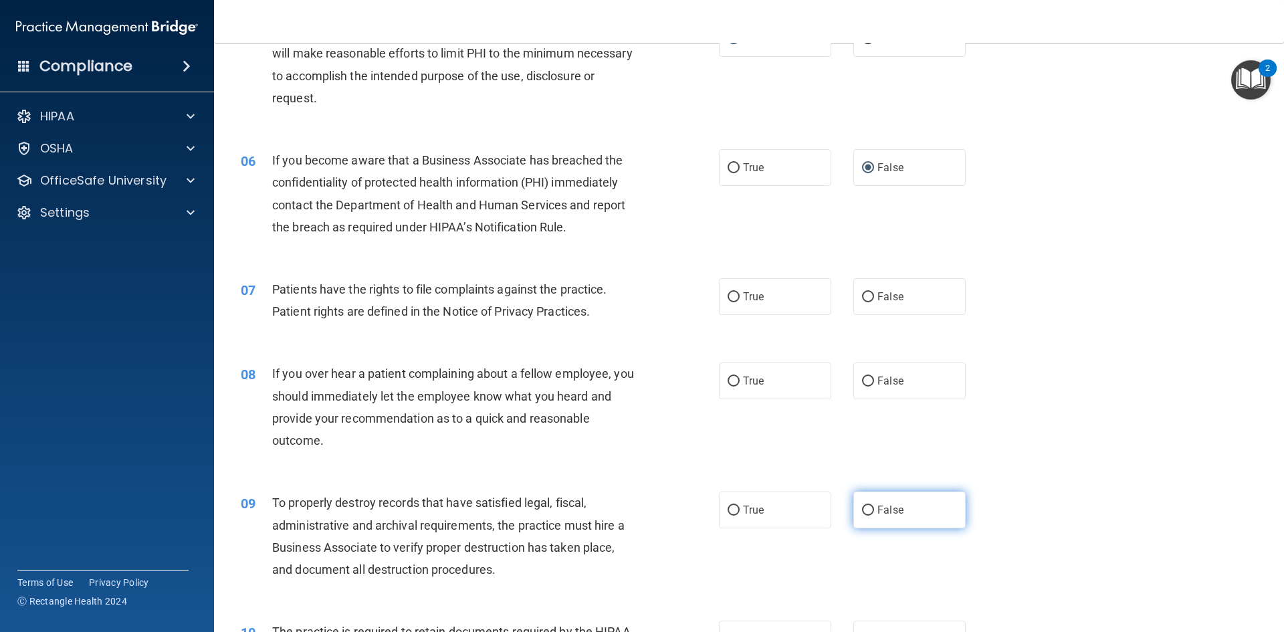
click at [862, 512] on input "False" at bounding box center [868, 511] width 12 height 10
radio input "true"
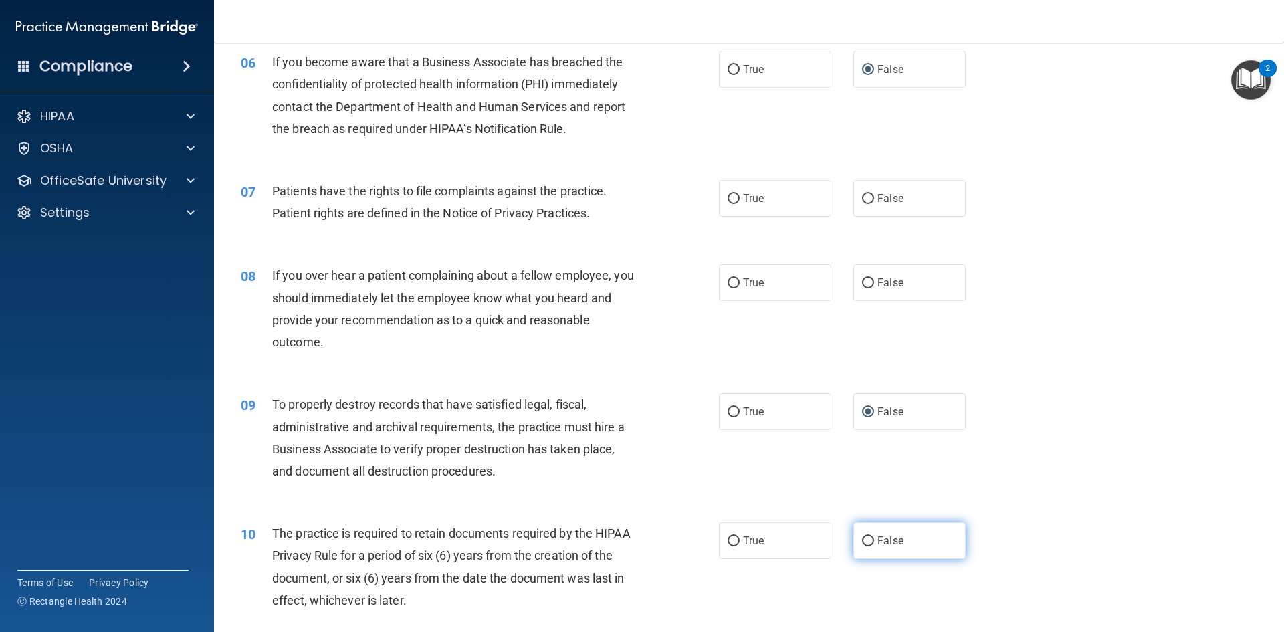
scroll to position [669, 0]
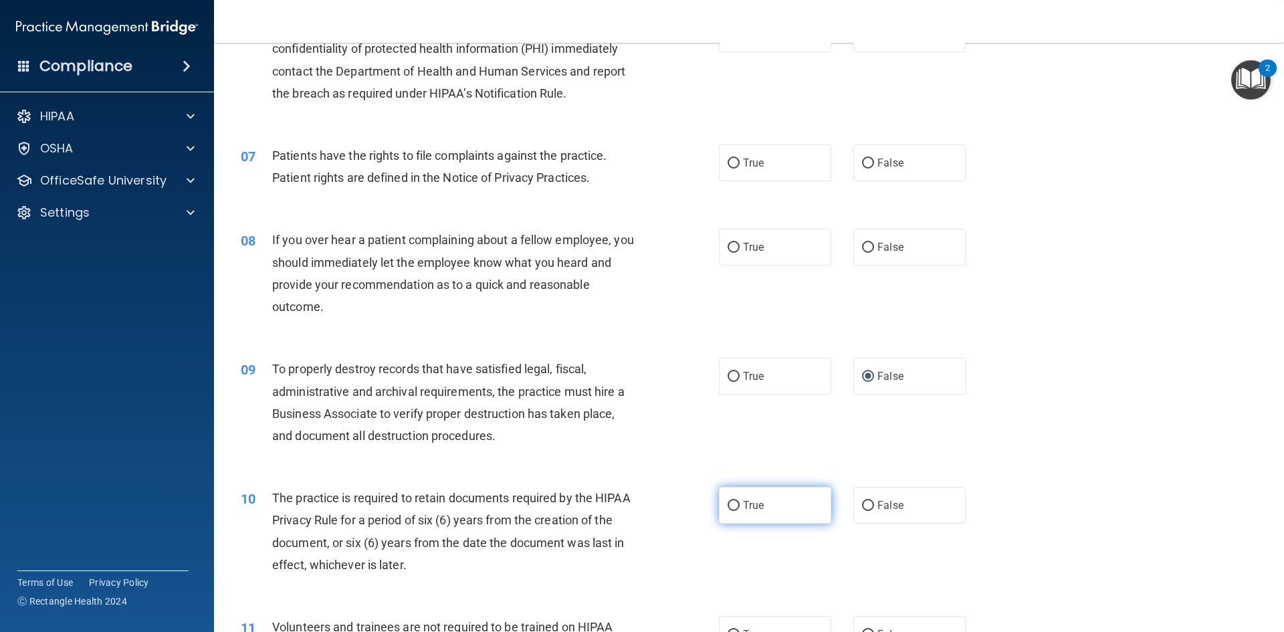
click at [730, 506] on input "True" at bounding box center [734, 506] width 12 height 10
radio input "true"
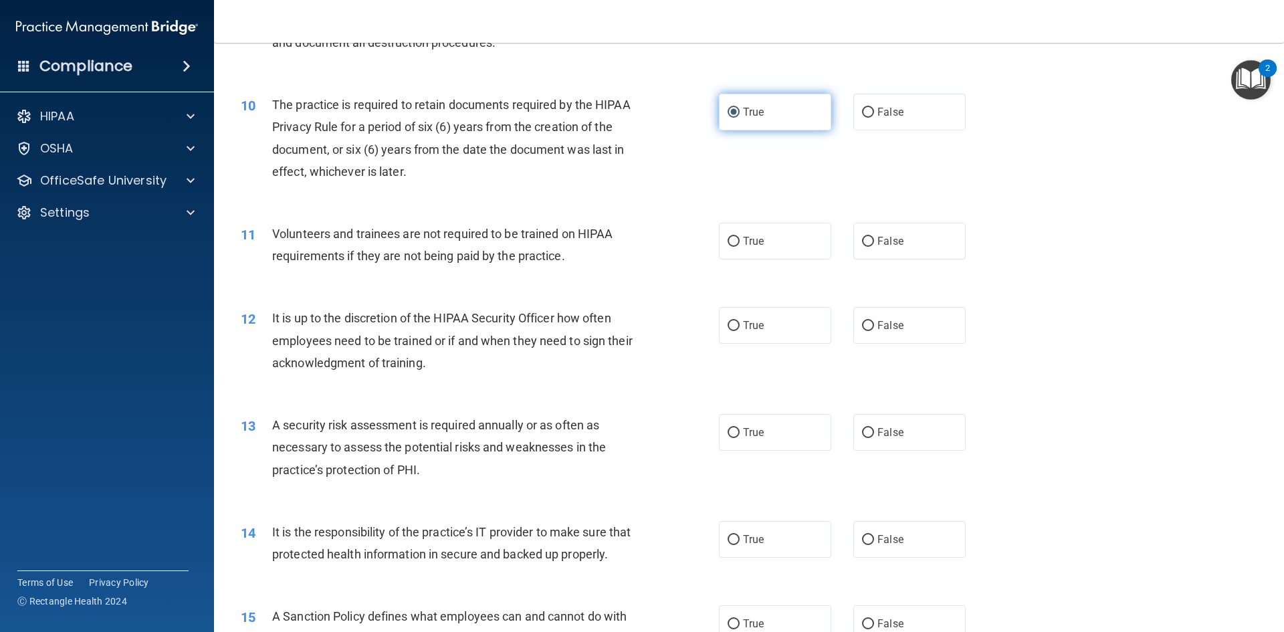
scroll to position [1070, 0]
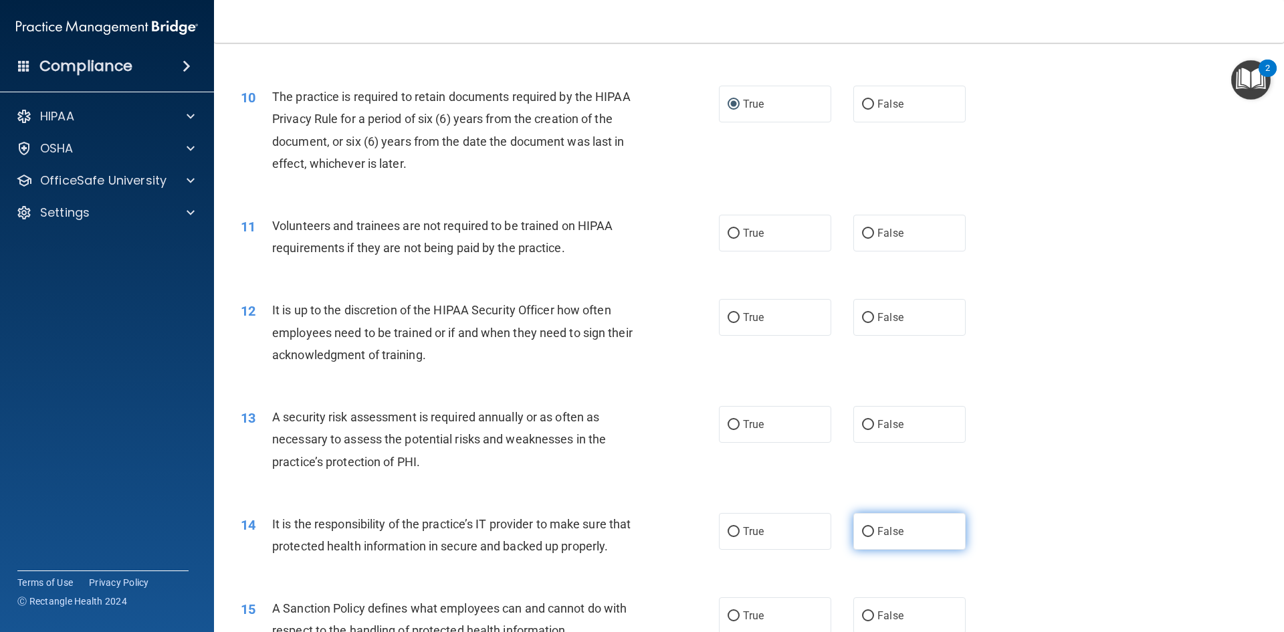
click at [862, 532] on input "False" at bounding box center [868, 532] width 12 height 10
radio input "true"
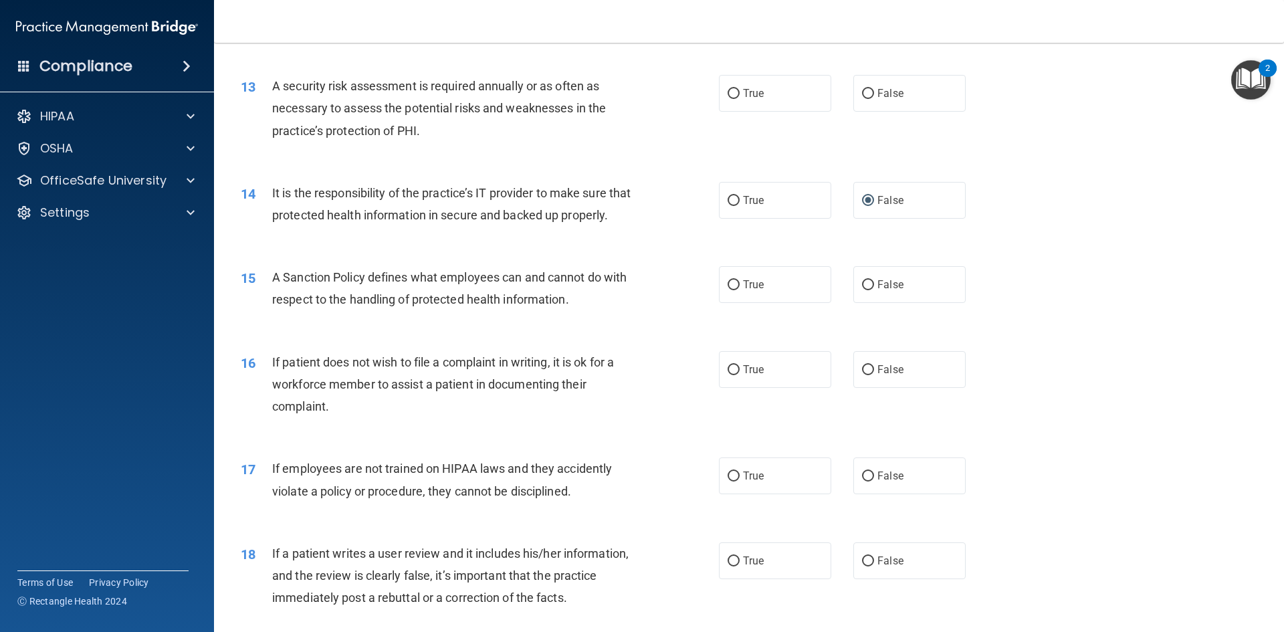
scroll to position [1405, 0]
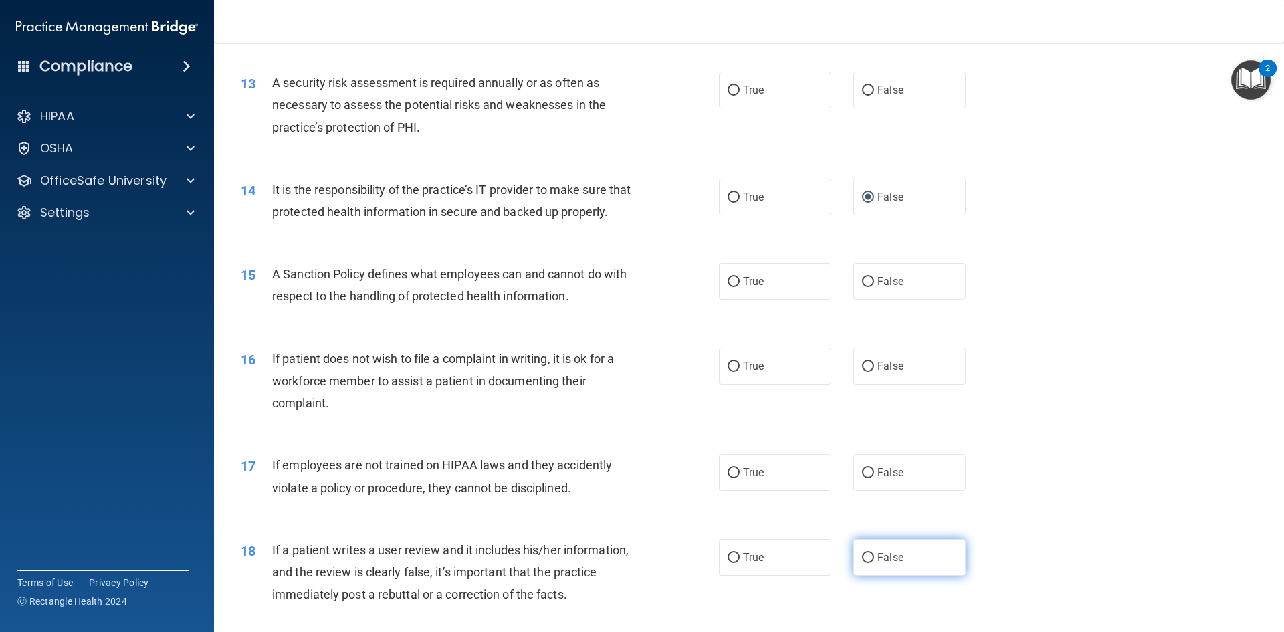
click at [864, 563] on input "False" at bounding box center [868, 558] width 12 height 10
radio input "true"
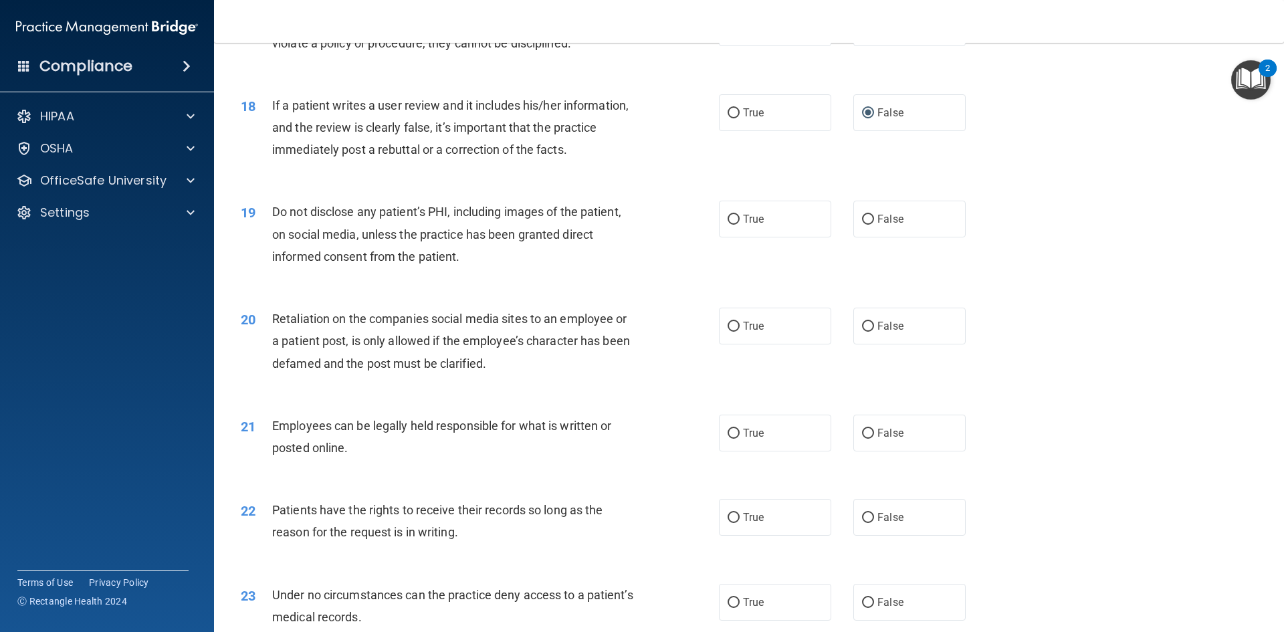
scroll to position [1873, 0]
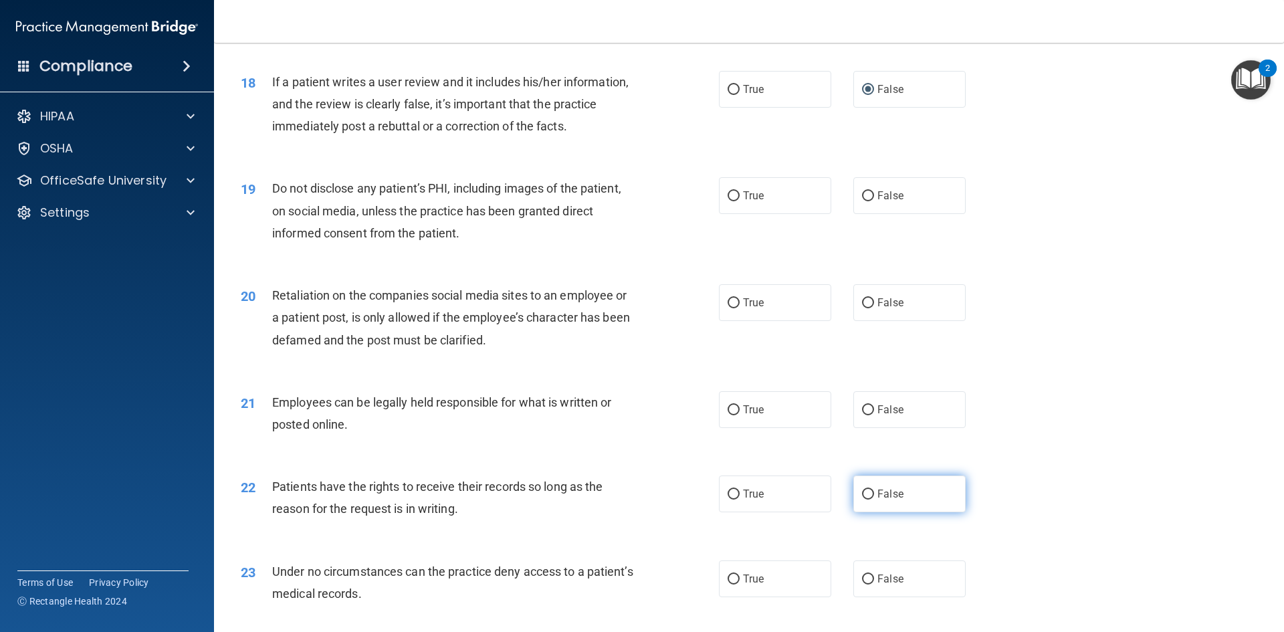
click at [862, 500] on input "False" at bounding box center [868, 495] width 12 height 10
radio input "true"
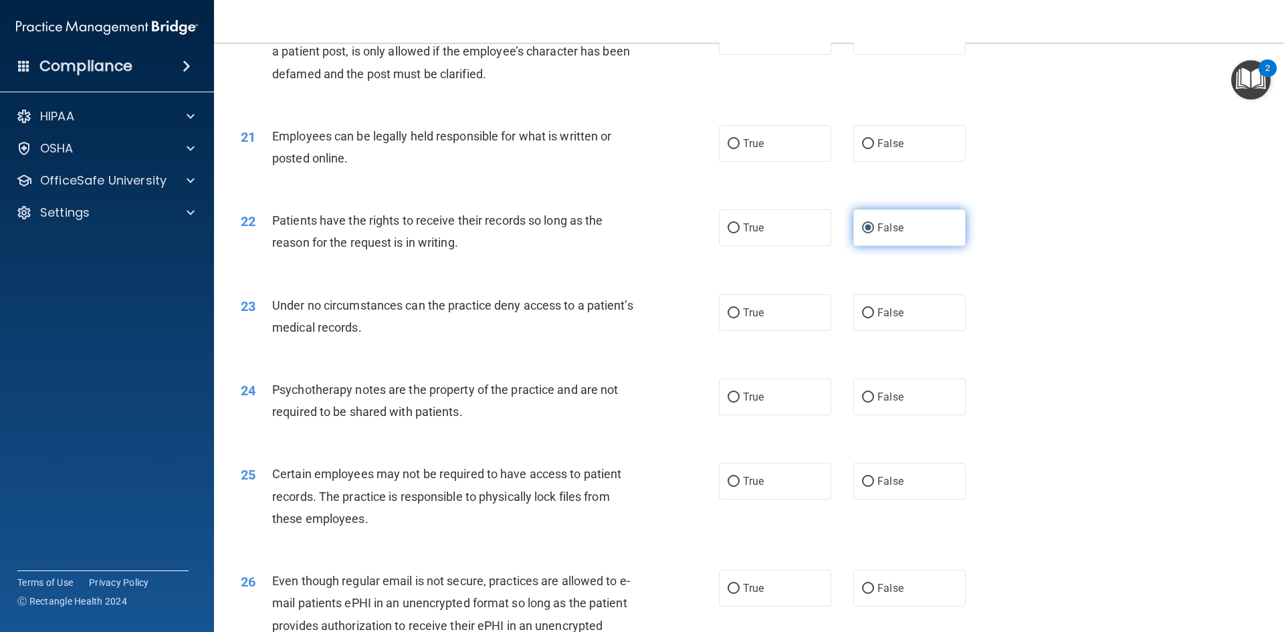
scroll to position [2141, 0]
click at [731, 401] on input "True" at bounding box center [734, 396] width 12 height 10
radio input "true"
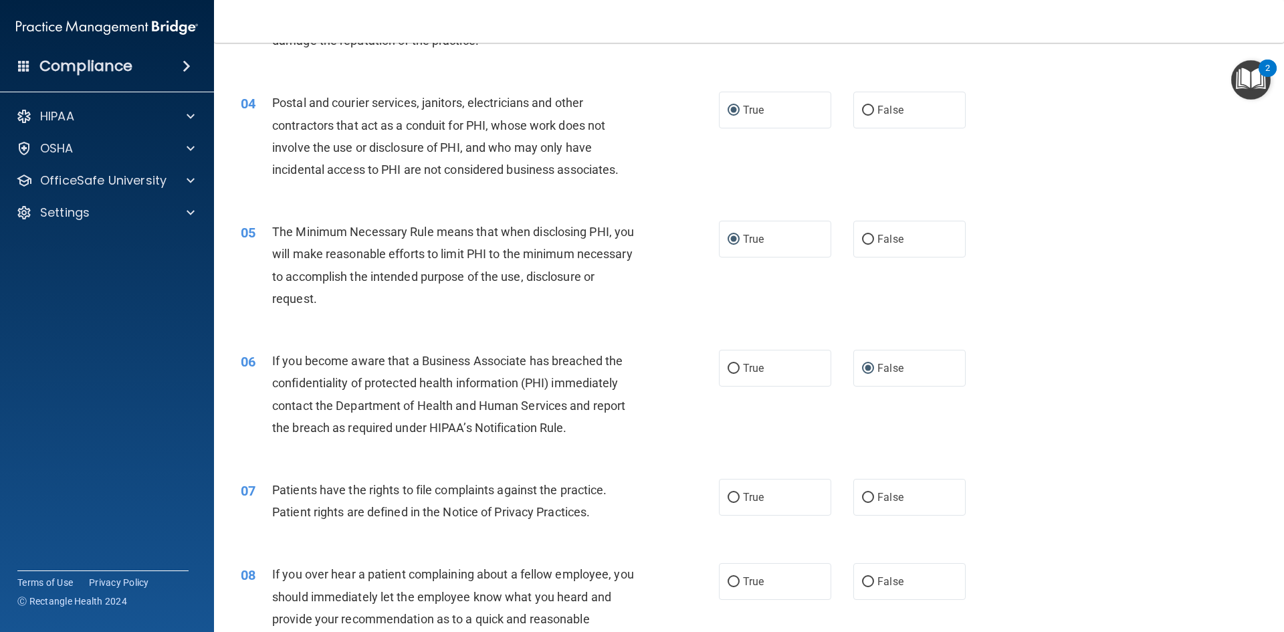
scroll to position [401, 0]
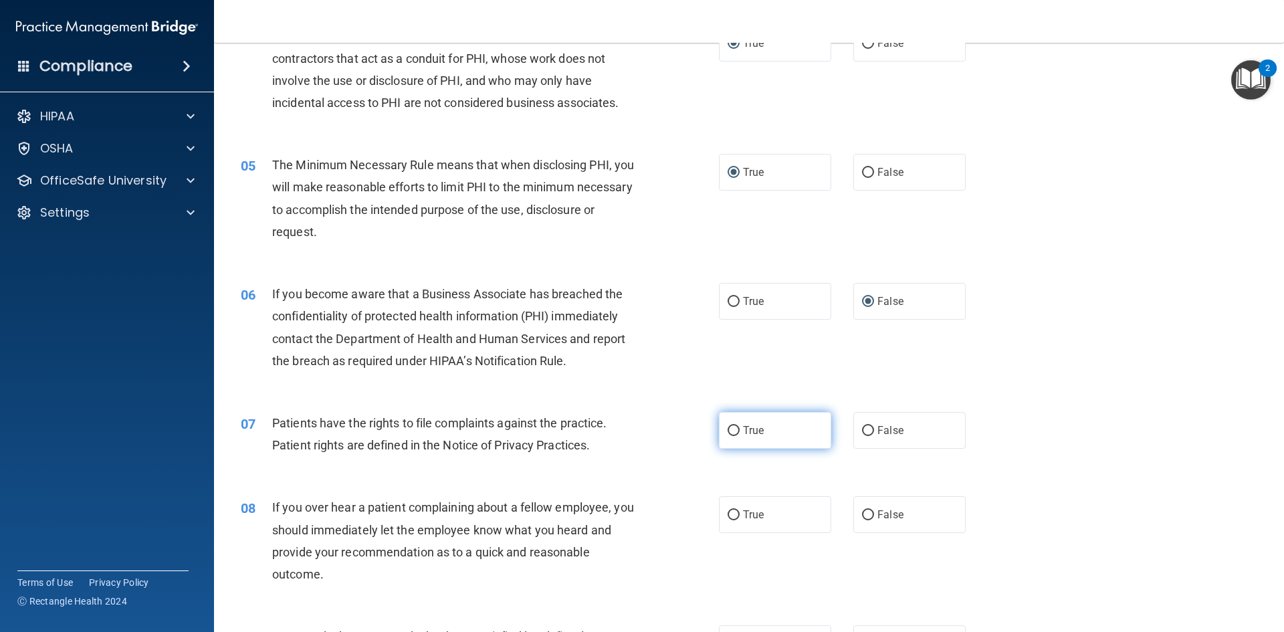
click at [728, 429] on input "True" at bounding box center [734, 431] width 12 height 10
radio input "true"
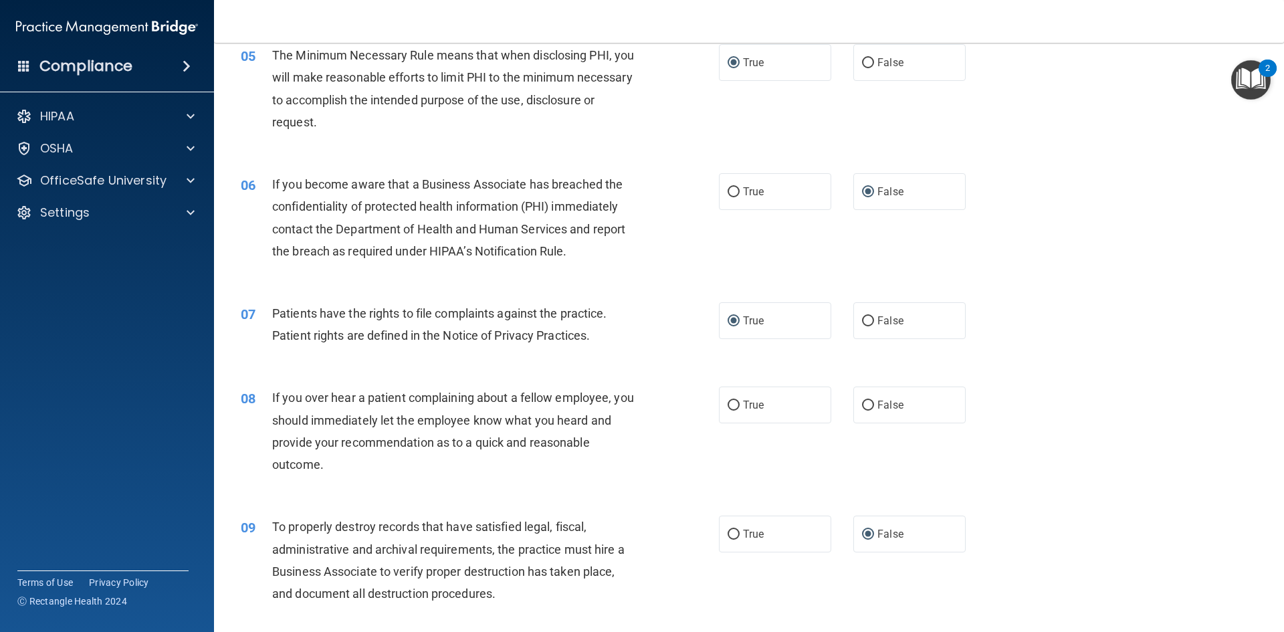
scroll to position [535, 0]
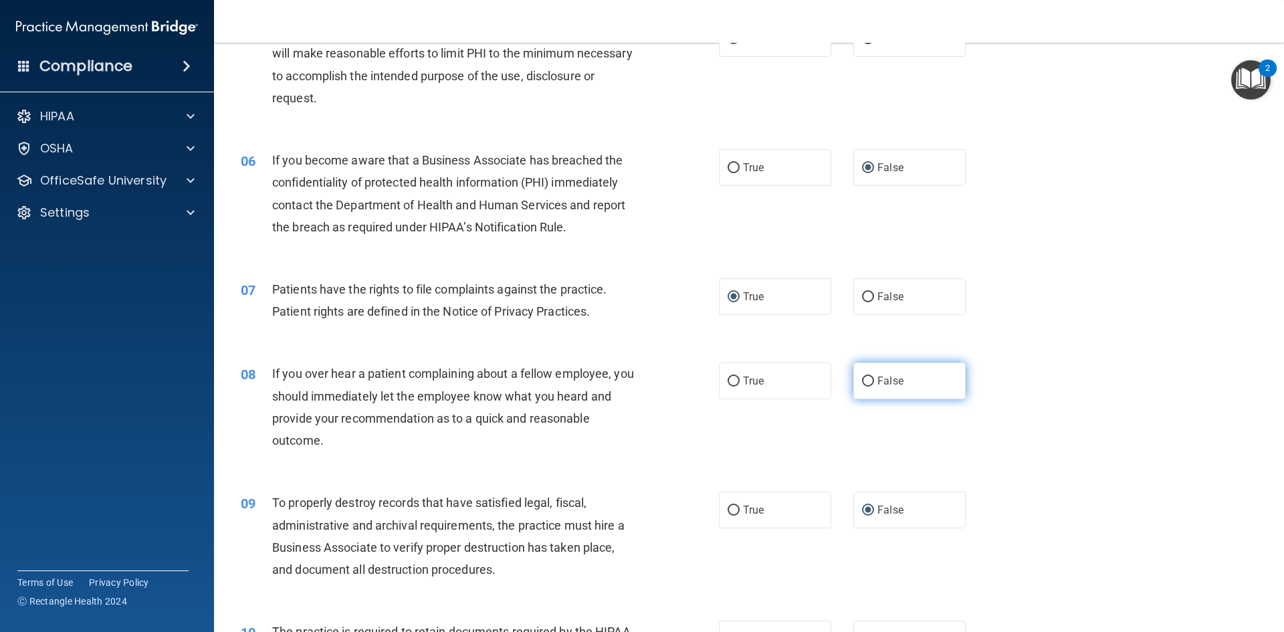
click at [868, 376] on label "False" at bounding box center [910, 381] width 112 height 37
click at [868, 377] on input "False" at bounding box center [868, 382] width 12 height 10
radio input "true"
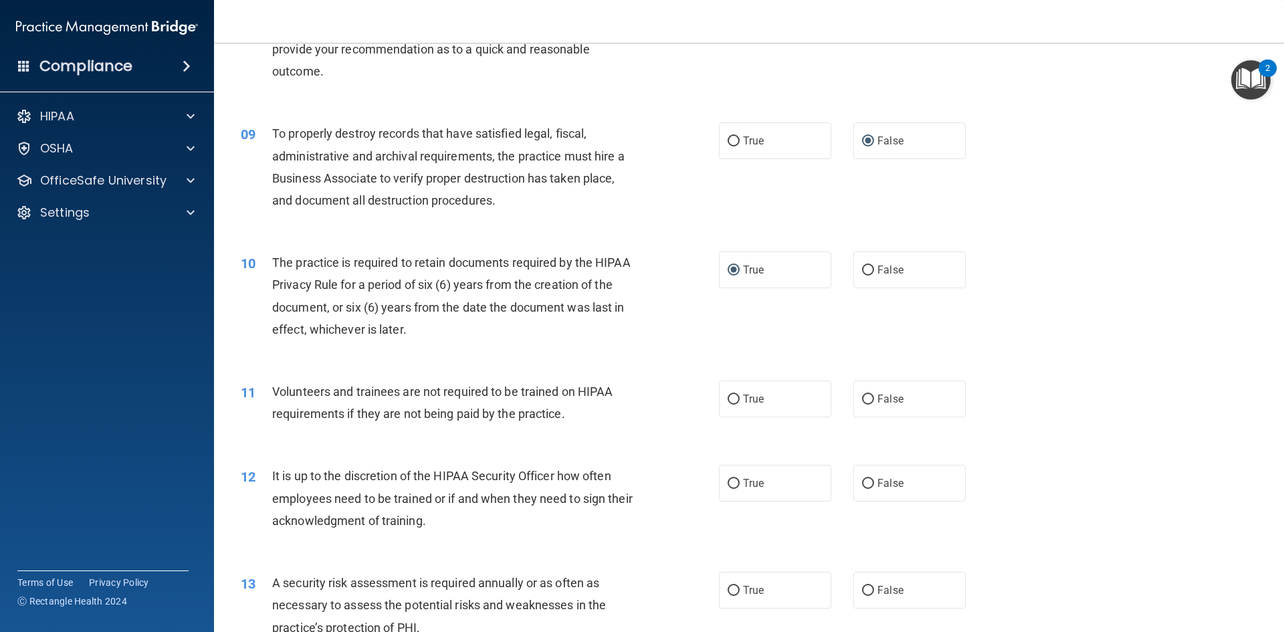
scroll to position [937, 0]
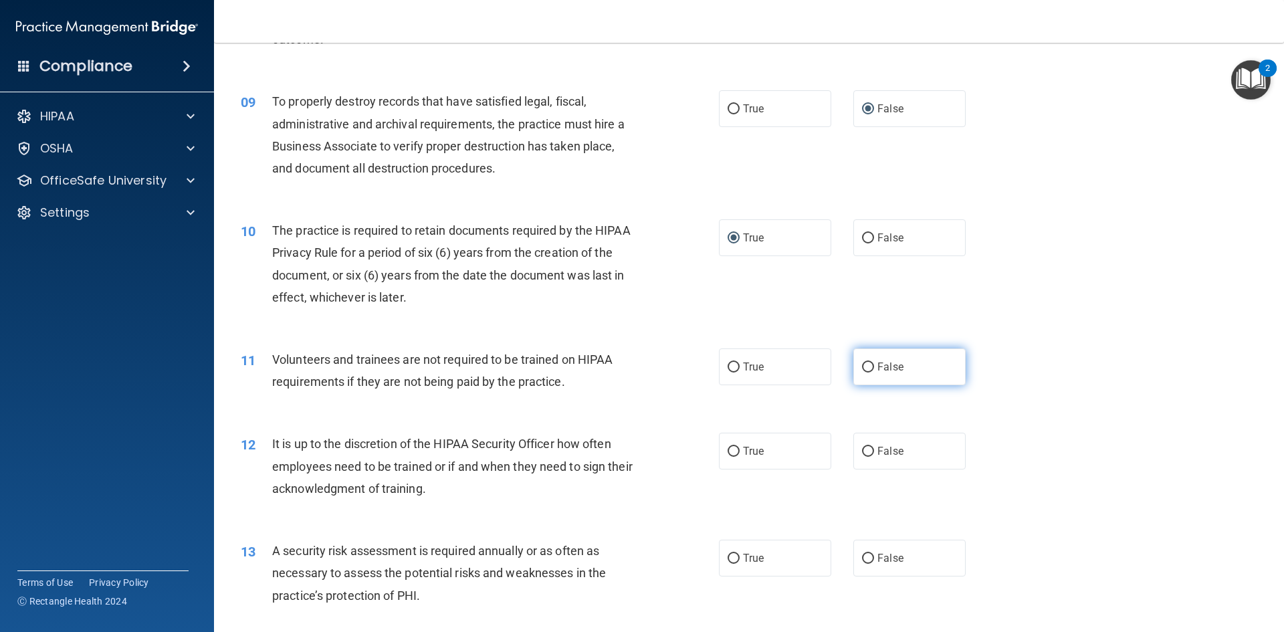
click at [869, 362] on label "False" at bounding box center [910, 367] width 112 height 37
click at [869, 363] on input "False" at bounding box center [868, 368] width 12 height 10
radio input "true"
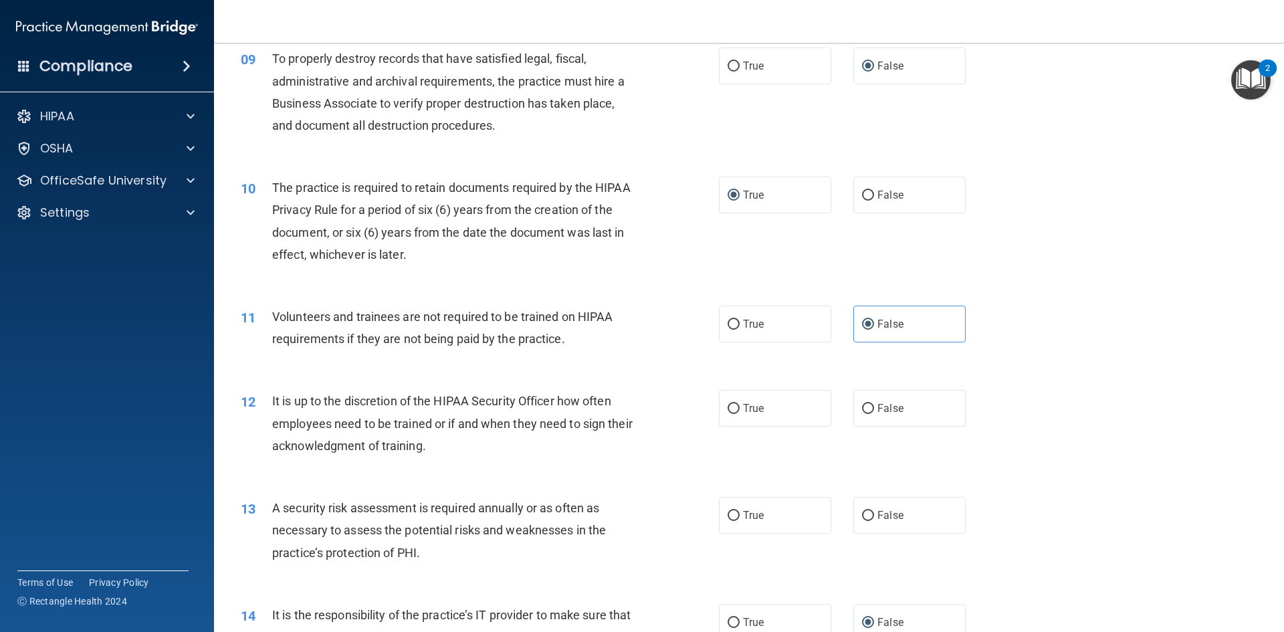
scroll to position [1003, 0]
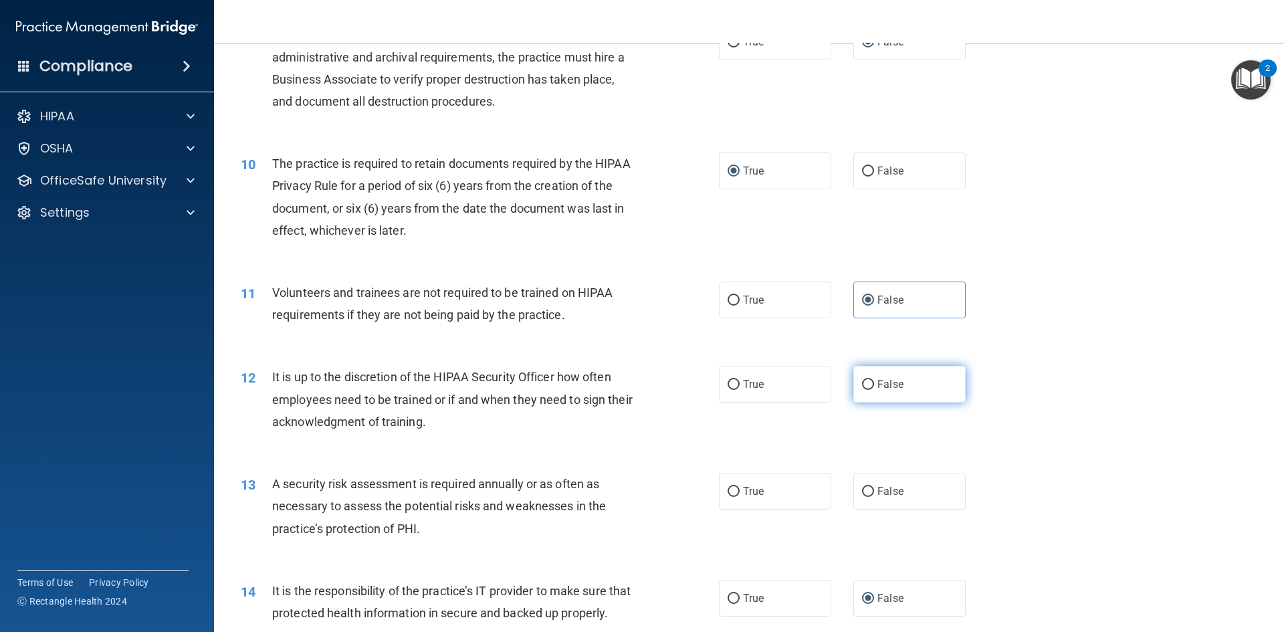
click at [891, 383] on span "False" at bounding box center [891, 384] width 26 height 13
click at [874, 383] on input "False" at bounding box center [868, 385] width 12 height 10
radio input "true"
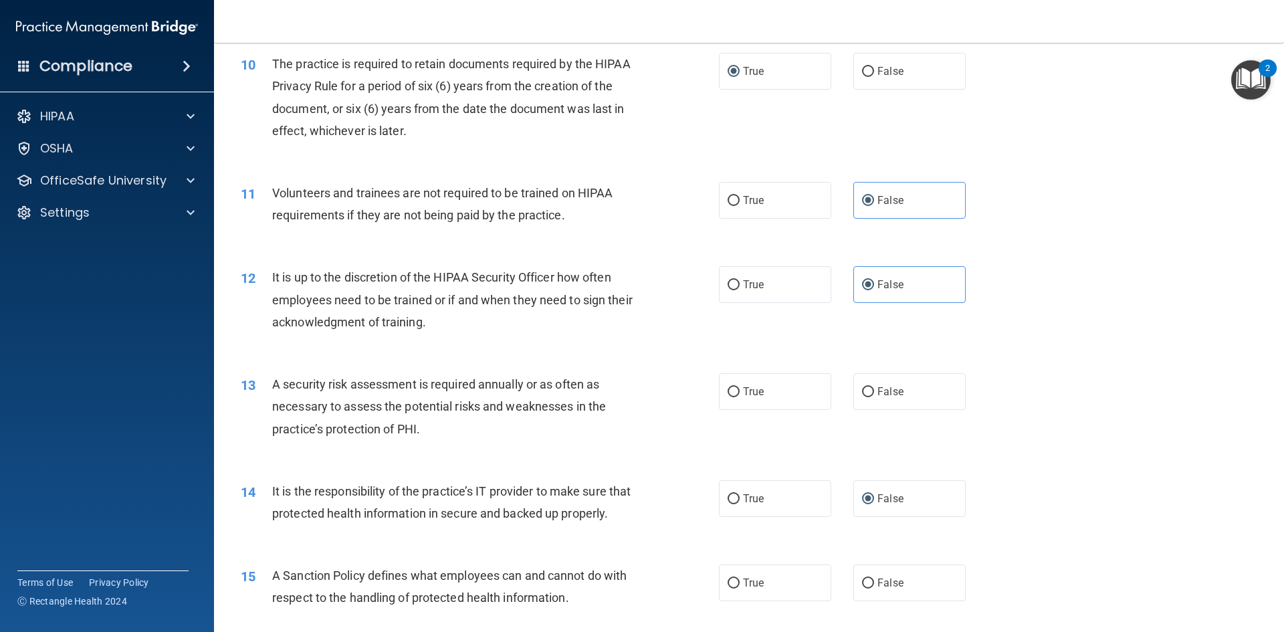
scroll to position [1137, 0]
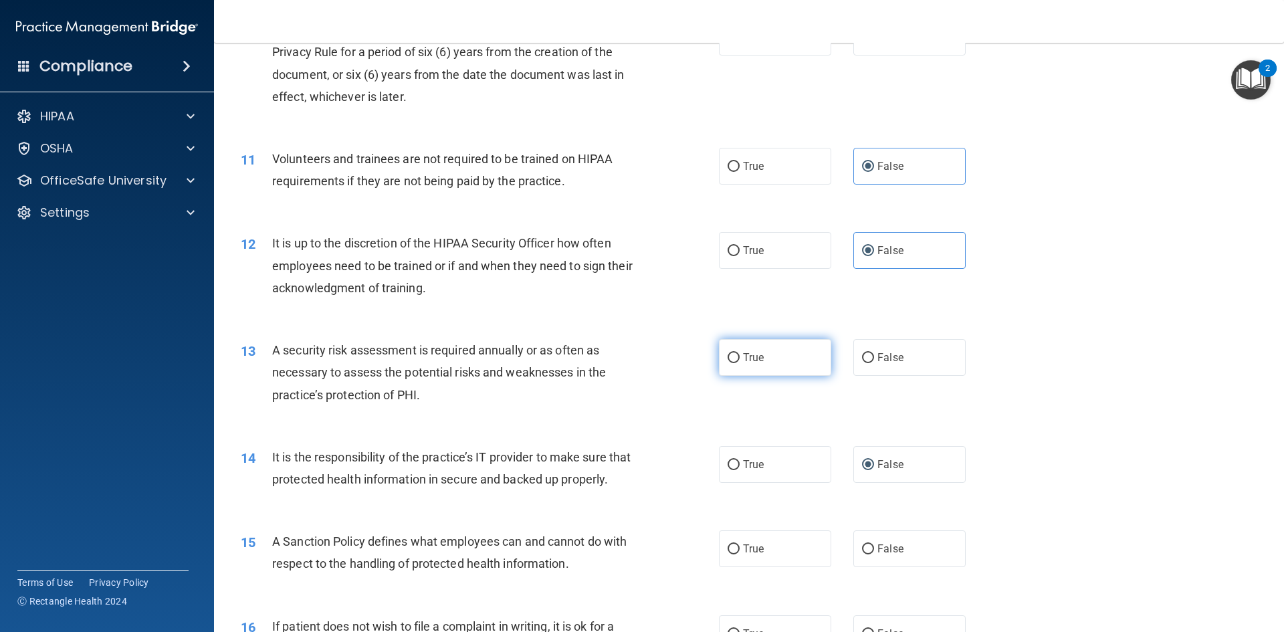
click at [731, 359] on input "True" at bounding box center [734, 358] width 12 height 10
radio input "true"
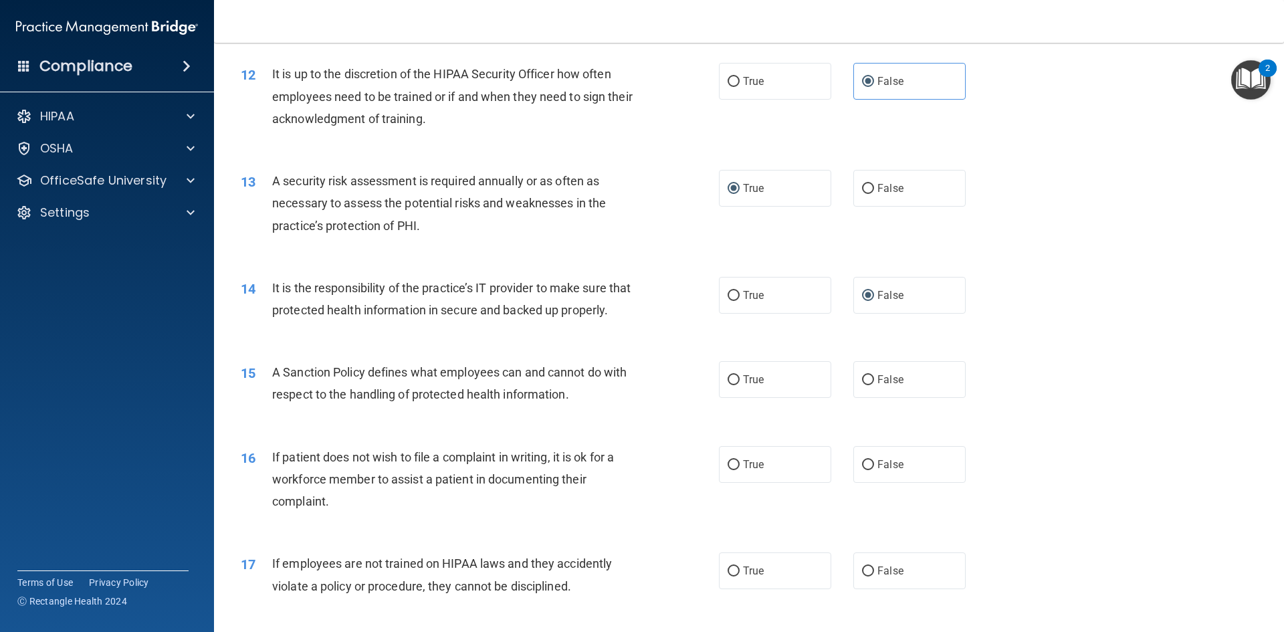
scroll to position [1338, 0]
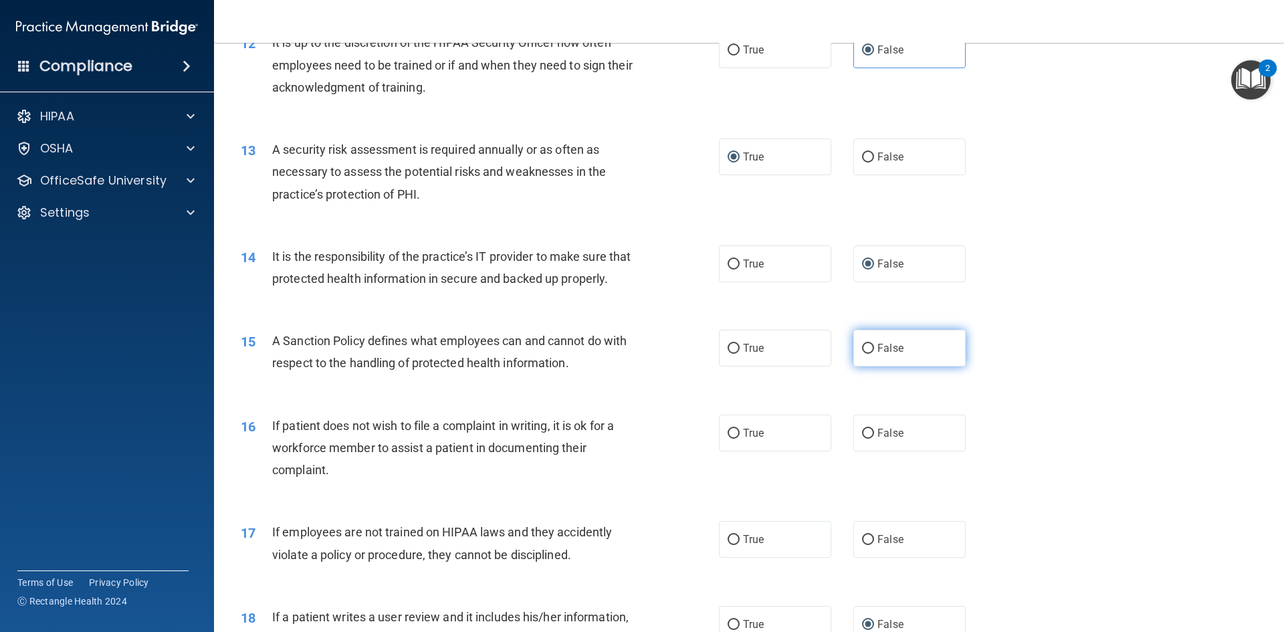
click at [867, 354] on input "False" at bounding box center [868, 349] width 12 height 10
radio input "true"
click at [749, 440] on span "True" at bounding box center [753, 433] width 21 height 13
click at [740, 439] on input "True" at bounding box center [734, 434] width 12 height 10
radio input "true"
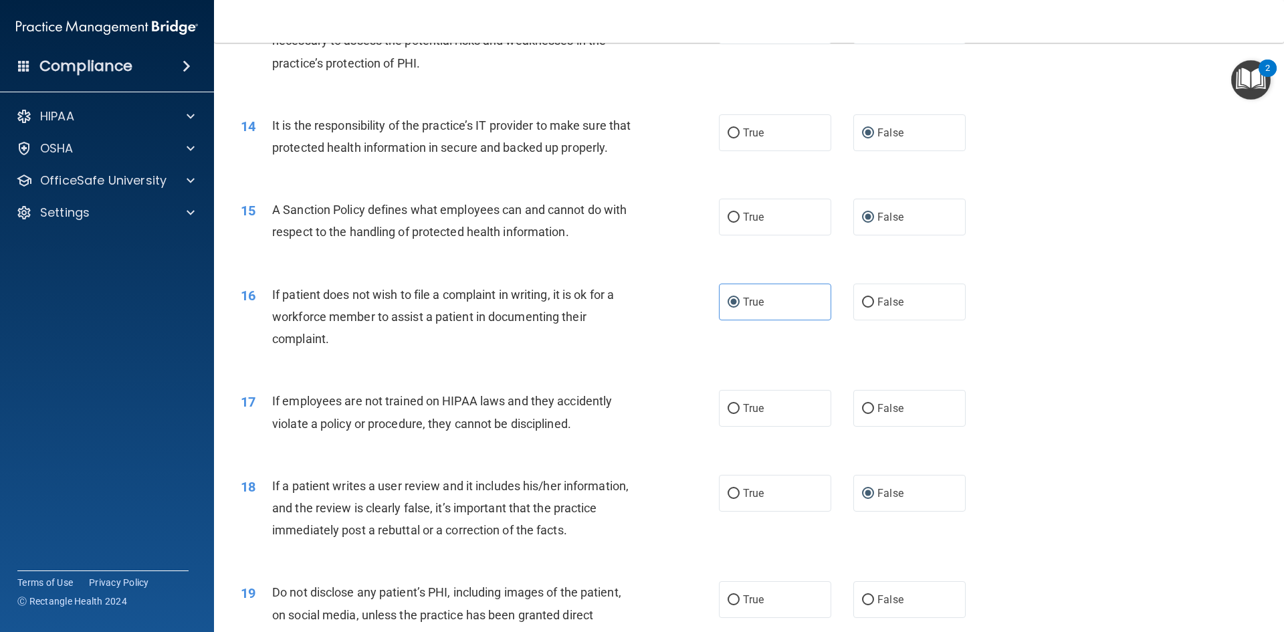
scroll to position [1472, 0]
click at [878, 412] on span "False" at bounding box center [891, 405] width 26 height 13
click at [874, 411] on input "False" at bounding box center [868, 406] width 12 height 10
radio input "true"
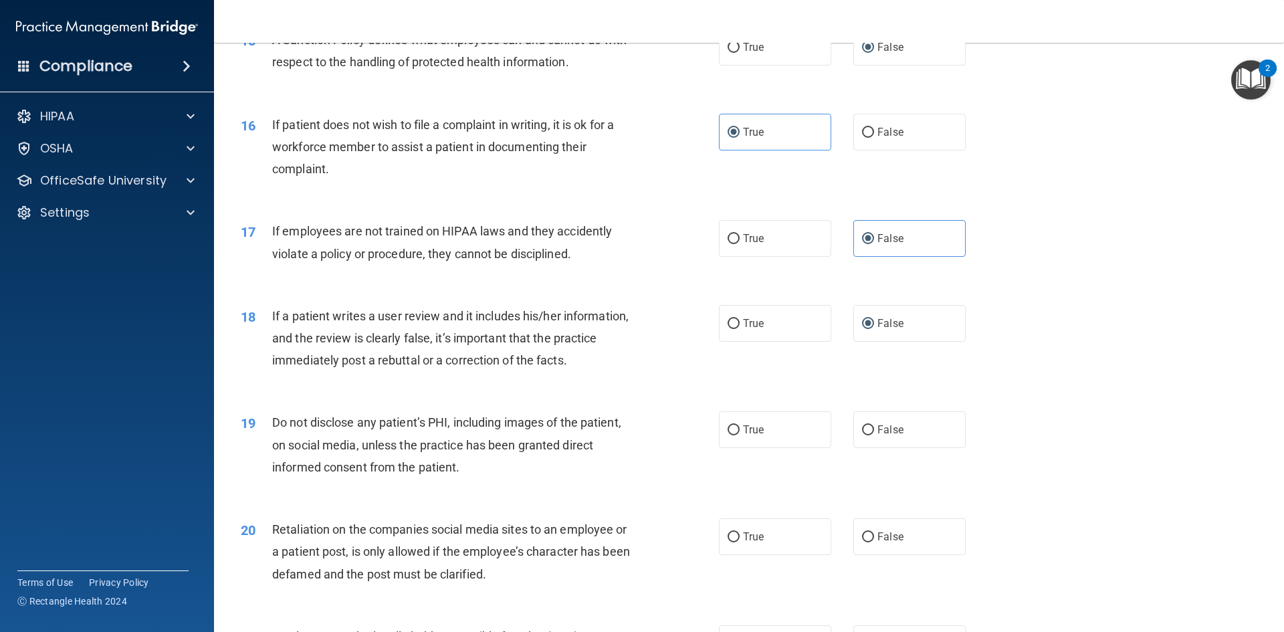
scroll to position [1672, 0]
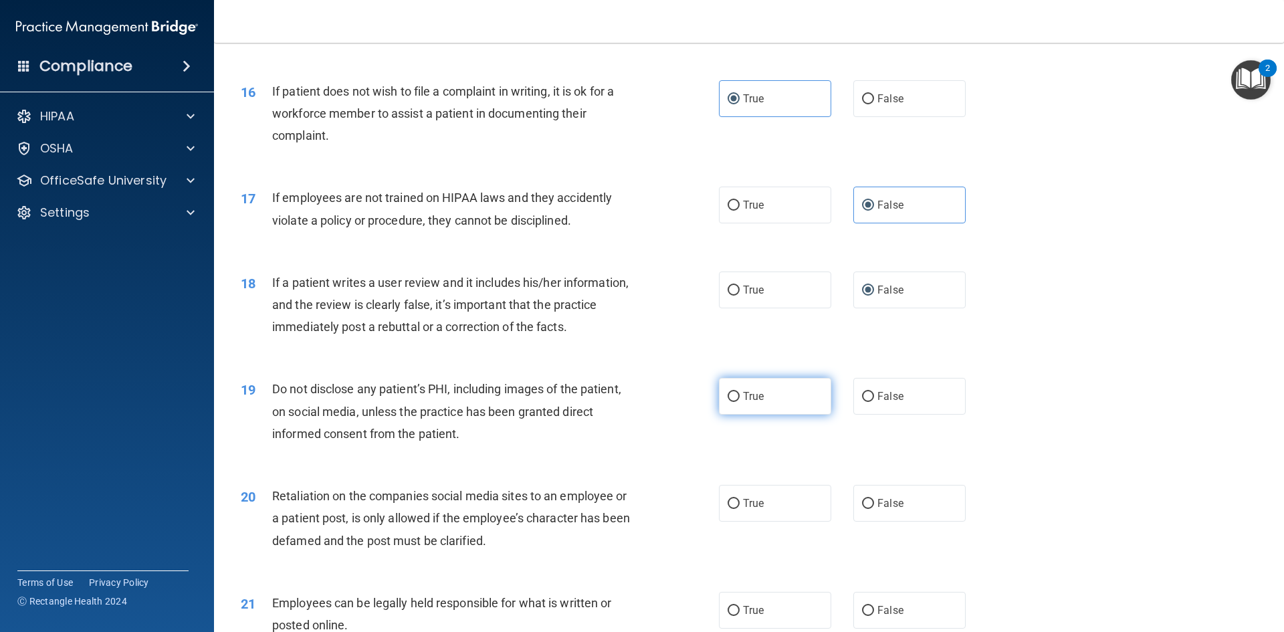
click at [731, 402] on input "True" at bounding box center [734, 397] width 12 height 10
radio input "true"
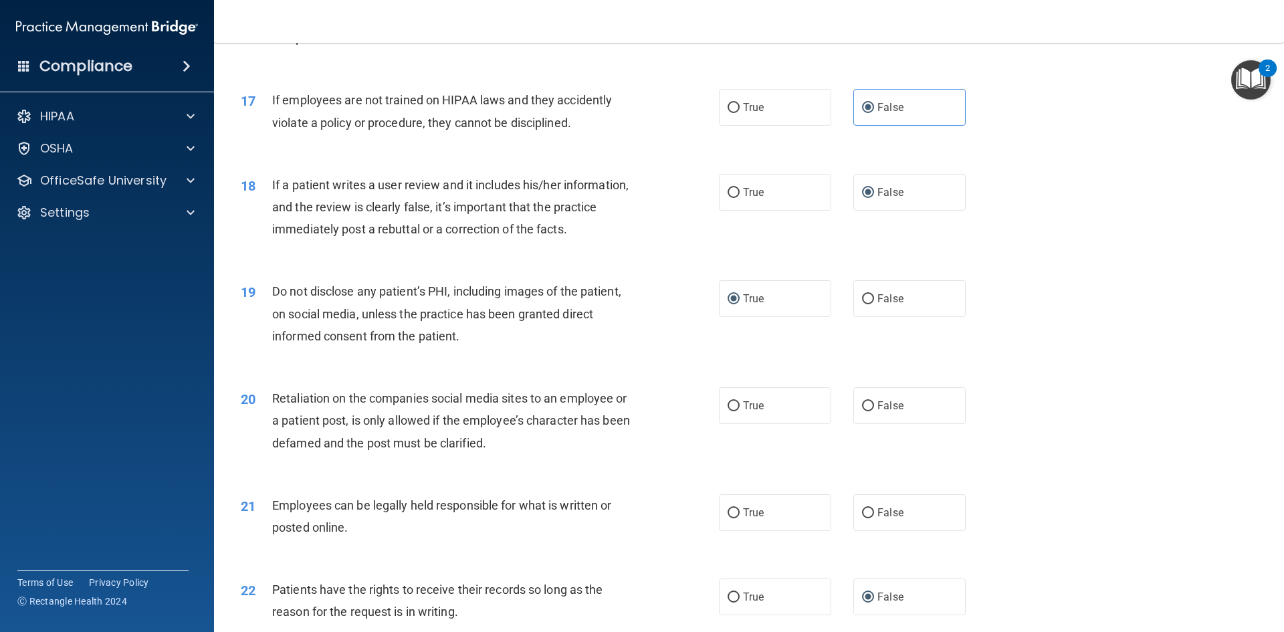
scroll to position [1806, 0]
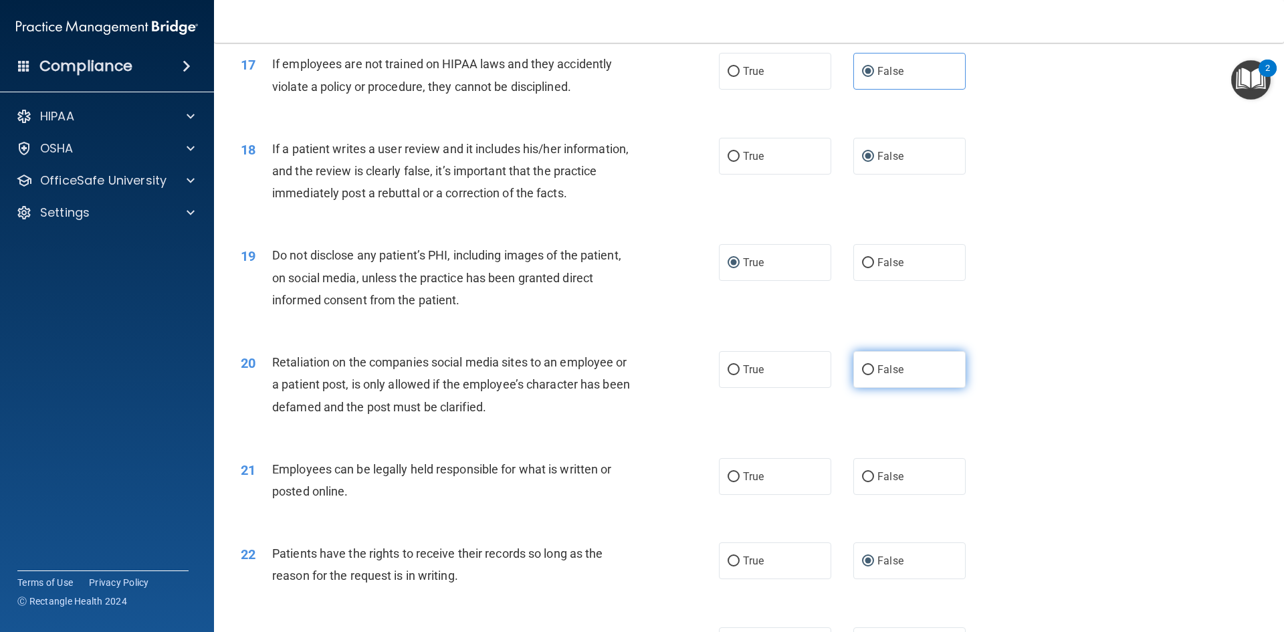
click at [889, 388] on label "False" at bounding box center [910, 369] width 112 height 37
click at [874, 375] on input "False" at bounding box center [868, 370] width 12 height 10
radio input "true"
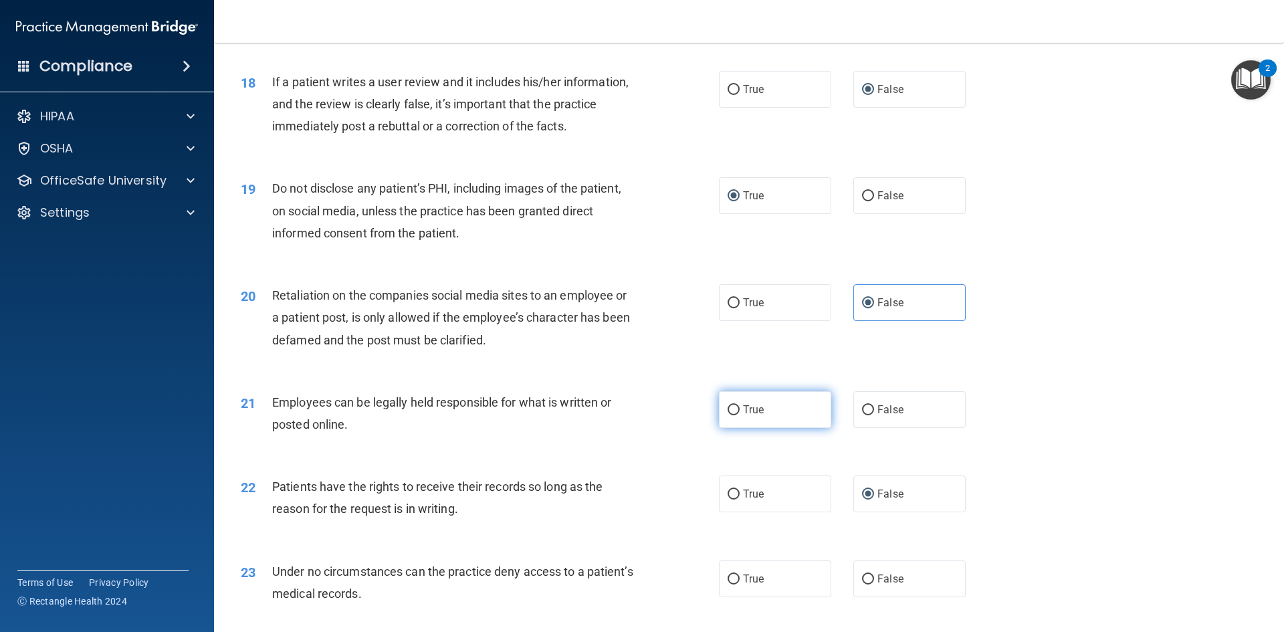
click at [755, 416] on span "True" at bounding box center [753, 409] width 21 height 13
click at [740, 415] on input "True" at bounding box center [734, 410] width 12 height 10
radio input "true"
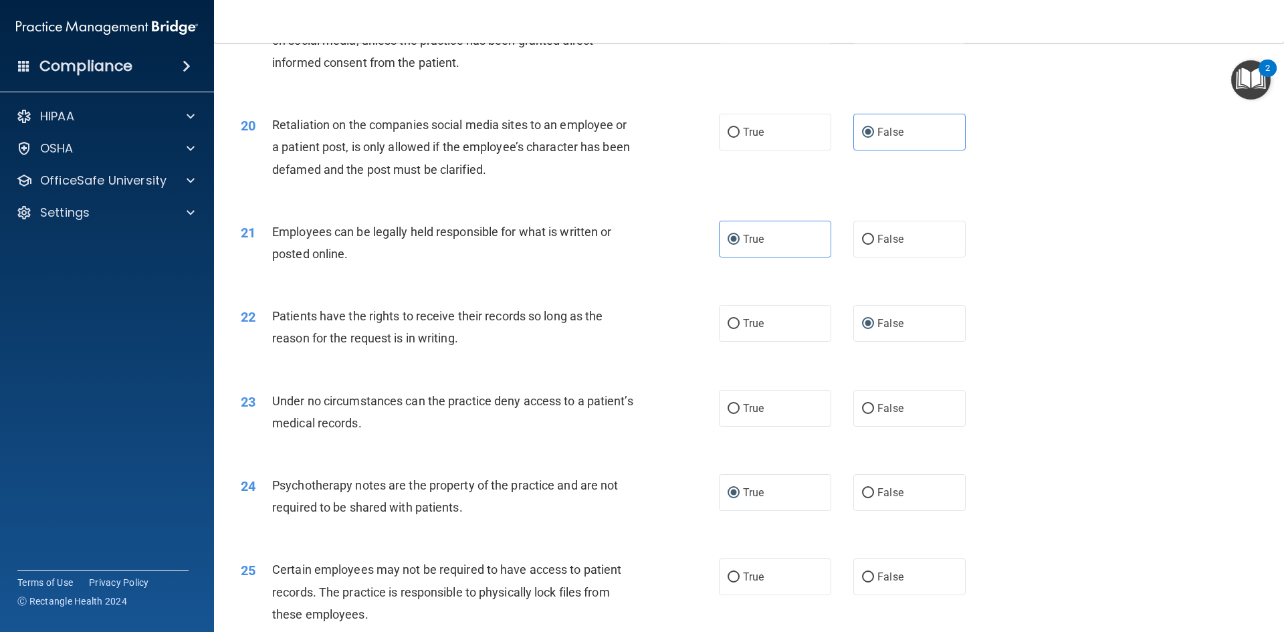
scroll to position [2074, 0]
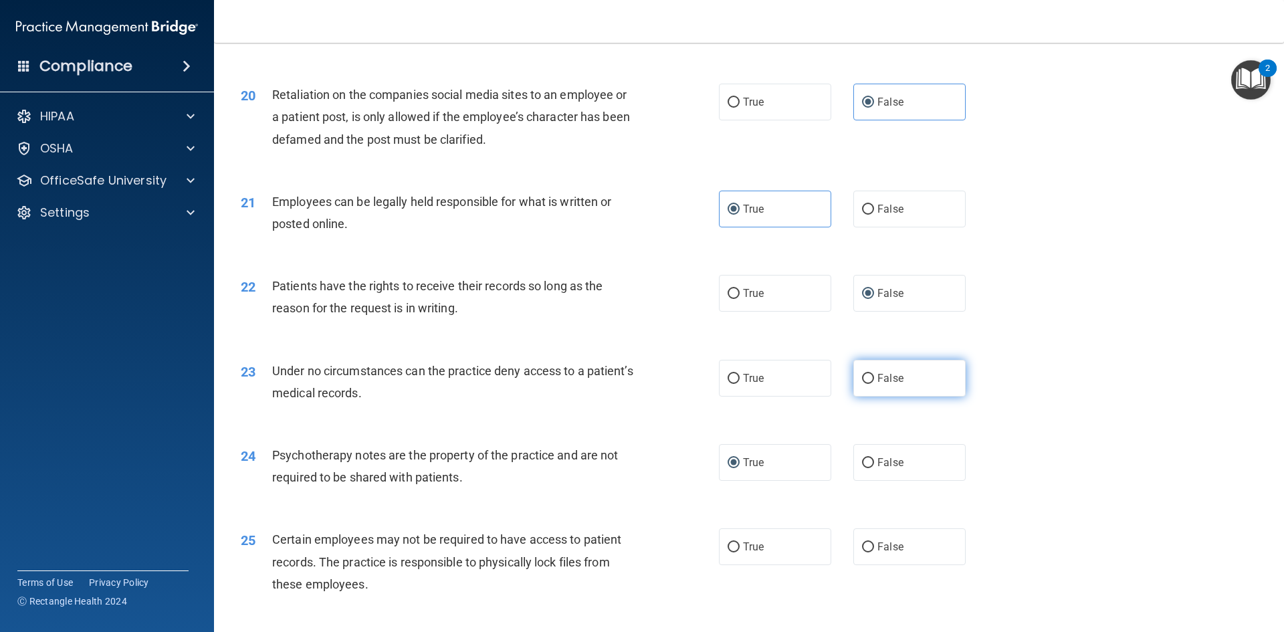
click at [865, 384] on input "False" at bounding box center [868, 379] width 12 height 10
radio input "true"
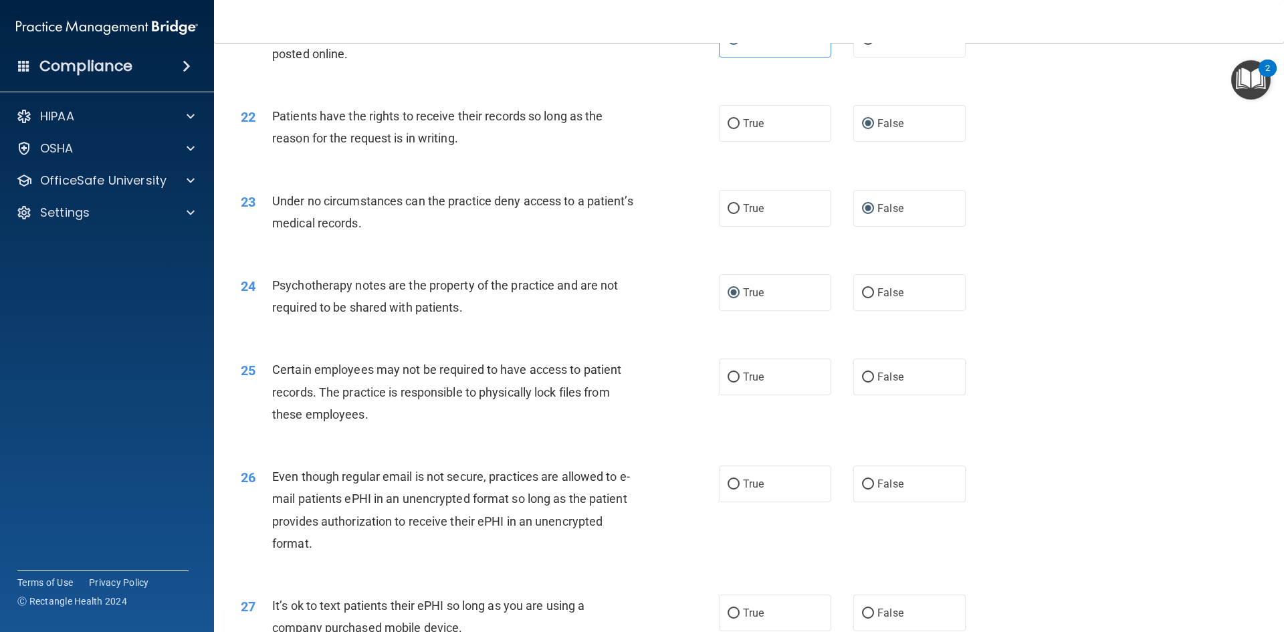
scroll to position [2275, 0]
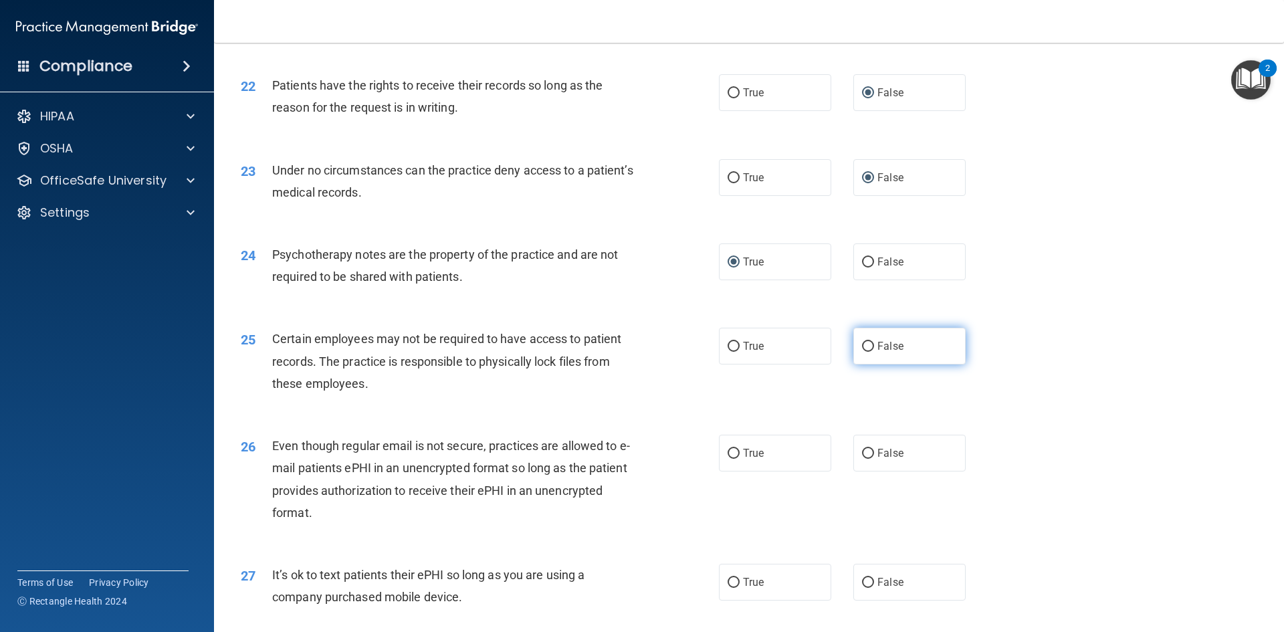
click at [870, 365] on label "False" at bounding box center [910, 346] width 112 height 37
click at [870, 352] on input "False" at bounding box center [868, 347] width 12 height 10
radio input "true"
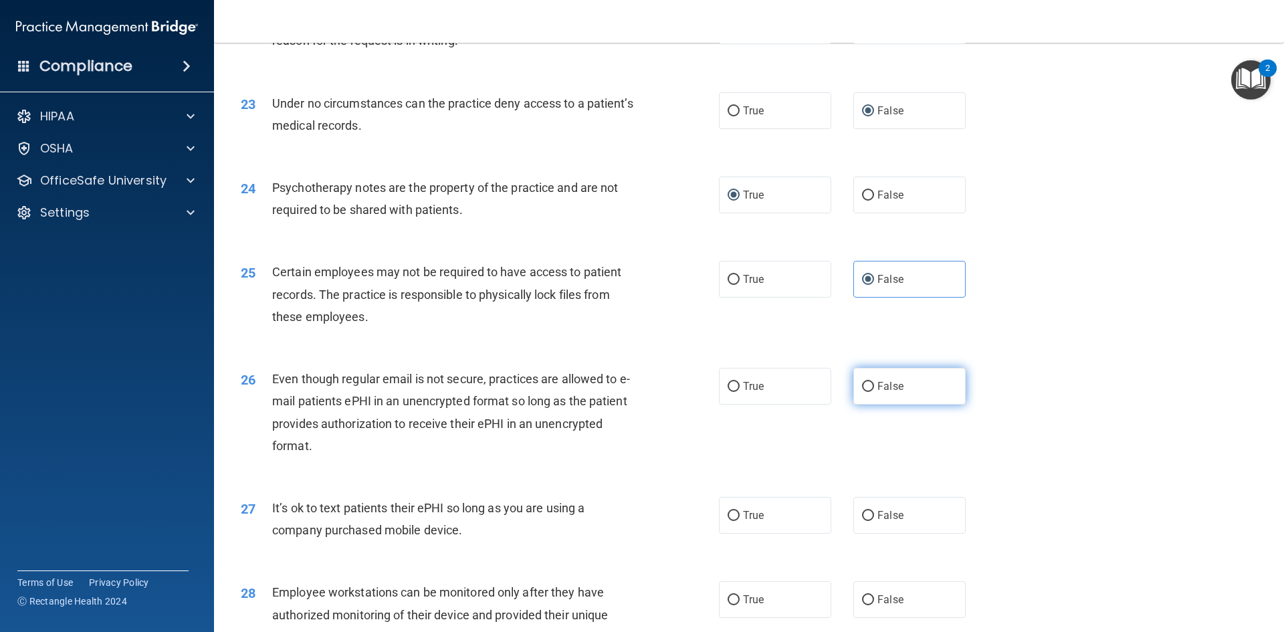
click at [869, 405] on label "False" at bounding box center [910, 386] width 112 height 37
click at [869, 392] on input "False" at bounding box center [868, 387] width 12 height 10
radio input "true"
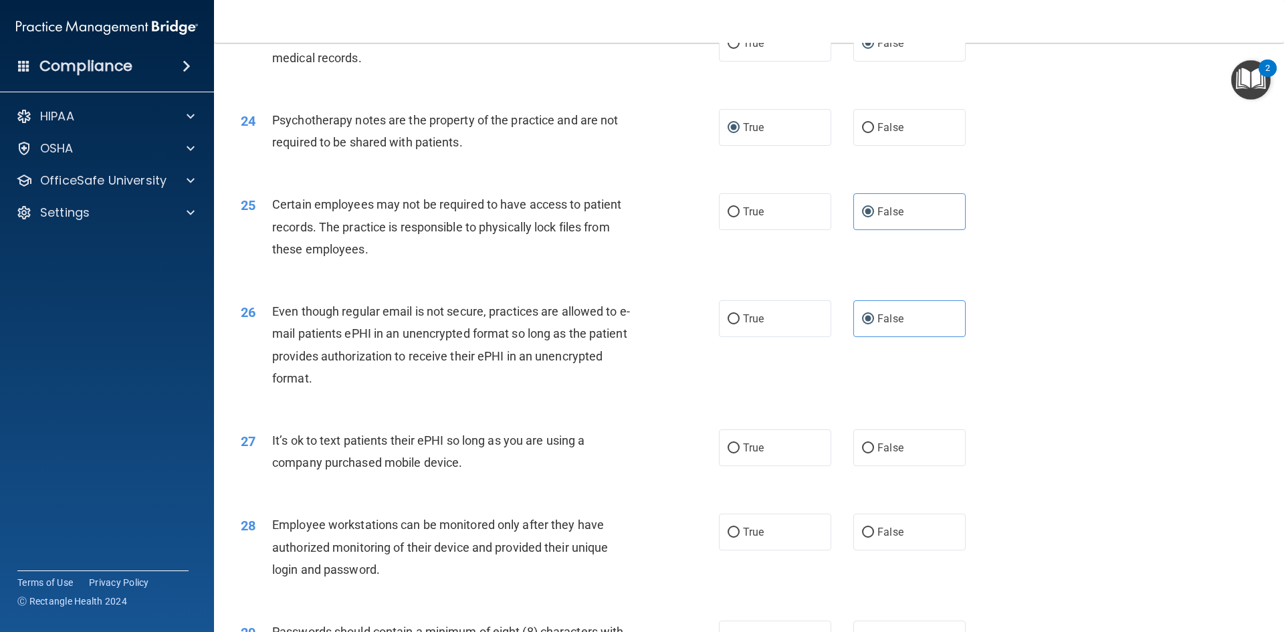
scroll to position [2475, 0]
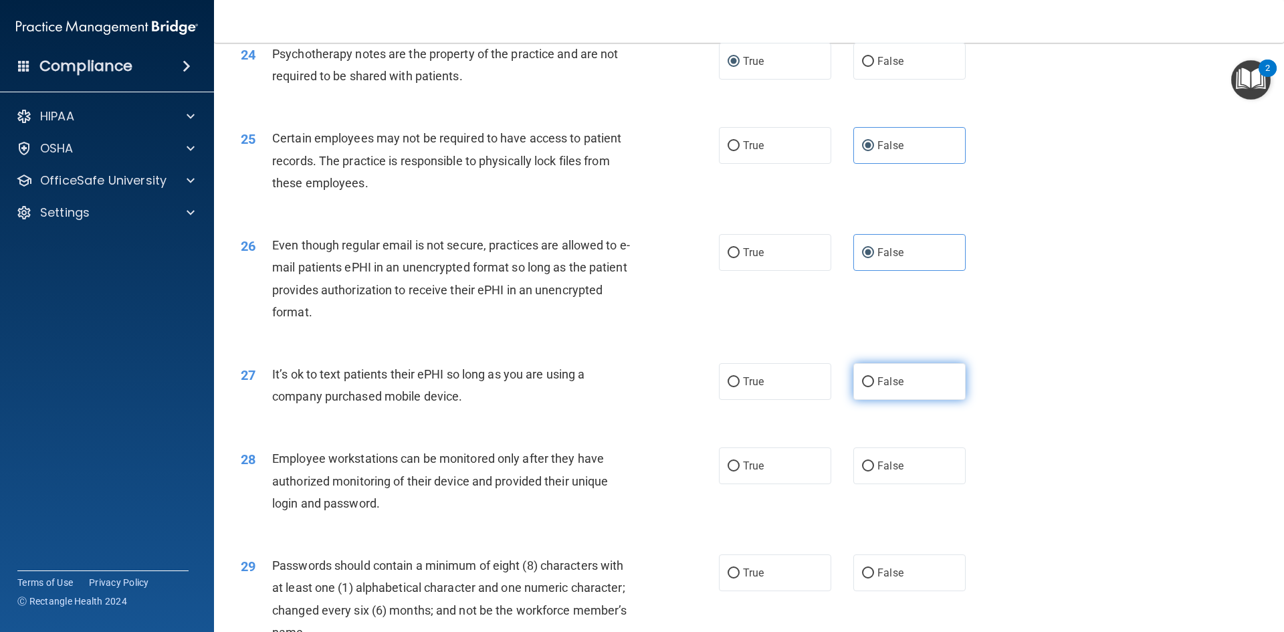
click at [878, 388] on span "False" at bounding box center [891, 381] width 26 height 13
click at [874, 387] on input "False" at bounding box center [868, 382] width 12 height 10
radio input "true"
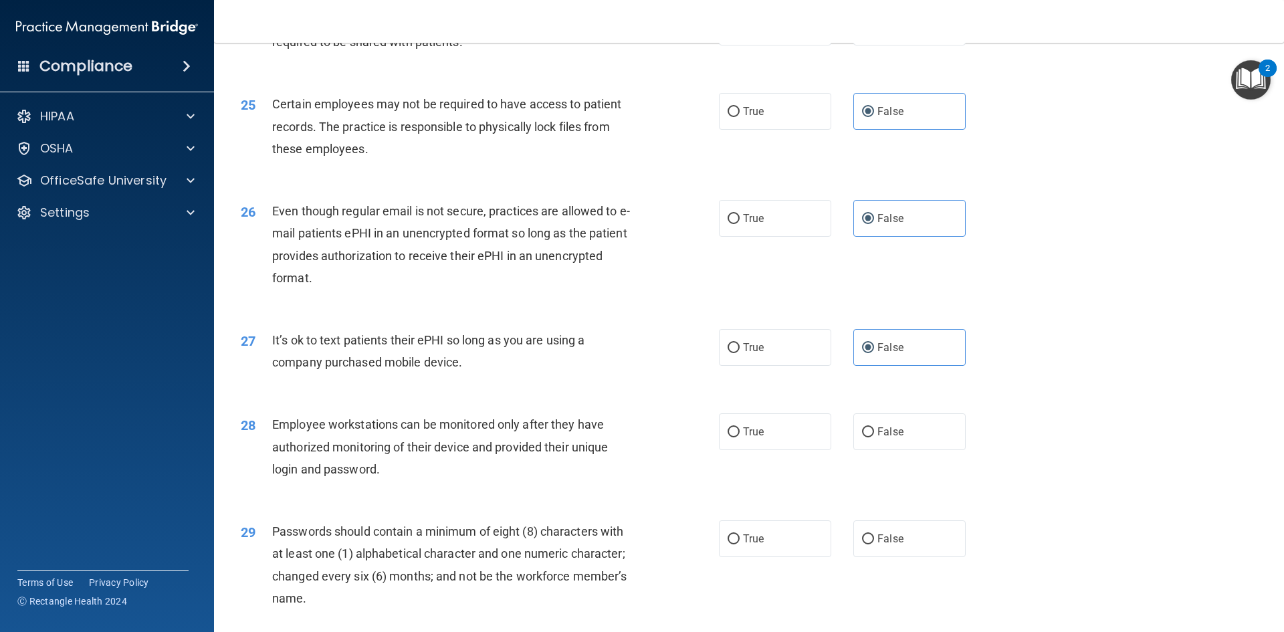
scroll to position [2542, 0]
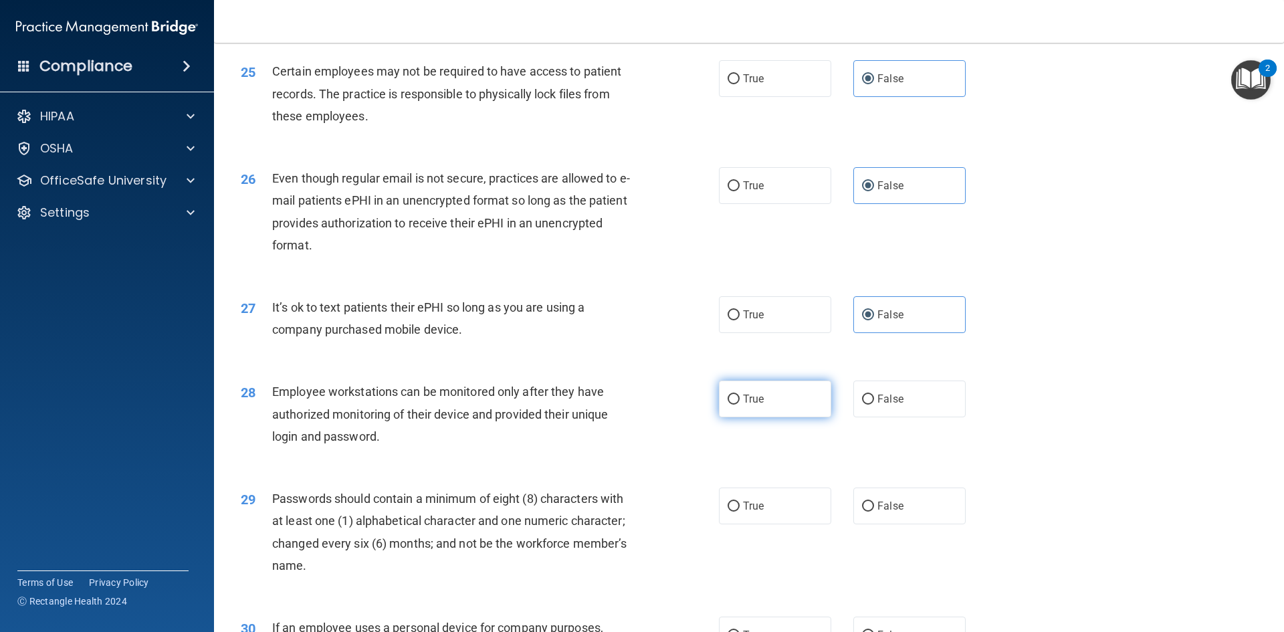
click at [743, 405] on span "True" at bounding box center [753, 399] width 21 height 13
click at [740, 405] on input "True" at bounding box center [734, 400] width 12 height 10
radio input "true"
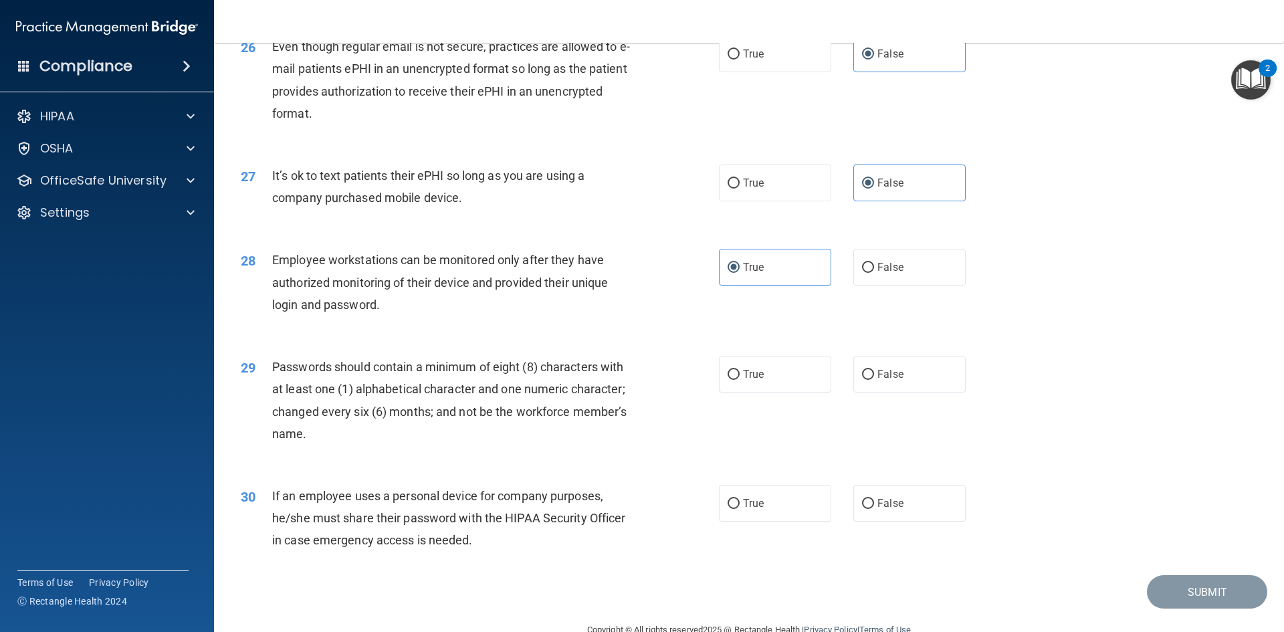
scroll to position [2676, 0]
click at [749, 379] on span "True" at bounding box center [753, 372] width 21 height 13
click at [740, 378] on input "True" at bounding box center [734, 373] width 12 height 10
radio input "true"
click at [858, 516] on label "False" at bounding box center [910, 501] width 112 height 37
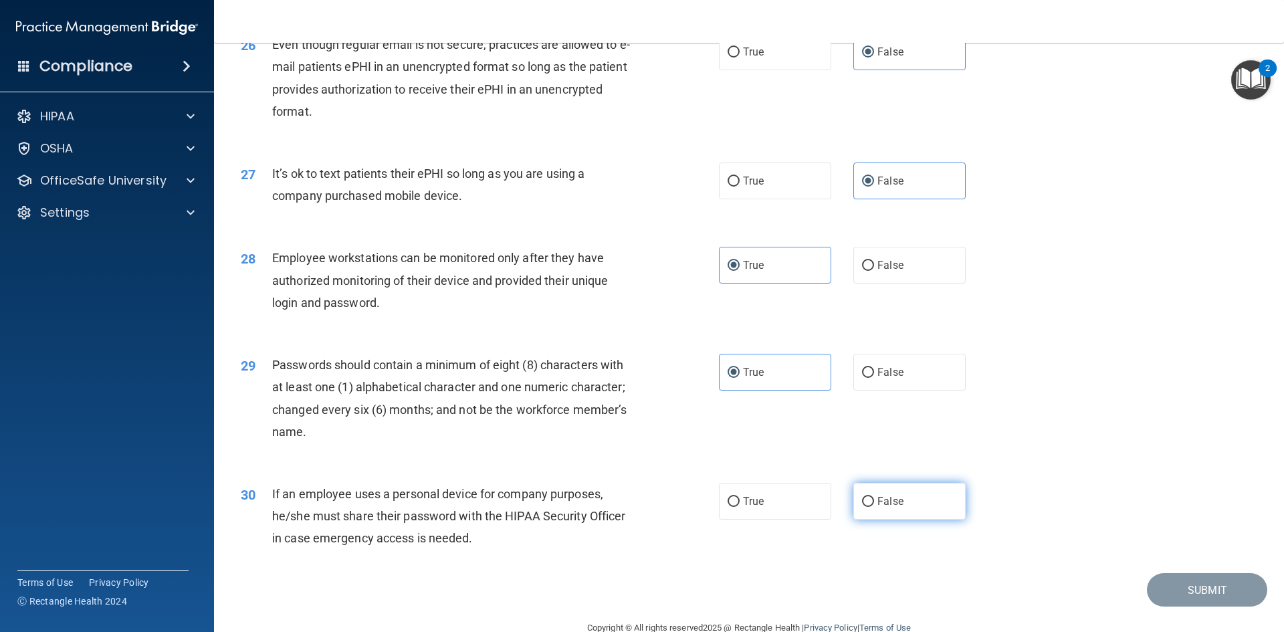
click at [862, 507] on input "False" at bounding box center [868, 502] width 12 height 10
radio input "true"
click at [1206, 607] on button "Submit" at bounding box center [1207, 590] width 120 height 34
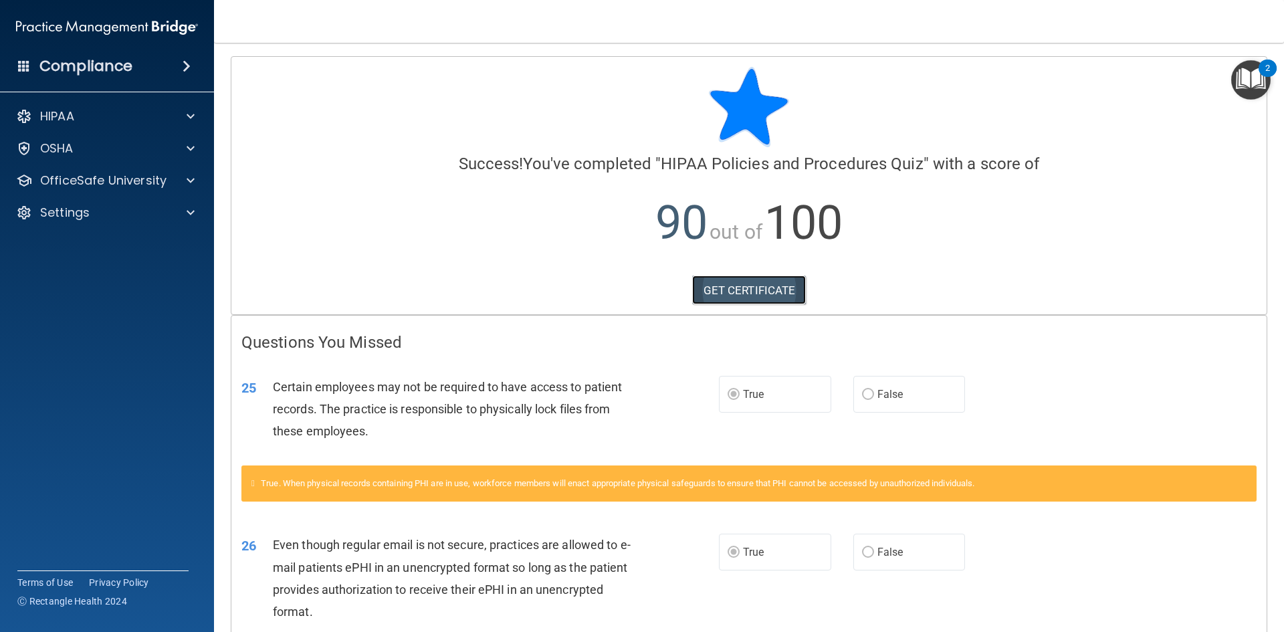
click at [736, 283] on link "GET CERTIFICATE" at bounding box center [749, 290] width 114 height 29
click at [188, 114] on span at bounding box center [191, 116] width 8 height 16
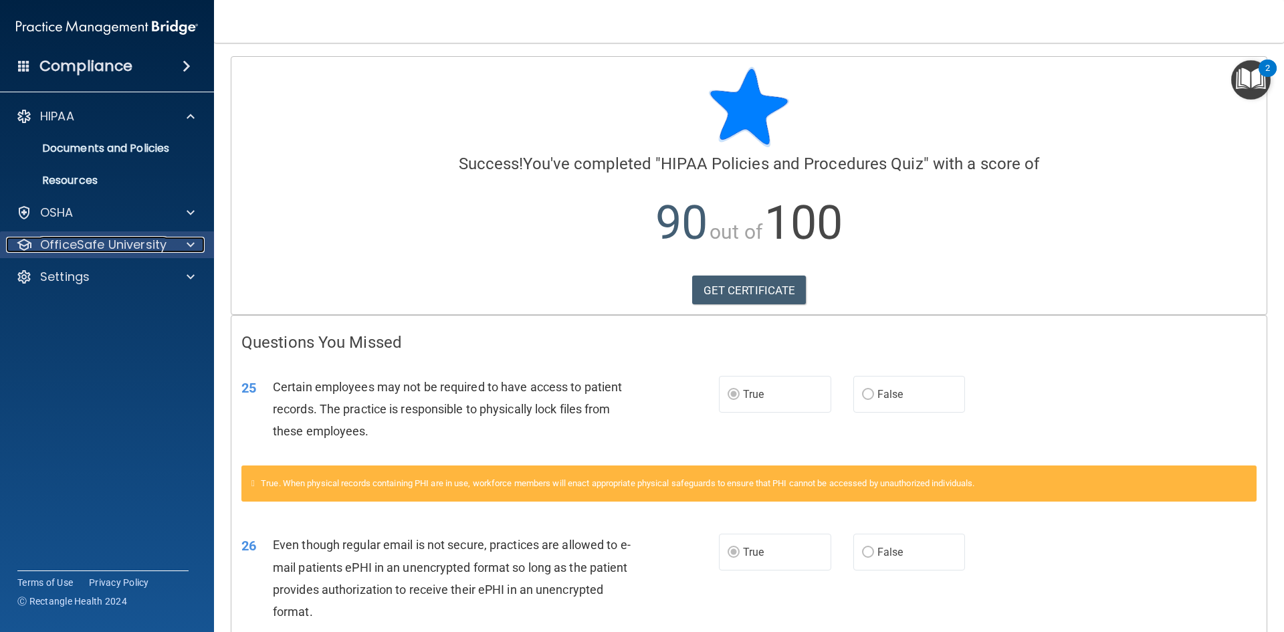
click at [187, 245] on span at bounding box center [191, 245] width 8 height 16
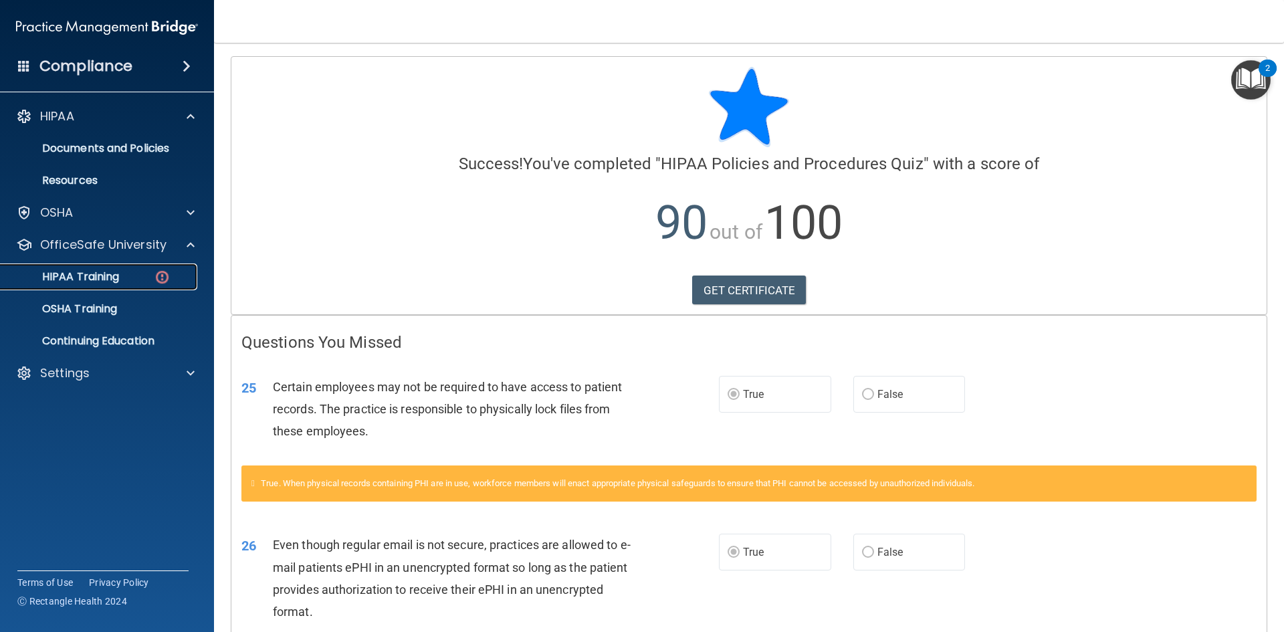
click at [132, 269] on link "HIPAA Training" at bounding box center [92, 277] width 211 height 27
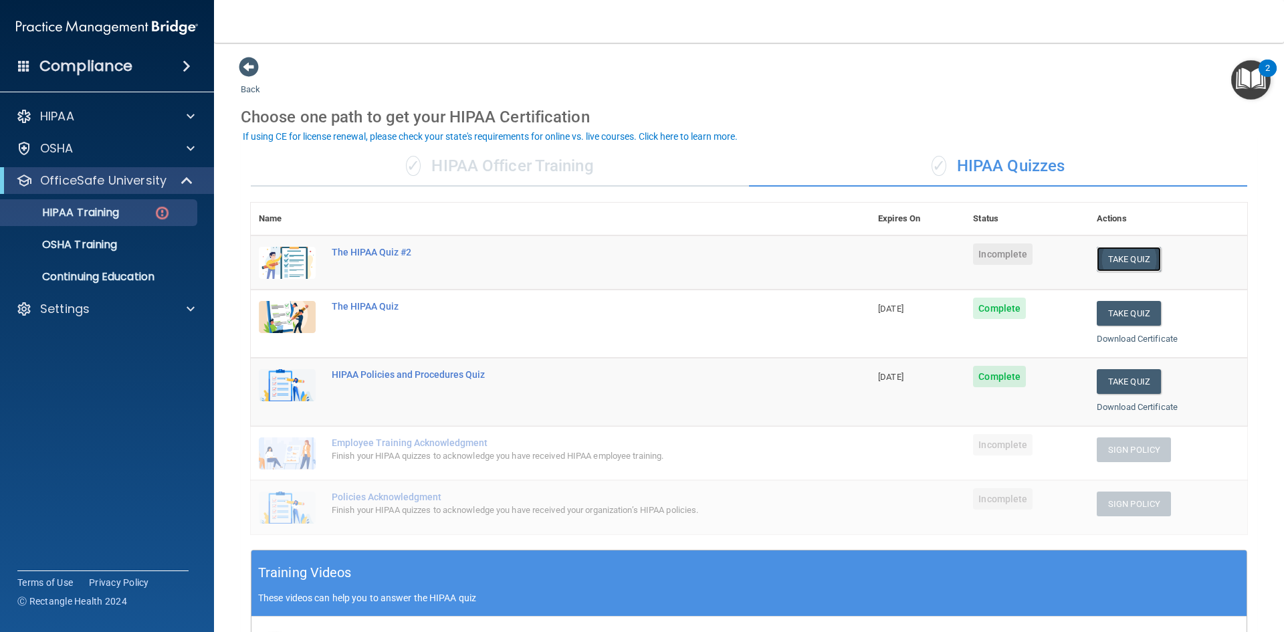
click at [1123, 250] on button "Take Quiz" at bounding box center [1129, 259] width 64 height 25
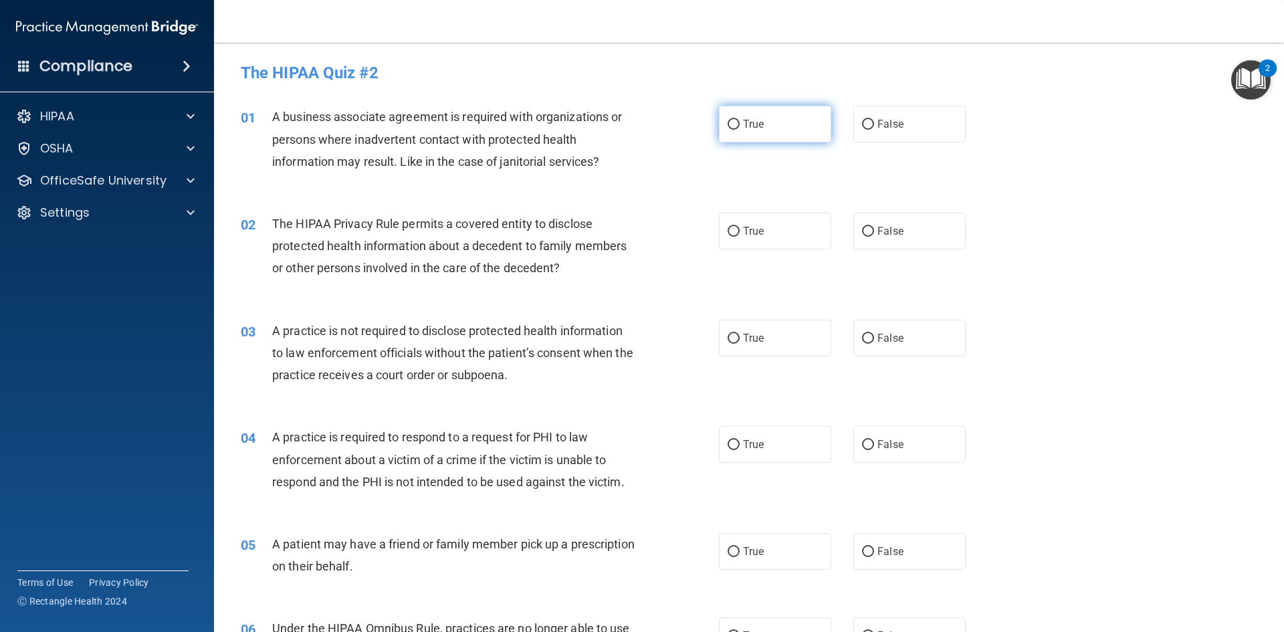
click at [745, 126] on span "True" at bounding box center [753, 124] width 21 height 13
click at [740, 126] on input "True" at bounding box center [734, 125] width 12 height 10
radio input "true"
click at [752, 233] on span "True" at bounding box center [753, 231] width 21 height 13
click at [740, 233] on input "True" at bounding box center [734, 232] width 12 height 10
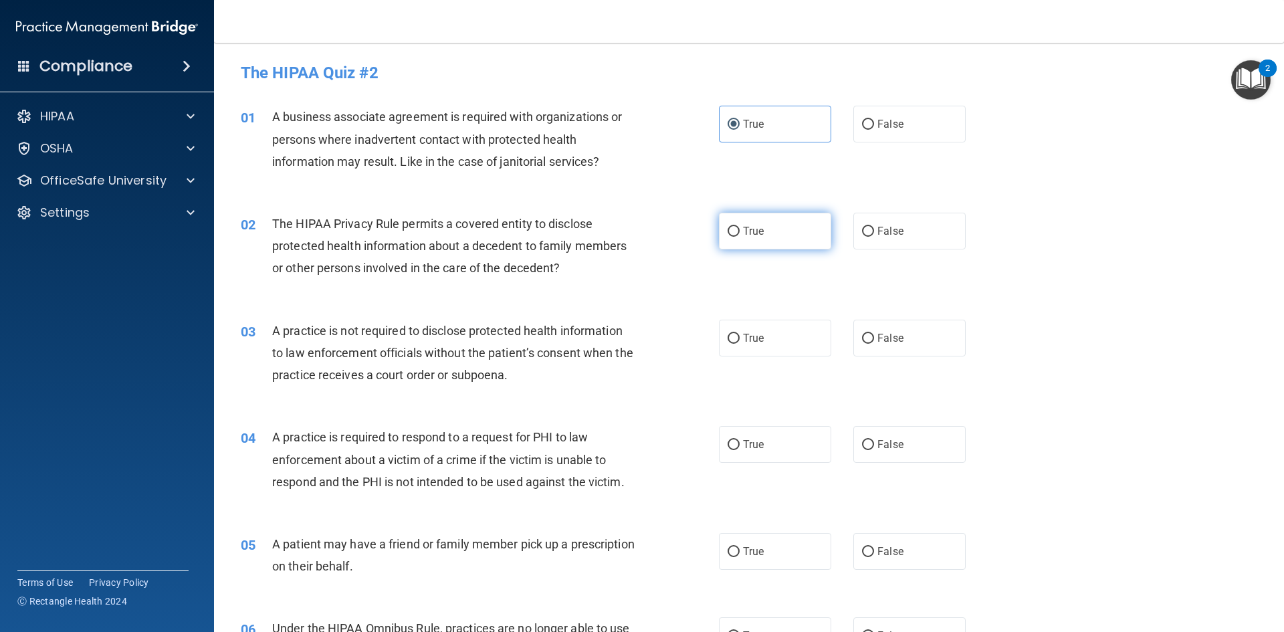
radio input "true"
click at [862, 336] on input "False" at bounding box center [868, 339] width 12 height 10
radio input "true"
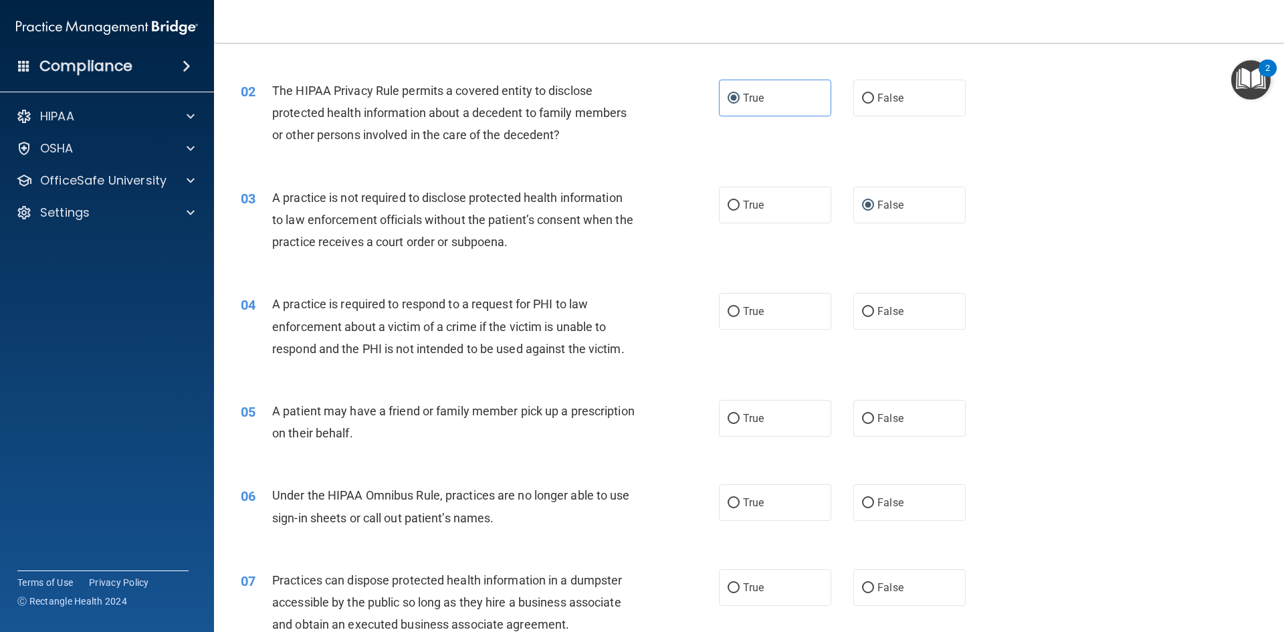
scroll to position [134, 0]
click at [862, 307] on input "False" at bounding box center [868, 311] width 12 height 10
radio input "true"
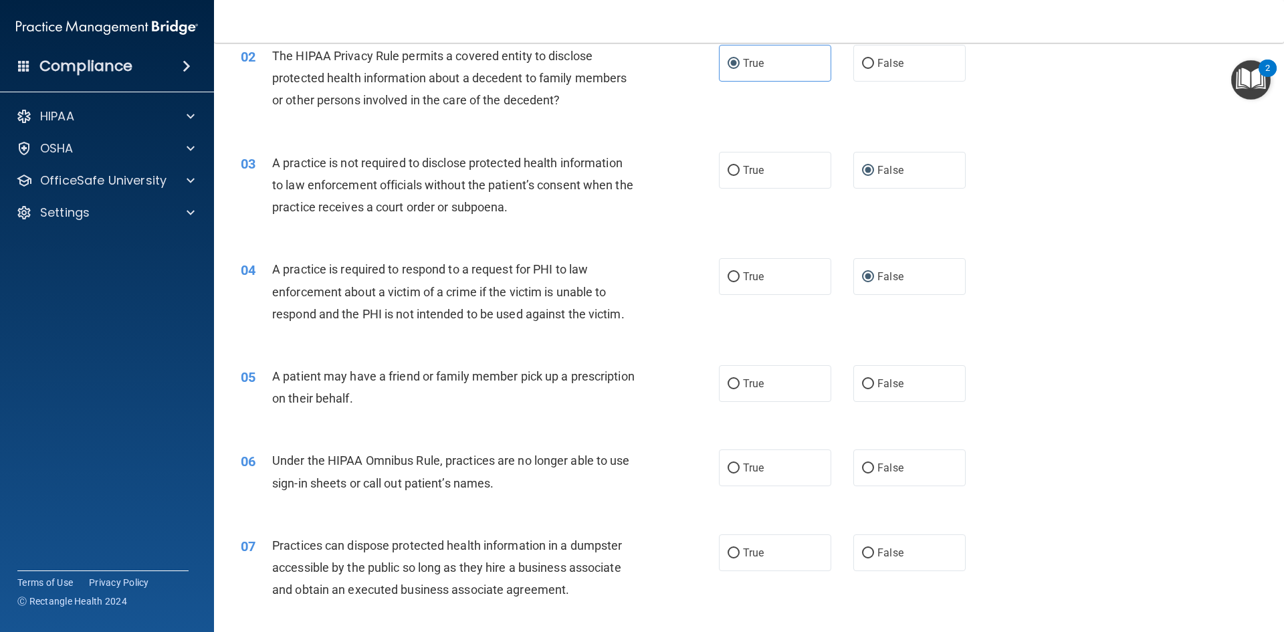
scroll to position [201, 0]
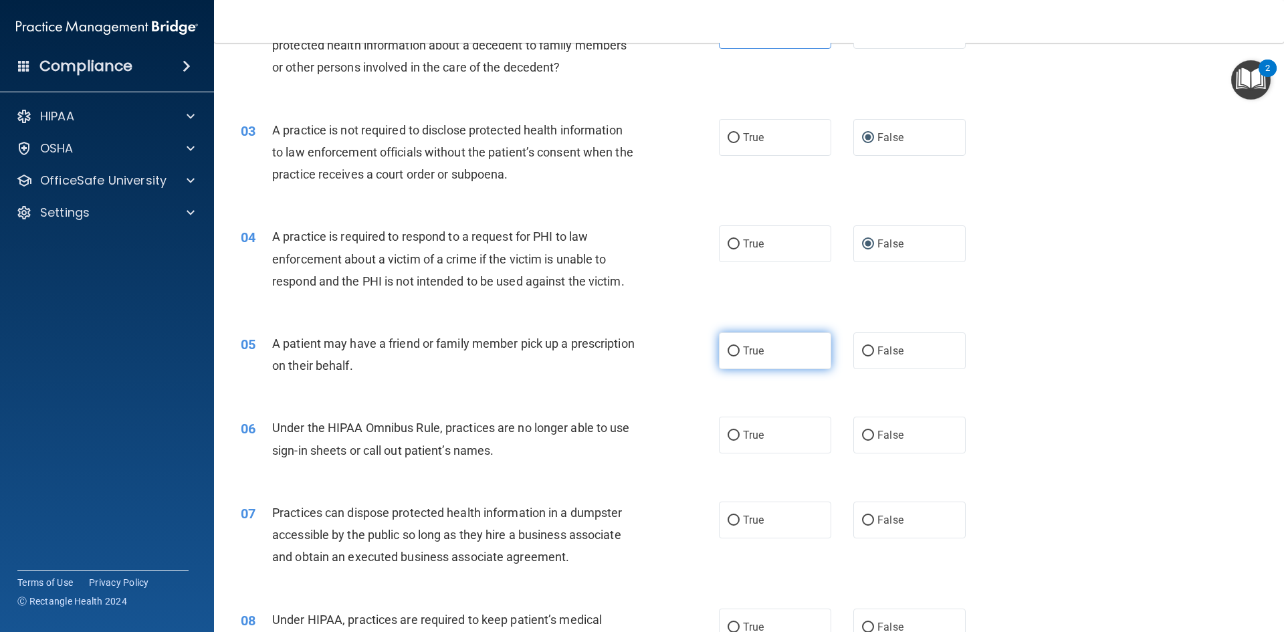
click at [757, 352] on span "True" at bounding box center [753, 351] width 21 height 13
click at [740, 352] on input "True" at bounding box center [734, 352] width 12 height 10
radio input "true"
click at [888, 432] on span "False" at bounding box center [891, 435] width 26 height 13
click at [874, 432] on input "False" at bounding box center [868, 436] width 12 height 10
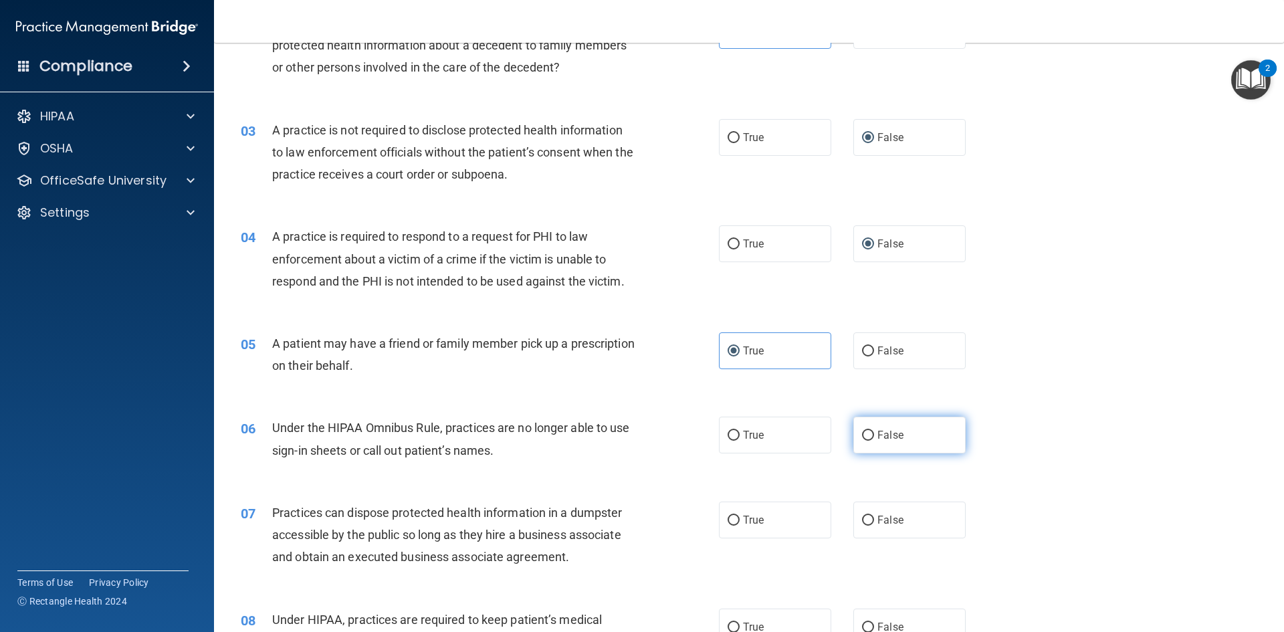
radio input "true"
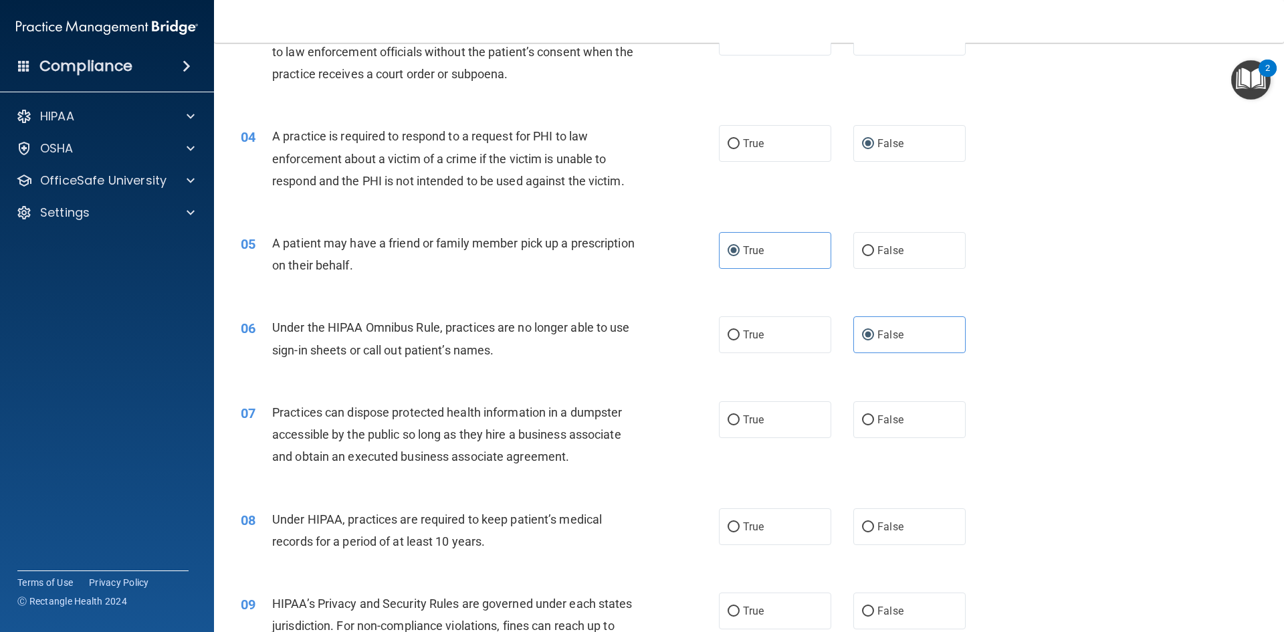
scroll to position [334, 0]
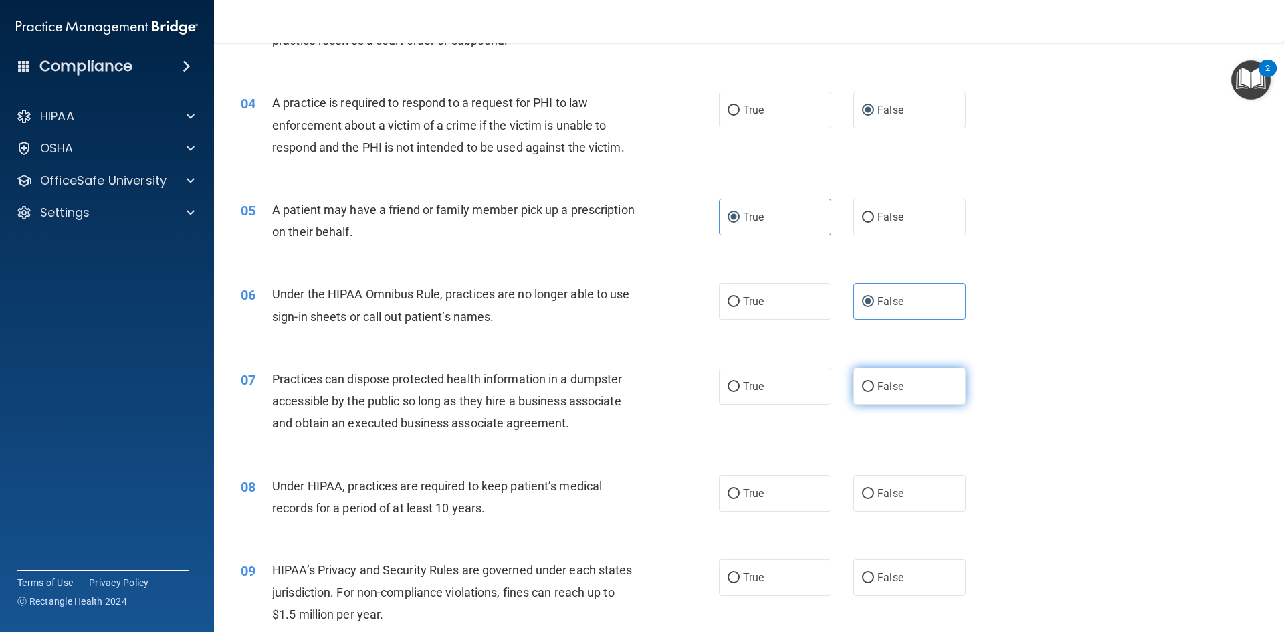
click at [873, 394] on label "False" at bounding box center [910, 386] width 112 height 37
click at [873, 392] on input "False" at bounding box center [868, 387] width 12 height 10
radio input "true"
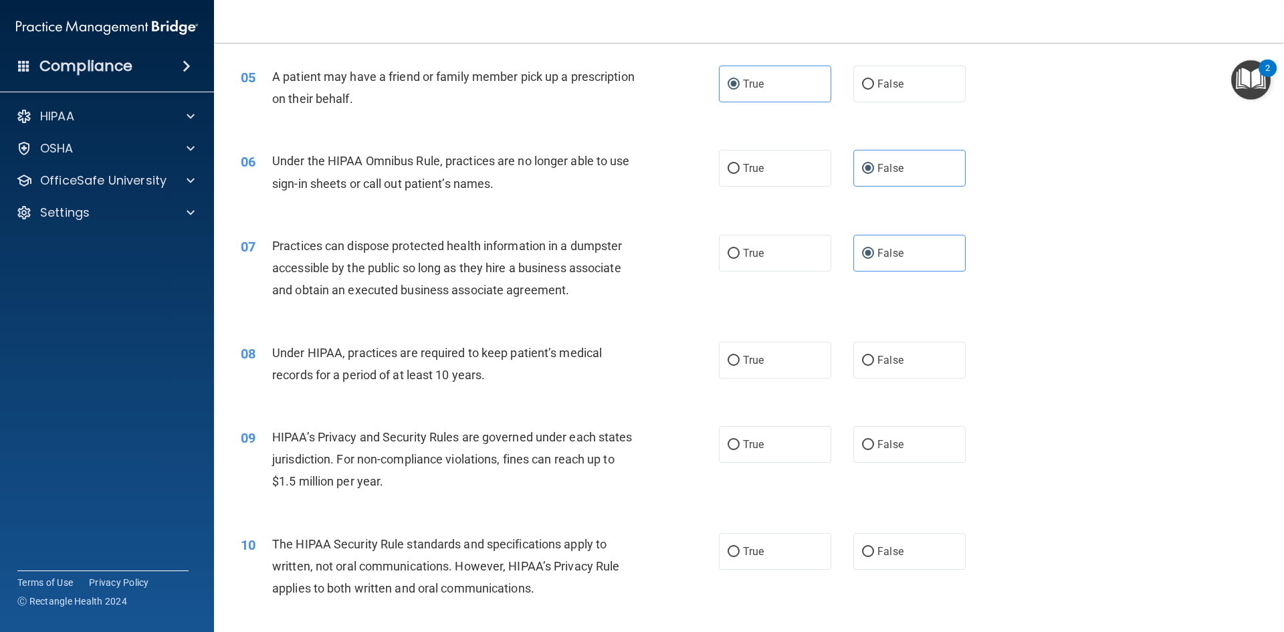
scroll to position [468, 0]
click at [854, 359] on label "False" at bounding box center [910, 359] width 112 height 37
click at [862, 359] on input "False" at bounding box center [868, 360] width 12 height 10
radio input "true"
click at [745, 435] on label "True" at bounding box center [775, 443] width 112 height 37
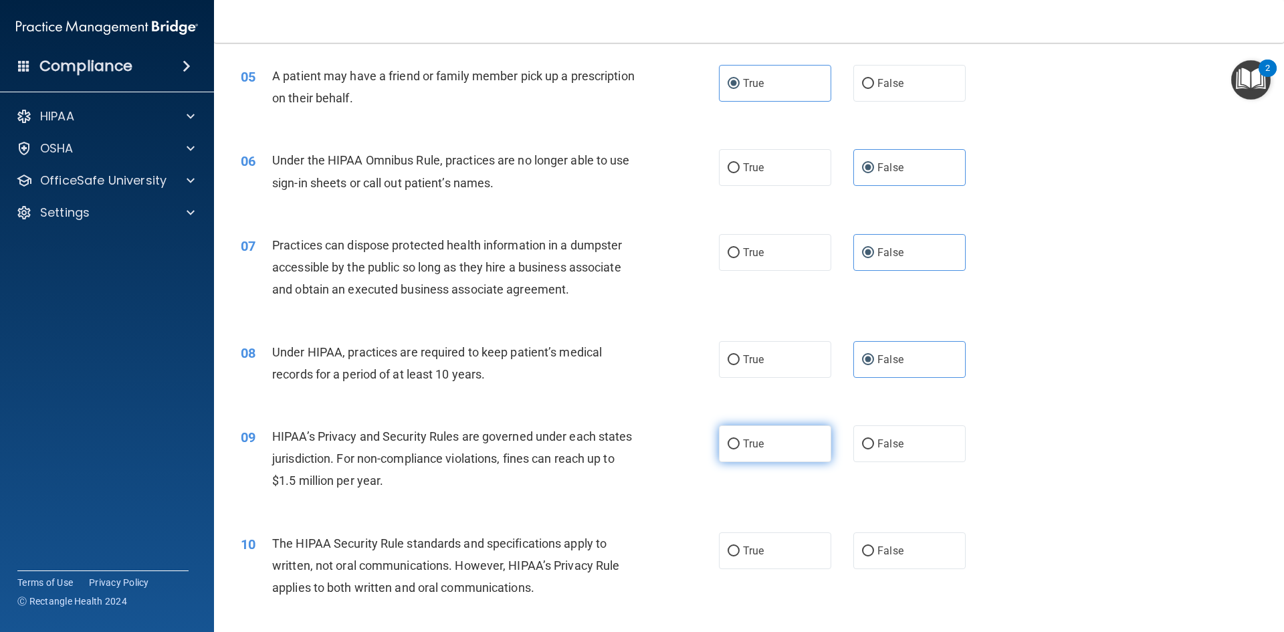
click at [740, 440] on input "True" at bounding box center [734, 445] width 12 height 10
radio input "true"
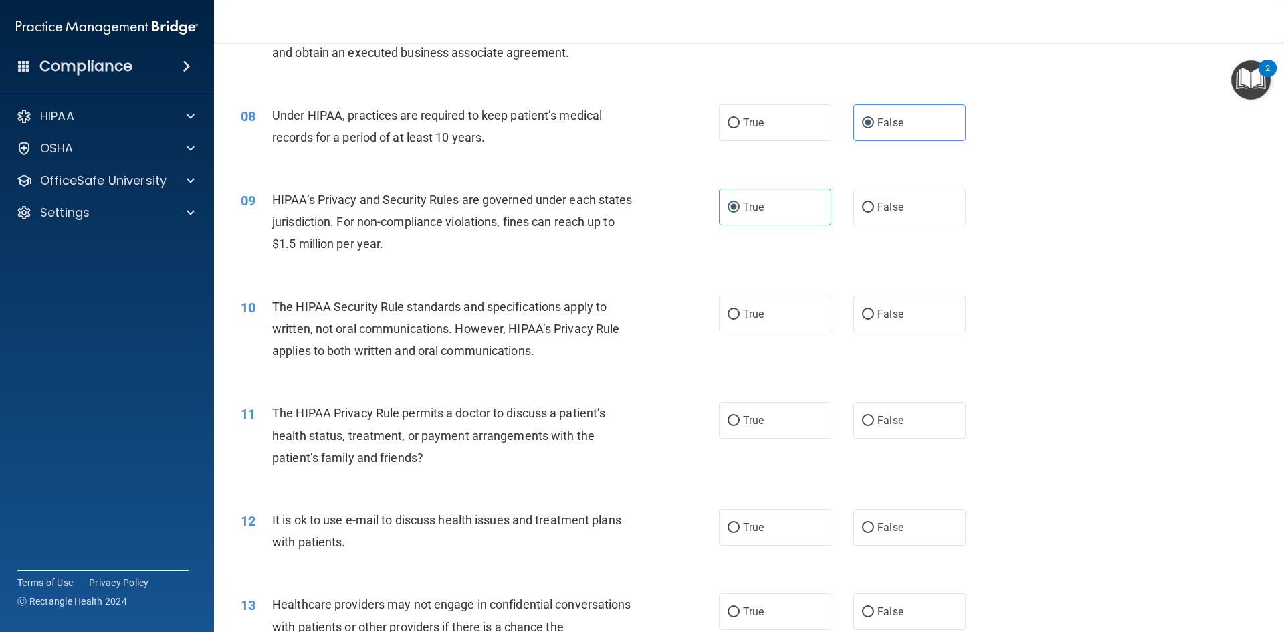
scroll to position [736, 0]
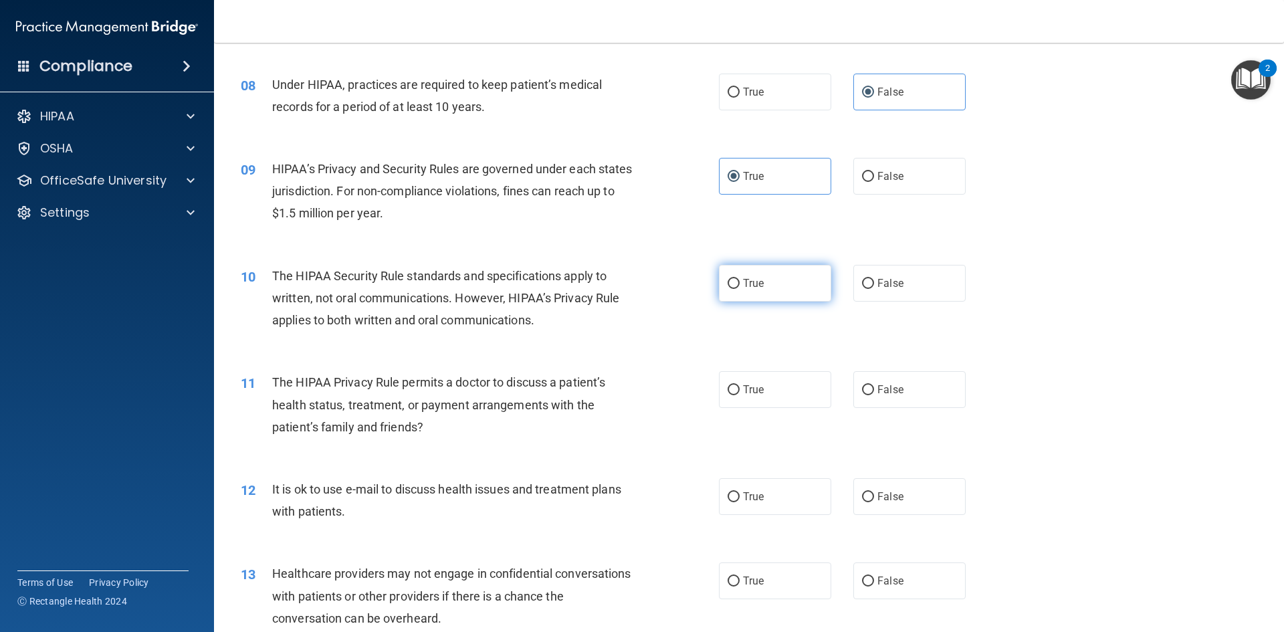
click at [779, 280] on label "True" at bounding box center [775, 283] width 112 height 37
click at [740, 280] on input "True" at bounding box center [734, 284] width 12 height 10
radio input "true"
click at [878, 391] on span "False" at bounding box center [891, 389] width 26 height 13
click at [874, 391] on input "False" at bounding box center [868, 390] width 12 height 10
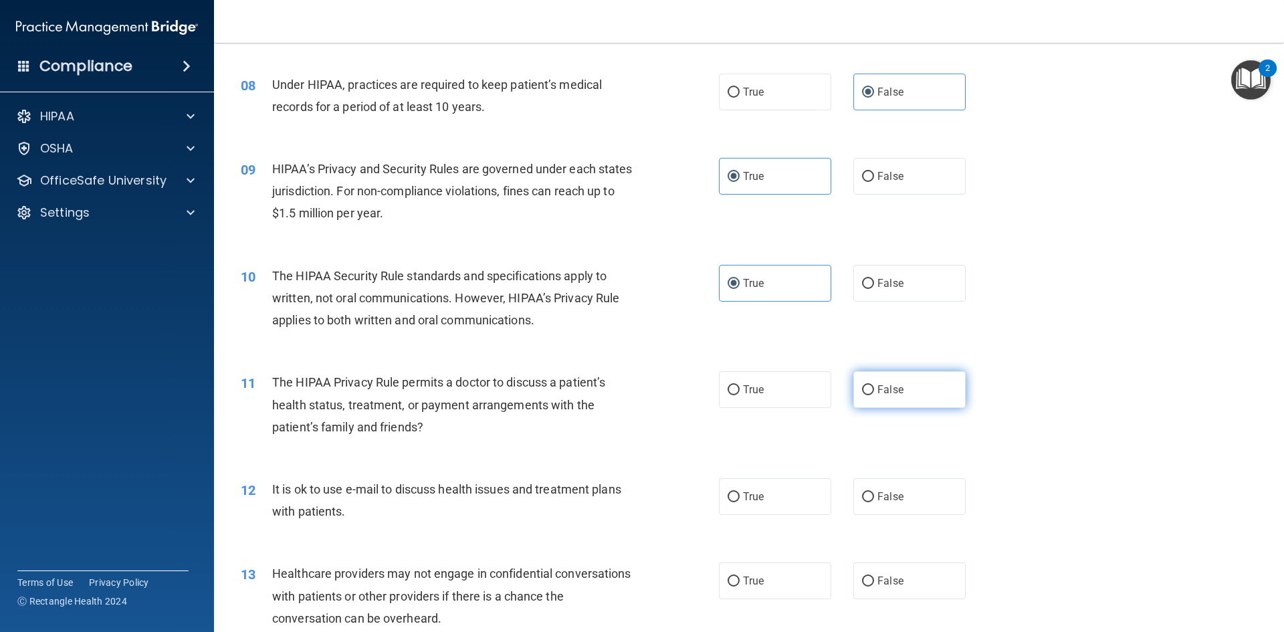
radio input "true"
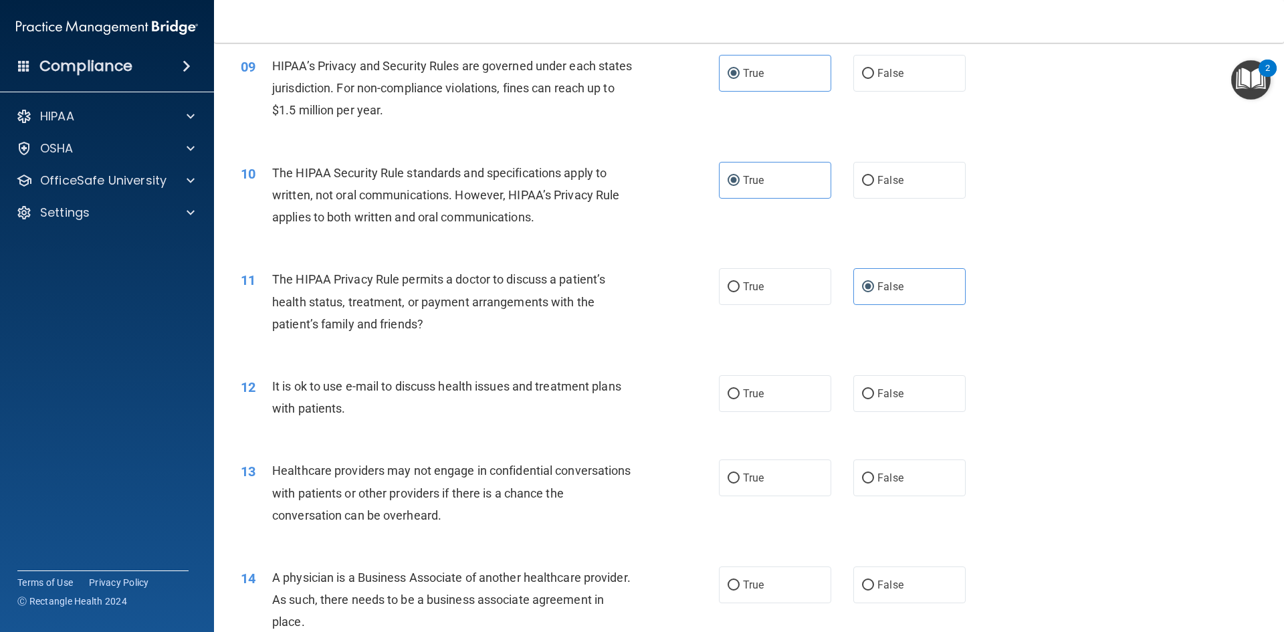
scroll to position [870, 0]
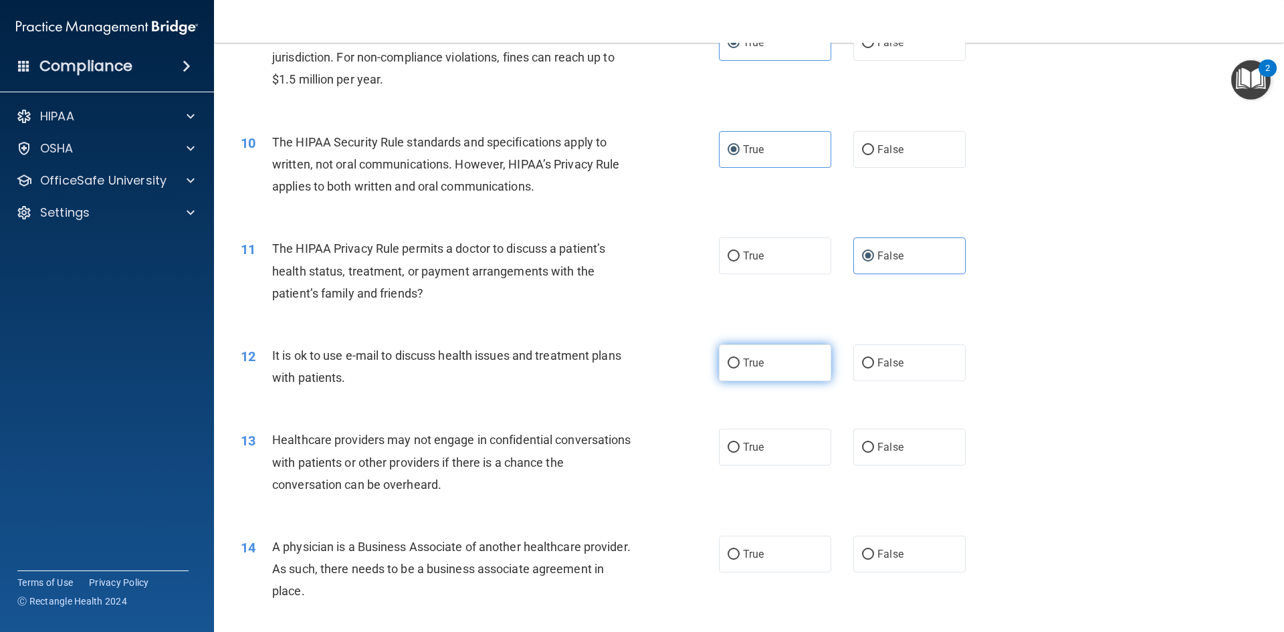
click at [787, 368] on label "True" at bounding box center [775, 363] width 112 height 37
click at [740, 368] on input "True" at bounding box center [734, 364] width 12 height 10
radio input "true"
click at [769, 441] on label "True" at bounding box center [775, 447] width 112 height 37
click at [740, 443] on input "True" at bounding box center [734, 448] width 12 height 10
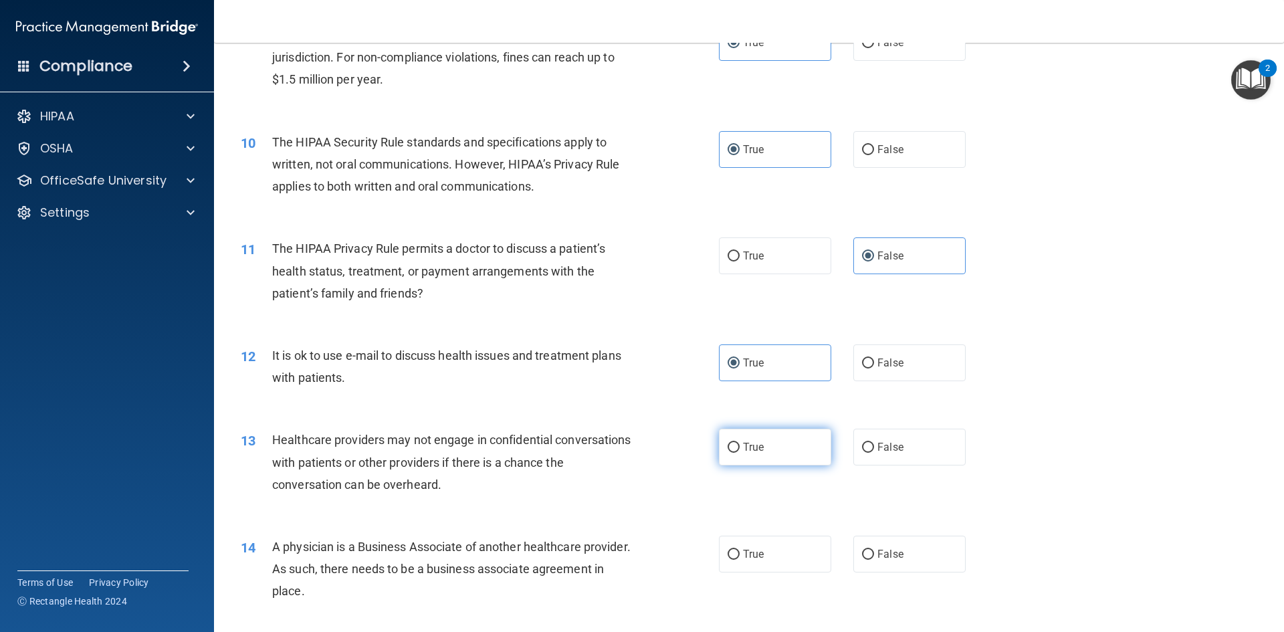
radio input "true"
click at [846, 363] on div "True False" at bounding box center [854, 363] width 270 height 37
drag, startPoint x: 902, startPoint y: 364, endPoint x: 894, endPoint y: 364, distance: 8.7
click at [902, 364] on label "False" at bounding box center [910, 363] width 112 height 37
click at [874, 364] on input "False" at bounding box center [868, 364] width 12 height 10
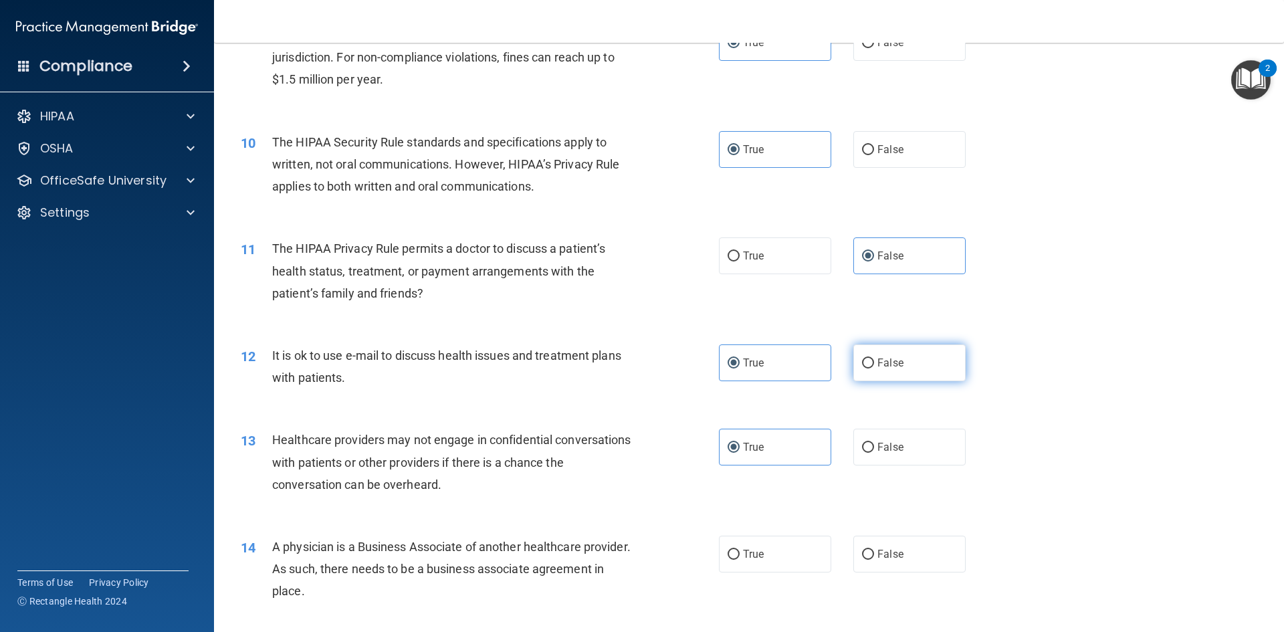
radio input "true"
radio input "false"
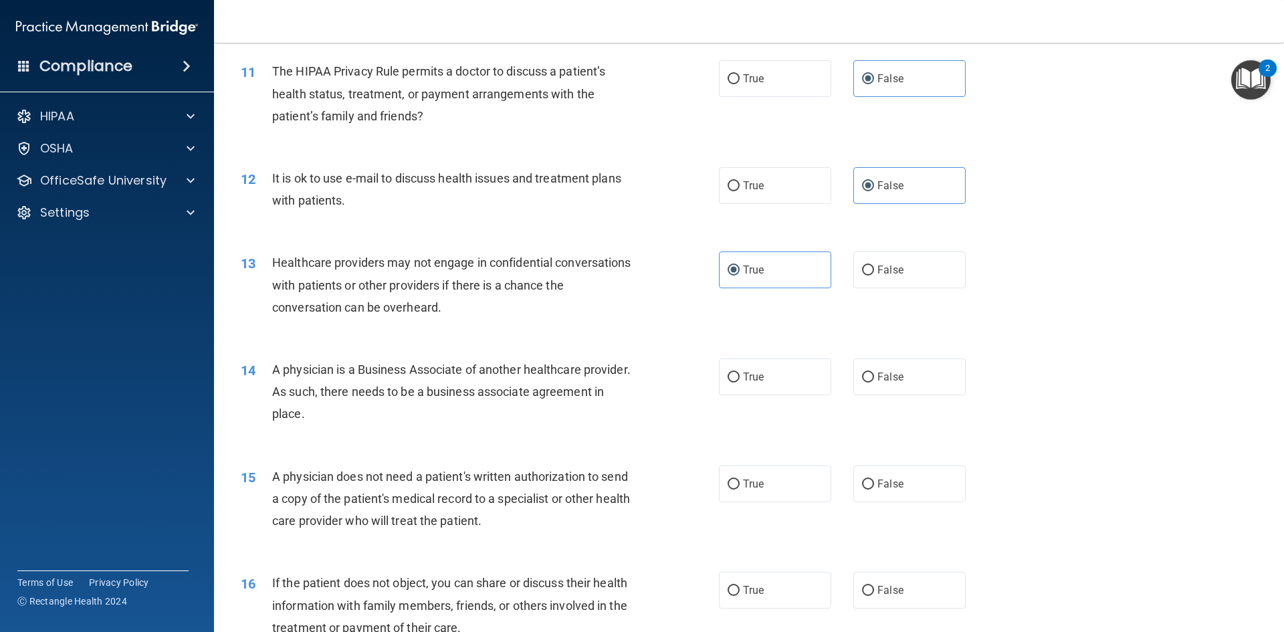
scroll to position [1070, 0]
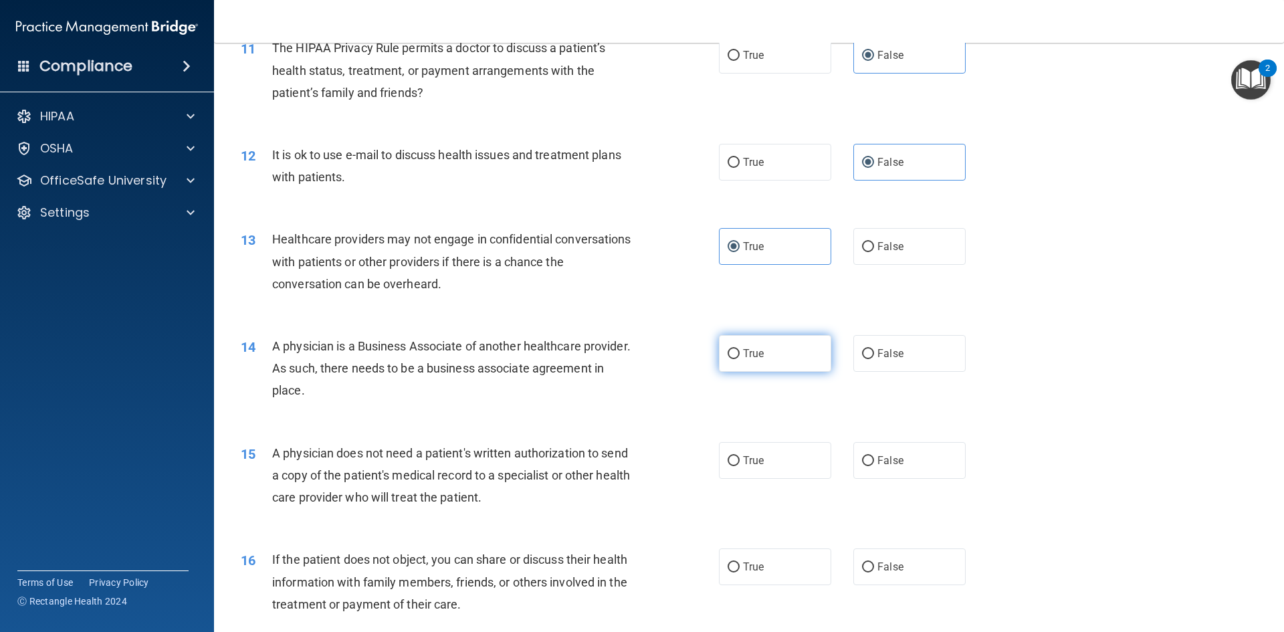
click at [737, 354] on label "True" at bounding box center [775, 353] width 112 height 37
click at [737, 354] on input "True" at bounding box center [734, 354] width 12 height 10
radio input "true"
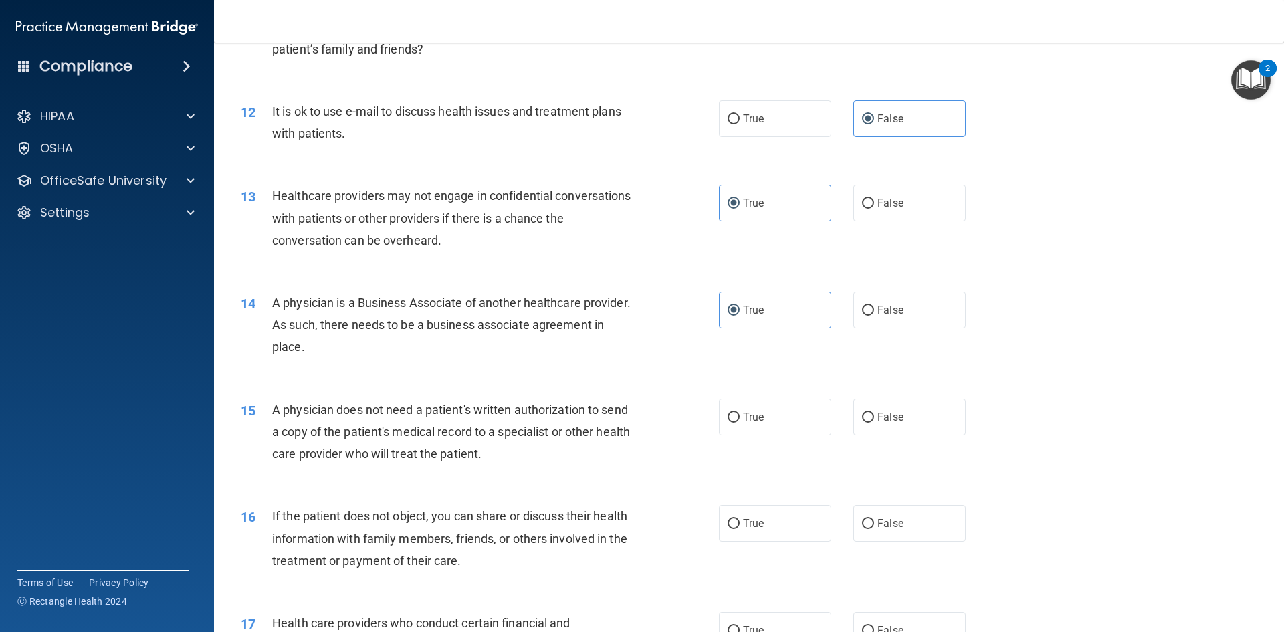
scroll to position [1137, 0]
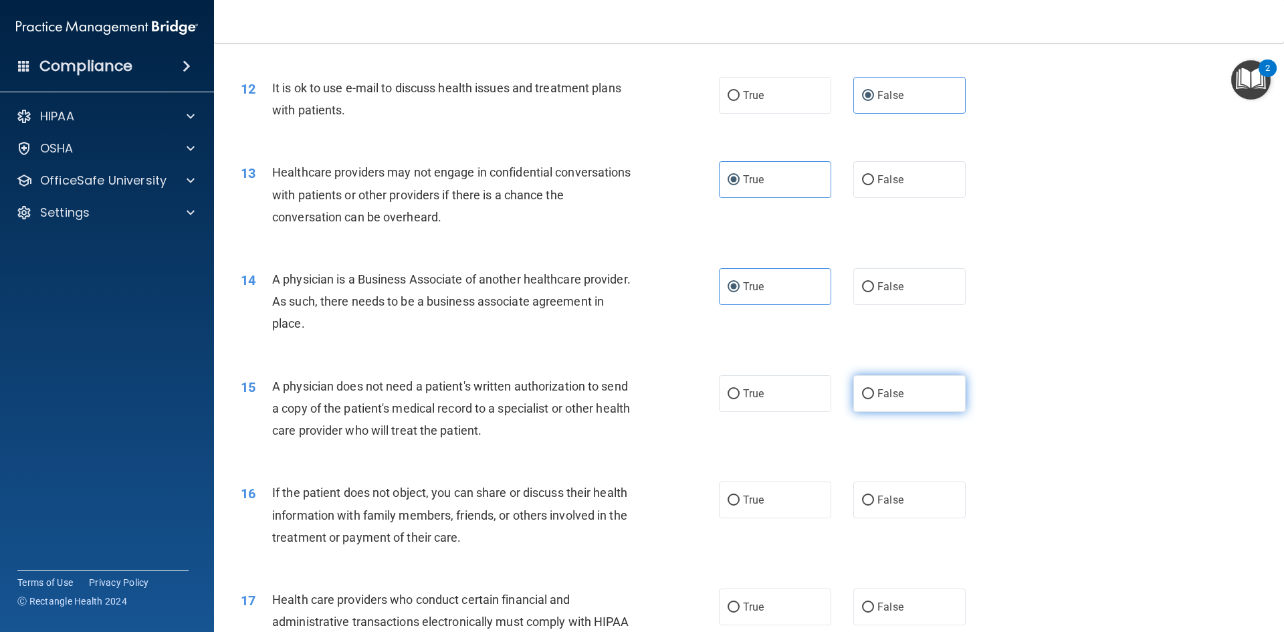
click at [856, 385] on label "False" at bounding box center [910, 393] width 112 height 37
click at [862, 389] on input "False" at bounding box center [868, 394] width 12 height 10
radio input "true"
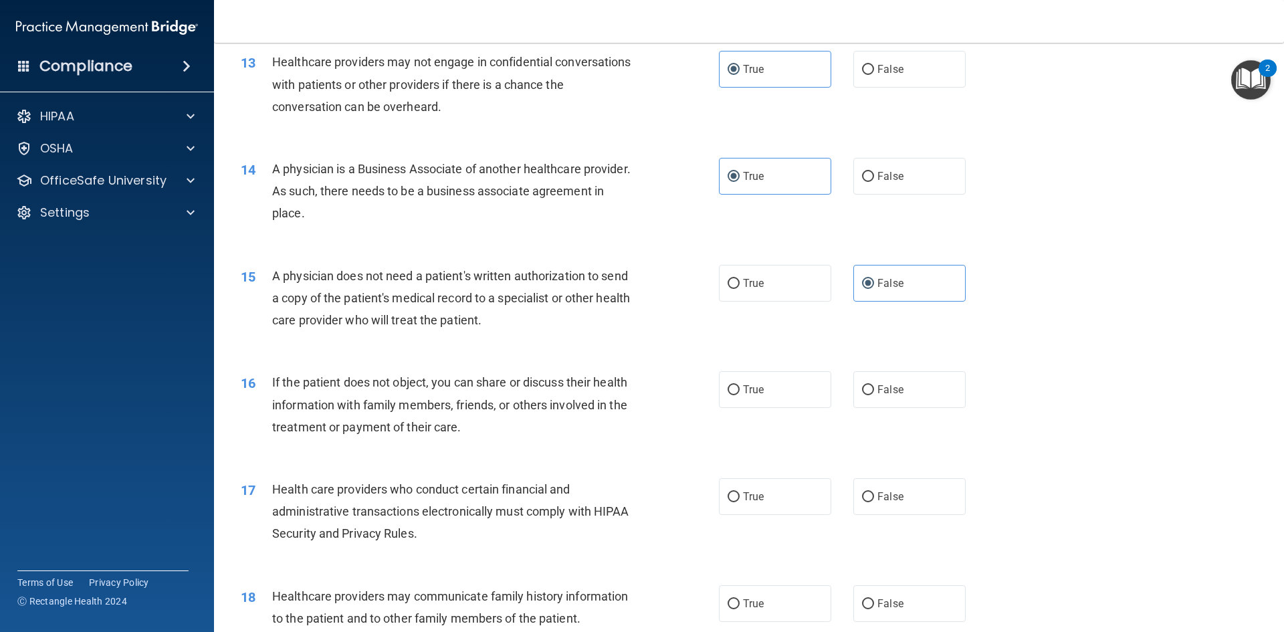
scroll to position [1271, 0]
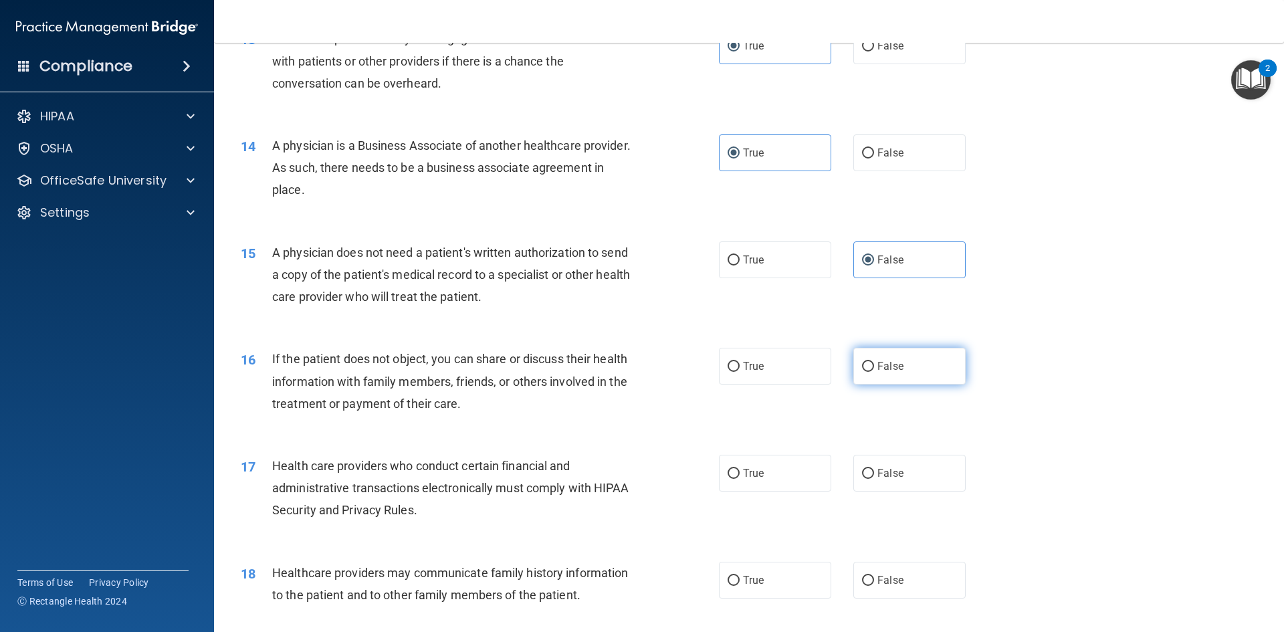
drag, startPoint x: 892, startPoint y: 361, endPoint x: 884, endPoint y: 359, distance: 7.6
click at [891, 361] on span "False" at bounding box center [891, 366] width 26 height 13
click at [874, 362] on input "False" at bounding box center [868, 367] width 12 height 10
radio input "true"
click at [759, 253] on label "True" at bounding box center [775, 260] width 112 height 37
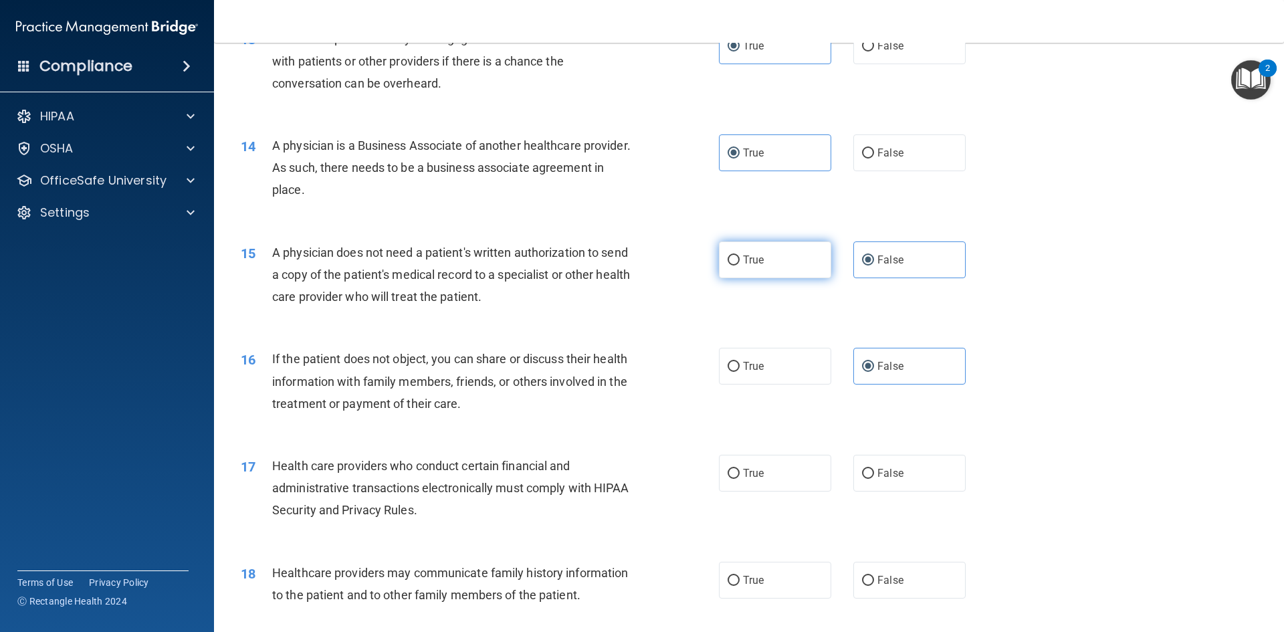
click at [740, 256] on input "True" at bounding box center [734, 261] width 12 height 10
radio input "true"
radio input "false"
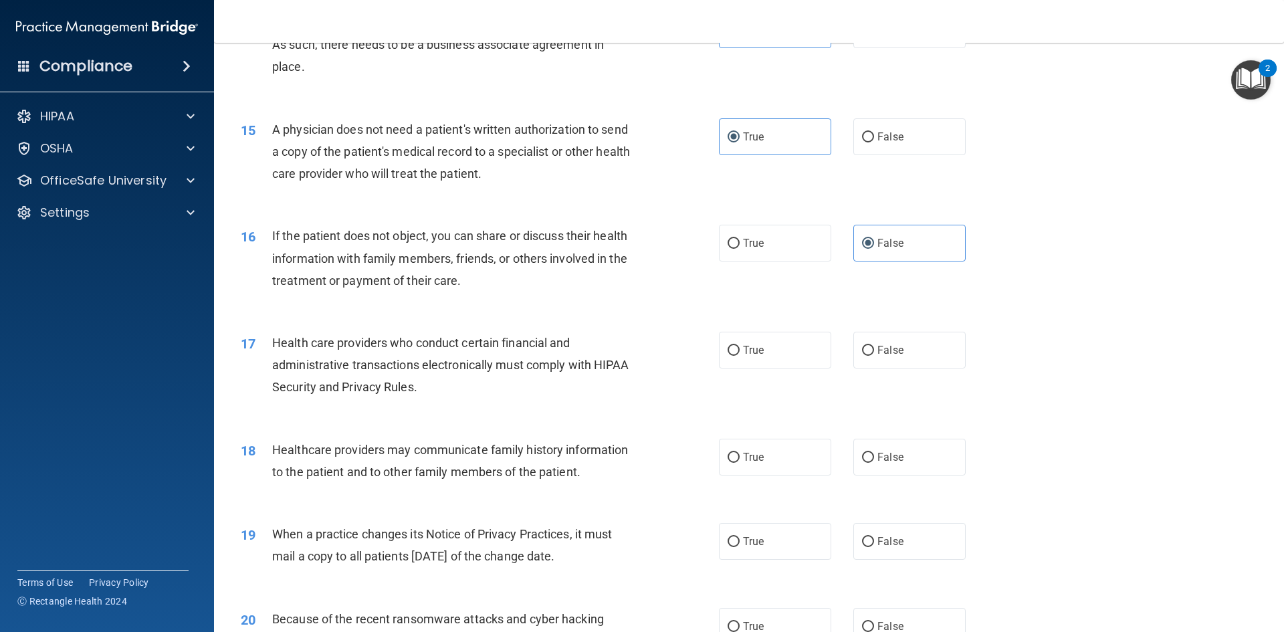
scroll to position [1405, 0]
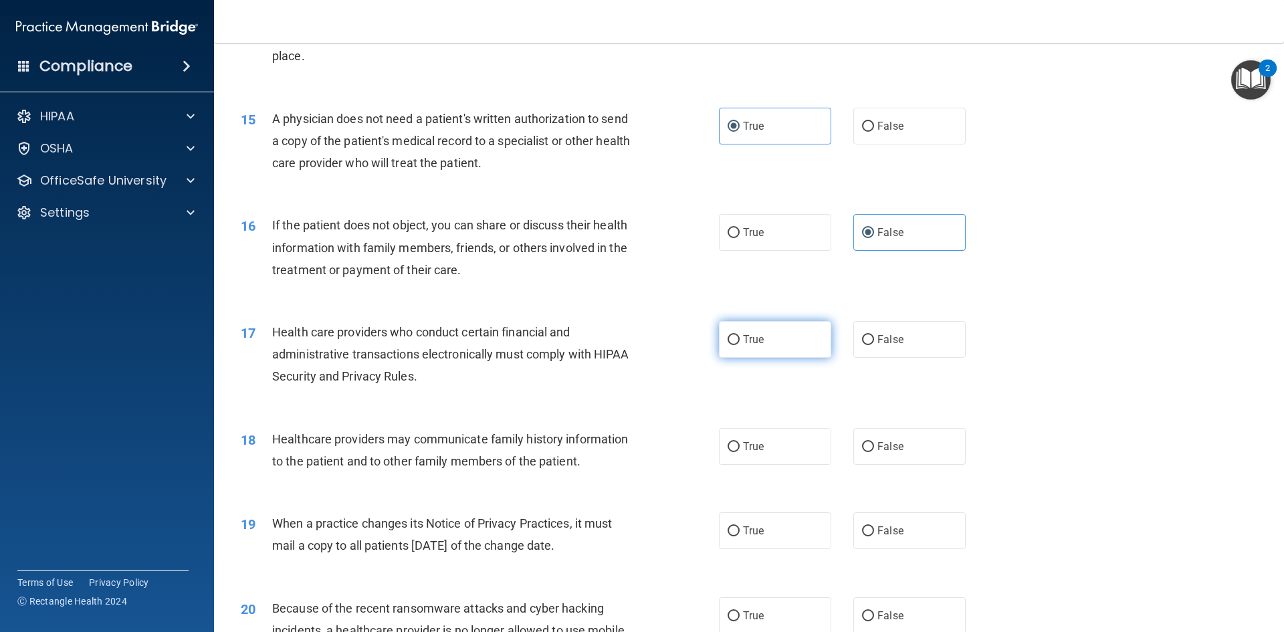
click at [764, 330] on label "True" at bounding box center [775, 339] width 112 height 37
click at [740, 335] on input "True" at bounding box center [734, 340] width 12 height 10
radio input "true"
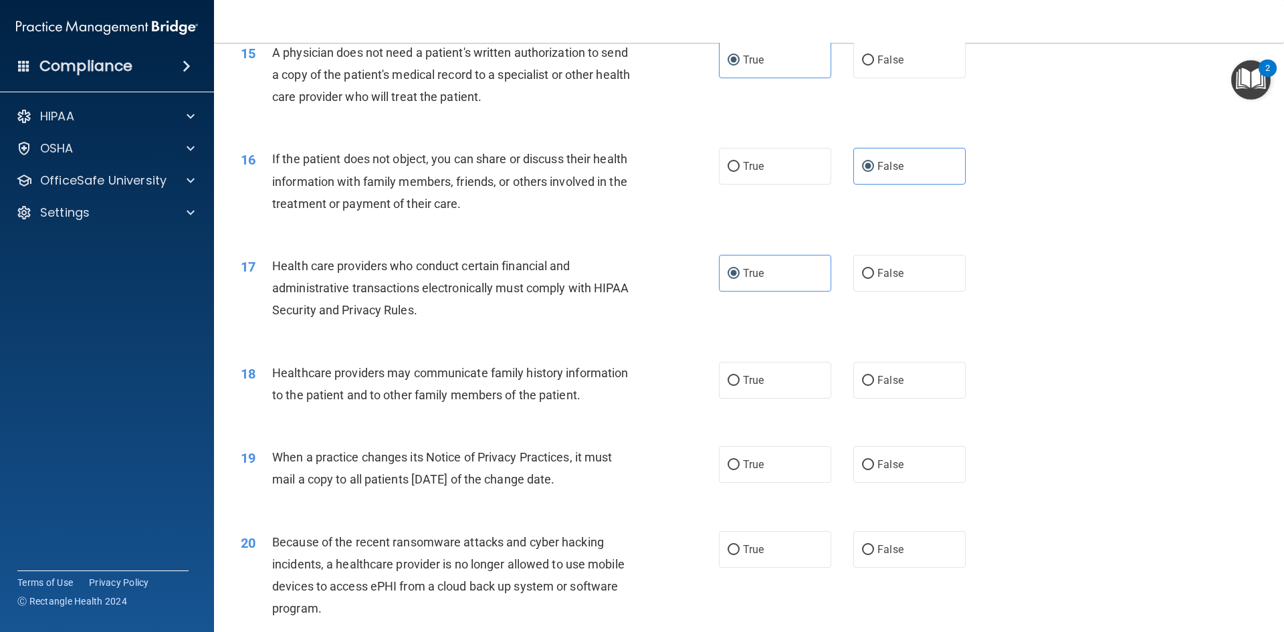
scroll to position [1472, 0]
click at [866, 380] on input "False" at bounding box center [868, 380] width 12 height 10
radio input "true"
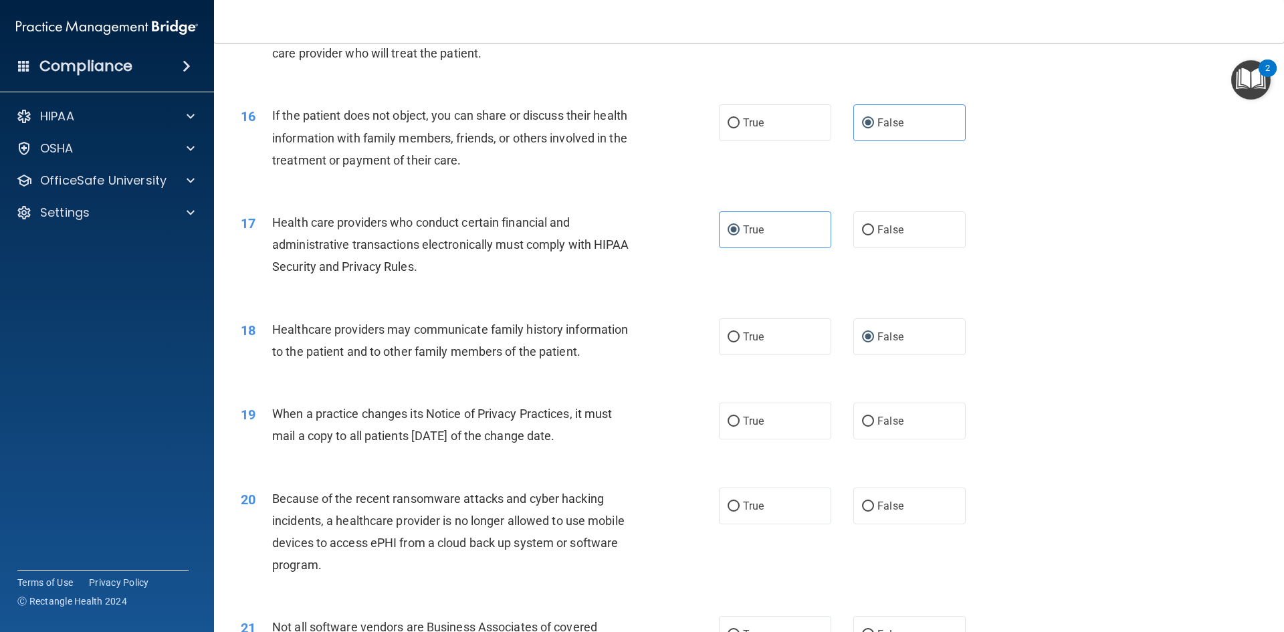
scroll to position [1539, 0]
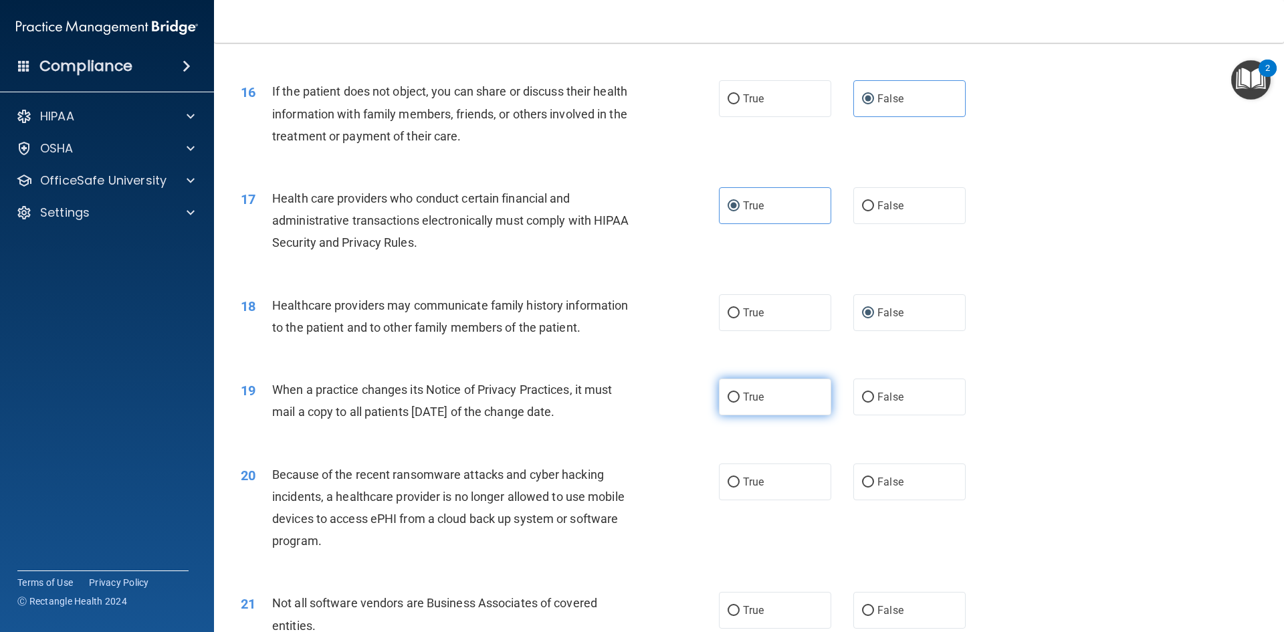
click at [757, 397] on span "True" at bounding box center [753, 397] width 21 height 13
click at [740, 397] on input "True" at bounding box center [734, 398] width 12 height 10
radio input "true"
click at [729, 479] on input "True" at bounding box center [734, 483] width 12 height 10
radio input "true"
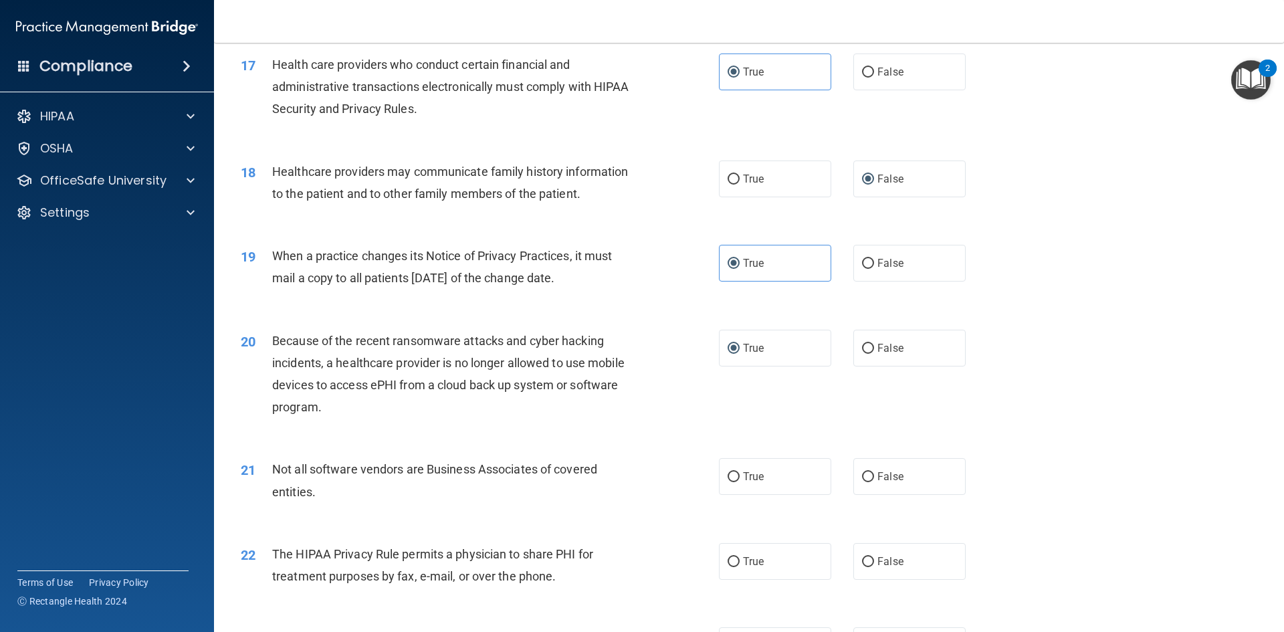
scroll to position [1739, 0]
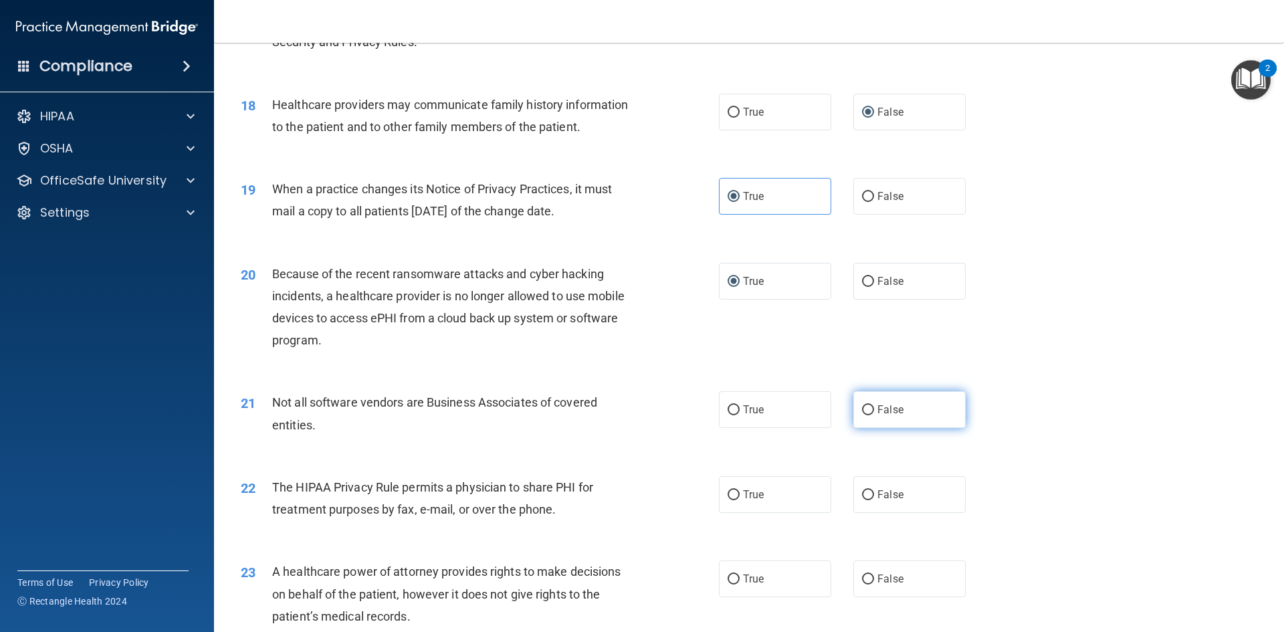
click at [870, 409] on label "False" at bounding box center [910, 409] width 112 height 37
click at [870, 409] on input "False" at bounding box center [868, 410] width 12 height 10
radio input "true"
click at [751, 496] on span "True" at bounding box center [753, 494] width 21 height 13
click at [740, 496] on input "True" at bounding box center [734, 495] width 12 height 10
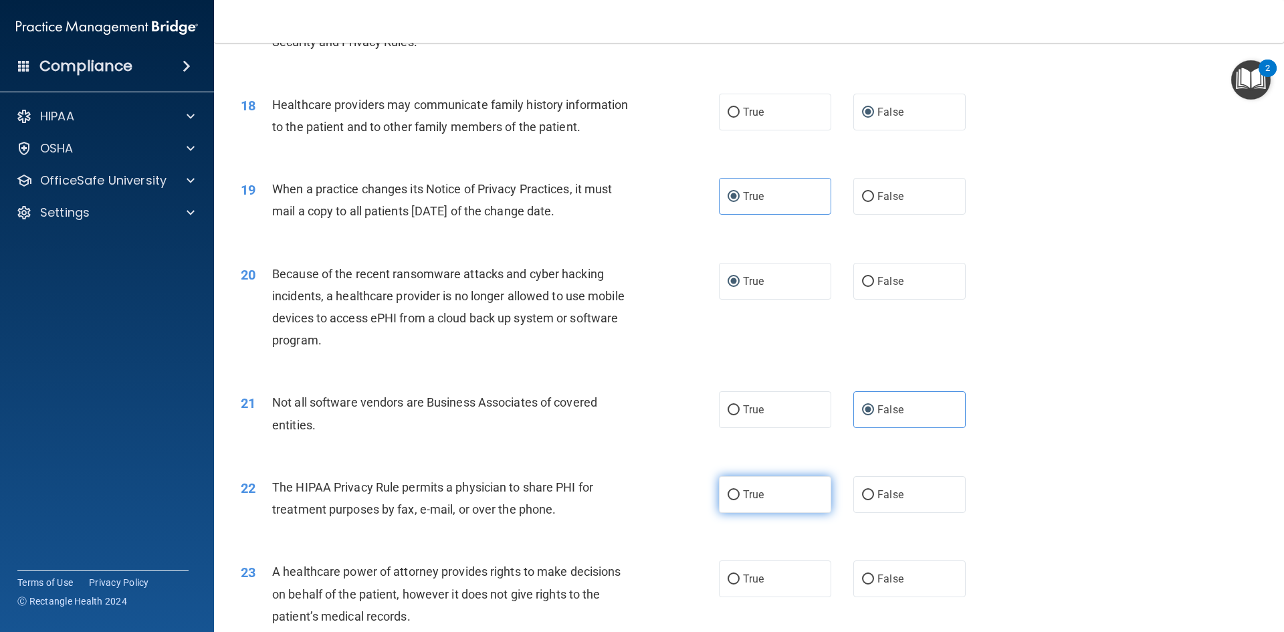
radio input "true"
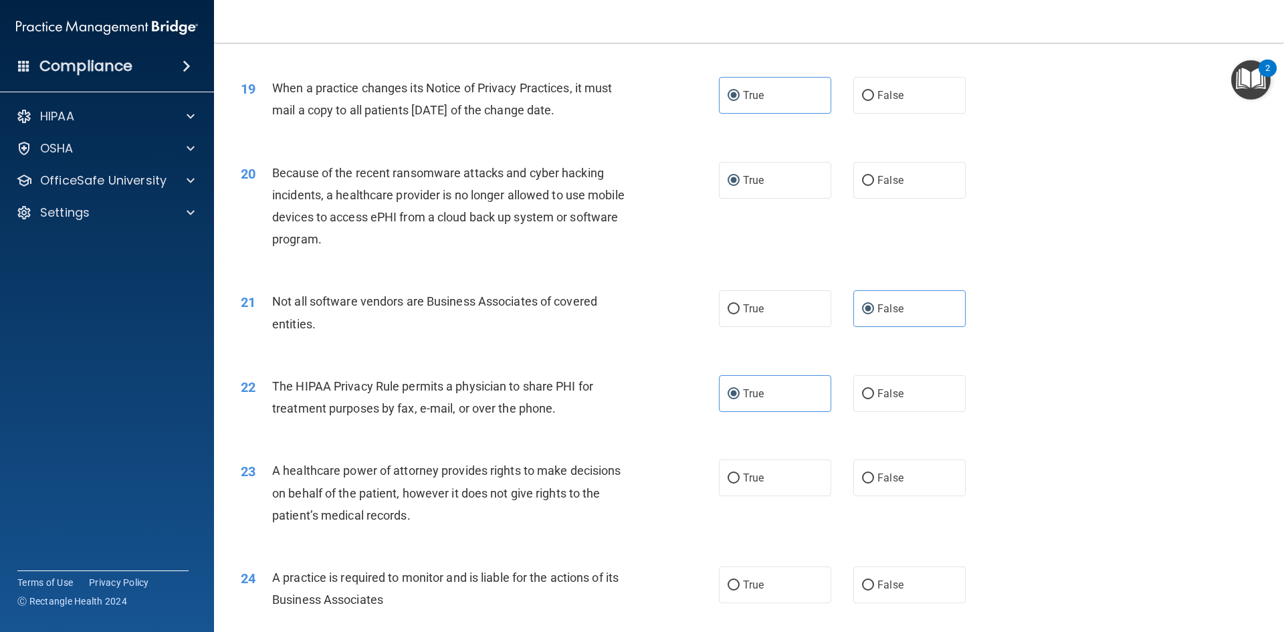
scroll to position [1873, 0]
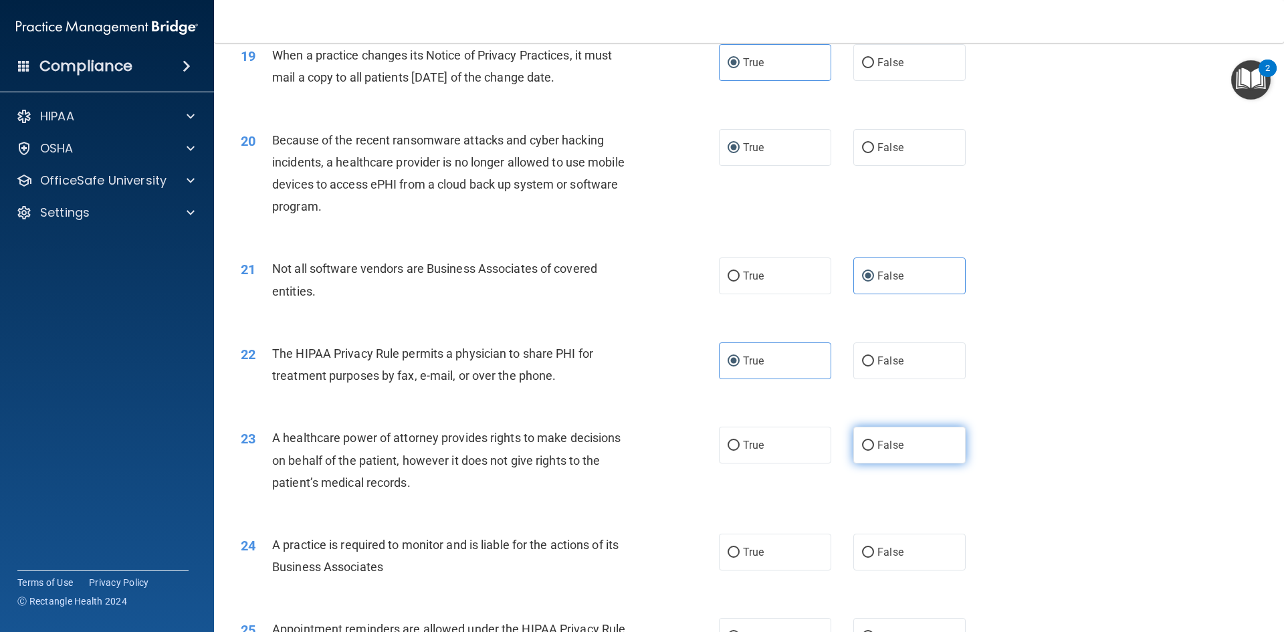
click at [864, 445] on input "False" at bounding box center [868, 446] width 12 height 10
radio input "true"
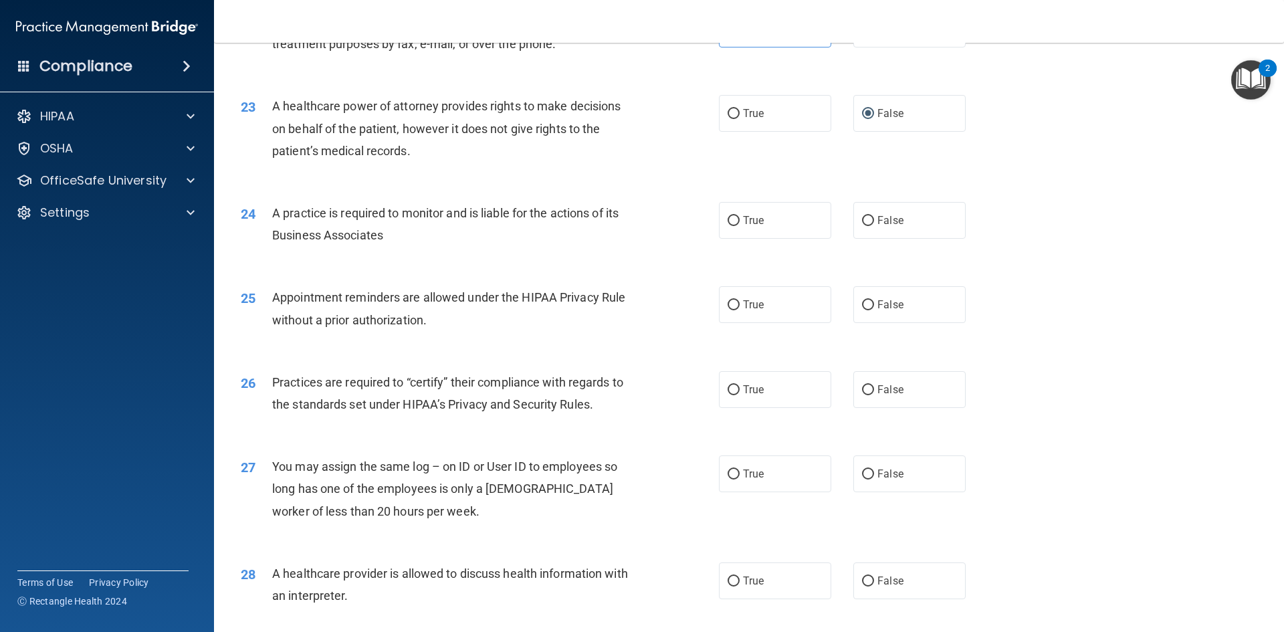
scroll to position [2208, 0]
click at [732, 219] on input "True" at bounding box center [734, 218] width 12 height 10
radio input "true"
click at [763, 300] on label "True" at bounding box center [775, 302] width 112 height 37
click at [740, 300] on input "True" at bounding box center [734, 303] width 12 height 10
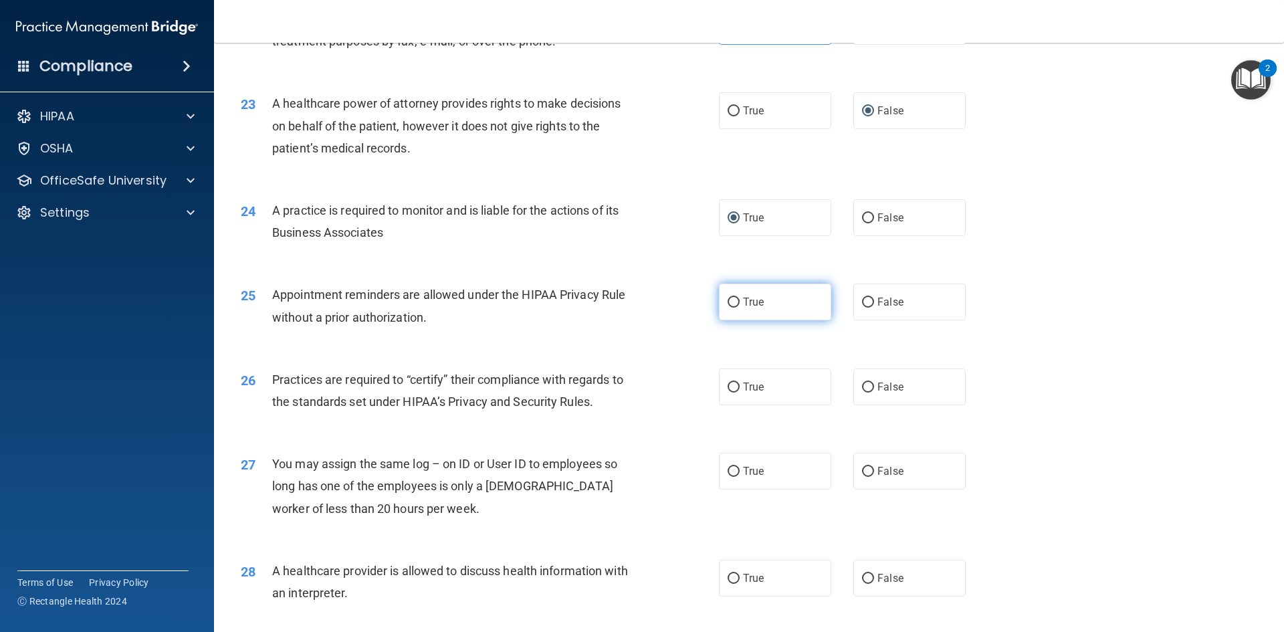
radio input "true"
click at [725, 375] on label "True" at bounding box center [775, 387] width 112 height 37
click at [728, 383] on input "True" at bounding box center [734, 388] width 12 height 10
radio input "true"
click at [871, 298] on label "False" at bounding box center [910, 302] width 112 height 37
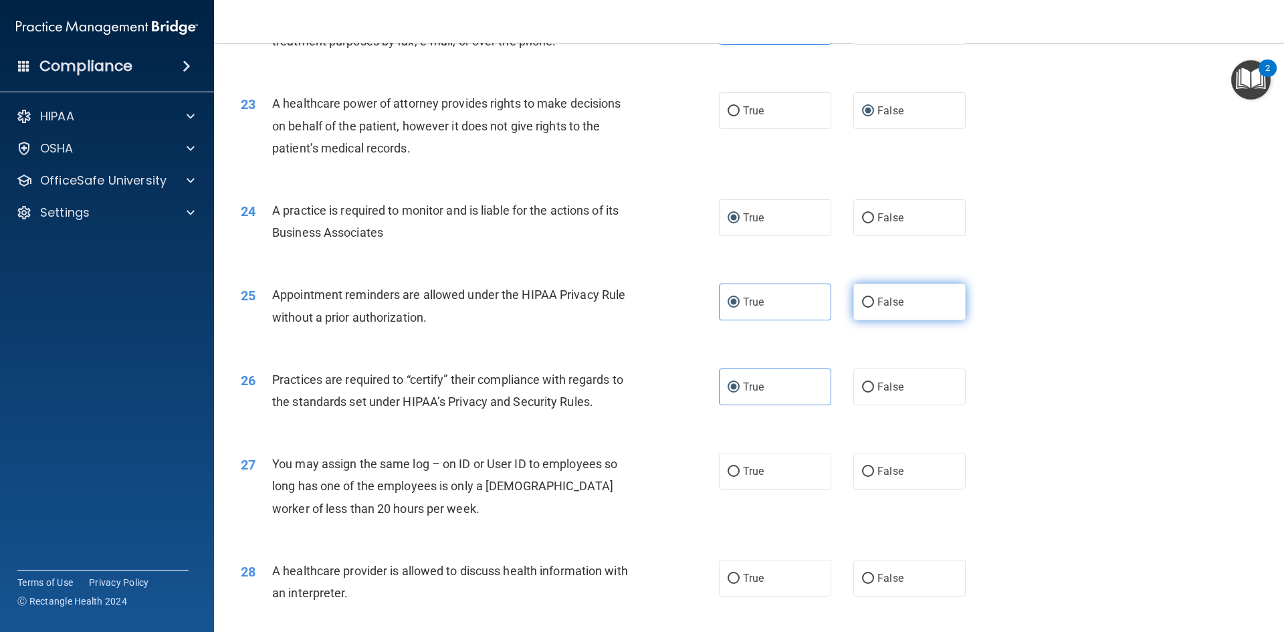
click at [871, 298] on input "False" at bounding box center [868, 303] width 12 height 10
radio input "true"
radio input "false"
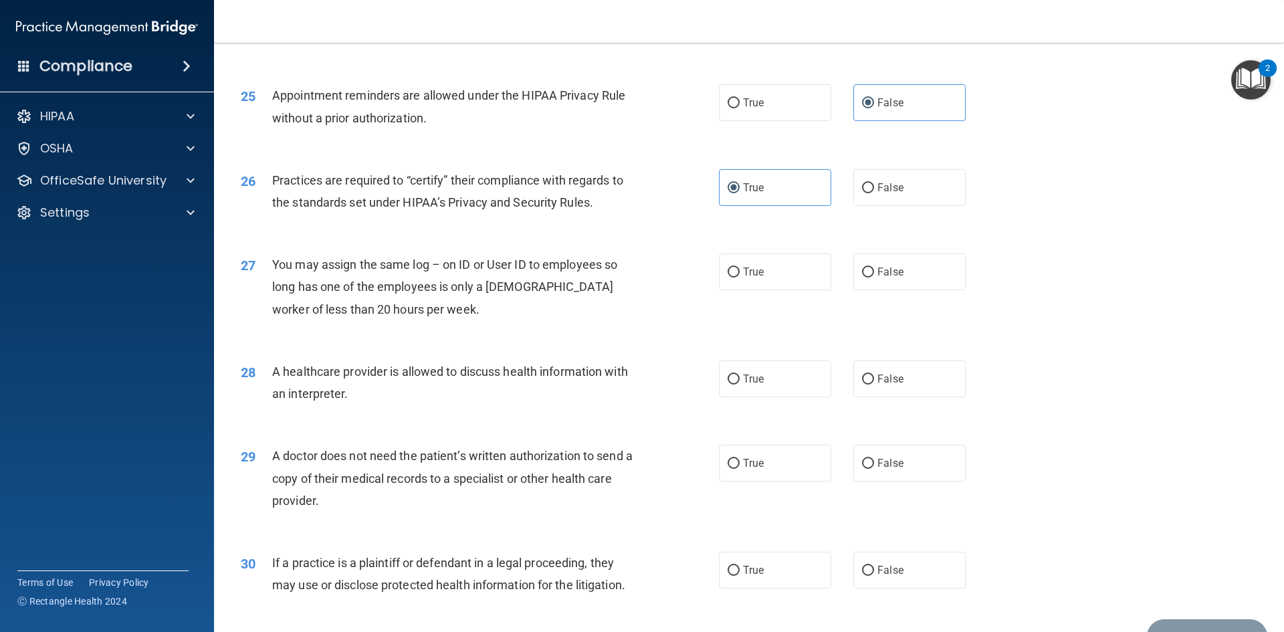
scroll to position [2408, 0]
click at [862, 267] on input "False" at bounding box center [868, 271] width 12 height 10
radio input "true"
click at [813, 357] on div "28 A healthcare provider is allowed to discuss health information with an inter…" at bounding box center [749, 385] width 1037 height 84
click at [860, 371] on label "False" at bounding box center [910, 377] width 112 height 37
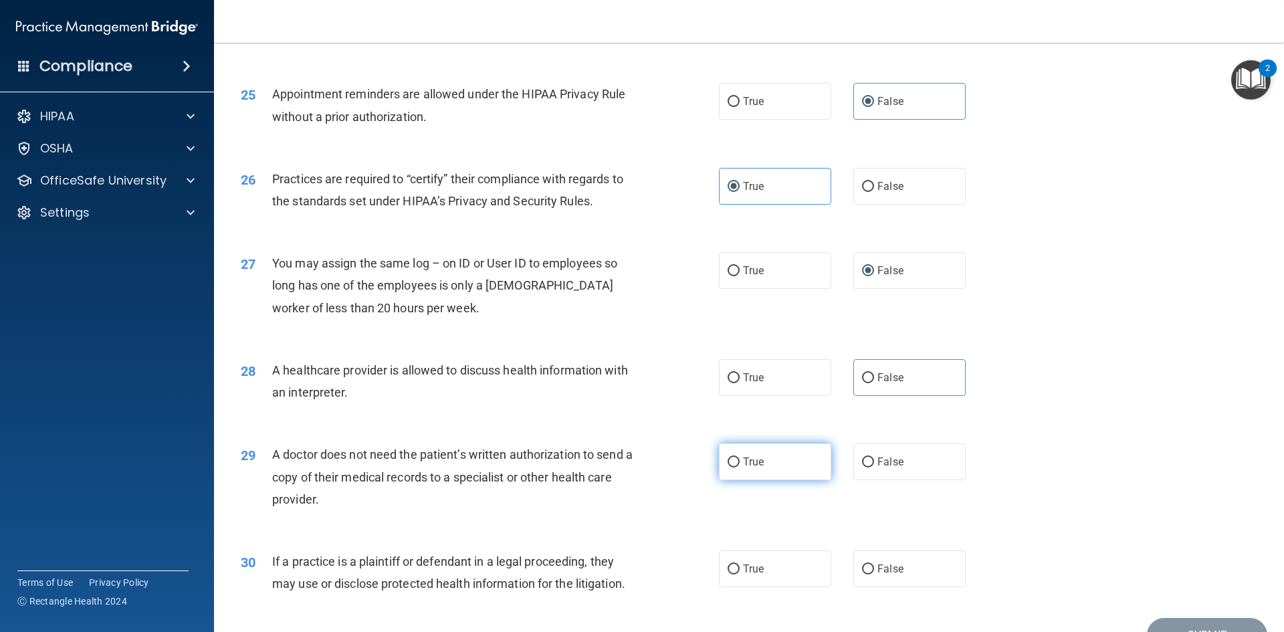
click at [770, 460] on label "True" at bounding box center [775, 462] width 112 height 37
click at [740, 460] on input "True" at bounding box center [734, 463] width 12 height 10
radio input "true"
click at [753, 562] on label "True" at bounding box center [775, 569] width 112 height 37
click at [740, 565] on input "True" at bounding box center [734, 570] width 12 height 10
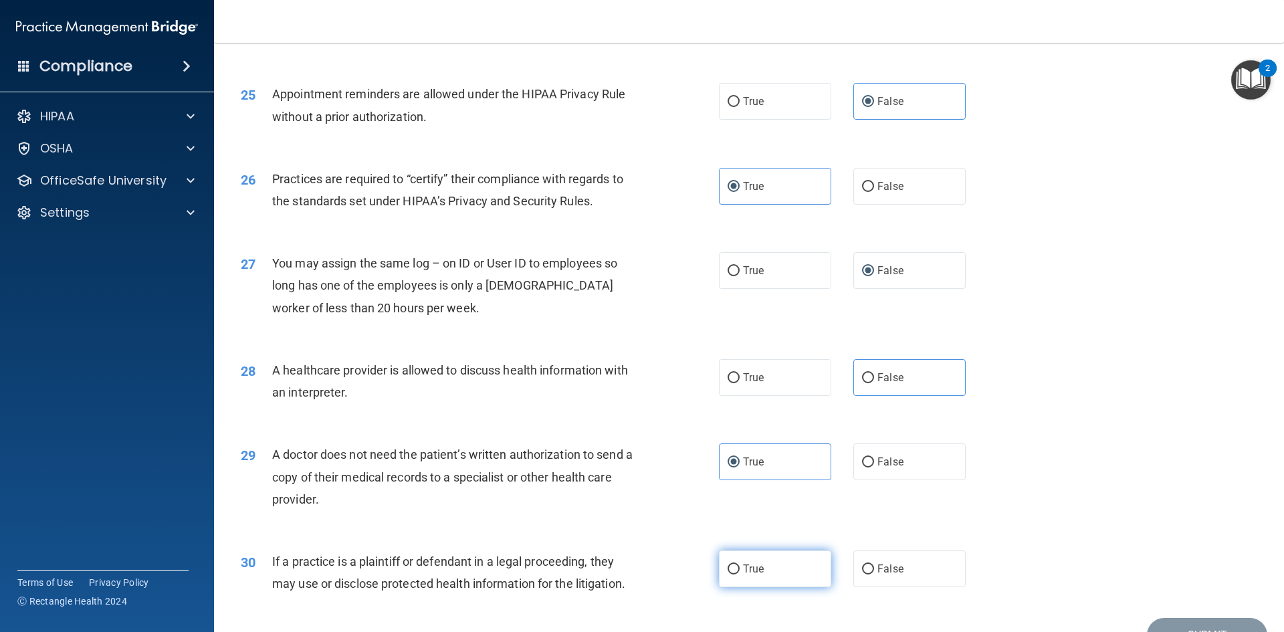
radio input "true"
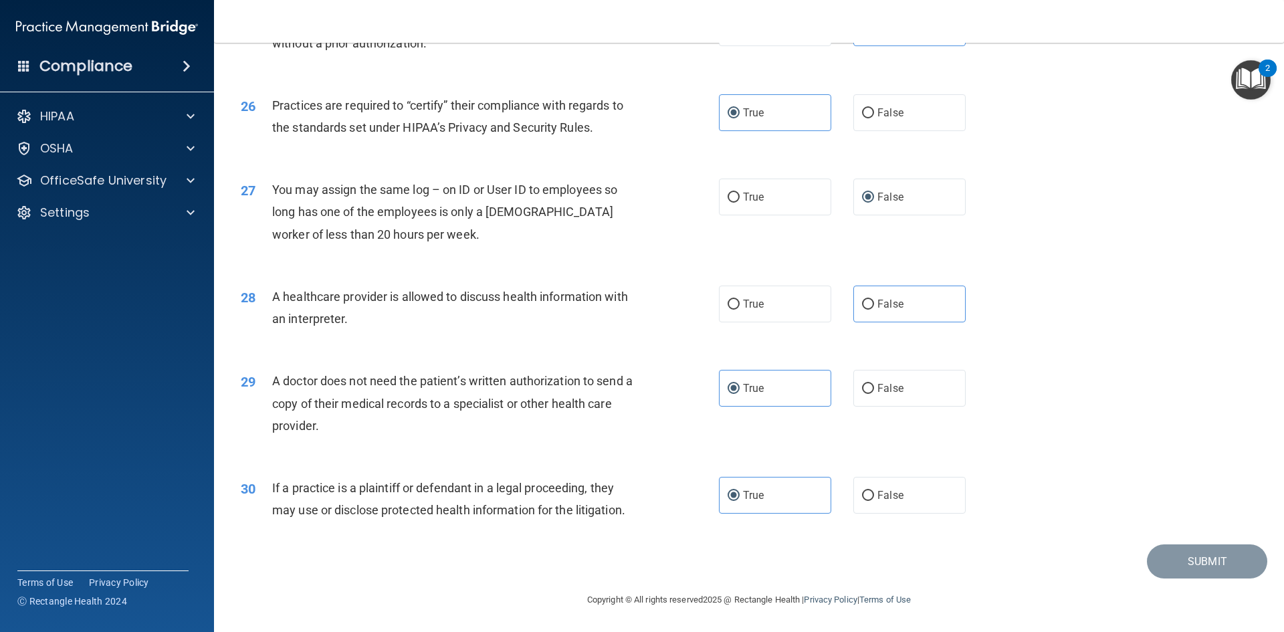
scroll to position [2415, 0]
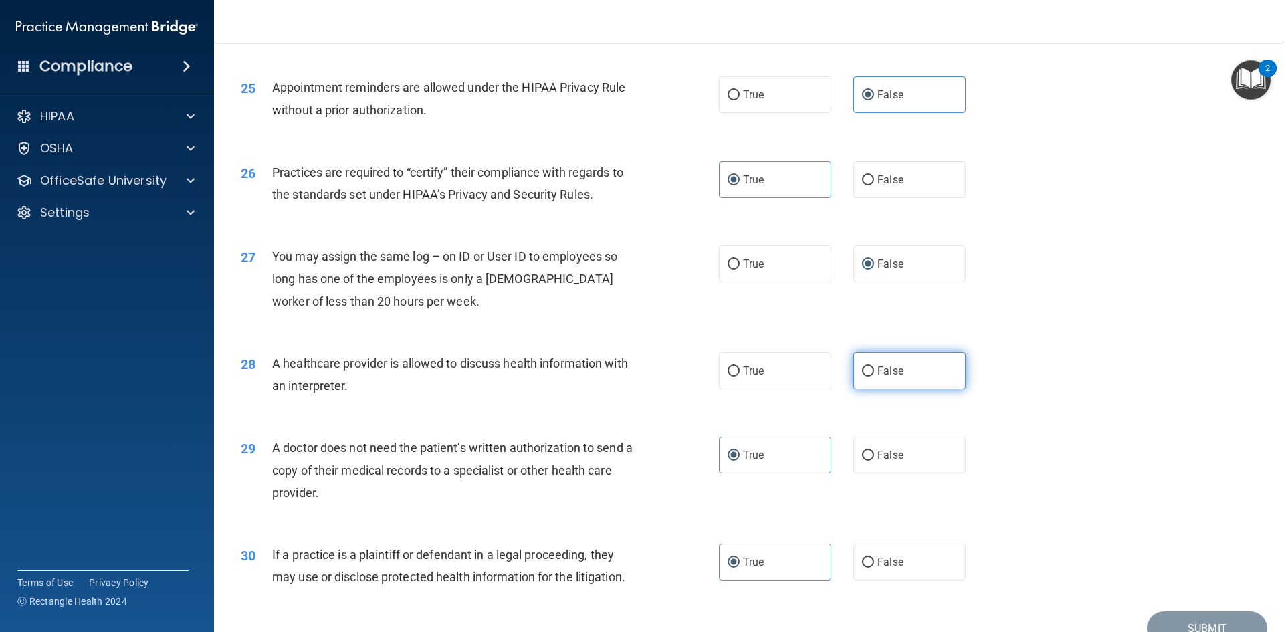
click at [878, 368] on span "False" at bounding box center [891, 371] width 26 height 13
click at [874, 368] on input "False" at bounding box center [868, 372] width 12 height 10
radio input "true"
drag, startPoint x: 1166, startPoint y: 620, endPoint x: 1155, endPoint y: 620, distance: 10.7
click at [1161, 621] on button "Submit" at bounding box center [1207, 628] width 120 height 34
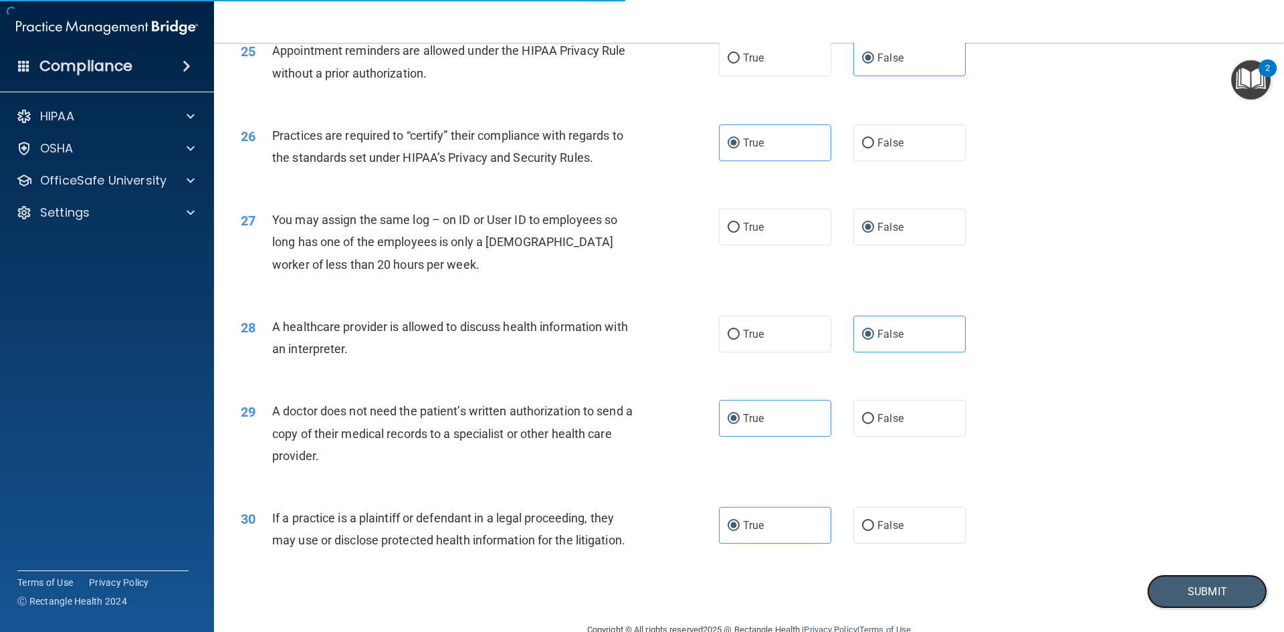
scroll to position [2482, 0]
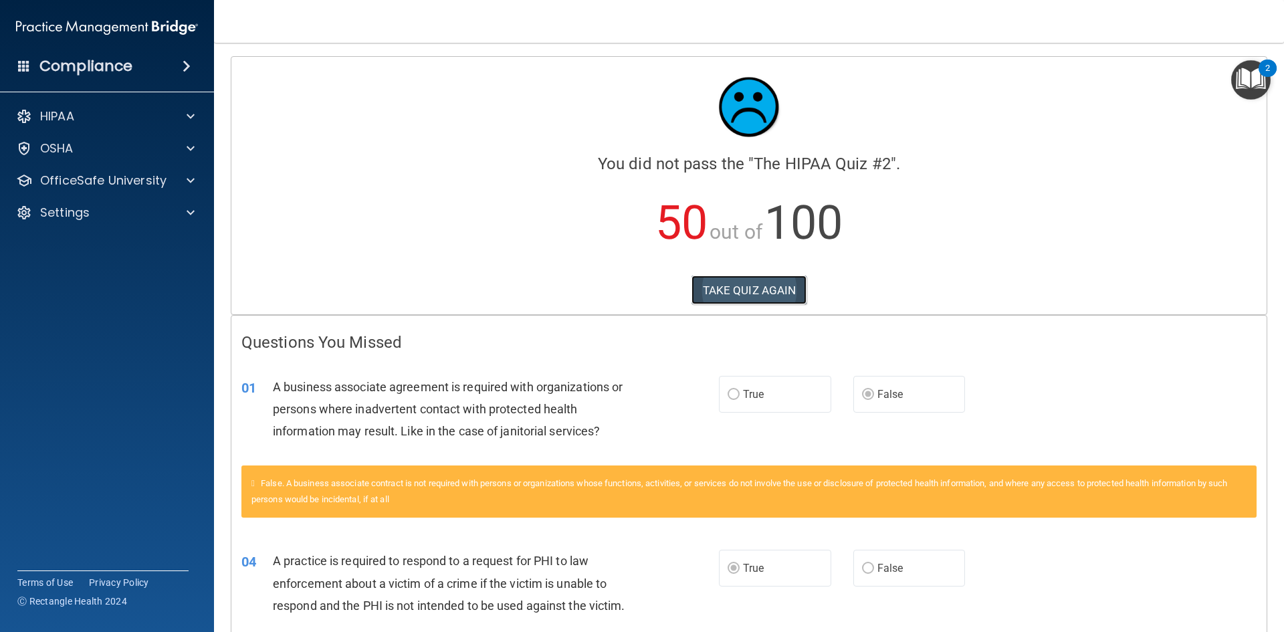
click at [745, 290] on button "TAKE QUIZ AGAIN" at bounding box center [750, 290] width 116 height 29
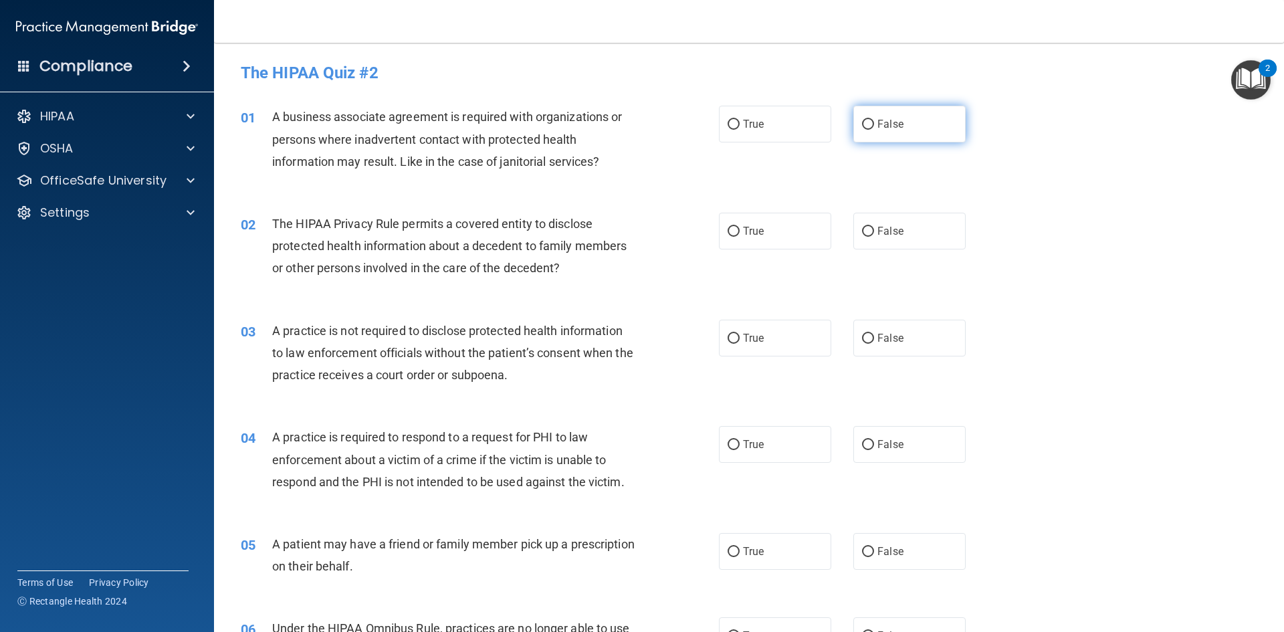
click at [862, 124] on input "False" at bounding box center [868, 125] width 12 height 10
radio input "true"
click at [730, 444] on input "True" at bounding box center [734, 445] width 12 height 10
radio input "true"
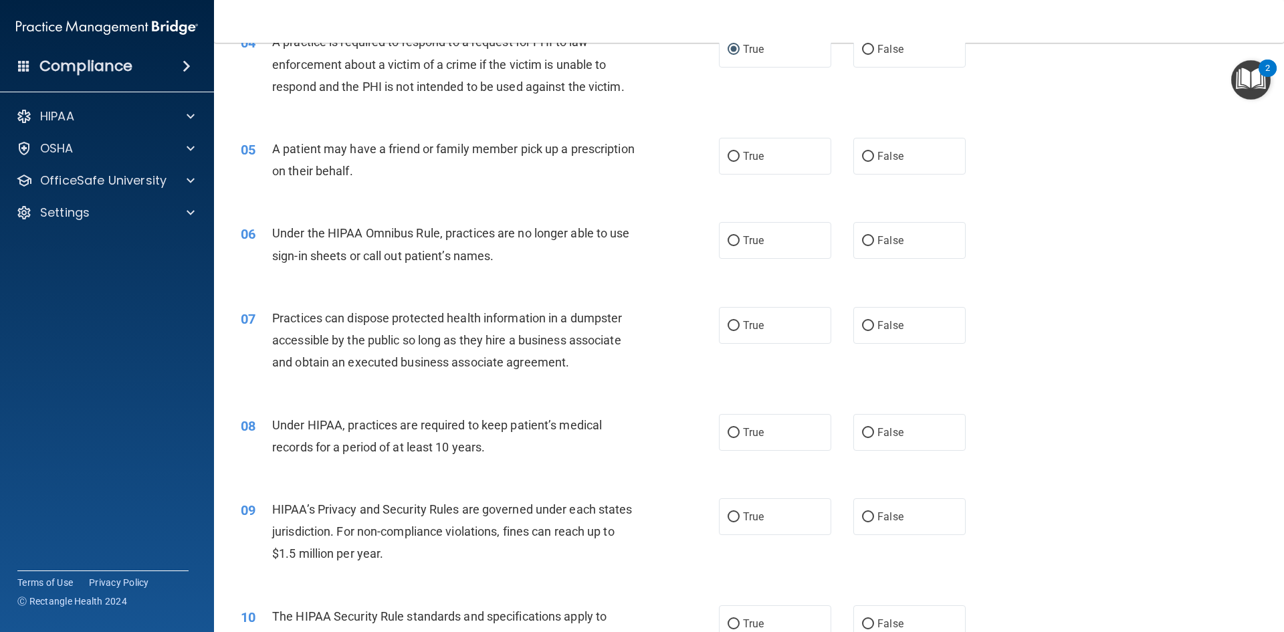
scroll to position [401, 0]
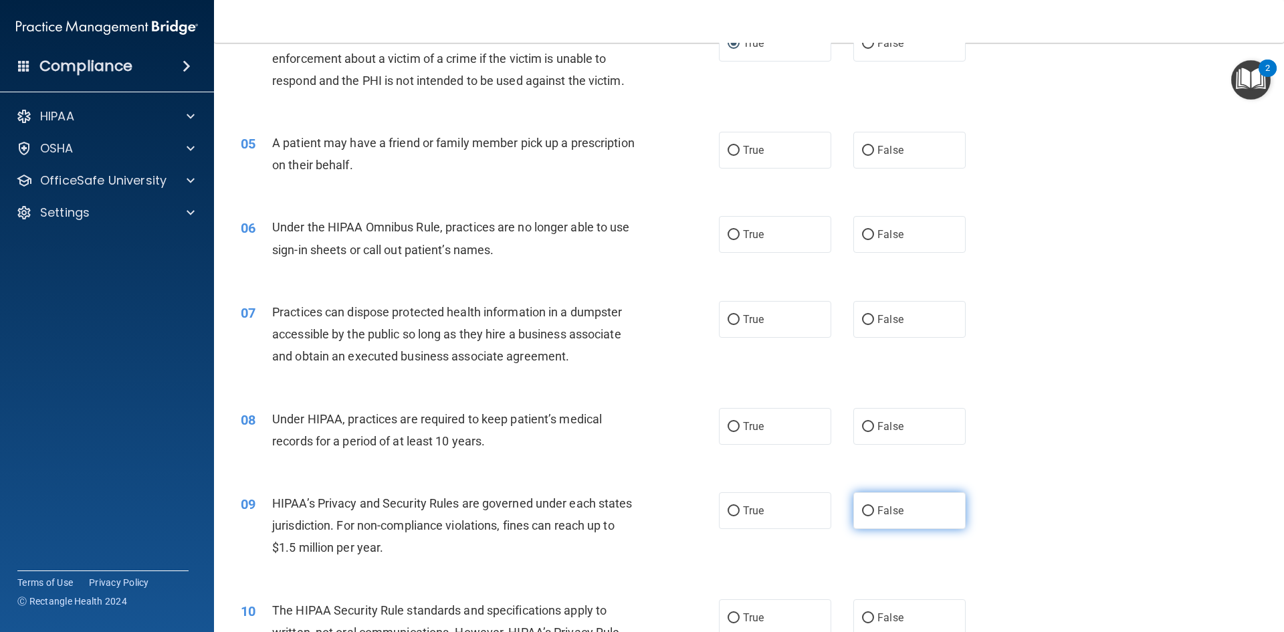
click at [862, 506] on input "False" at bounding box center [868, 511] width 12 height 10
radio input "true"
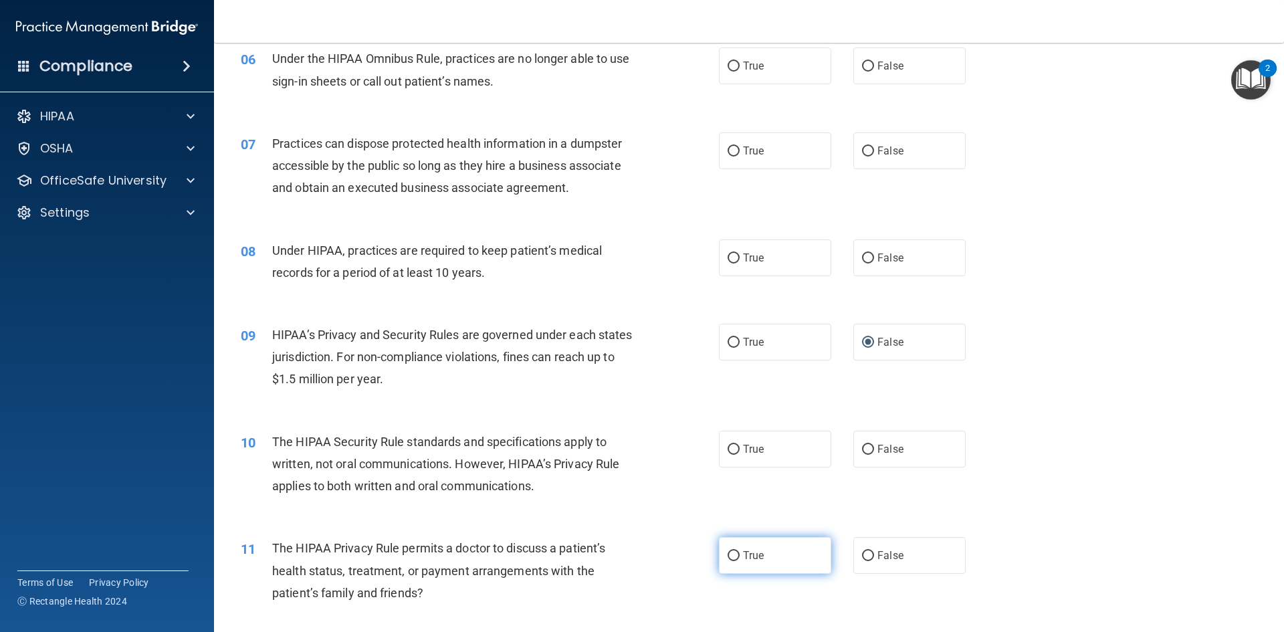
scroll to position [602, 0]
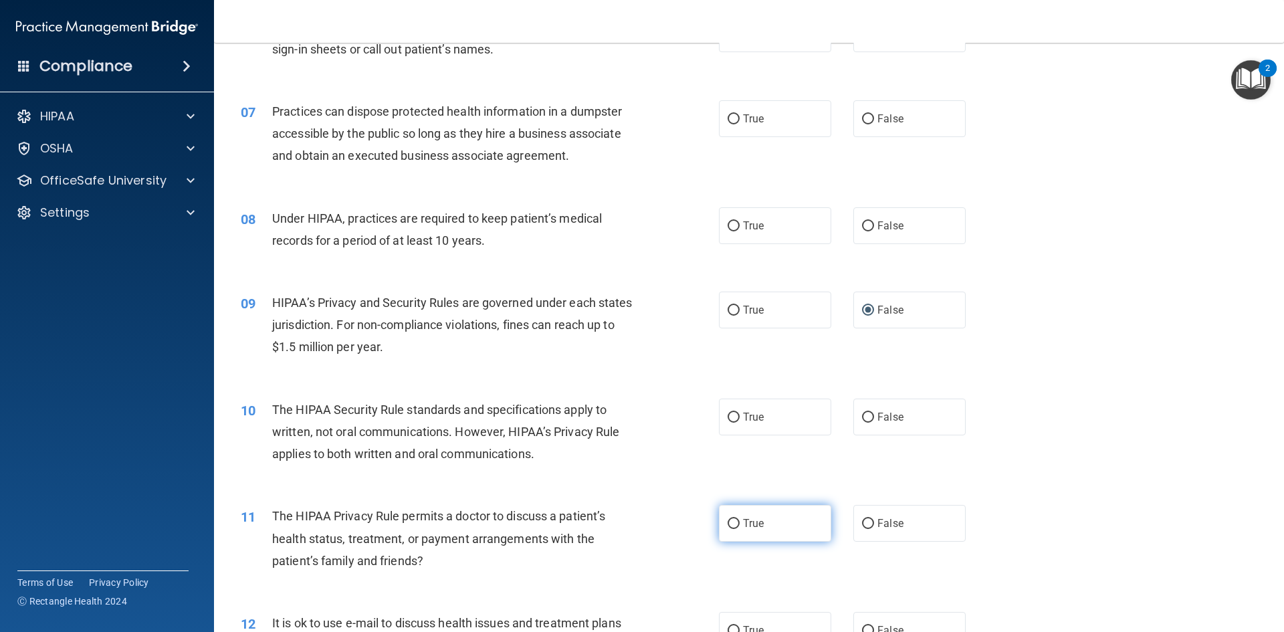
click at [728, 522] on input "True" at bounding box center [734, 524] width 12 height 10
radio input "true"
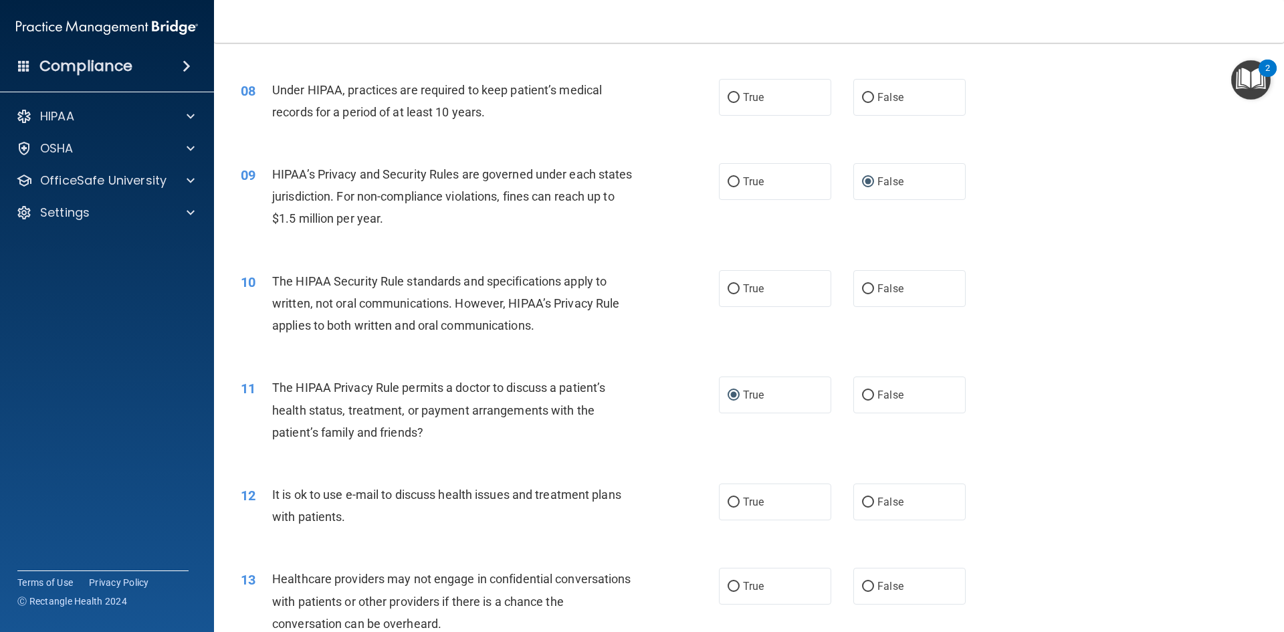
scroll to position [736, 0]
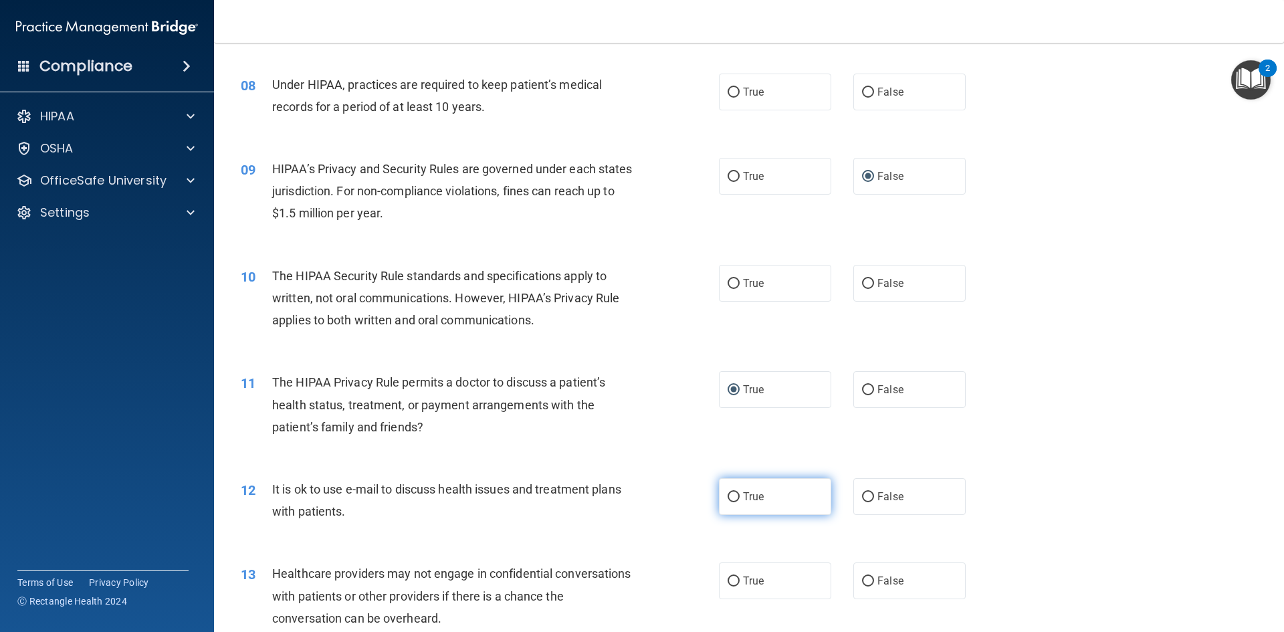
click at [732, 497] on input "True" at bounding box center [734, 497] width 12 height 10
radio input "true"
click at [862, 577] on input "False" at bounding box center [868, 582] width 12 height 10
radio input "true"
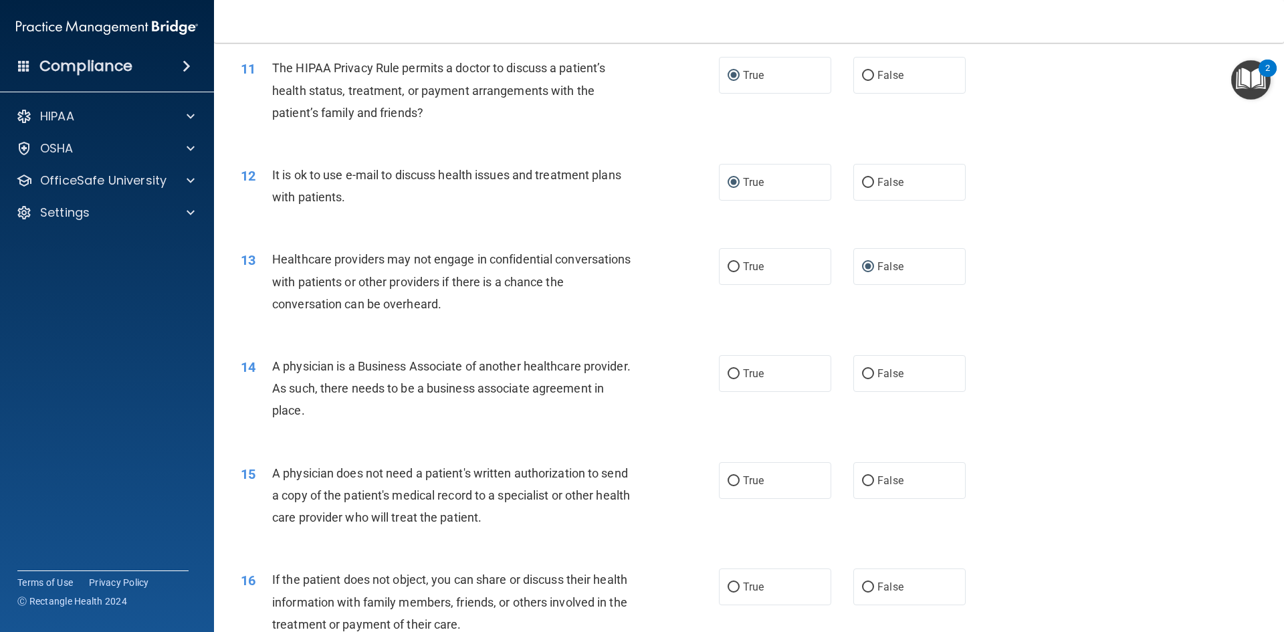
scroll to position [1070, 0]
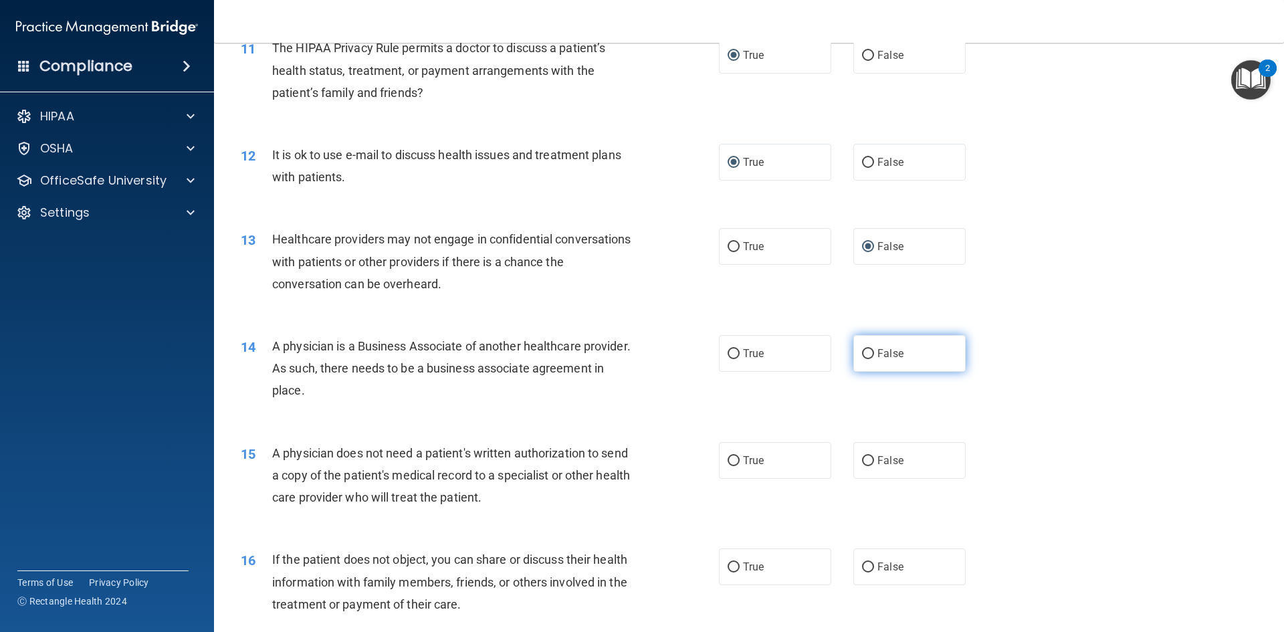
click at [863, 352] on input "False" at bounding box center [868, 354] width 12 height 10
radio input "true"
click at [722, 560] on label "True" at bounding box center [775, 567] width 112 height 37
click at [728, 563] on input "True" at bounding box center [734, 568] width 12 height 10
radio input "true"
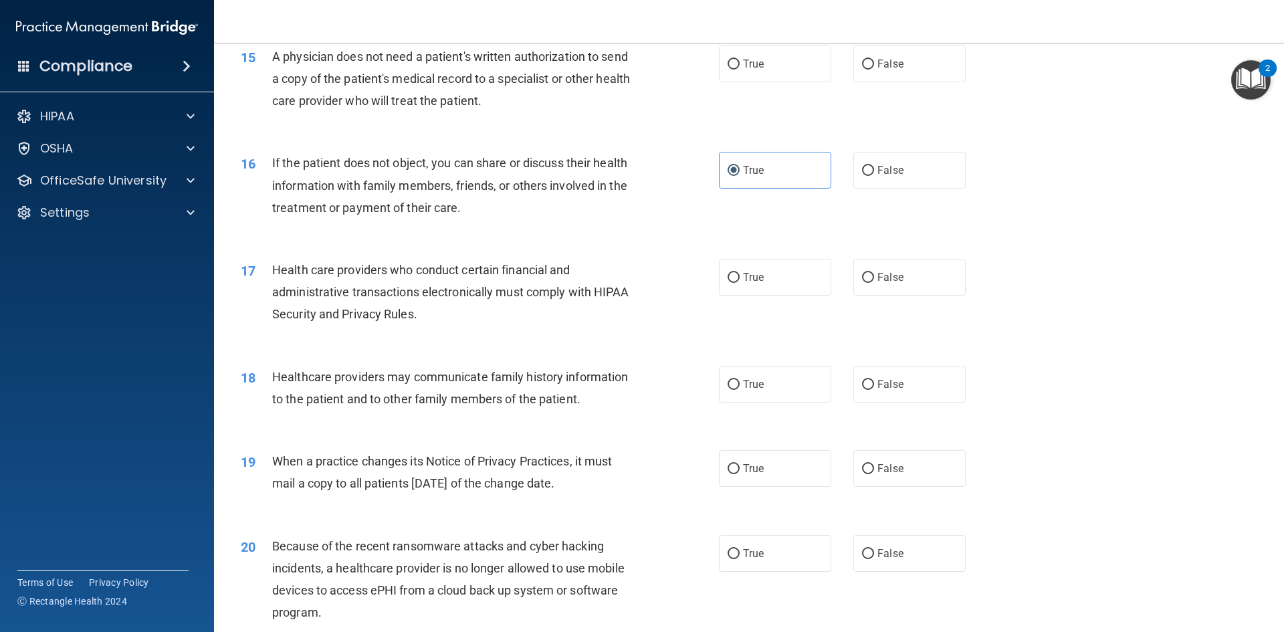
scroll to position [1472, 0]
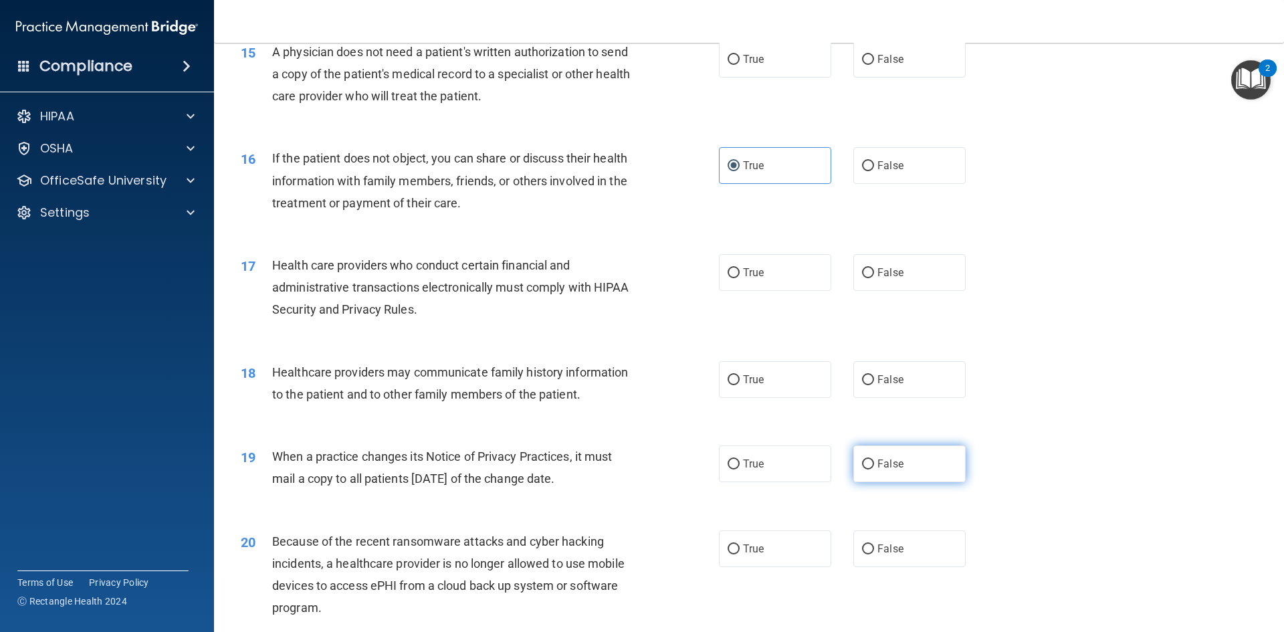
click at [854, 463] on label "False" at bounding box center [910, 464] width 112 height 37
click at [862, 463] on input "False" at bounding box center [868, 465] width 12 height 10
radio input "true"
click at [862, 551] on input "False" at bounding box center [868, 550] width 12 height 10
radio input "true"
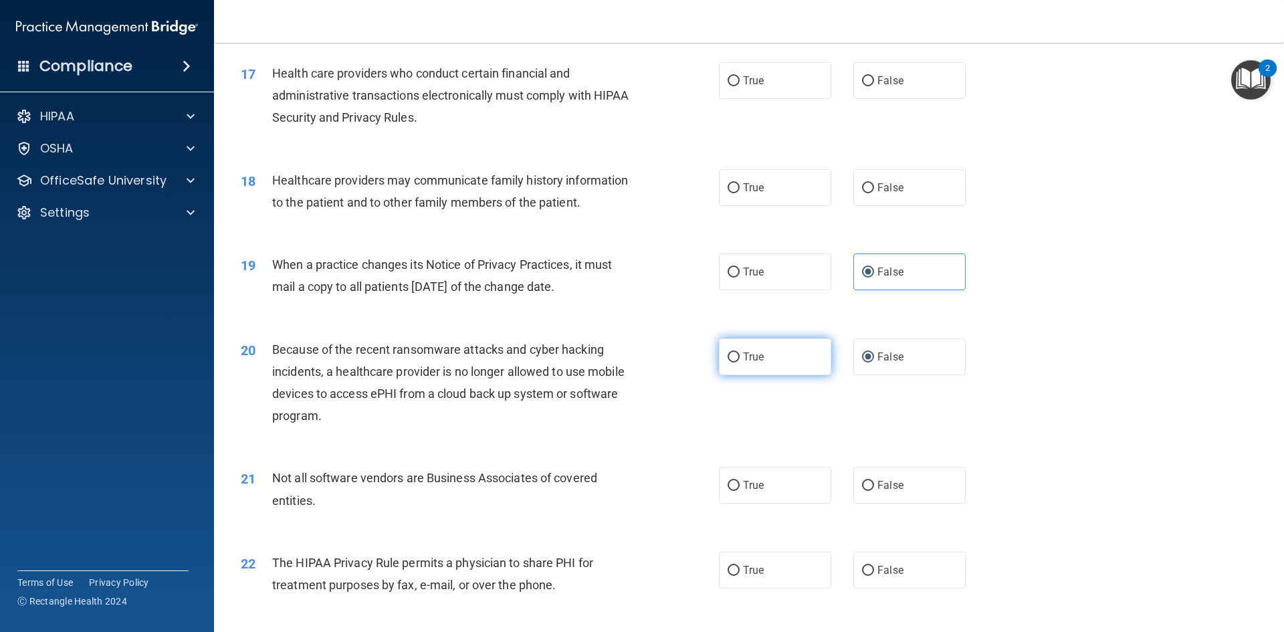
scroll to position [1672, 0]
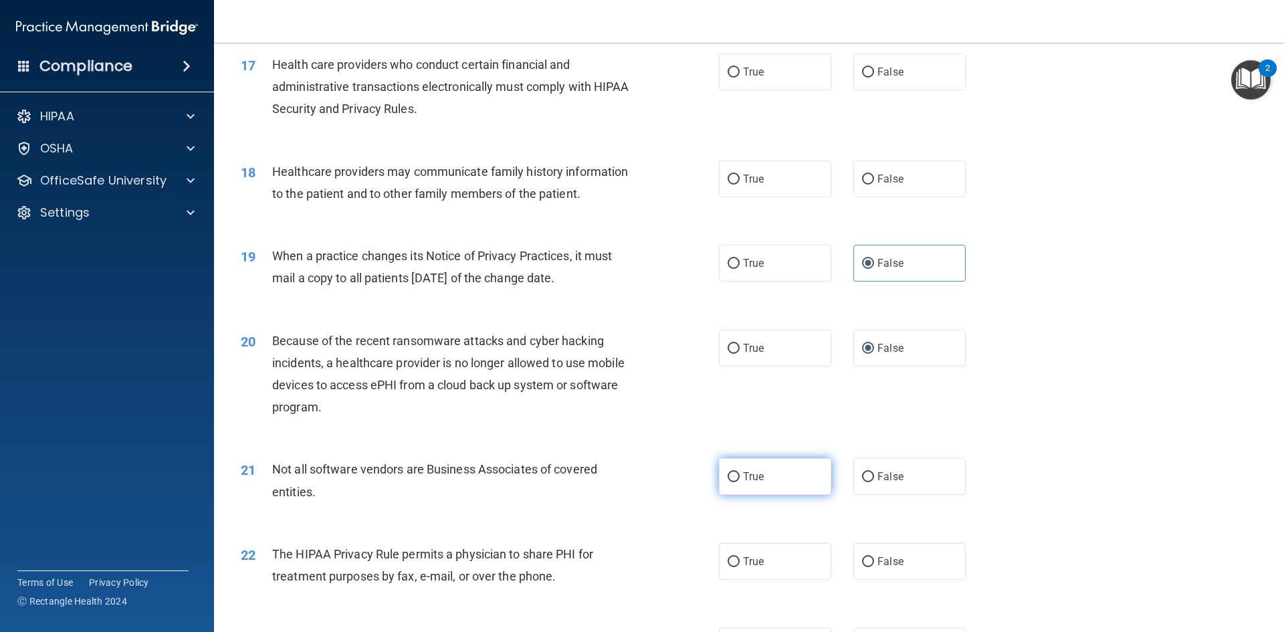
click at [729, 474] on input "True" at bounding box center [734, 477] width 12 height 10
radio input "true"
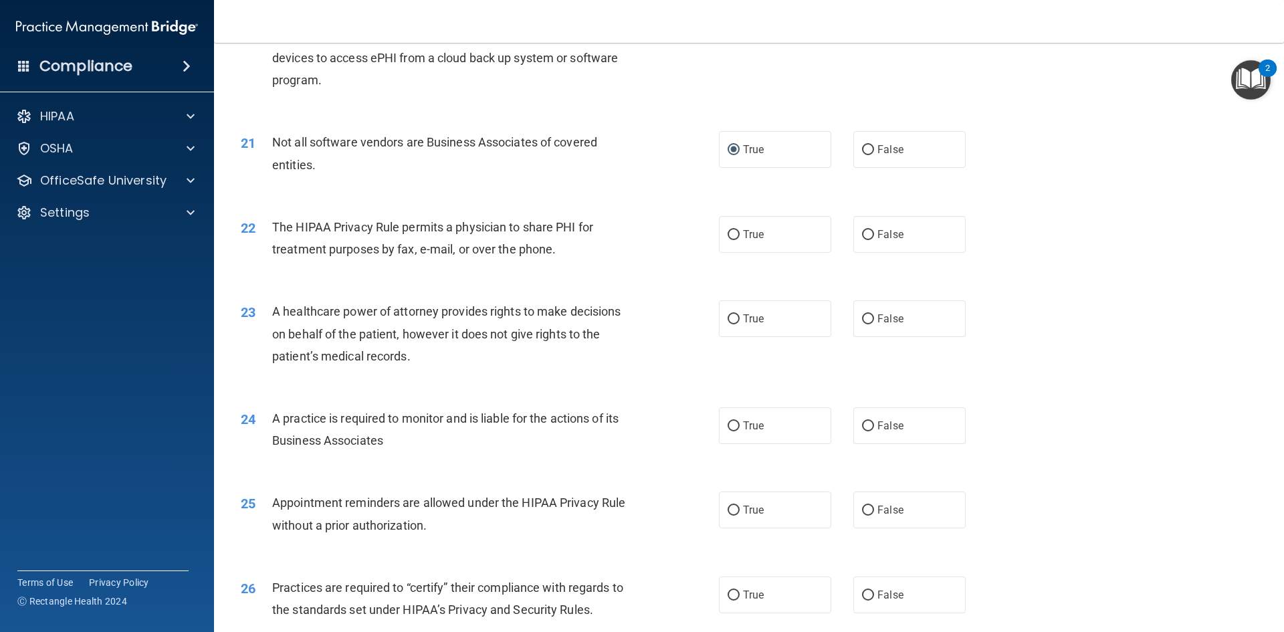
scroll to position [2007, 0]
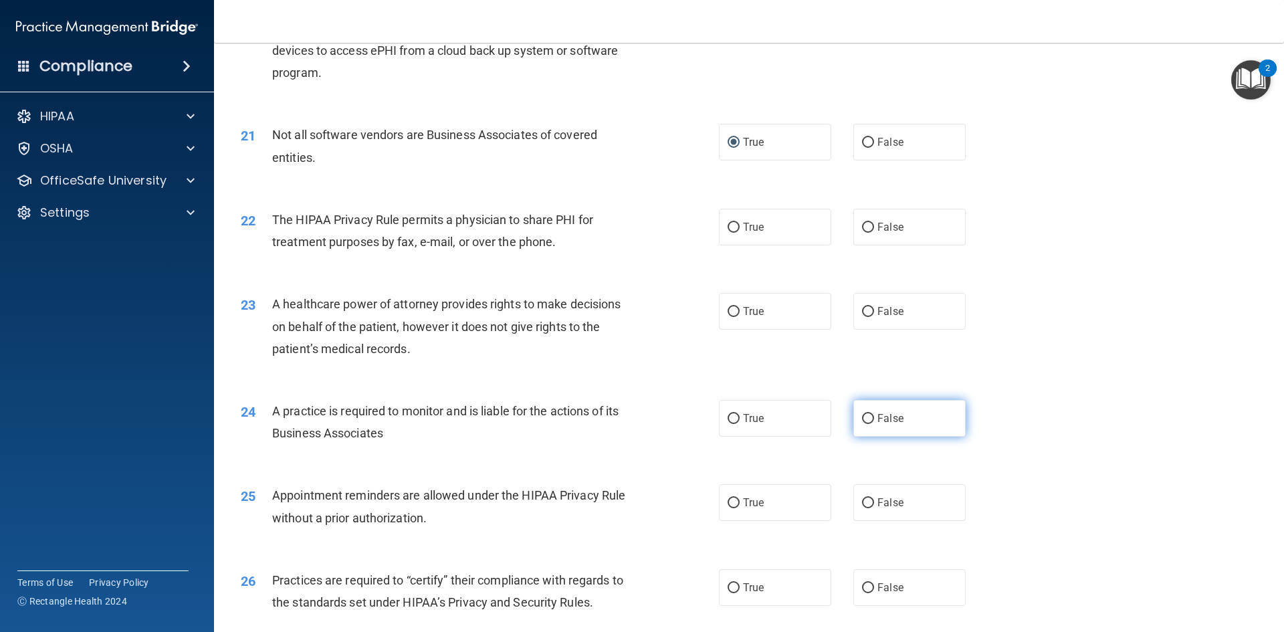
click at [862, 415] on input "False" at bounding box center [868, 419] width 12 height 10
radio input "true"
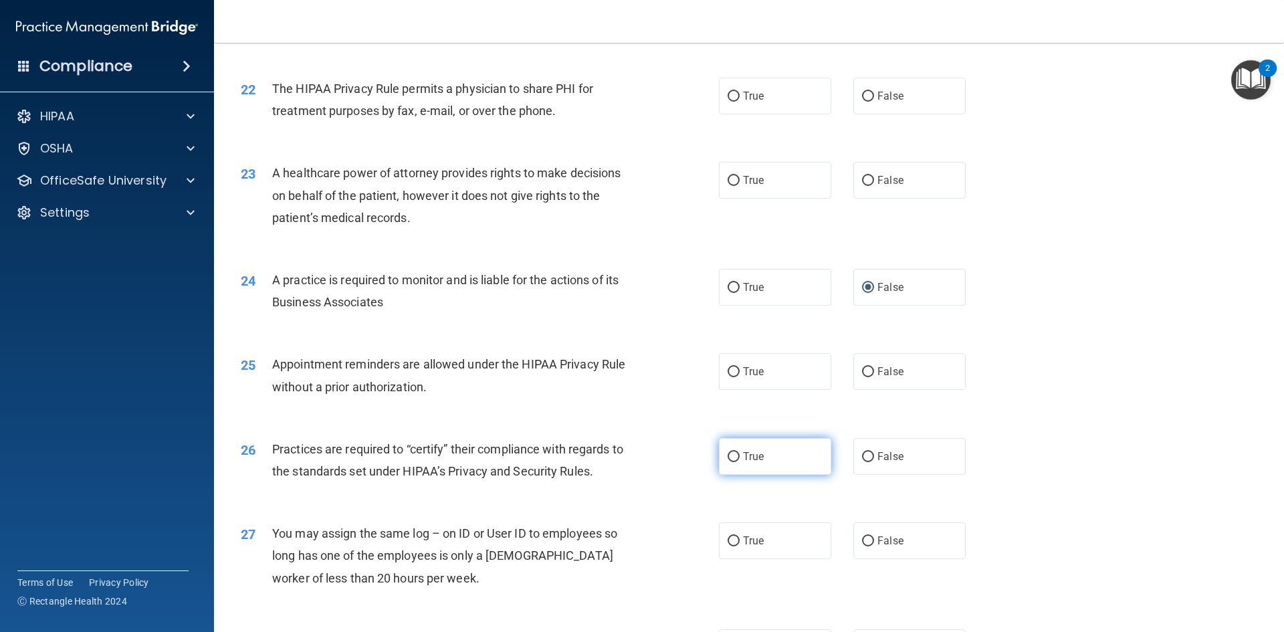
scroll to position [2141, 0]
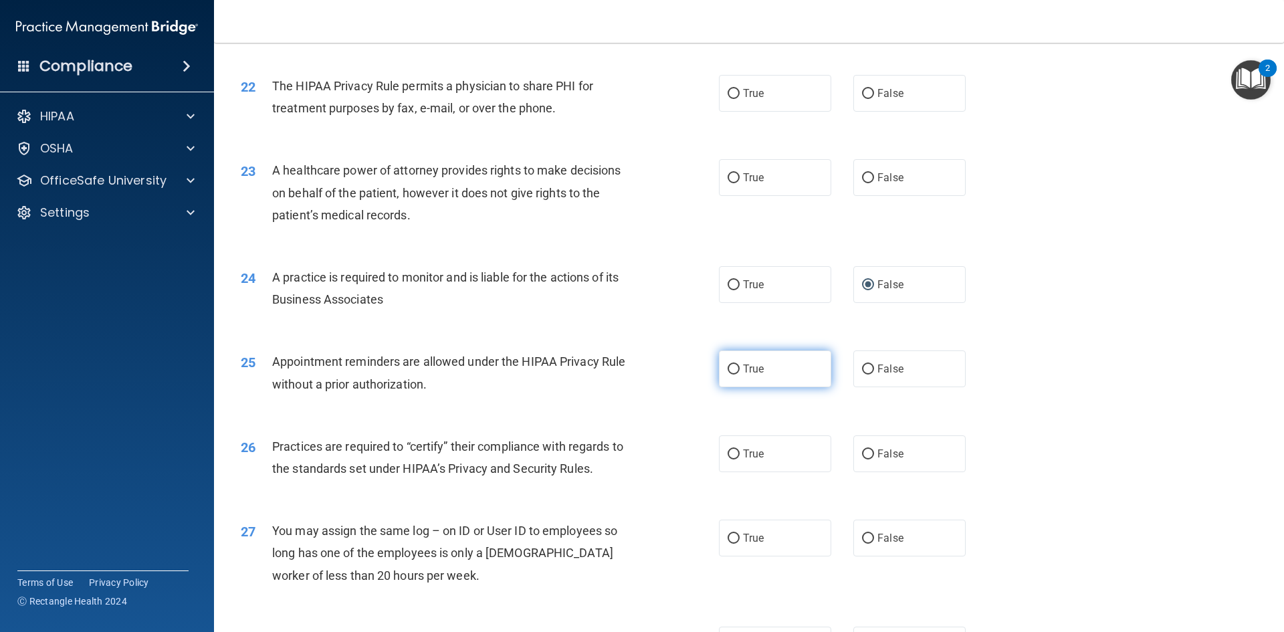
click at [731, 370] on input "True" at bounding box center [734, 370] width 12 height 10
radio input "true"
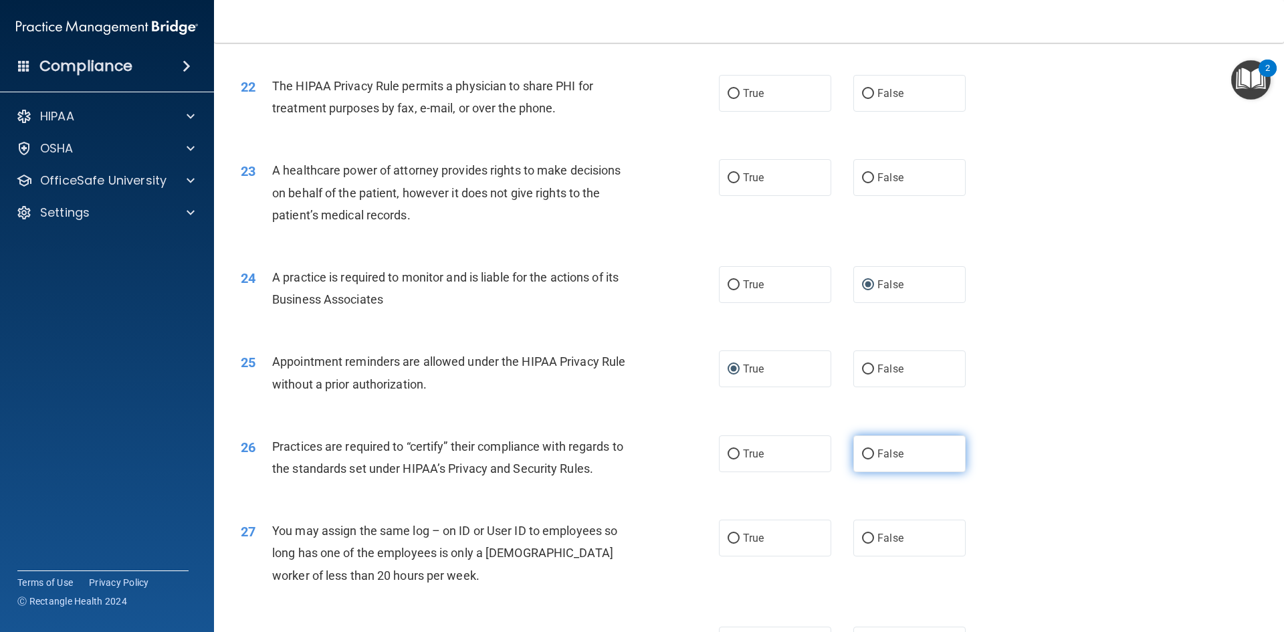
click at [863, 456] on input "False" at bounding box center [868, 455] width 12 height 10
radio input "true"
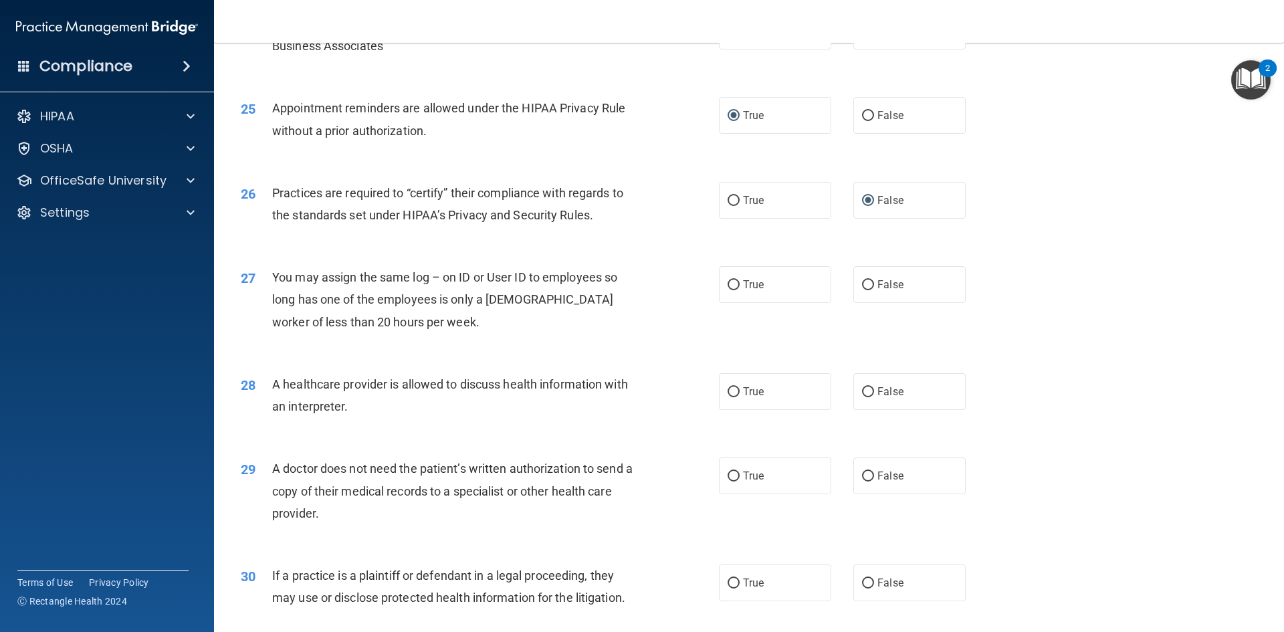
scroll to position [2408, 0]
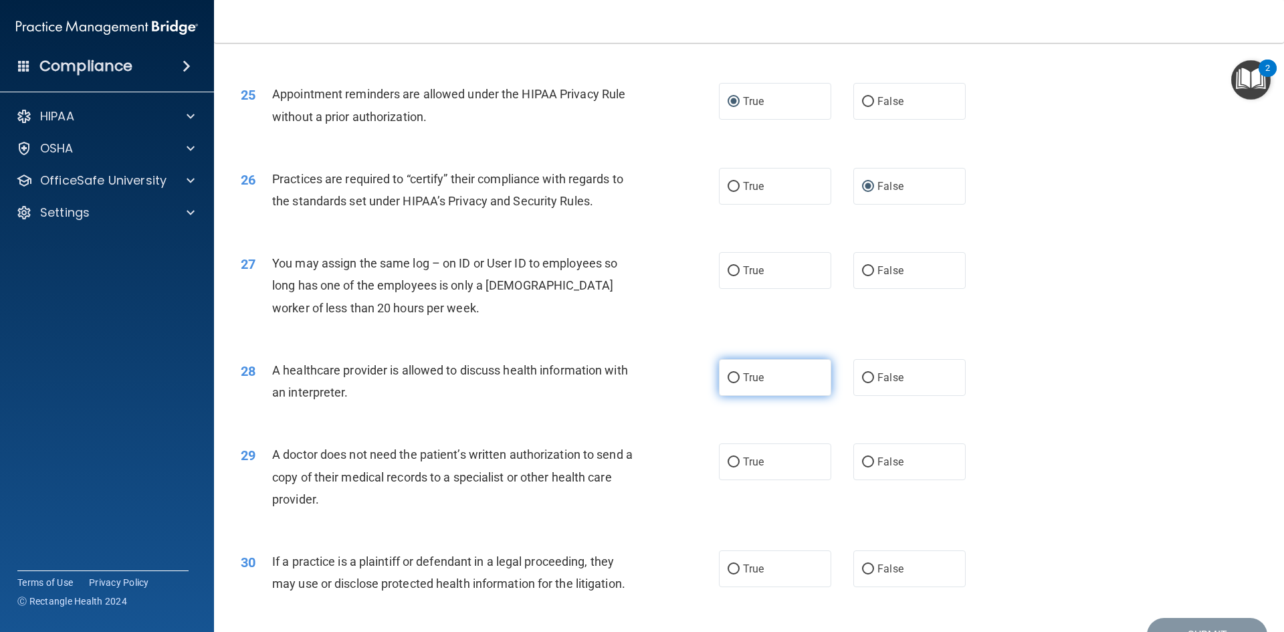
click at [732, 377] on input "True" at bounding box center [734, 378] width 12 height 10
radio input "true"
click at [731, 460] on input "True" at bounding box center [734, 463] width 12 height 10
radio input "true"
click at [730, 565] on input "True" at bounding box center [734, 570] width 12 height 10
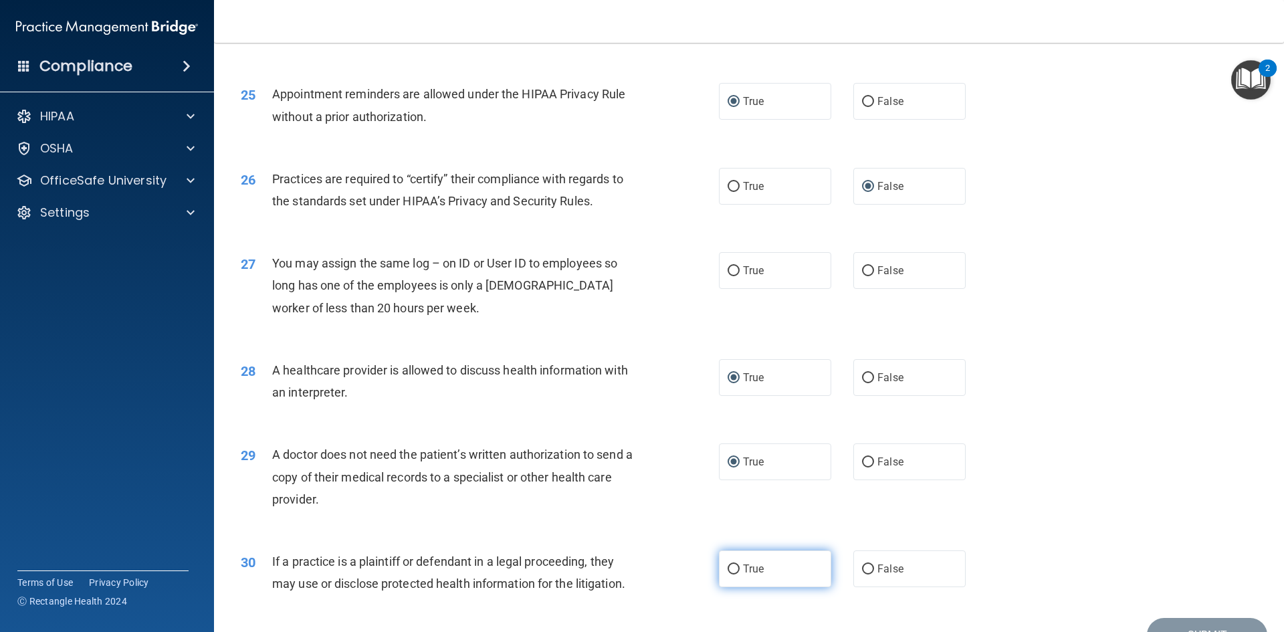
radio input "true"
click at [869, 271] on label "False" at bounding box center [910, 270] width 112 height 37
click at [869, 271] on input "False" at bounding box center [868, 271] width 12 height 10
radio input "true"
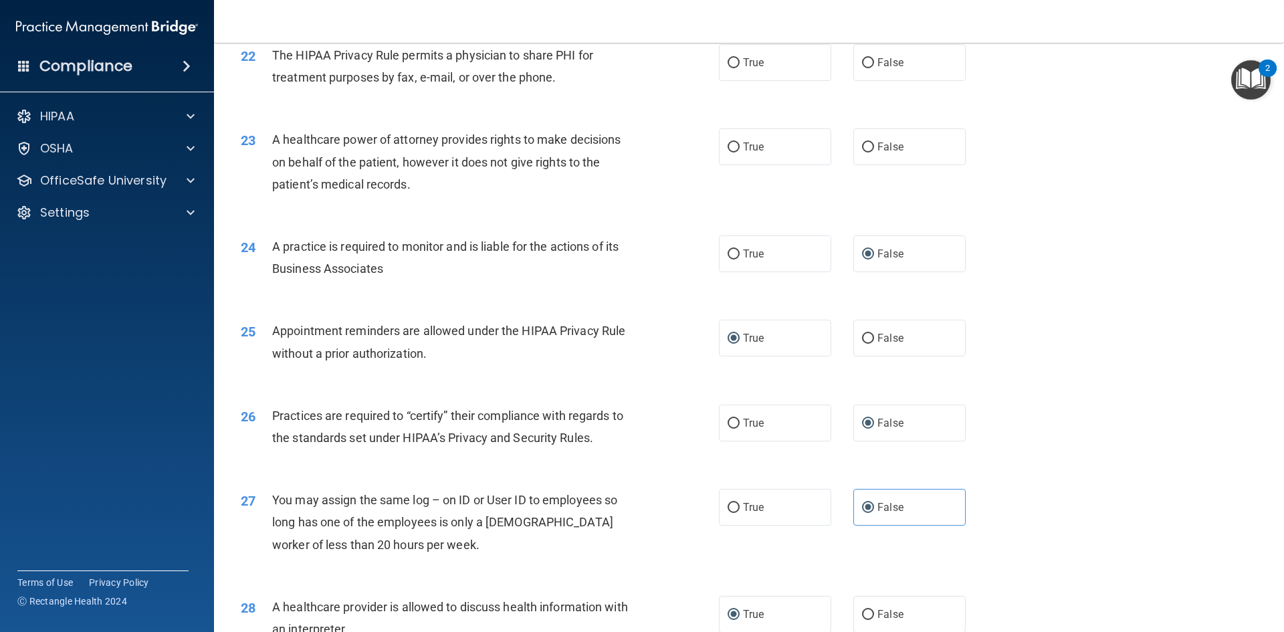
scroll to position [2141, 0]
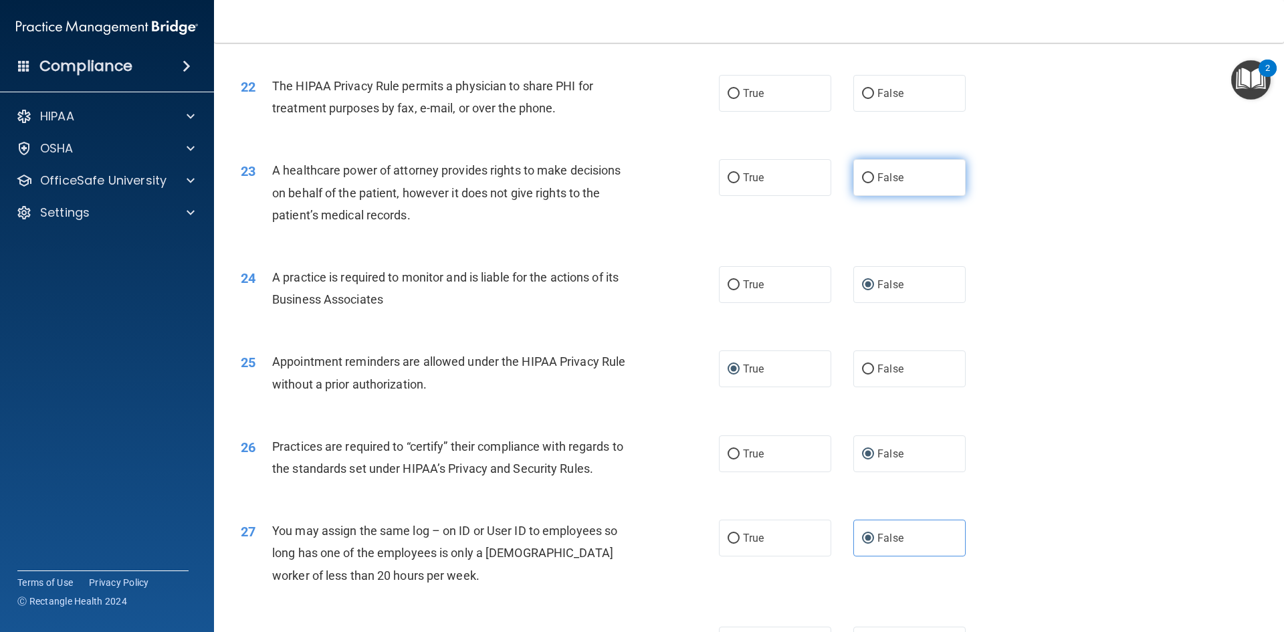
click at [862, 173] on input "False" at bounding box center [868, 178] width 12 height 10
radio input "true"
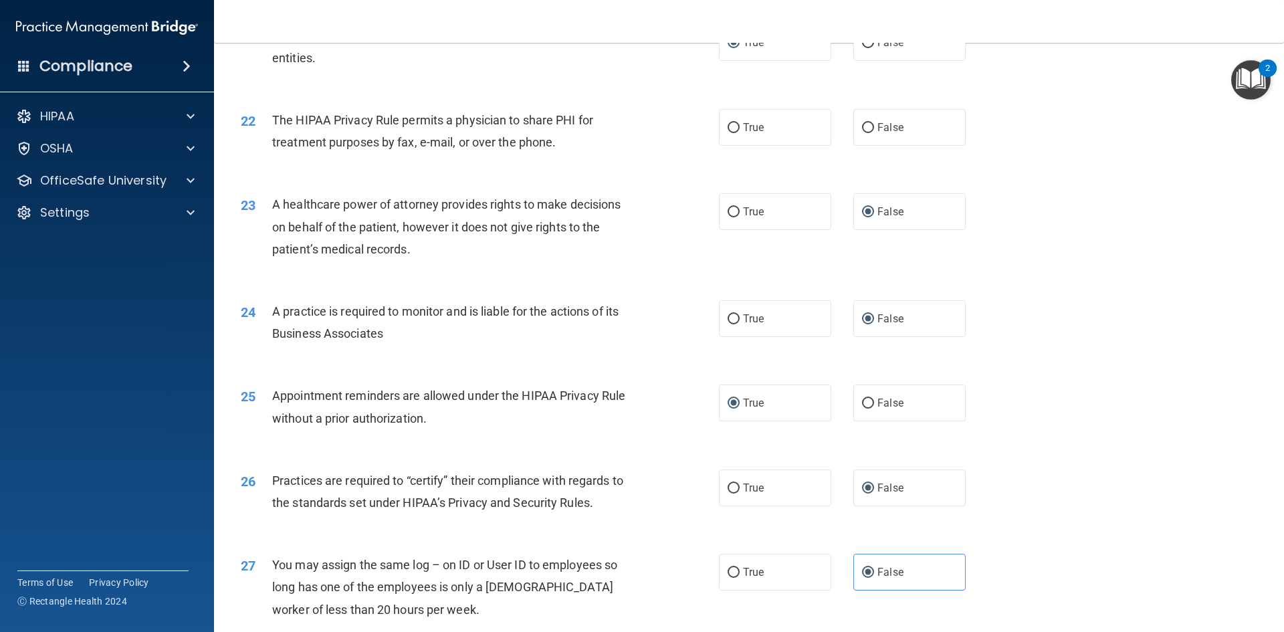
scroll to position [2074, 0]
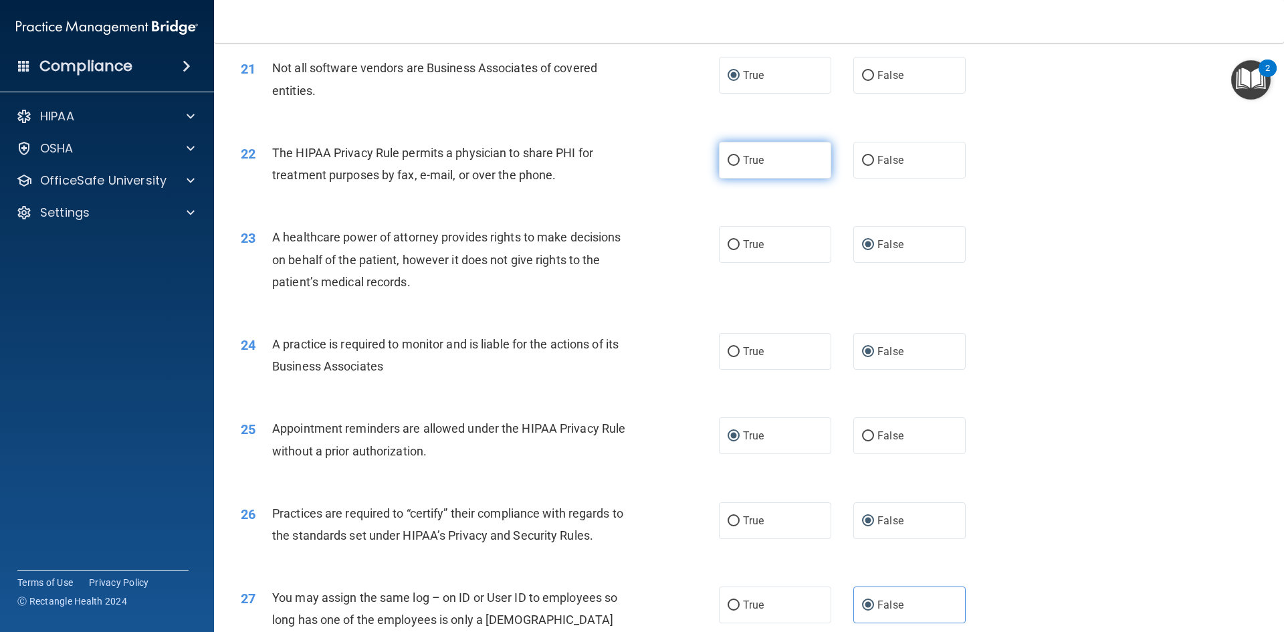
click at [728, 158] on input "True" at bounding box center [734, 161] width 12 height 10
radio input "true"
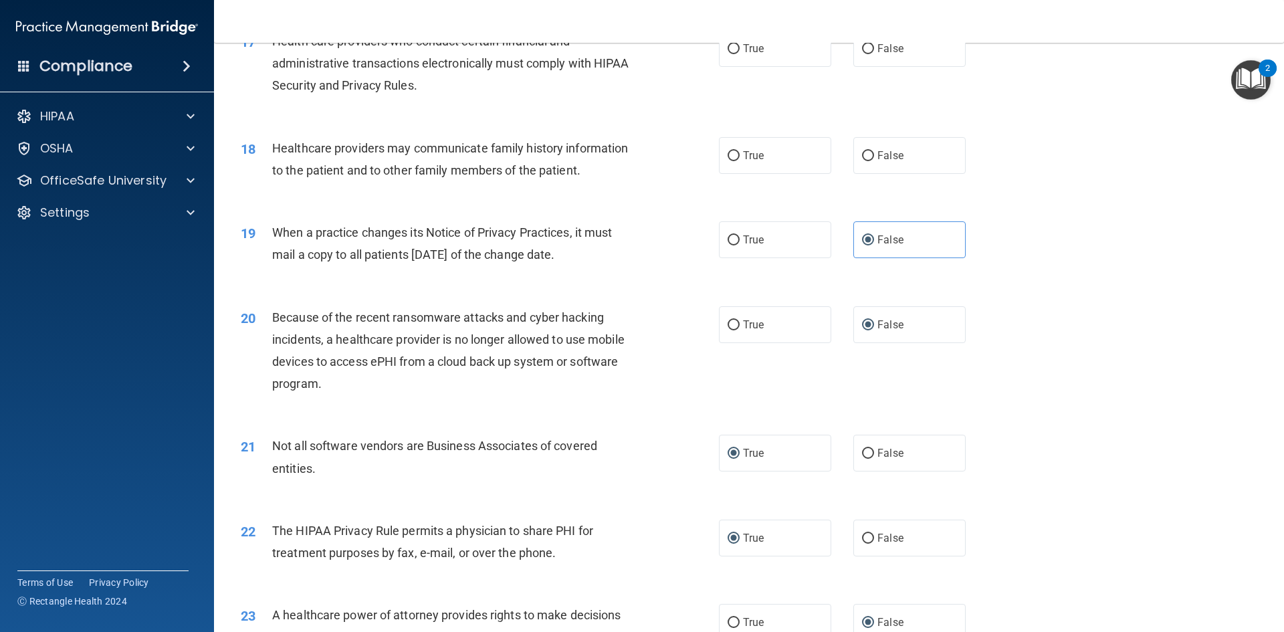
scroll to position [1672, 0]
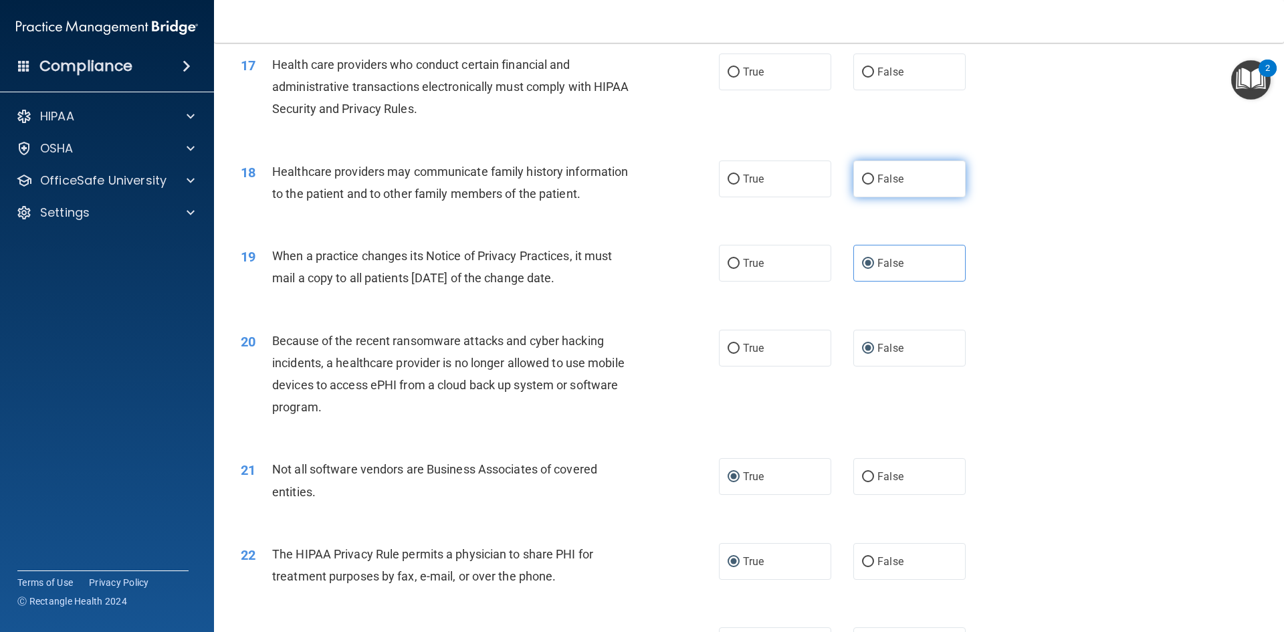
click at [862, 175] on input "False" at bounding box center [868, 180] width 12 height 10
radio input "true"
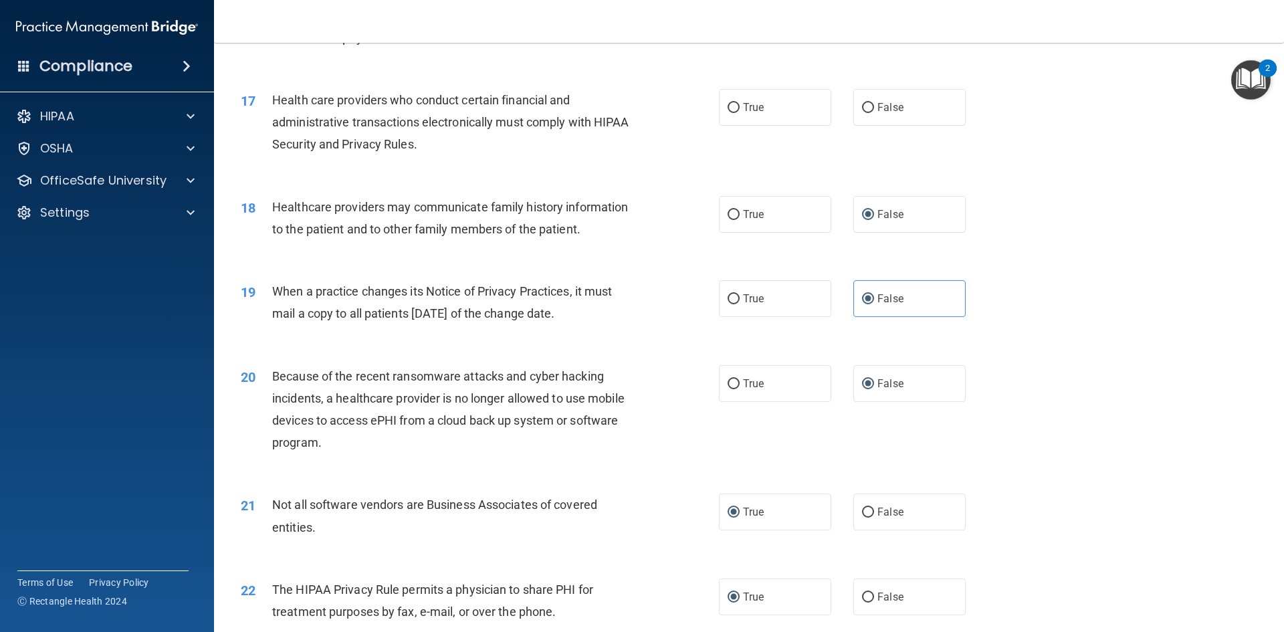
scroll to position [1606, 0]
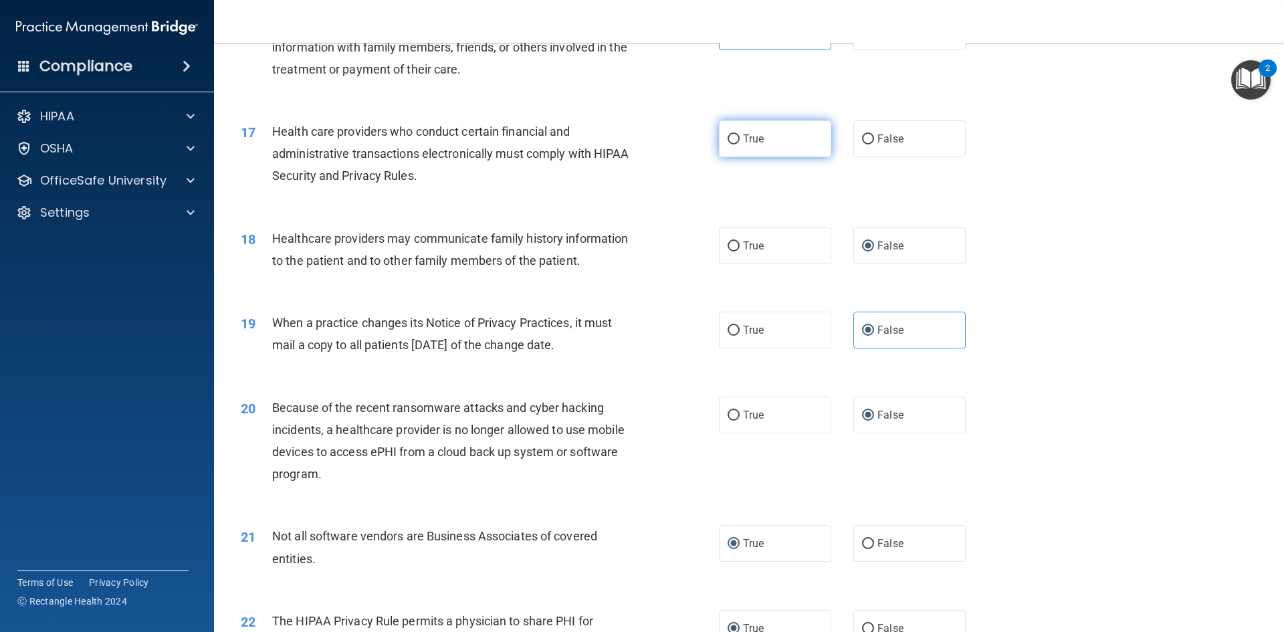
click at [735, 141] on input "True" at bounding box center [734, 139] width 12 height 10
radio input "true"
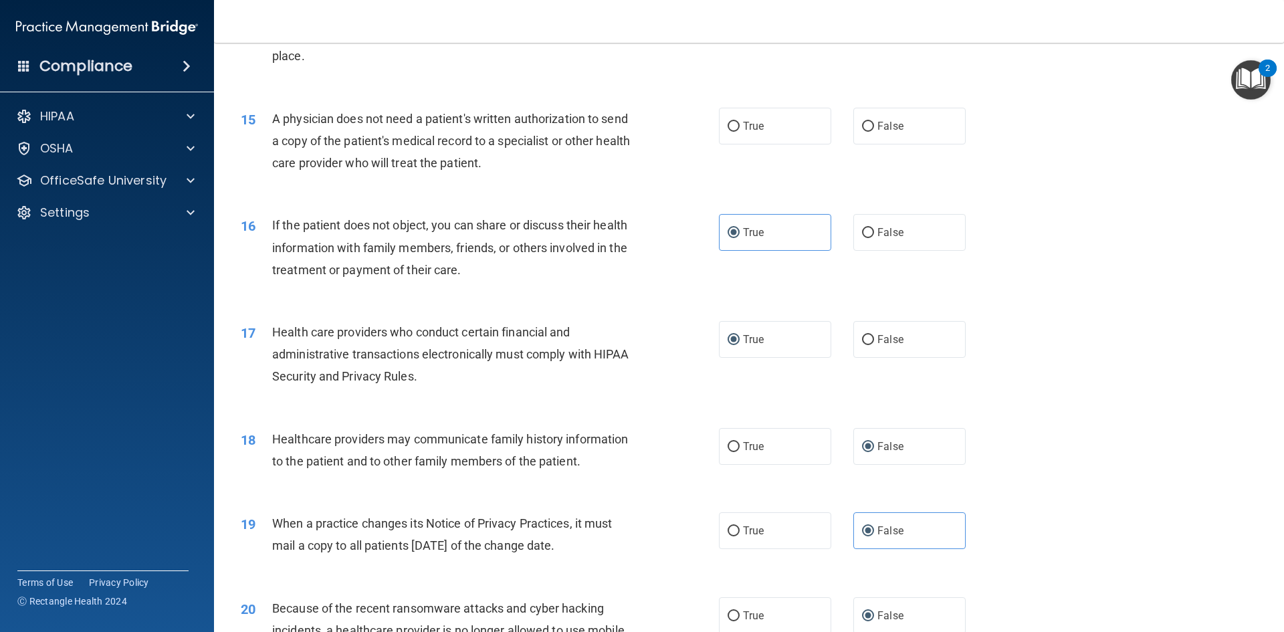
scroll to position [1338, 0]
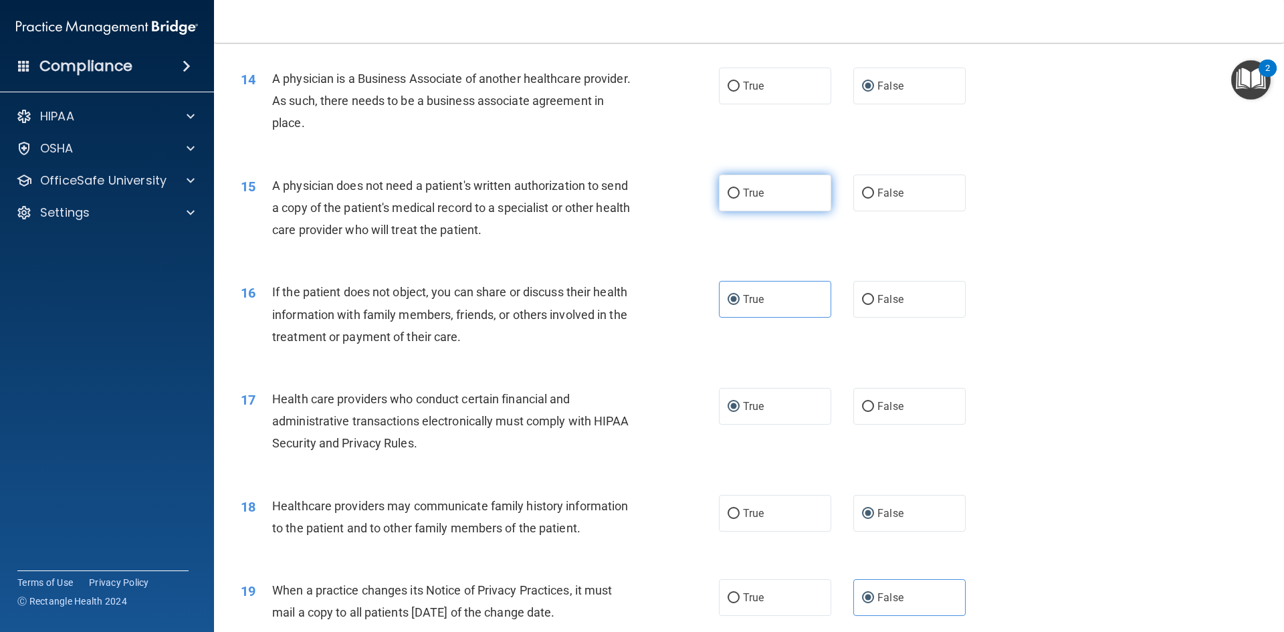
click at [735, 189] on input "True" at bounding box center [734, 194] width 12 height 10
radio input "true"
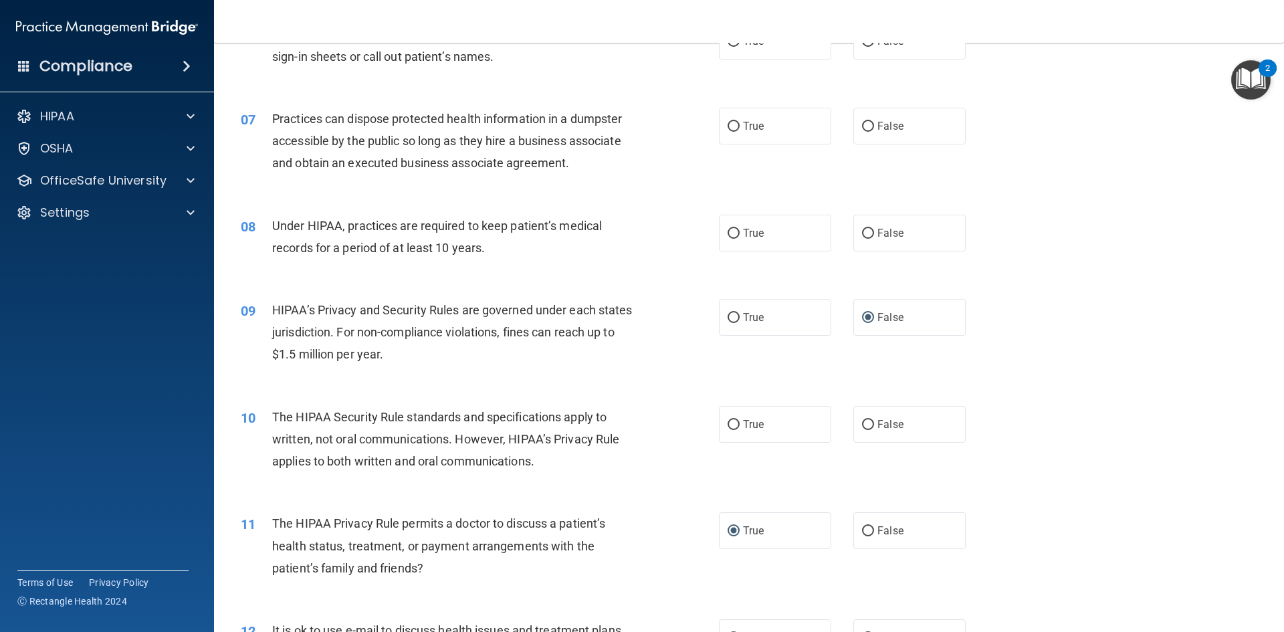
scroll to position [518, 0]
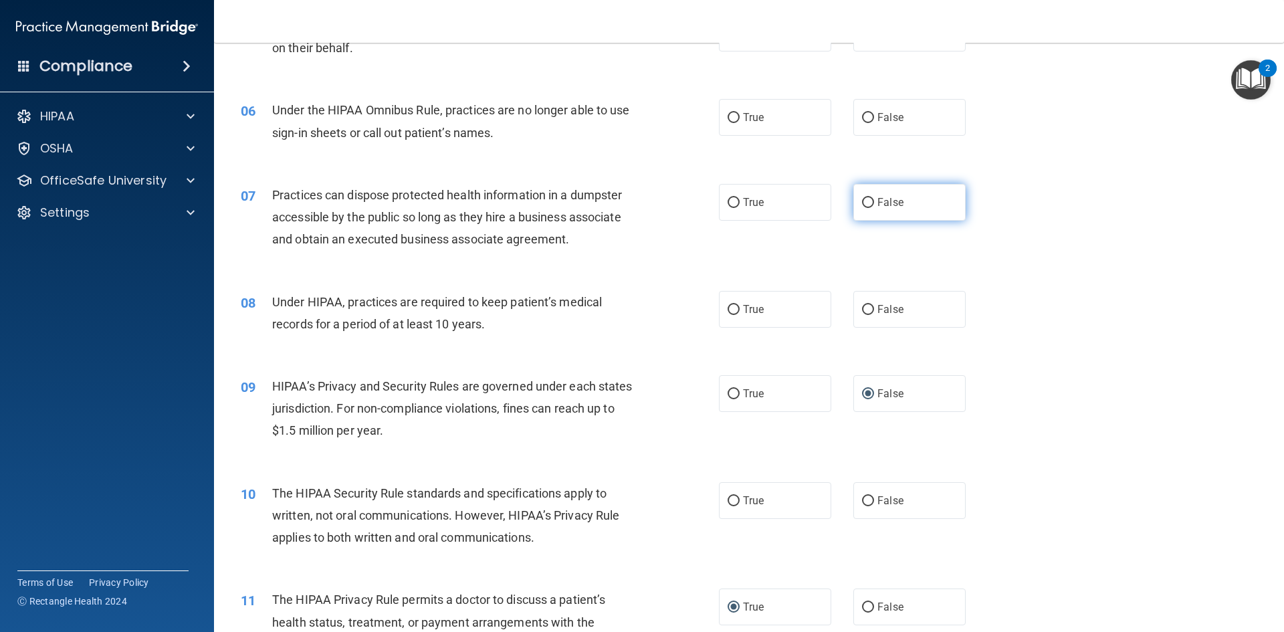
click at [862, 198] on input "False" at bounding box center [868, 203] width 12 height 10
radio input "true"
click at [862, 305] on input "False" at bounding box center [868, 310] width 12 height 10
radio input "true"
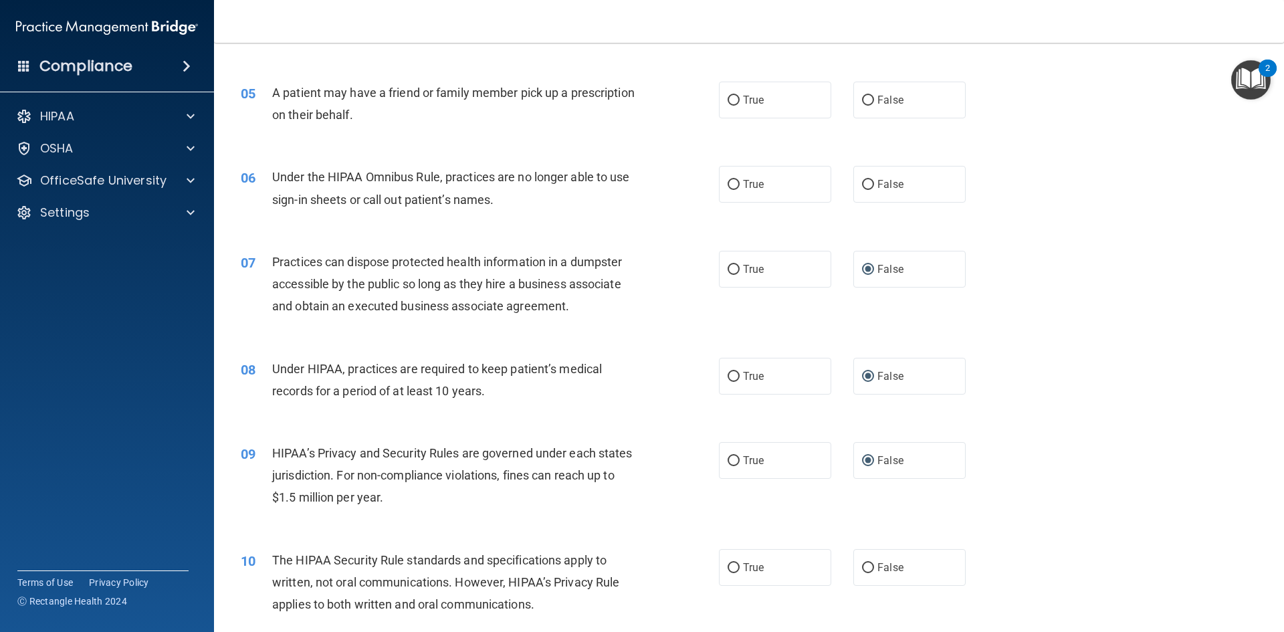
scroll to position [385, 0]
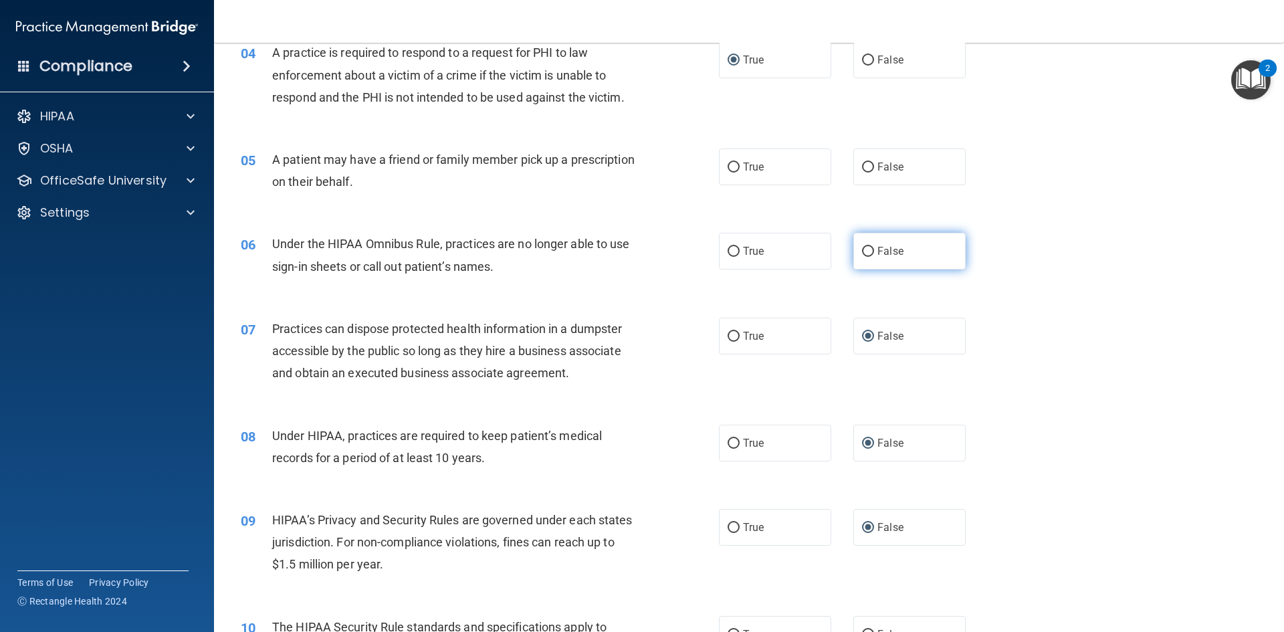
click at [862, 247] on input "False" at bounding box center [868, 252] width 12 height 10
radio input "true"
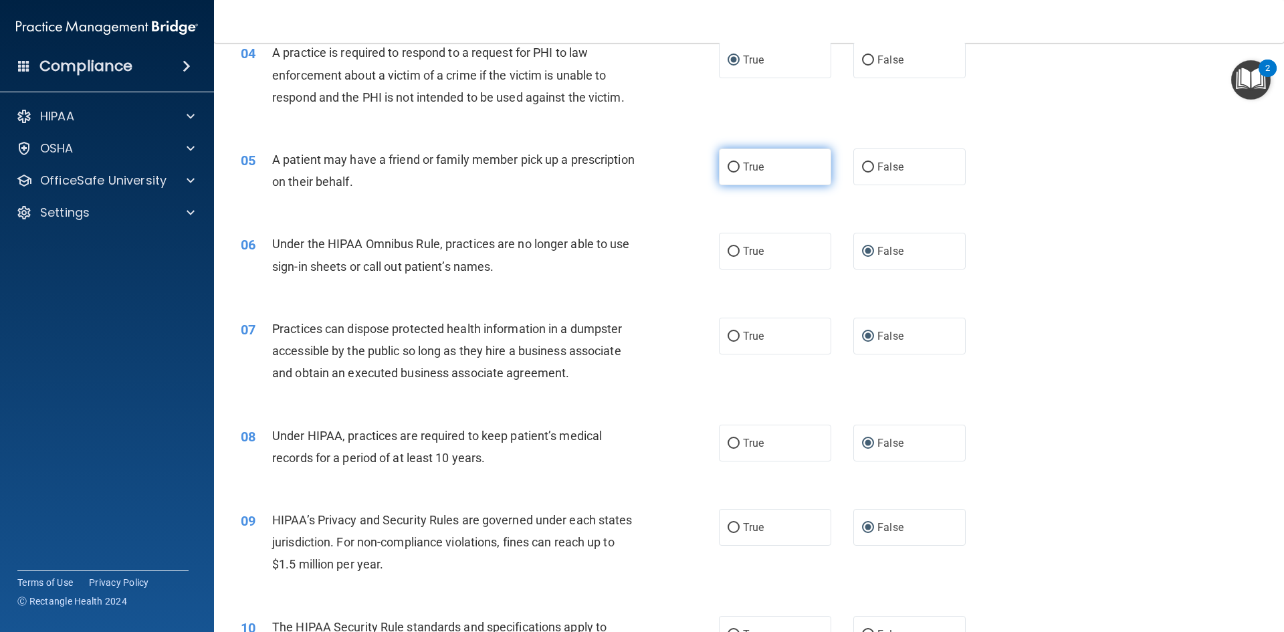
click at [729, 168] on input "True" at bounding box center [734, 168] width 12 height 10
radio input "true"
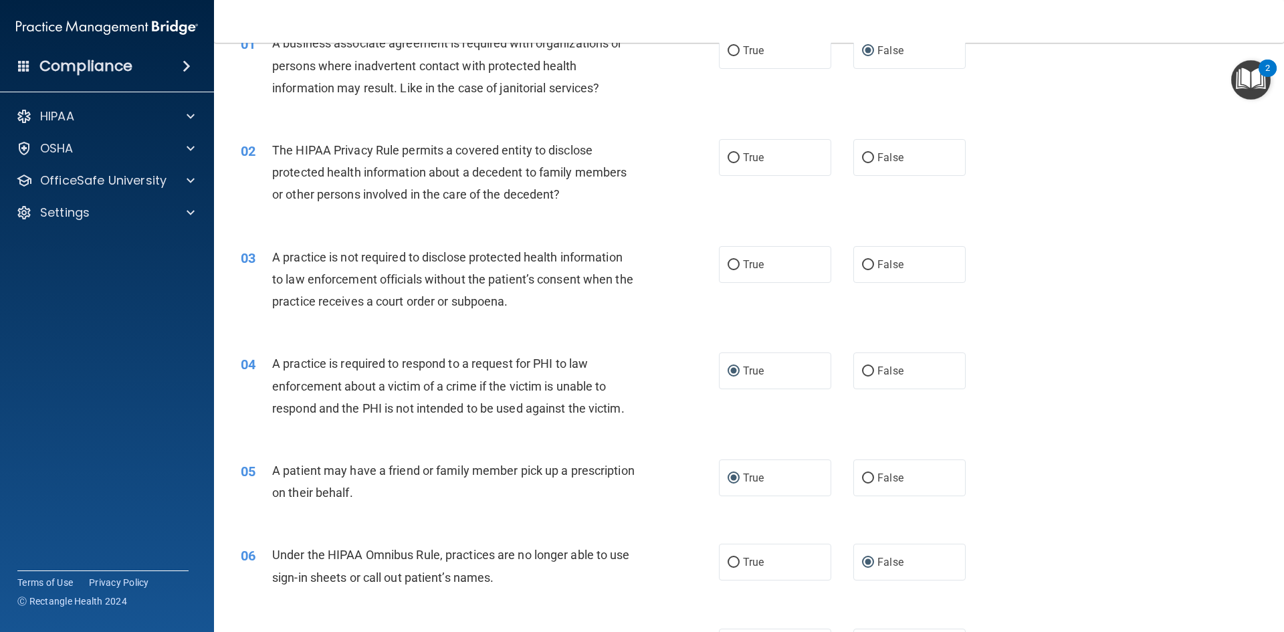
scroll to position [50, 0]
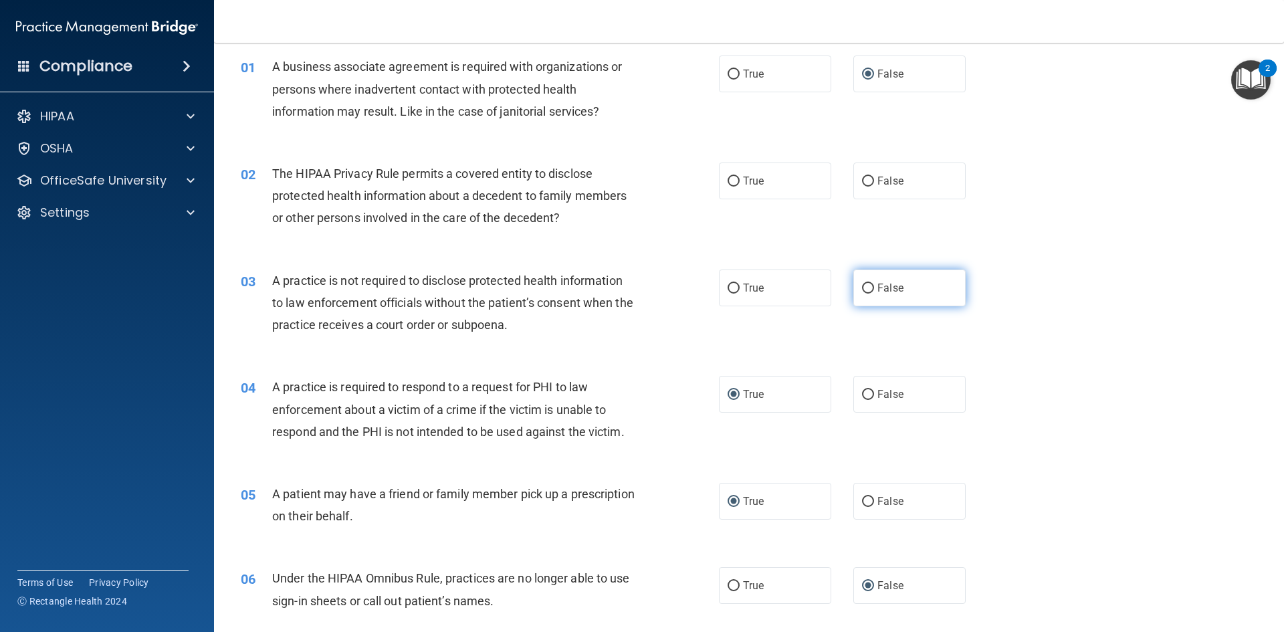
click at [864, 289] on input "False" at bounding box center [868, 289] width 12 height 10
radio input "true"
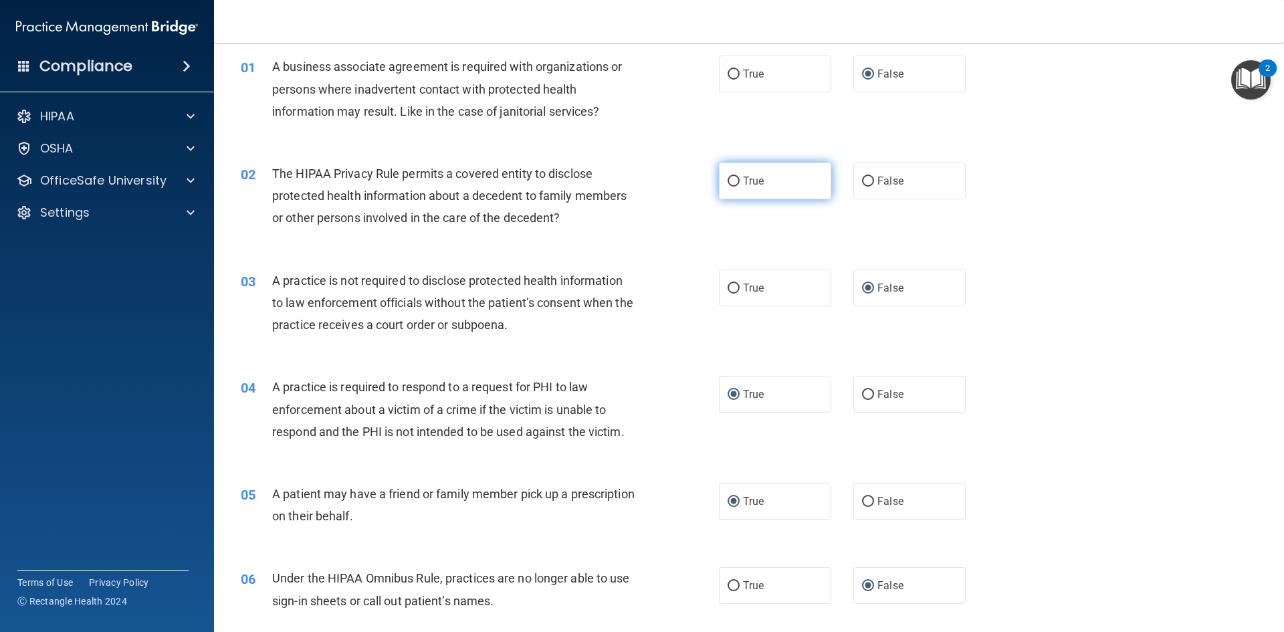
click at [795, 179] on label "True" at bounding box center [775, 181] width 112 height 37
click at [740, 179] on input "True" at bounding box center [734, 182] width 12 height 10
radio input "true"
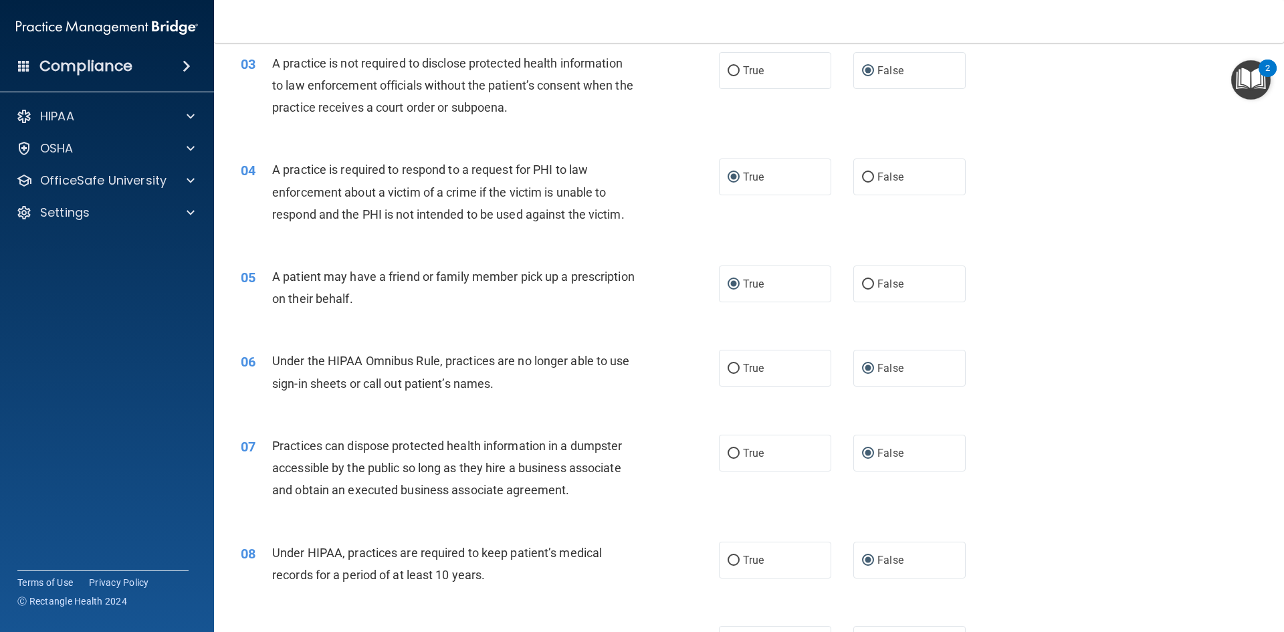
drag, startPoint x: 383, startPoint y: 156, endPoint x: 355, endPoint y: 166, distance: 29.2
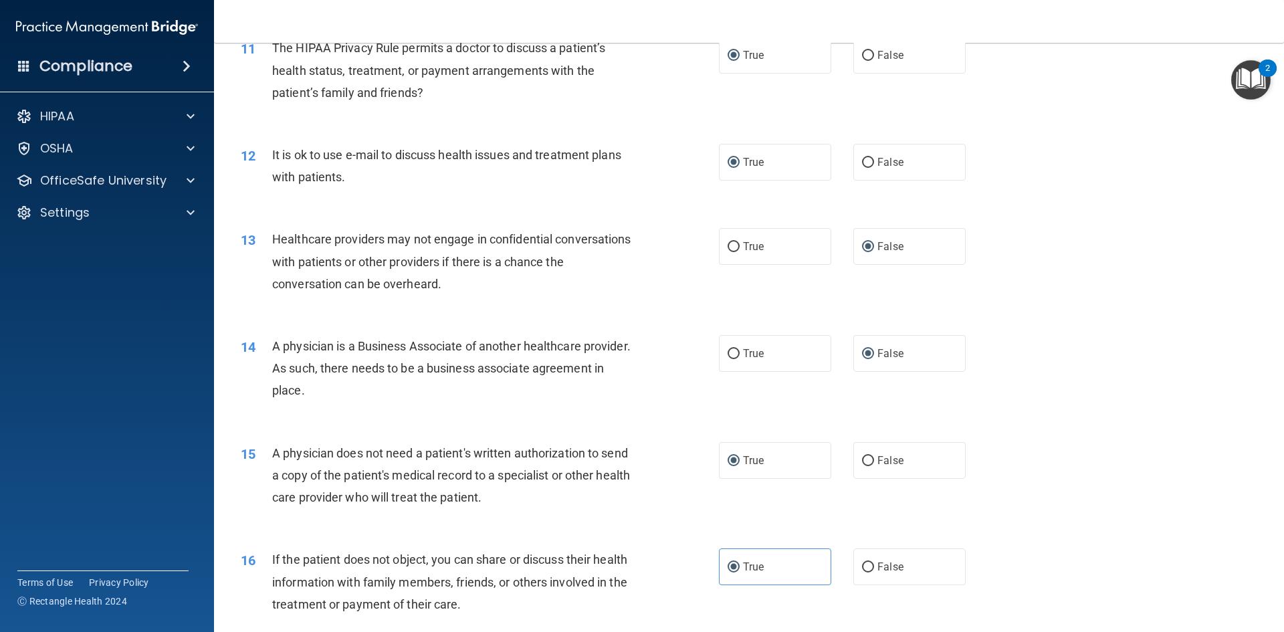
drag, startPoint x: 142, startPoint y: 231, endPoint x: 142, endPoint y: 248, distance: 16.7
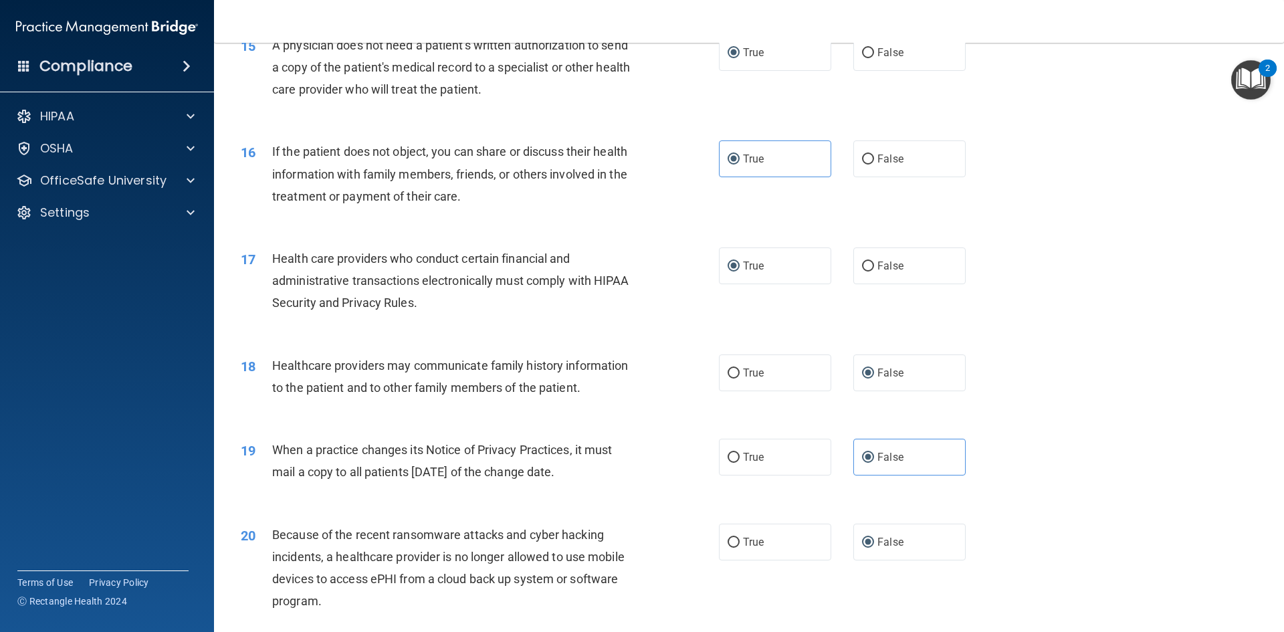
scroll to position [2482, 0]
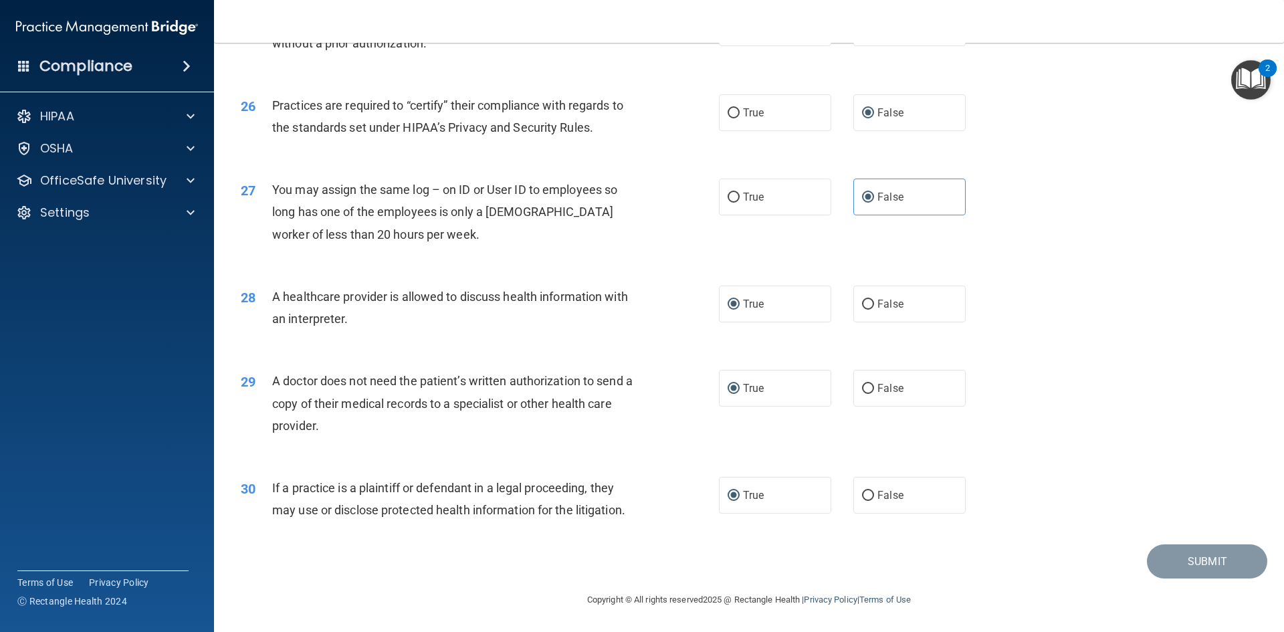
drag, startPoint x: 1142, startPoint y: 520, endPoint x: 1197, endPoint y: 517, distance: 55.6
click at [1198, 518] on div "30 If a practice is a plaintiff or defendant in a legal proceeding, they may us…" at bounding box center [749, 502] width 1037 height 84
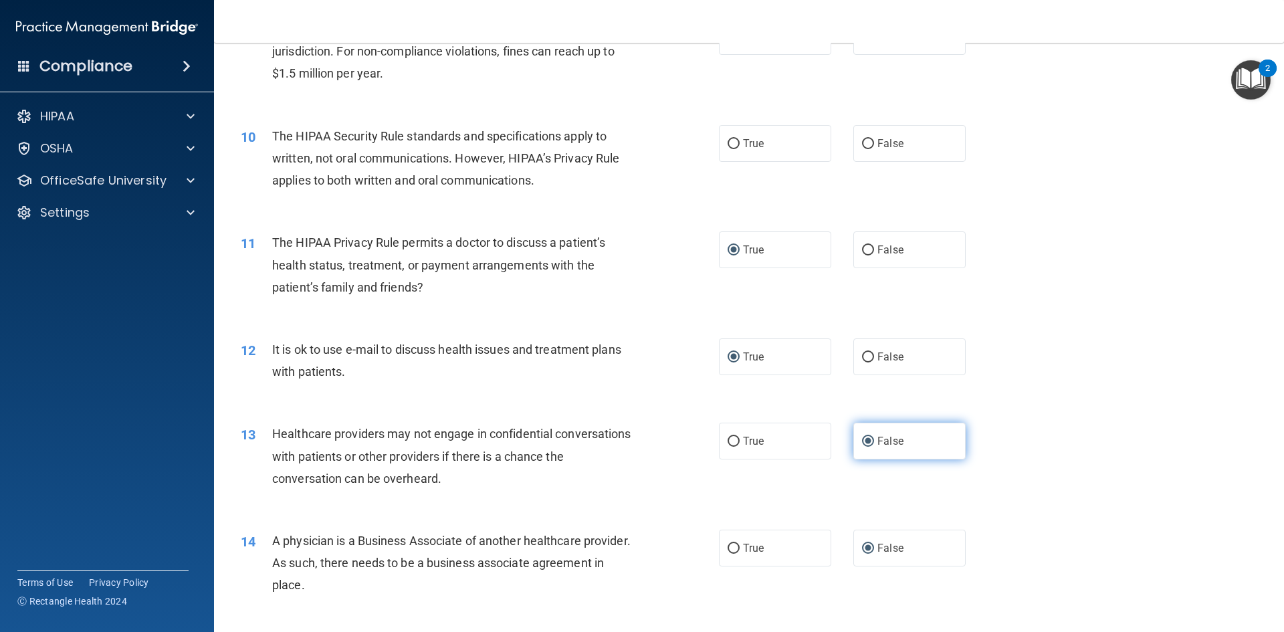
scroll to position [809, 0]
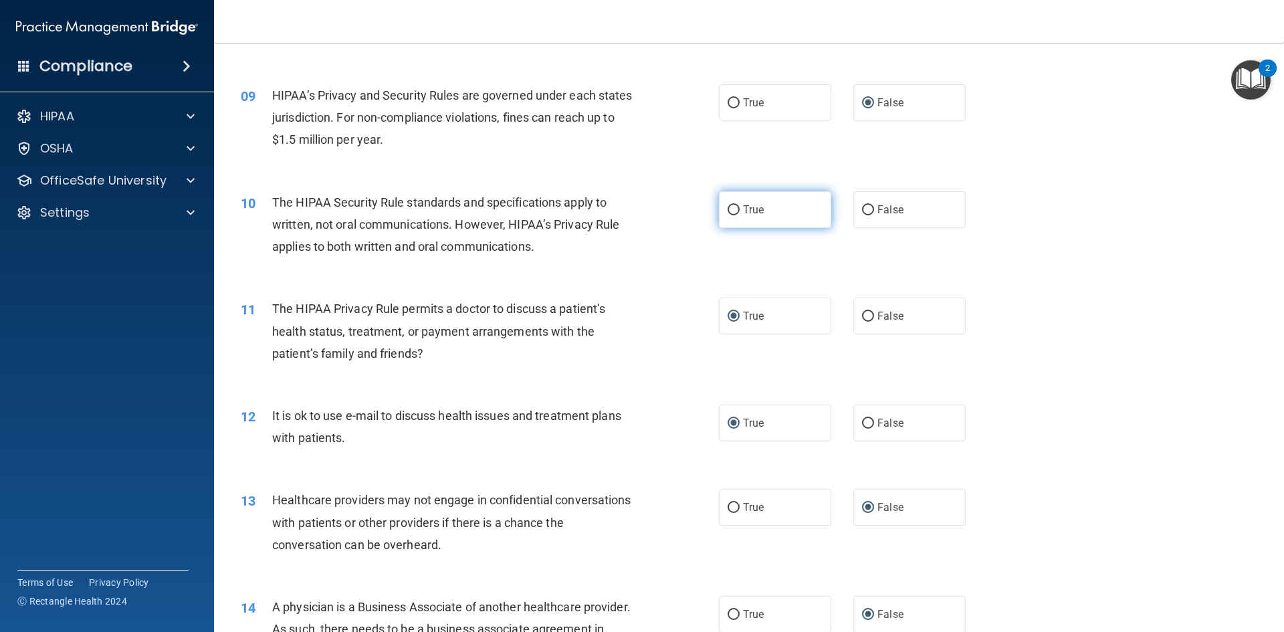
click at [728, 210] on input "True" at bounding box center [734, 210] width 12 height 10
radio input "true"
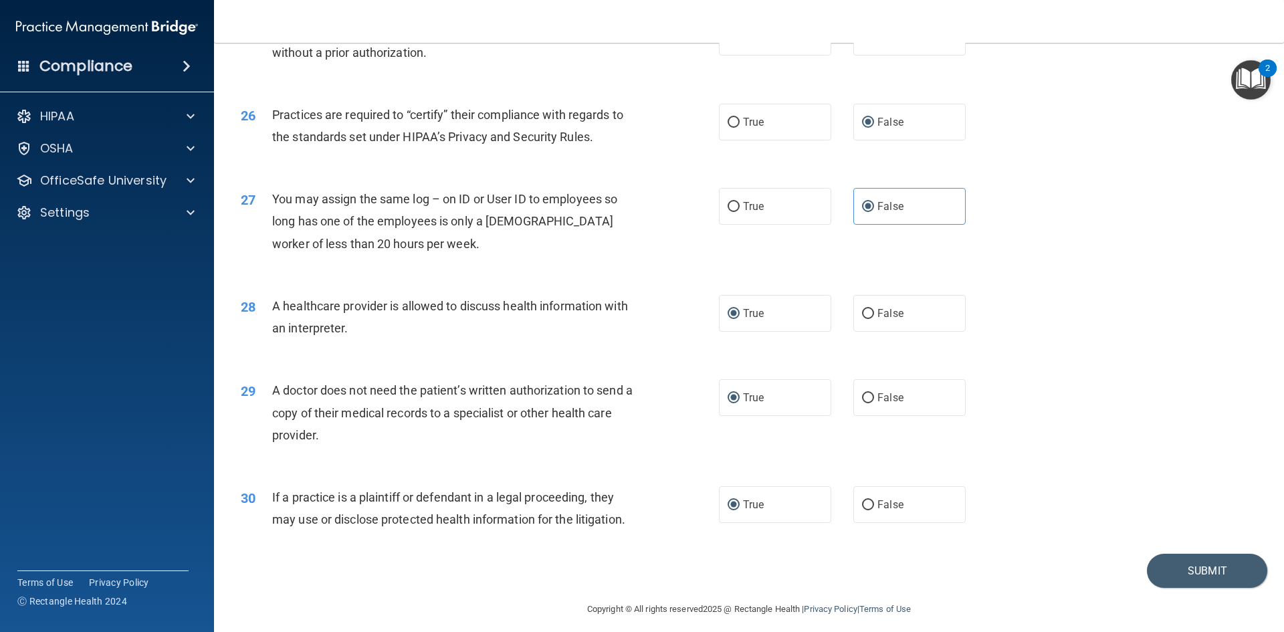
scroll to position [2482, 0]
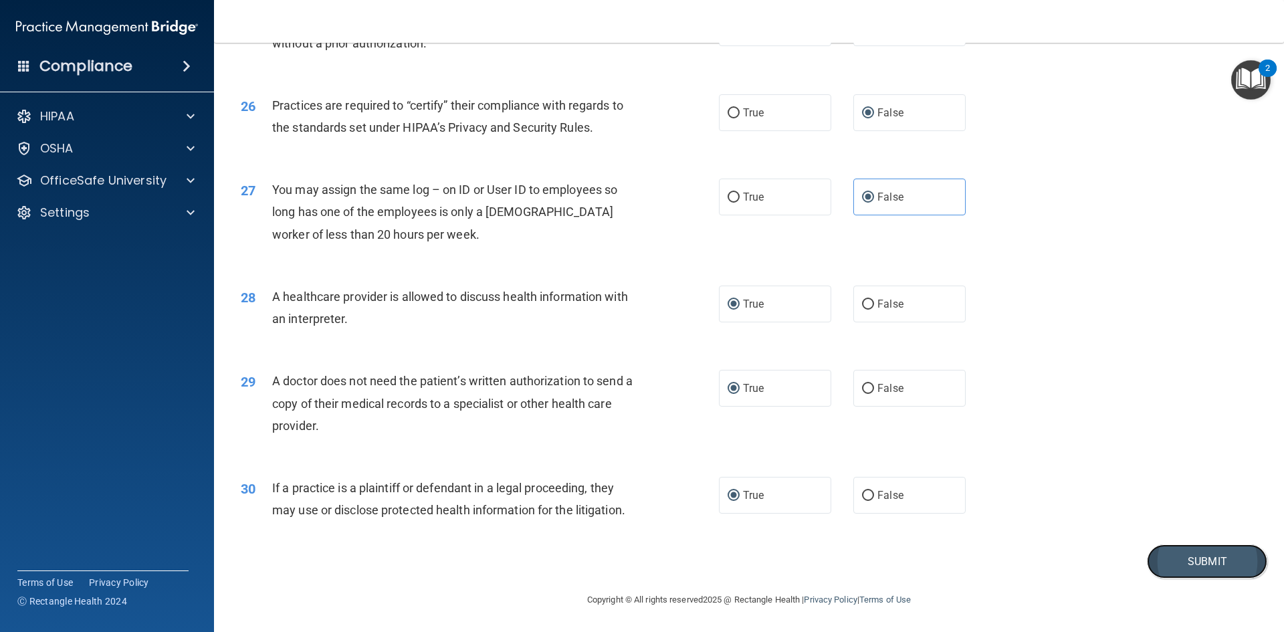
click at [1172, 561] on button "Submit" at bounding box center [1207, 562] width 120 height 34
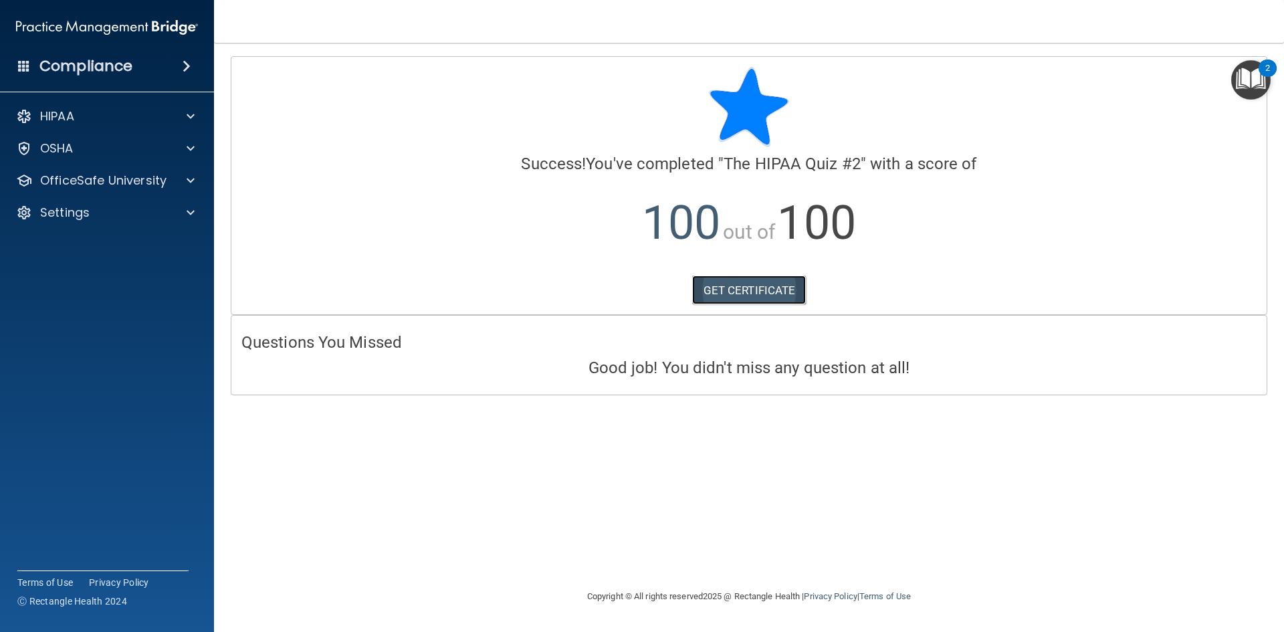
click at [771, 282] on link "GET CERTIFICATE" at bounding box center [749, 290] width 114 height 29
click at [190, 179] on span at bounding box center [191, 181] width 8 height 16
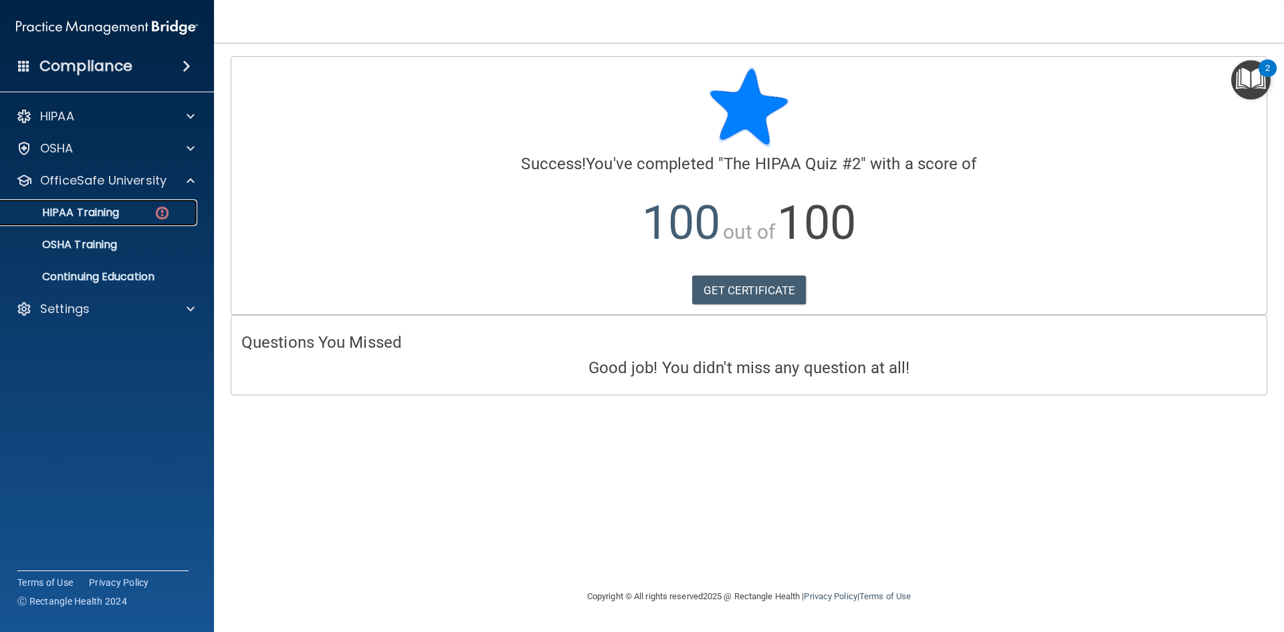
click at [126, 210] on div "HIPAA Training" at bounding box center [100, 212] width 183 height 13
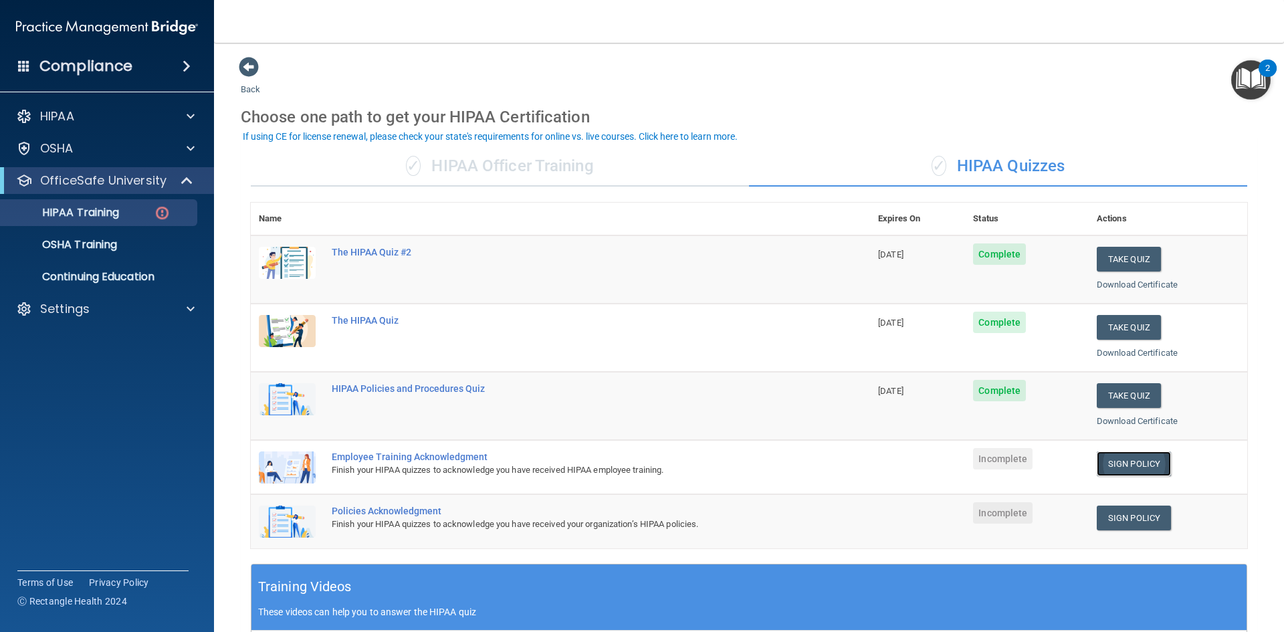
click at [1123, 459] on link "Sign Policy" at bounding box center [1134, 464] width 74 height 25
click at [1104, 512] on link "Sign Policy" at bounding box center [1134, 518] width 74 height 25
click at [1115, 462] on link "Sign Policy" at bounding box center [1134, 464] width 74 height 25
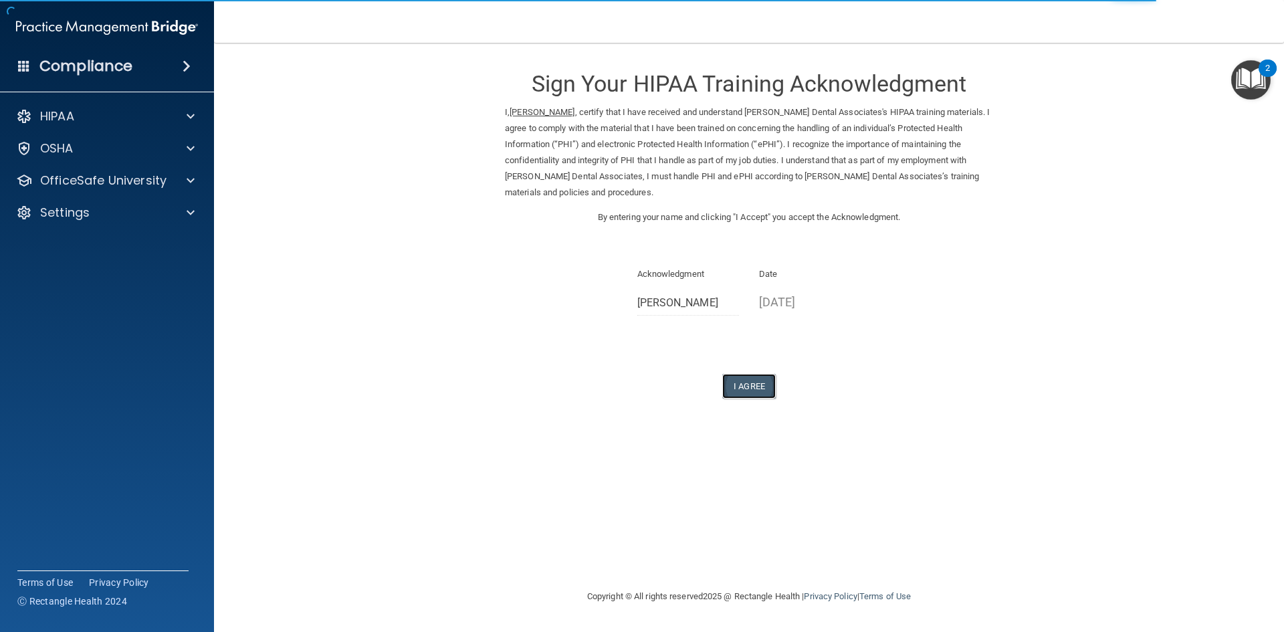
click at [741, 385] on button "I Agree" at bounding box center [749, 386] width 54 height 25
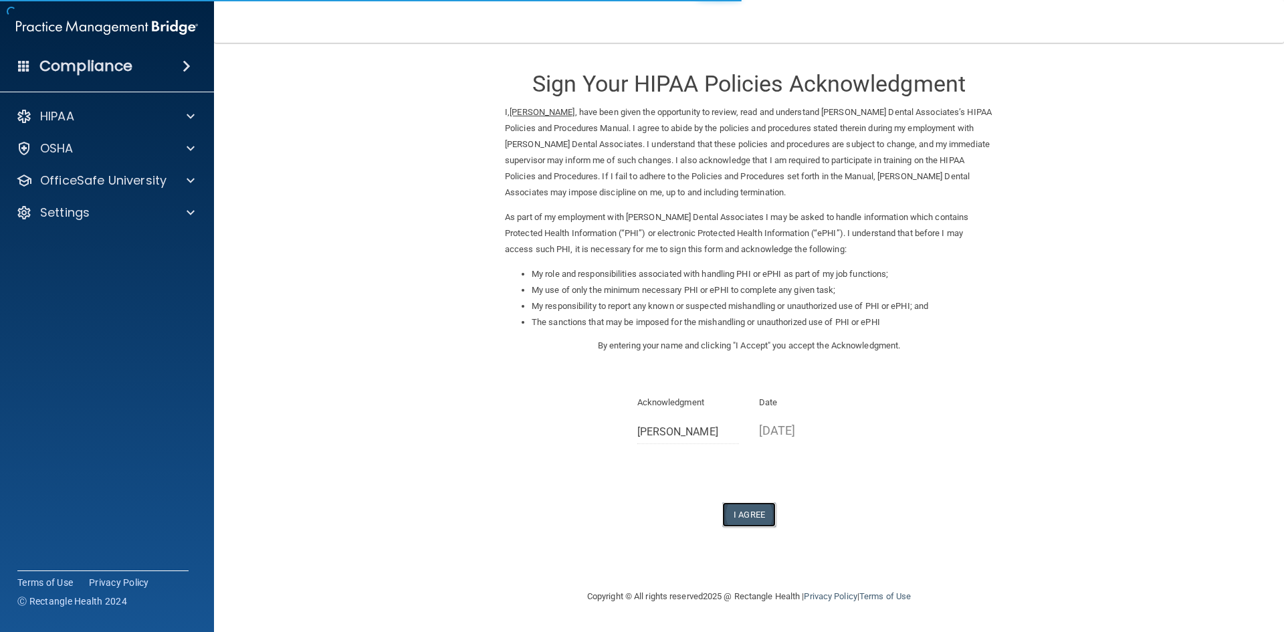
click at [737, 512] on button "I Agree" at bounding box center [749, 514] width 54 height 25
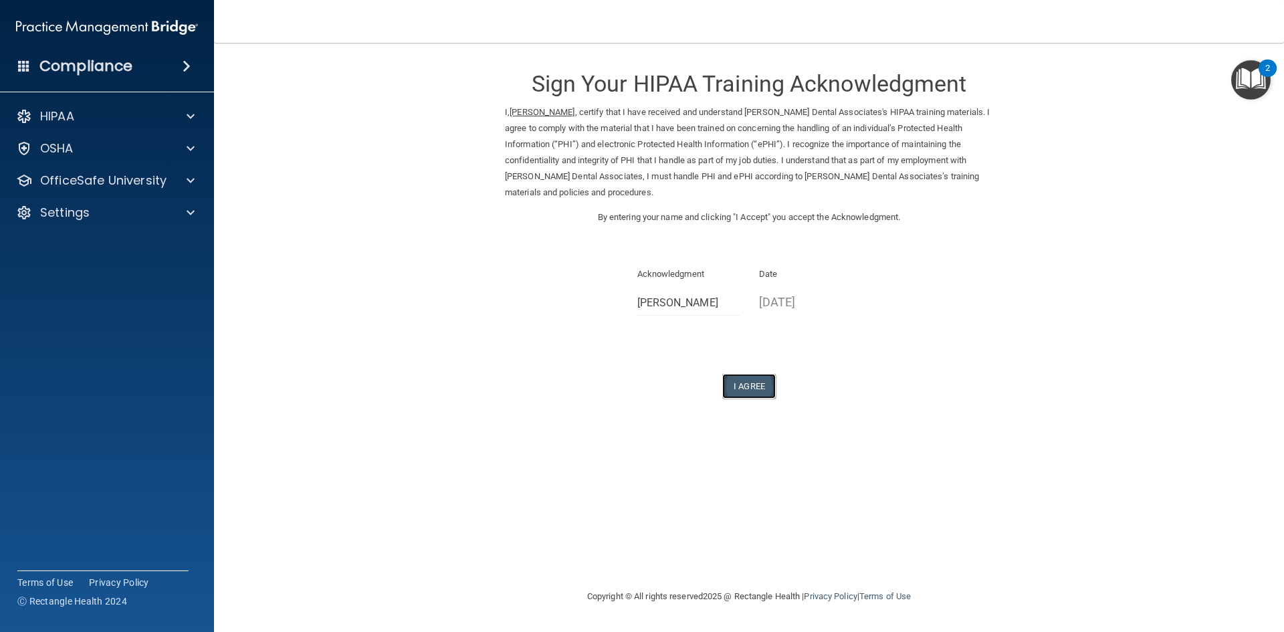
click at [755, 385] on button "I Agree" at bounding box center [749, 386] width 54 height 25
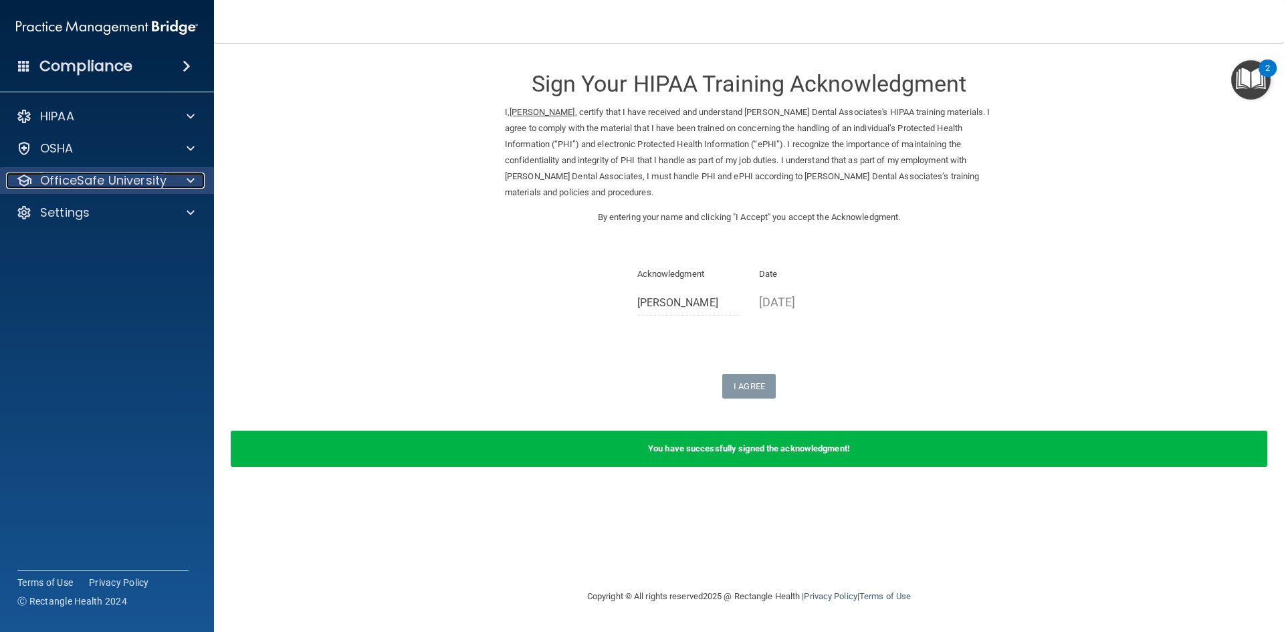
click at [179, 179] on div at bounding box center [188, 181] width 33 height 16
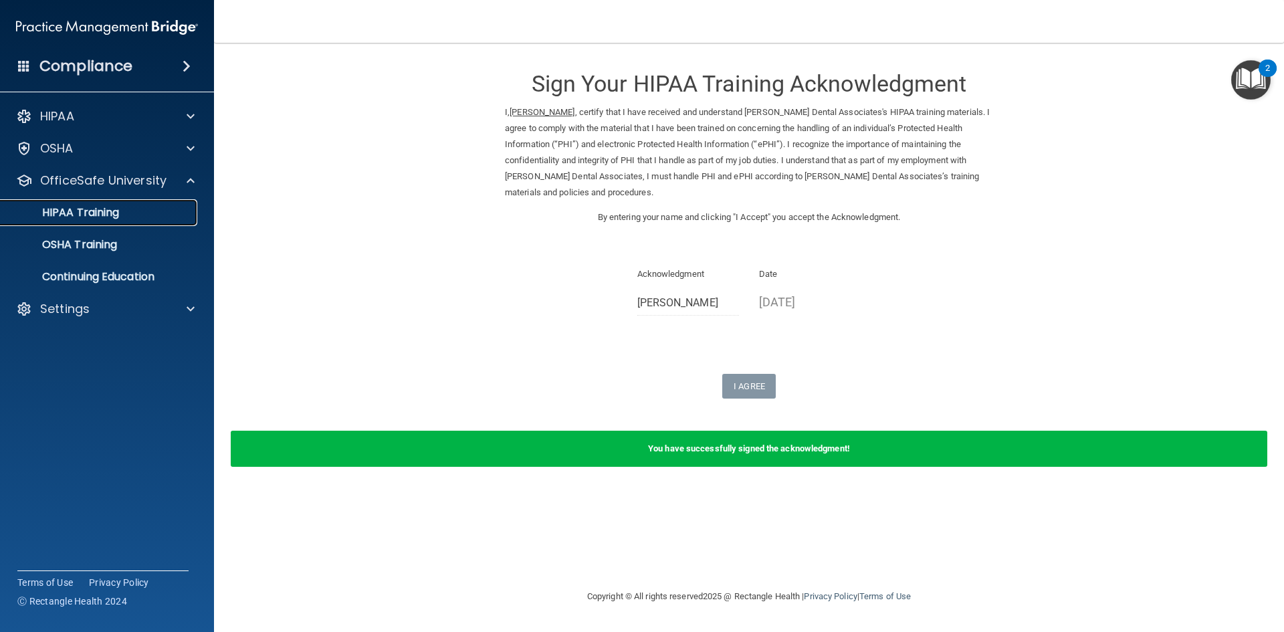
click at [112, 216] on p "HIPAA Training" at bounding box center [64, 212] width 110 height 13
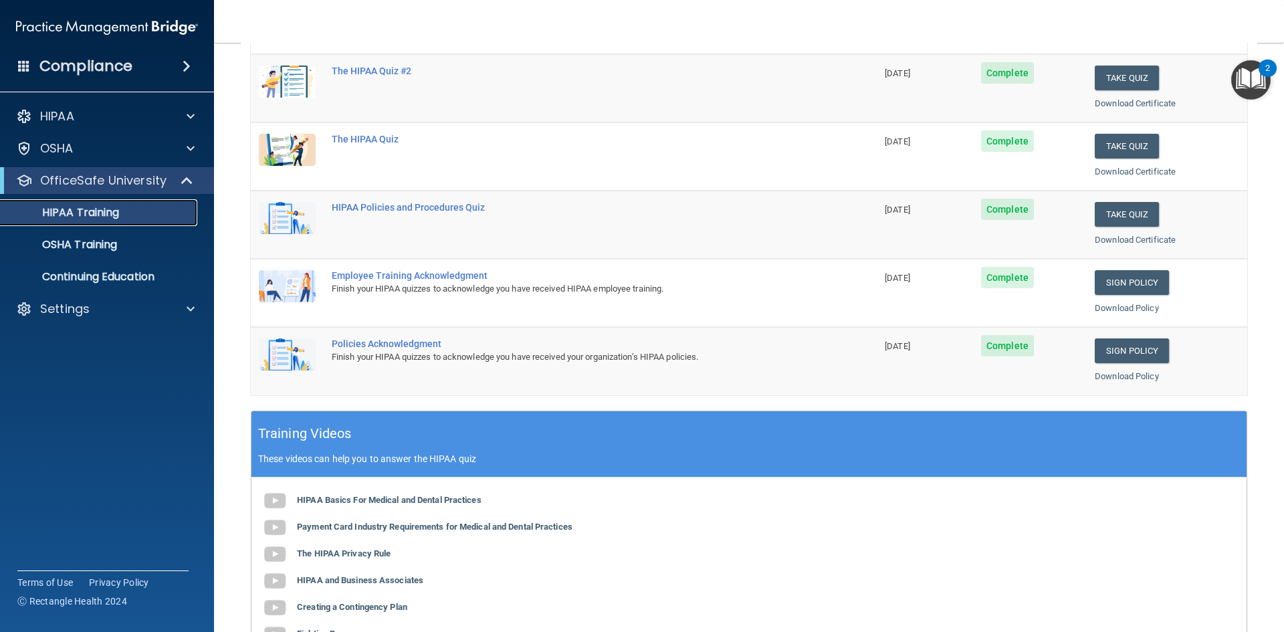
scroll to position [201, 0]
